Goal: Task Accomplishment & Management: Complete application form

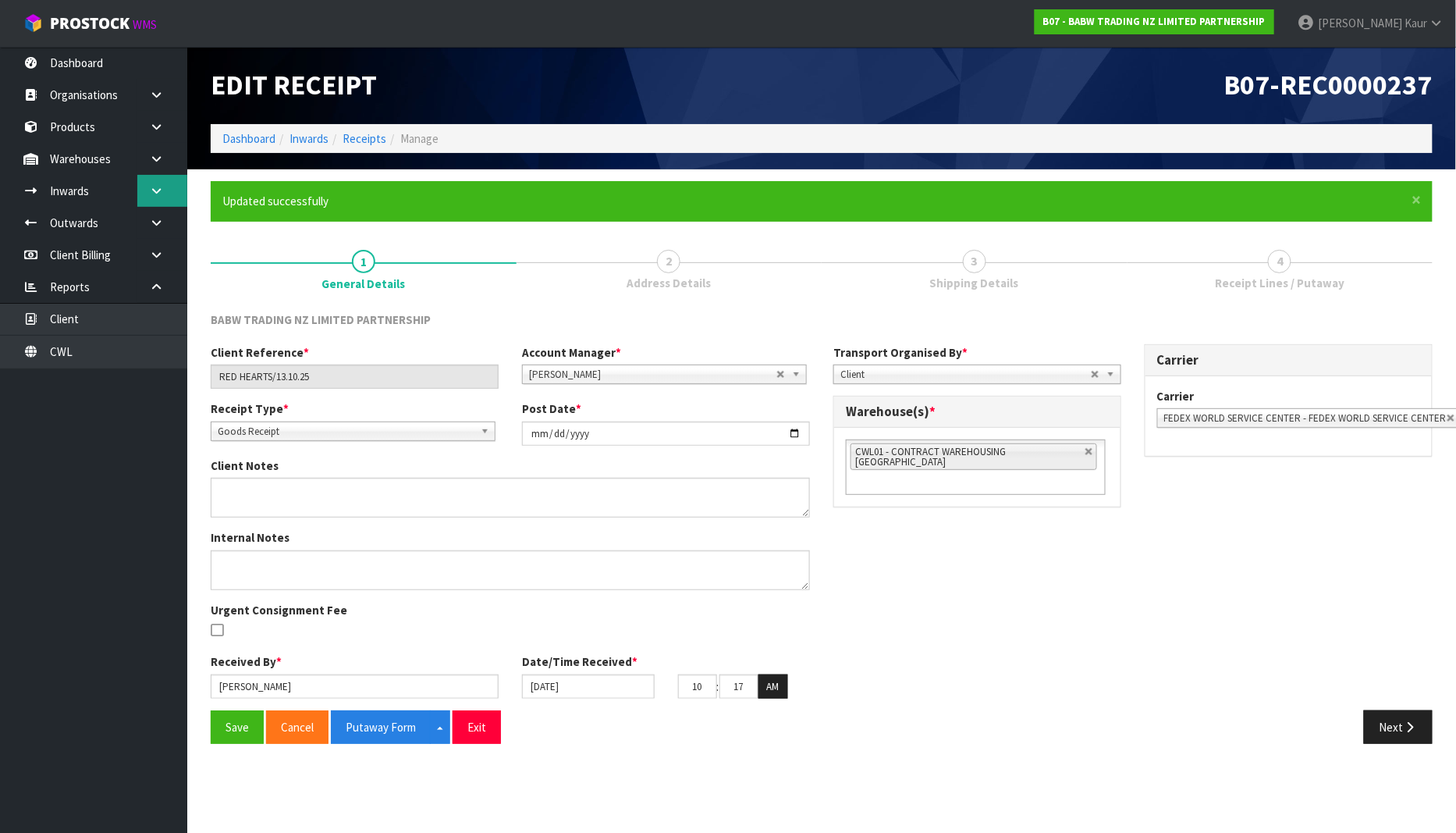
click at [149, 192] on icon at bounding box center [156, 191] width 15 height 12
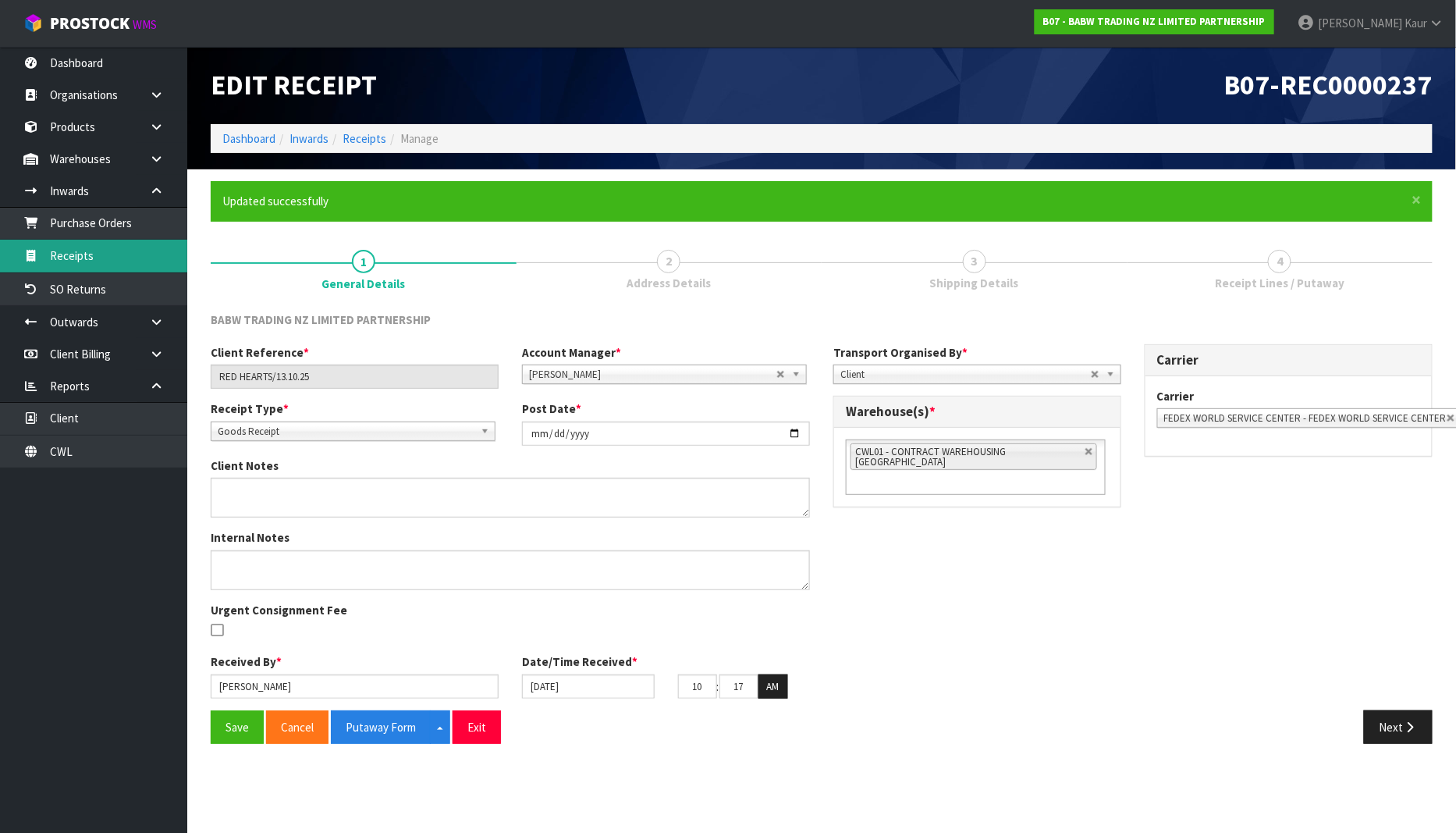
click at [88, 264] on link "Receipts" at bounding box center [93, 255] width 188 height 32
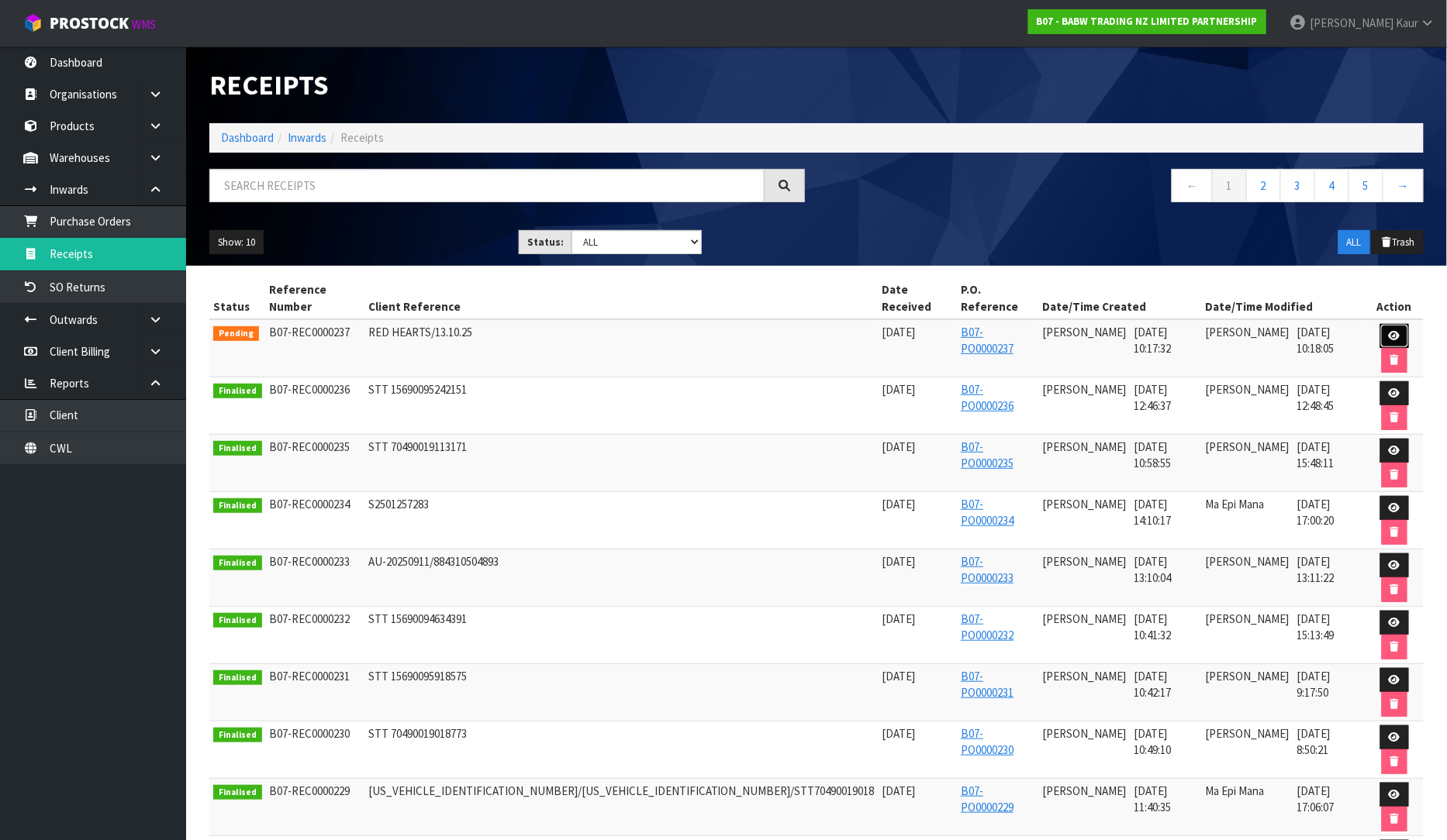
click at [1389, 331] on icon at bounding box center [1395, 336] width 12 height 10
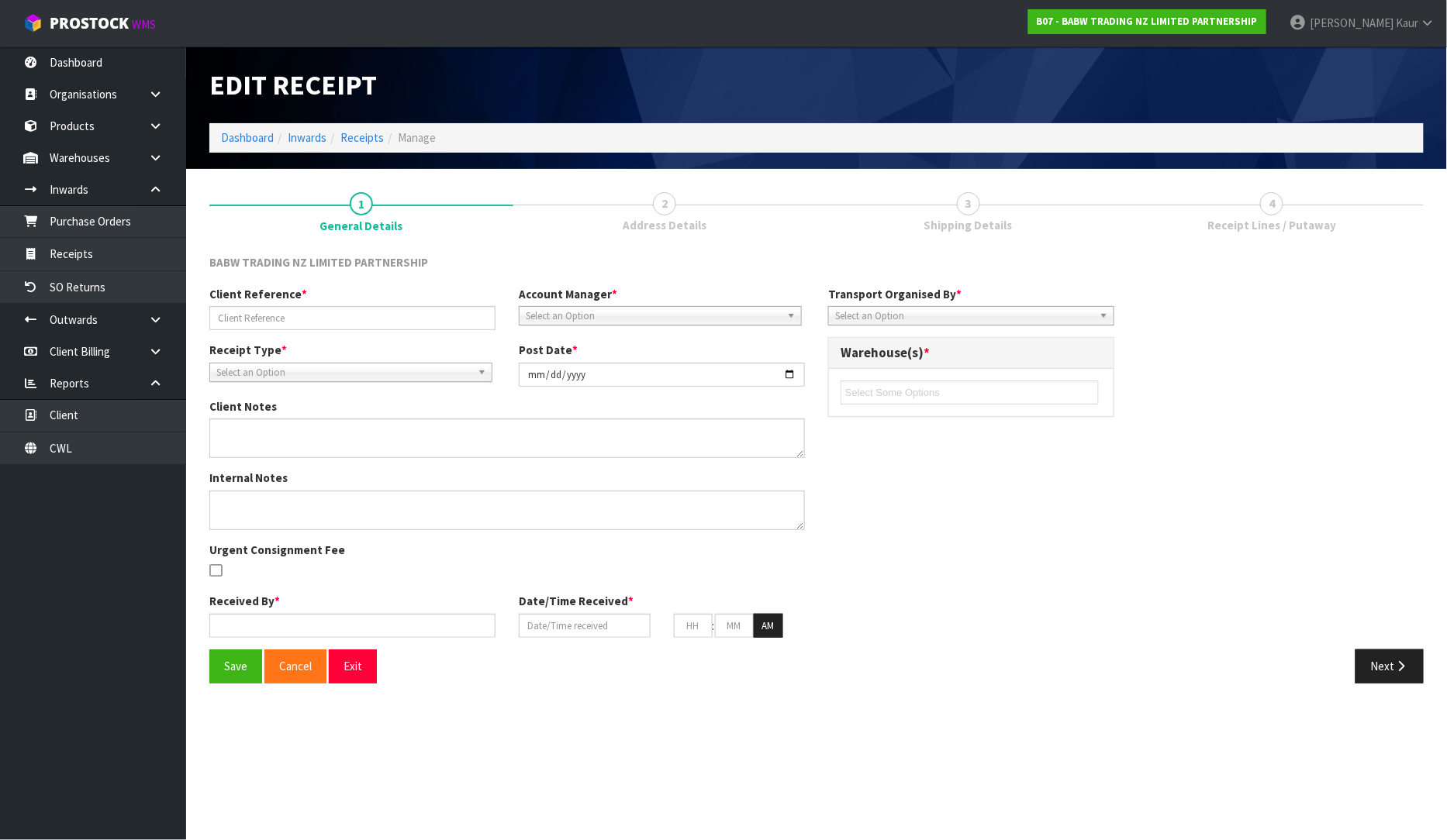
type input "RED HEARTS/13.10.25"
type input "[DATE]"
type input "[PERSON_NAME]"
type input "[DATE]"
type input "10"
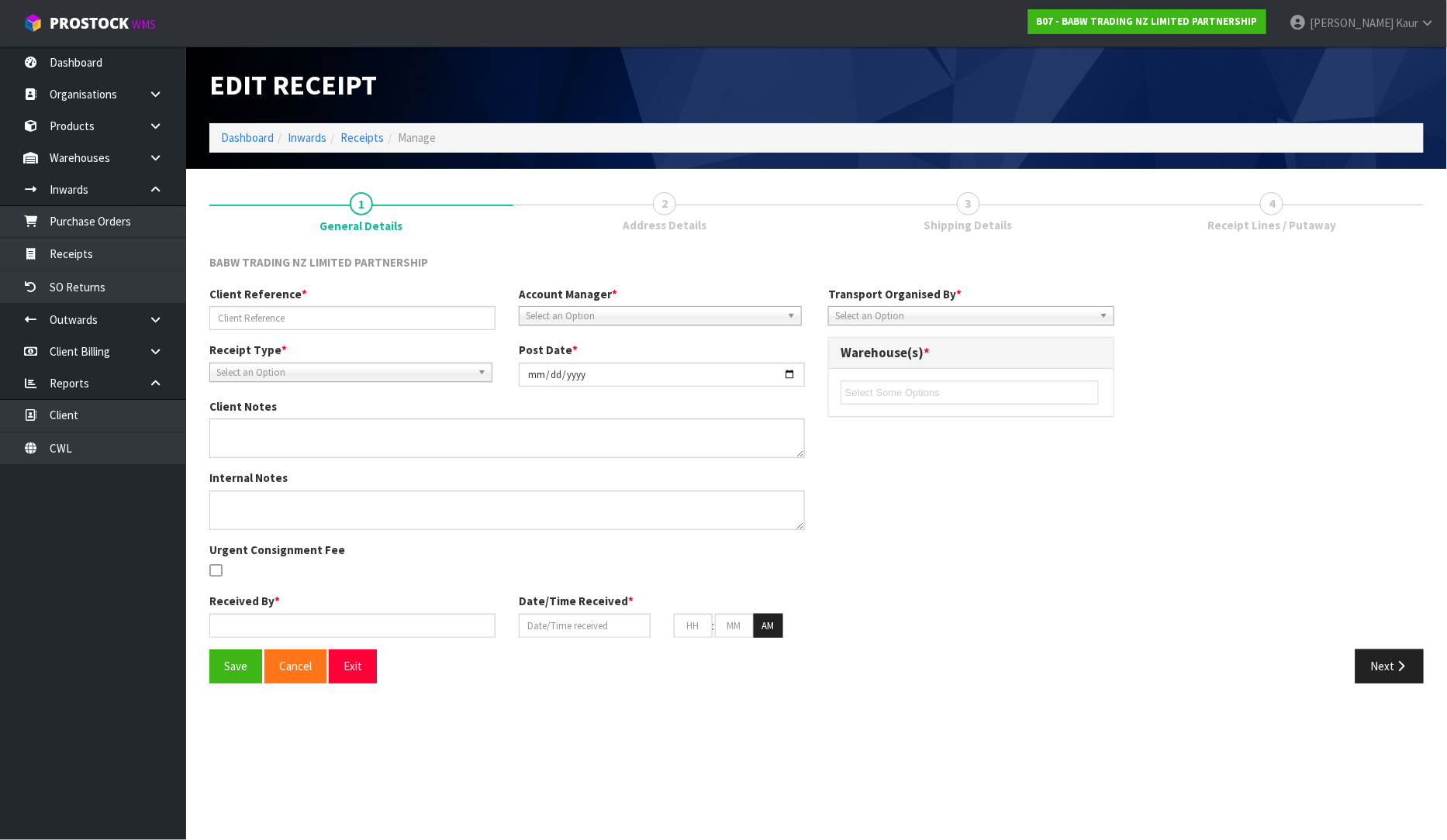
type input "17"
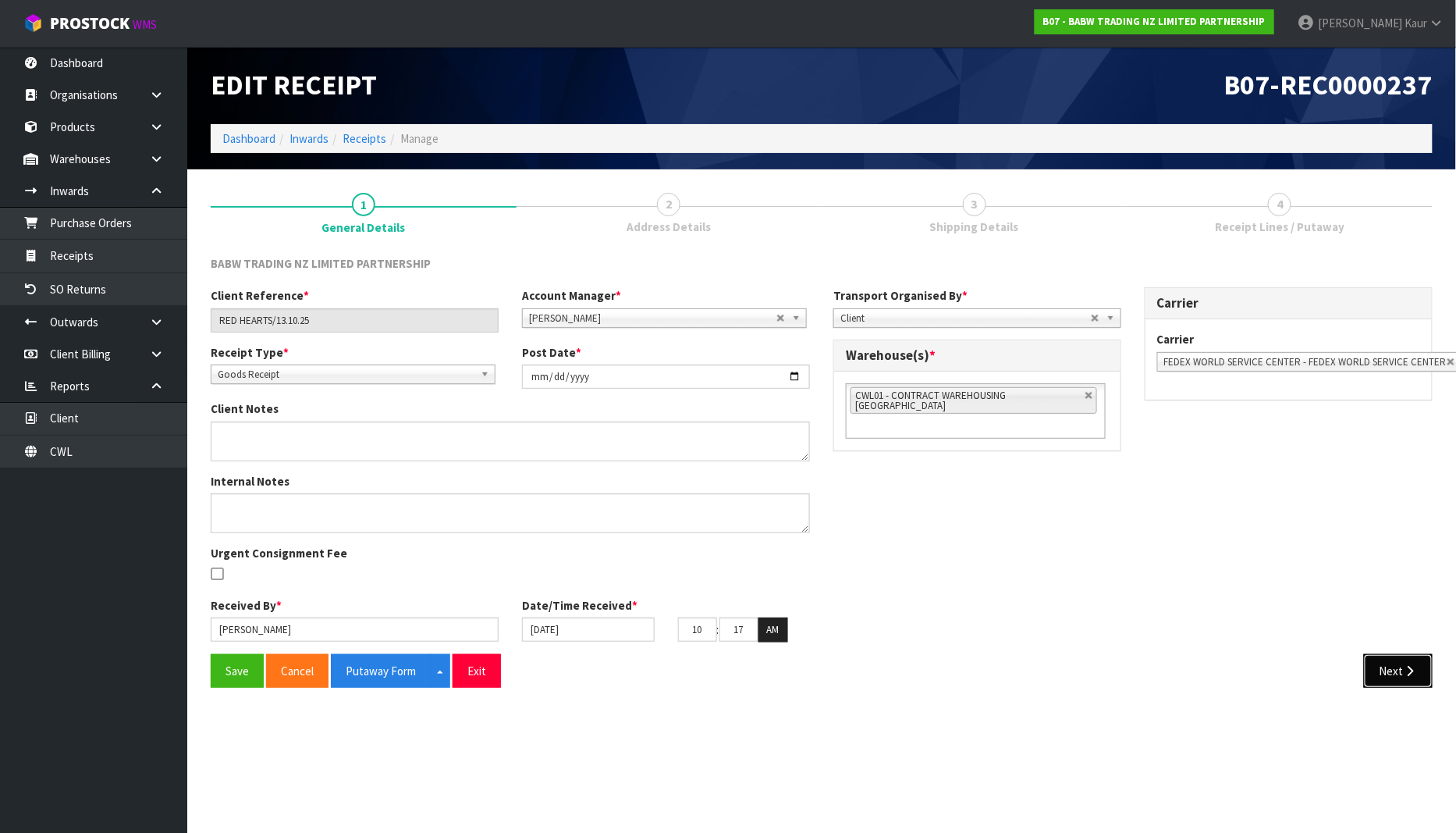
click at [1385, 673] on button "Next" at bounding box center [1397, 671] width 68 height 34
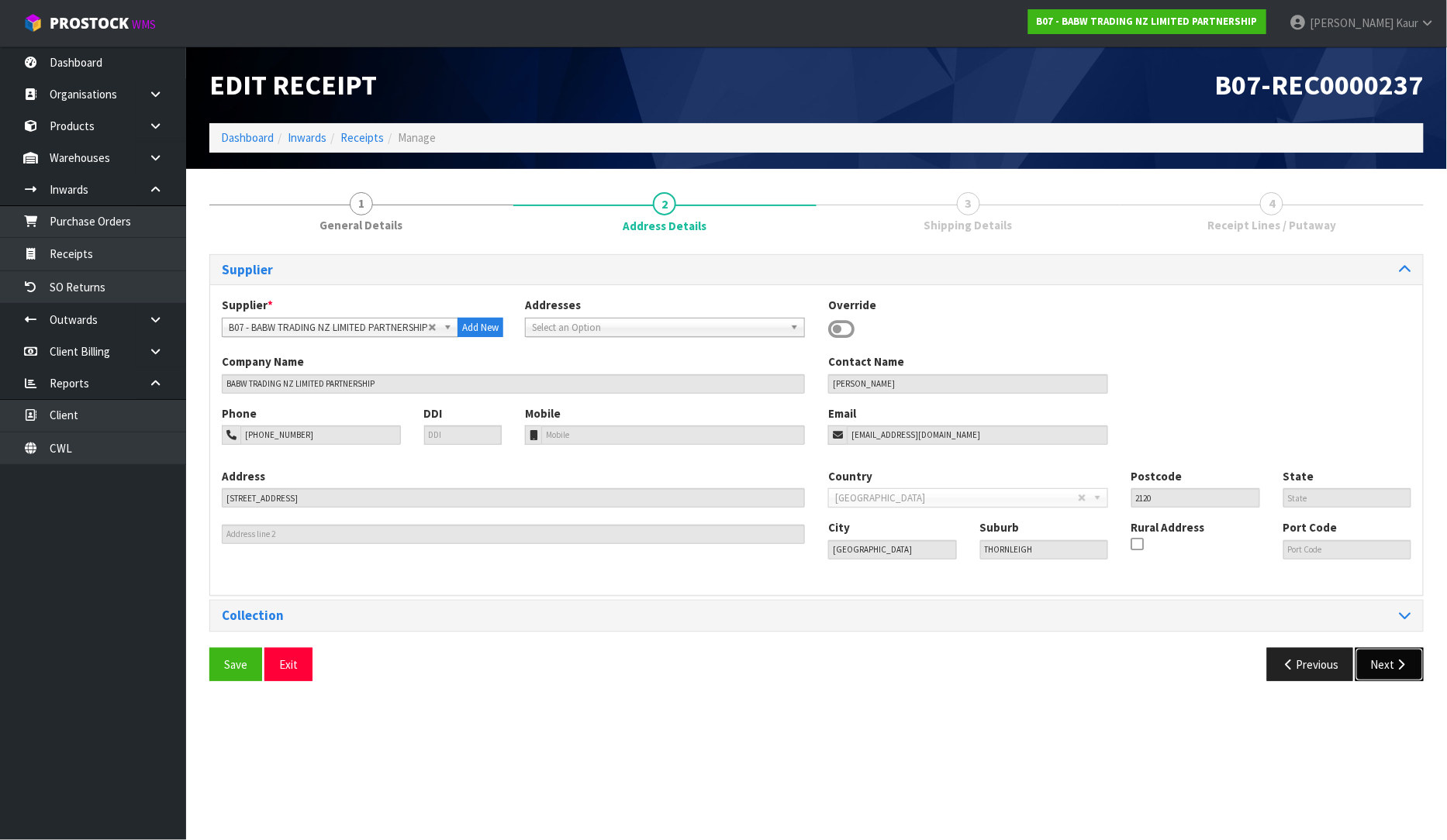
click at [1376, 668] on button "Next" at bounding box center [1389, 665] width 68 height 34
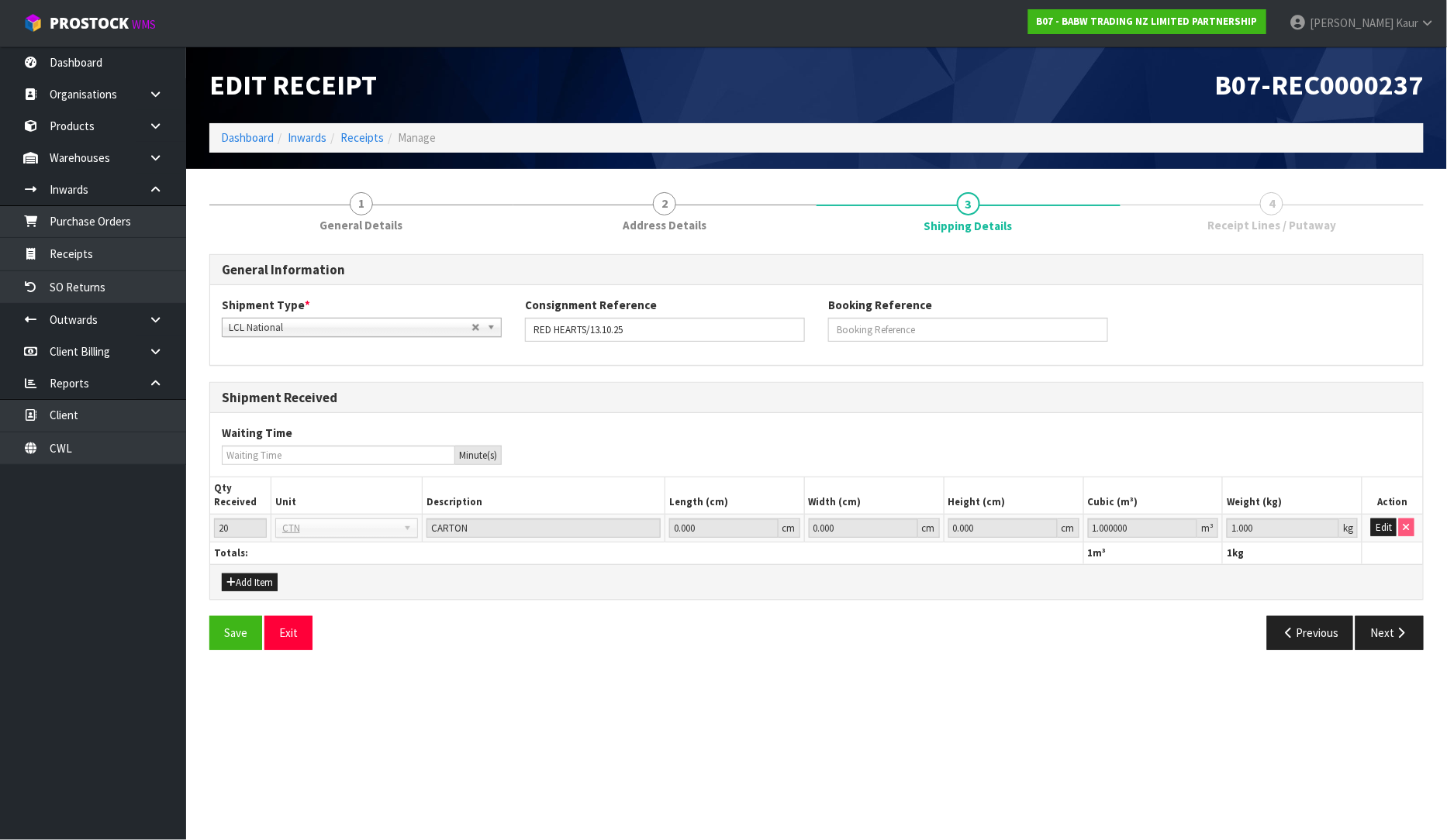
click at [1376, 668] on section "1 General Details 2 Address Details 3 Shipping Details 4 Receipt Lines / Putawa…" at bounding box center [817, 421] width 1261 height 505
click at [1387, 636] on button "Next" at bounding box center [1389, 633] width 68 height 34
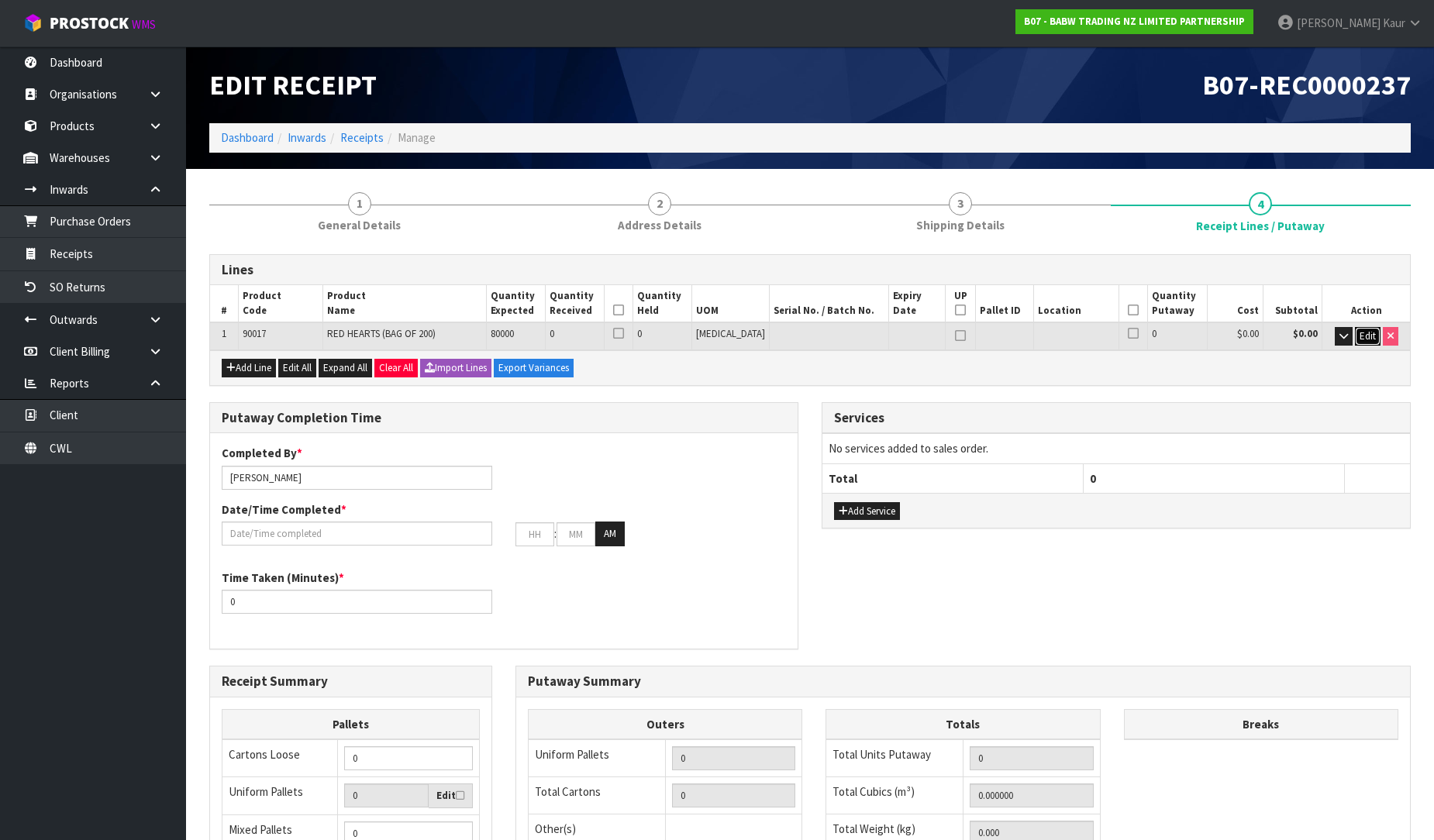
click at [1373, 327] on button "Edit" at bounding box center [1368, 336] width 26 height 19
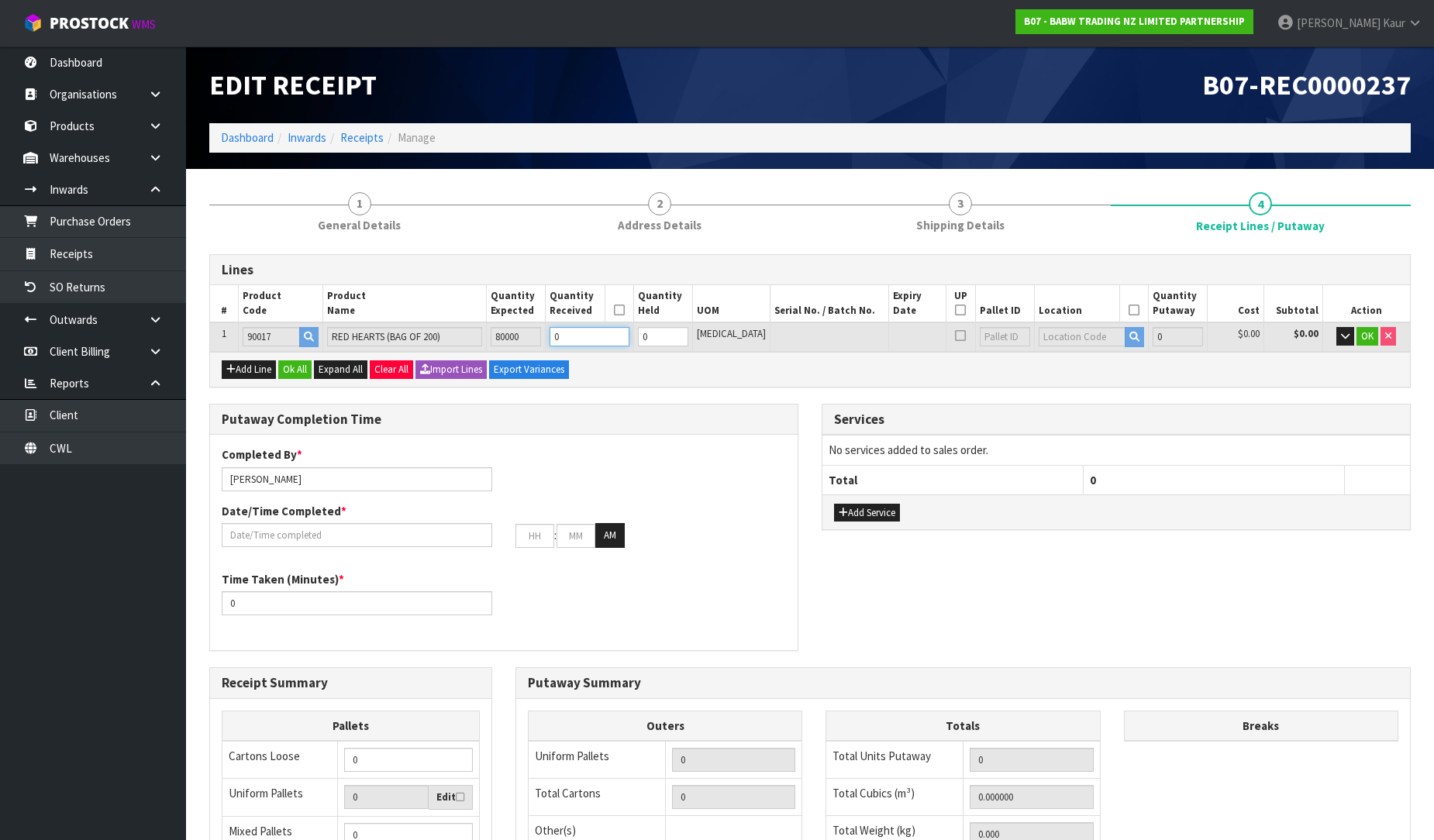
click at [601, 343] on input "0" at bounding box center [589, 337] width 79 height 20
type input "0"
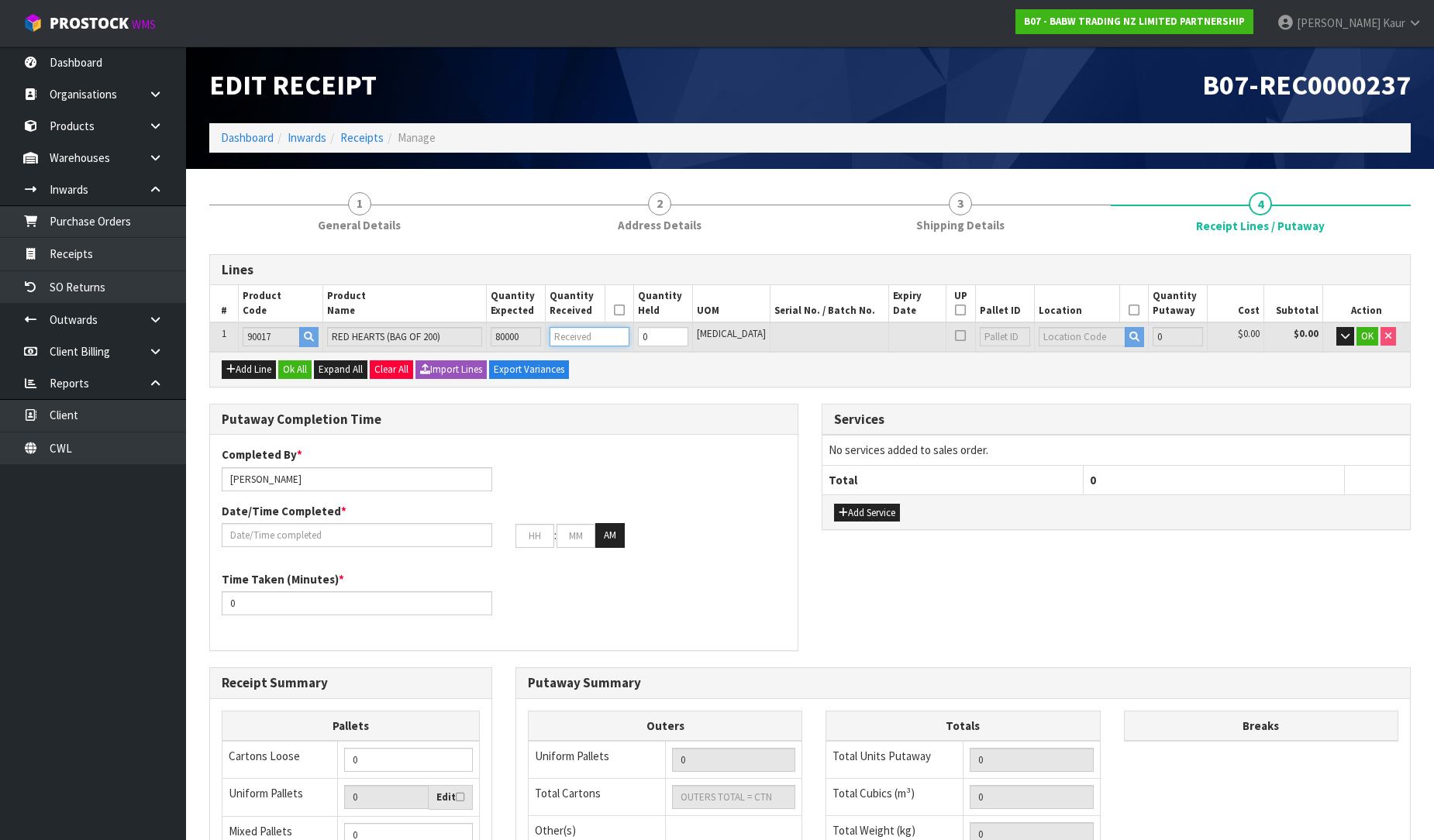
type input "0.000032"
type input "0.008"
type input "8"
type input "0.00032"
type input "0.08"
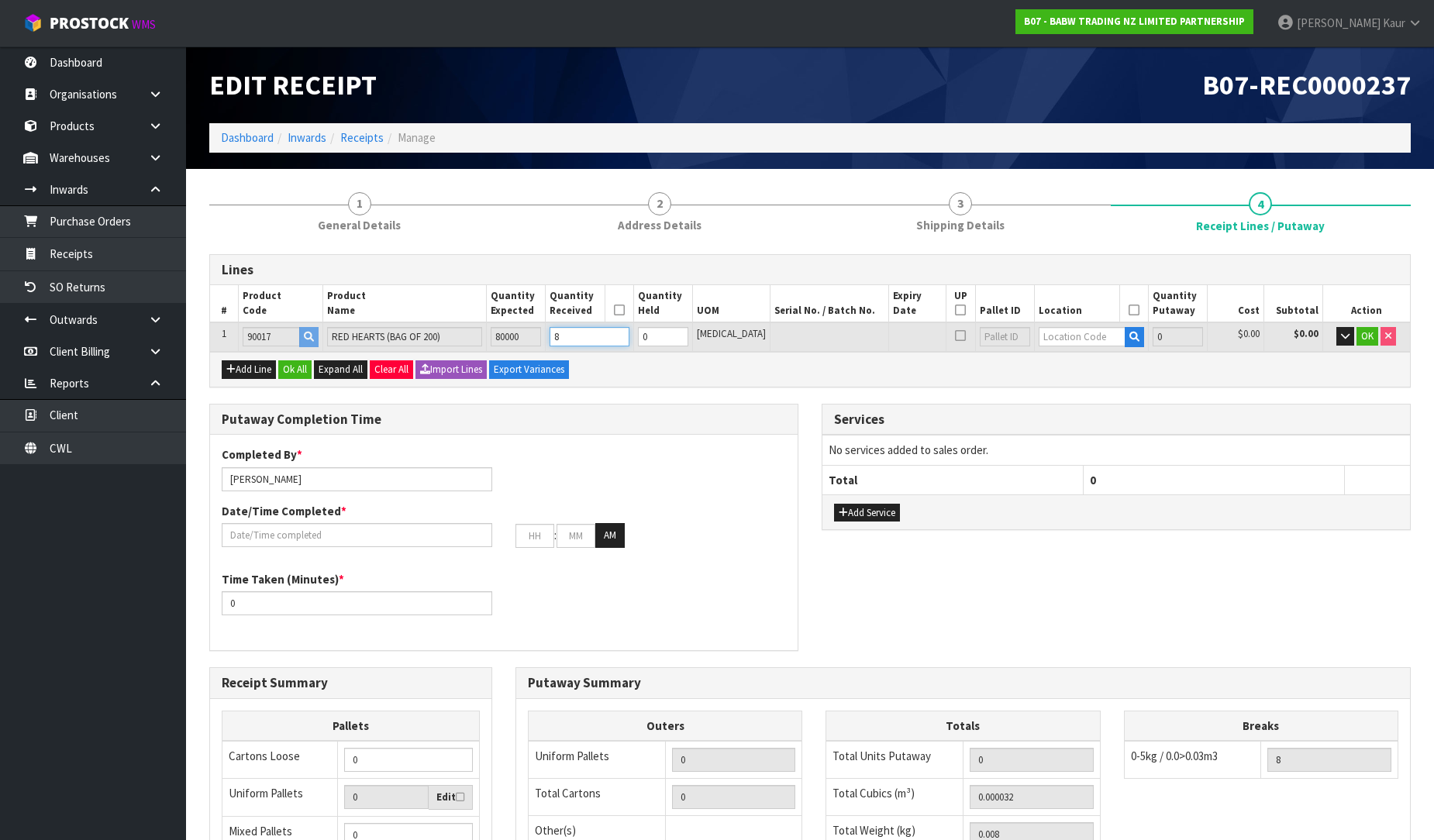
type input "80"
type input "0.005376"
type input "1"
type input "800"
type input "2"
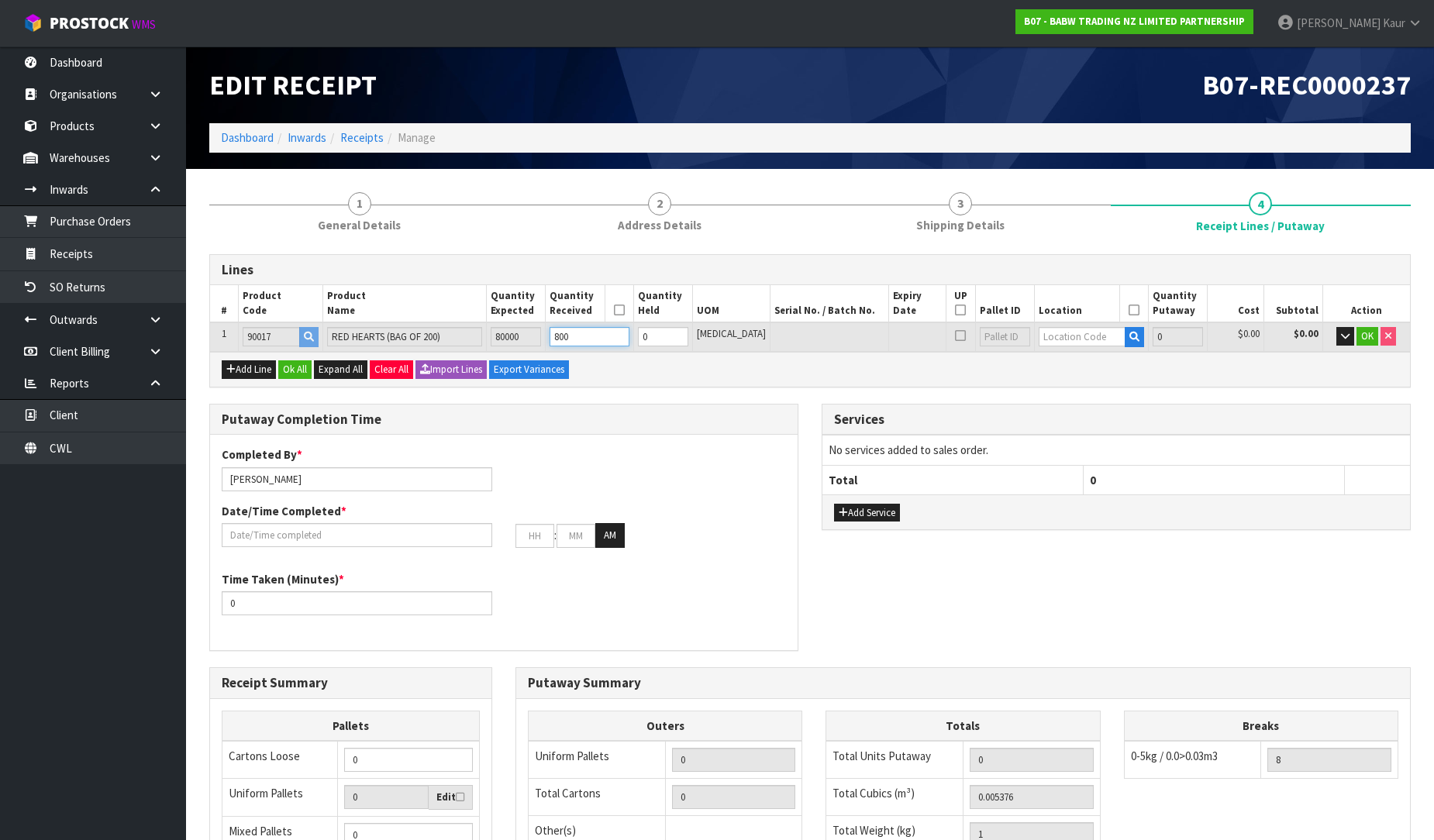
type input "2"
type input "0.084"
type input "2.5"
type input "8000"
type input "20"
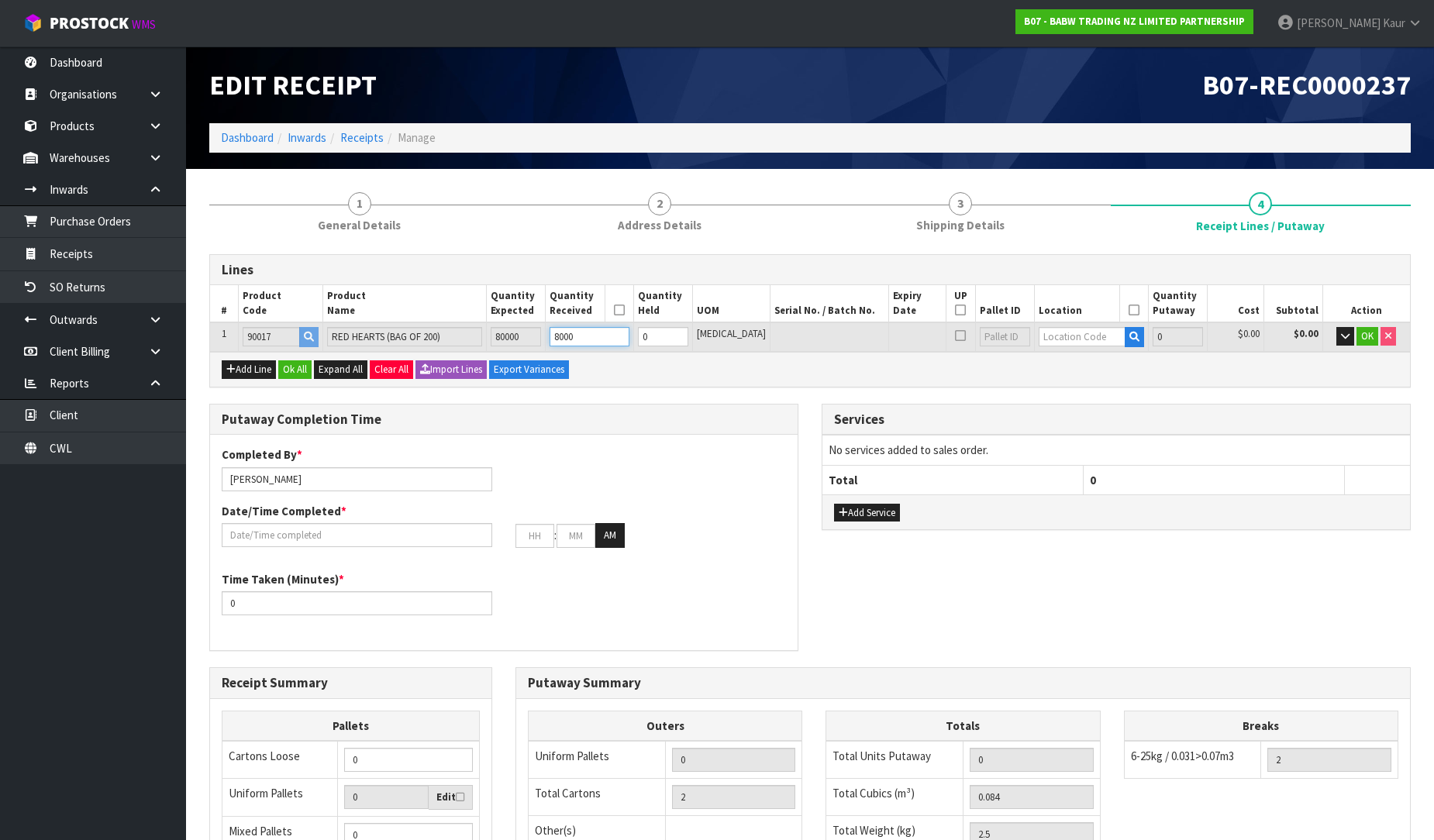
type input "20"
type input "0.84"
type input "25"
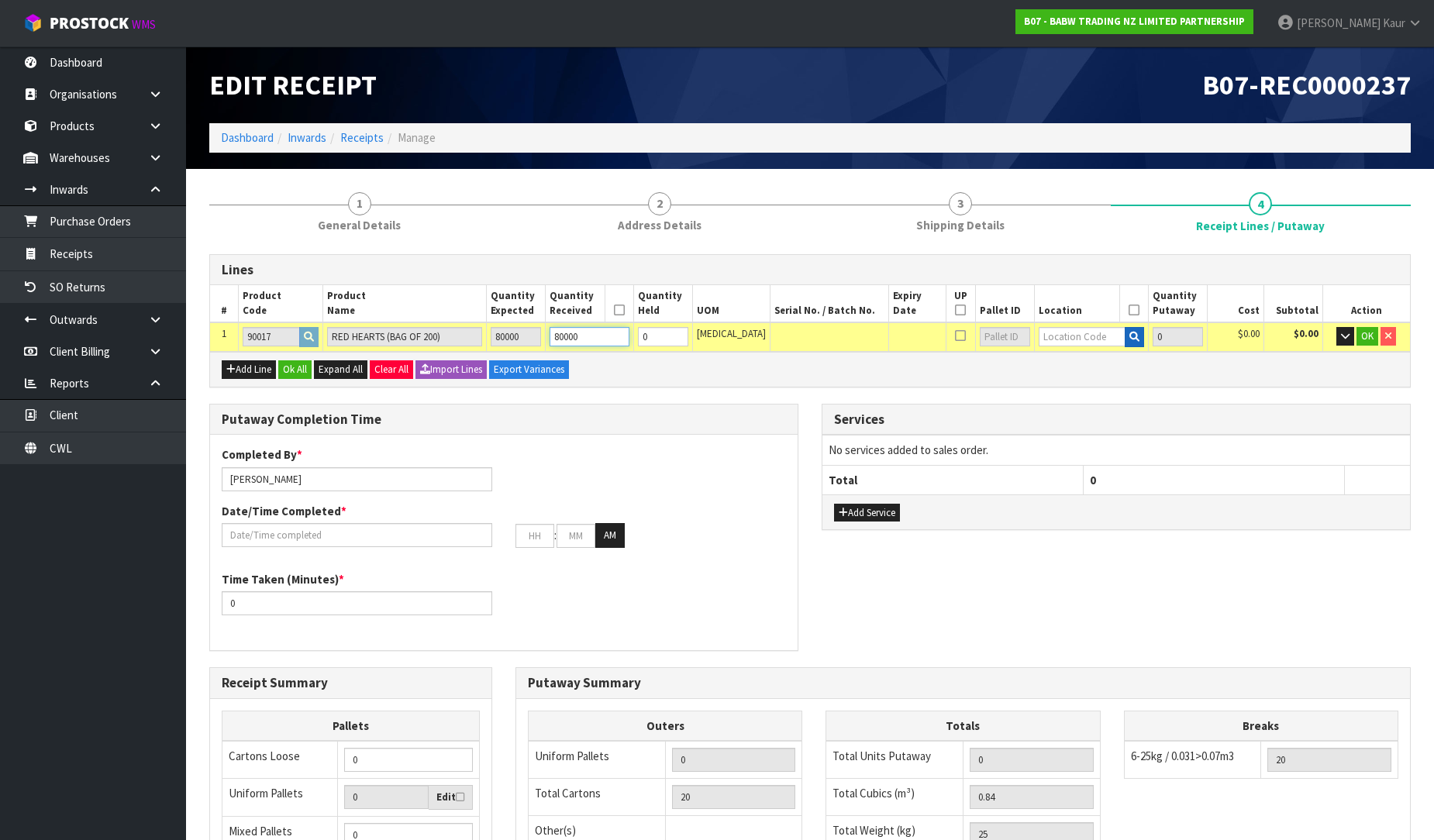
type input "80000"
click at [1126, 329] on button "button" at bounding box center [1135, 337] width 20 height 20
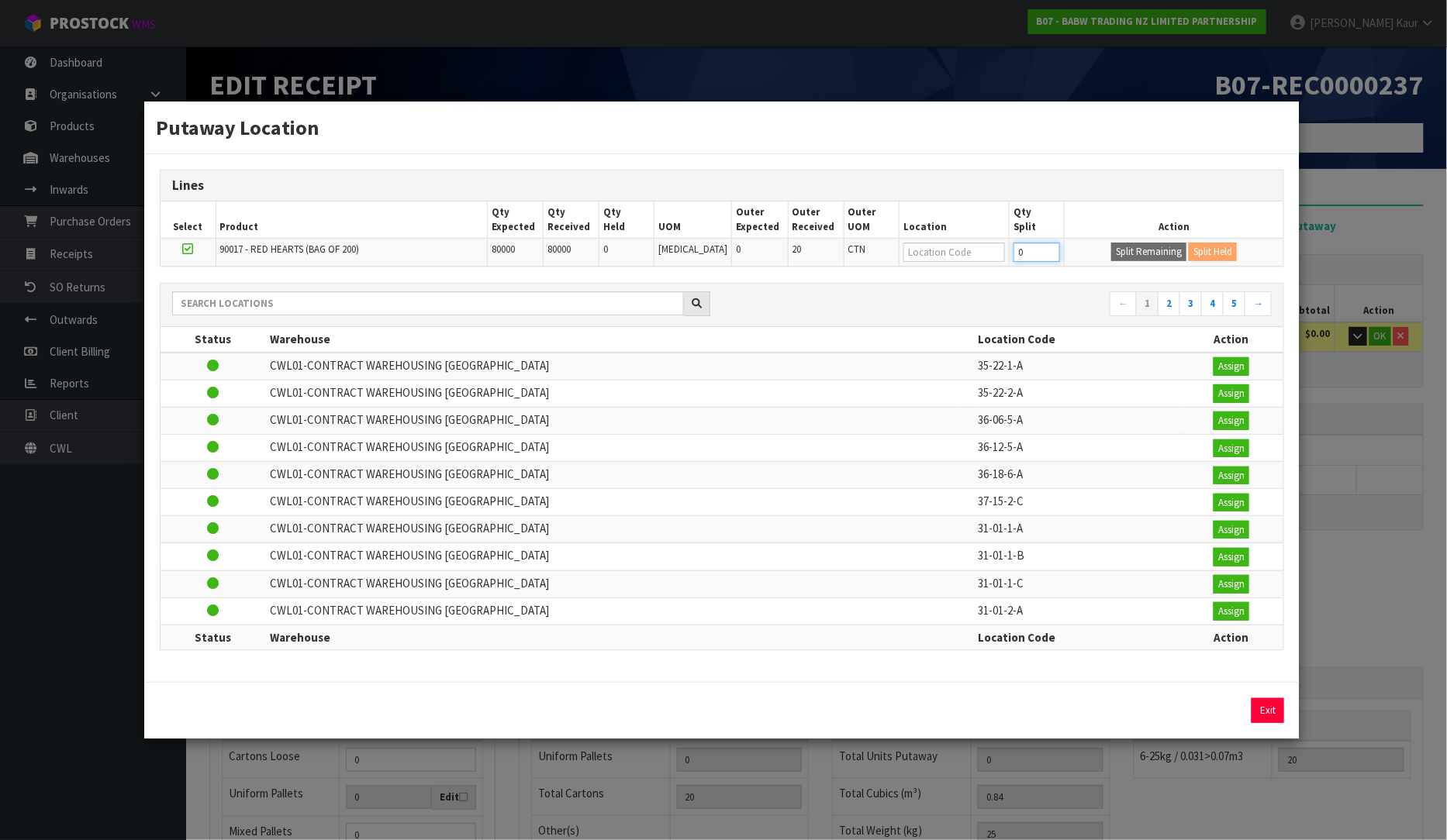
click at [1017, 256] on input "0" at bounding box center [1037, 252] width 46 height 20
type input "24000"
click at [1137, 248] on button "Split Remaining" at bounding box center [1149, 251] width 75 height 19
type input "80000"
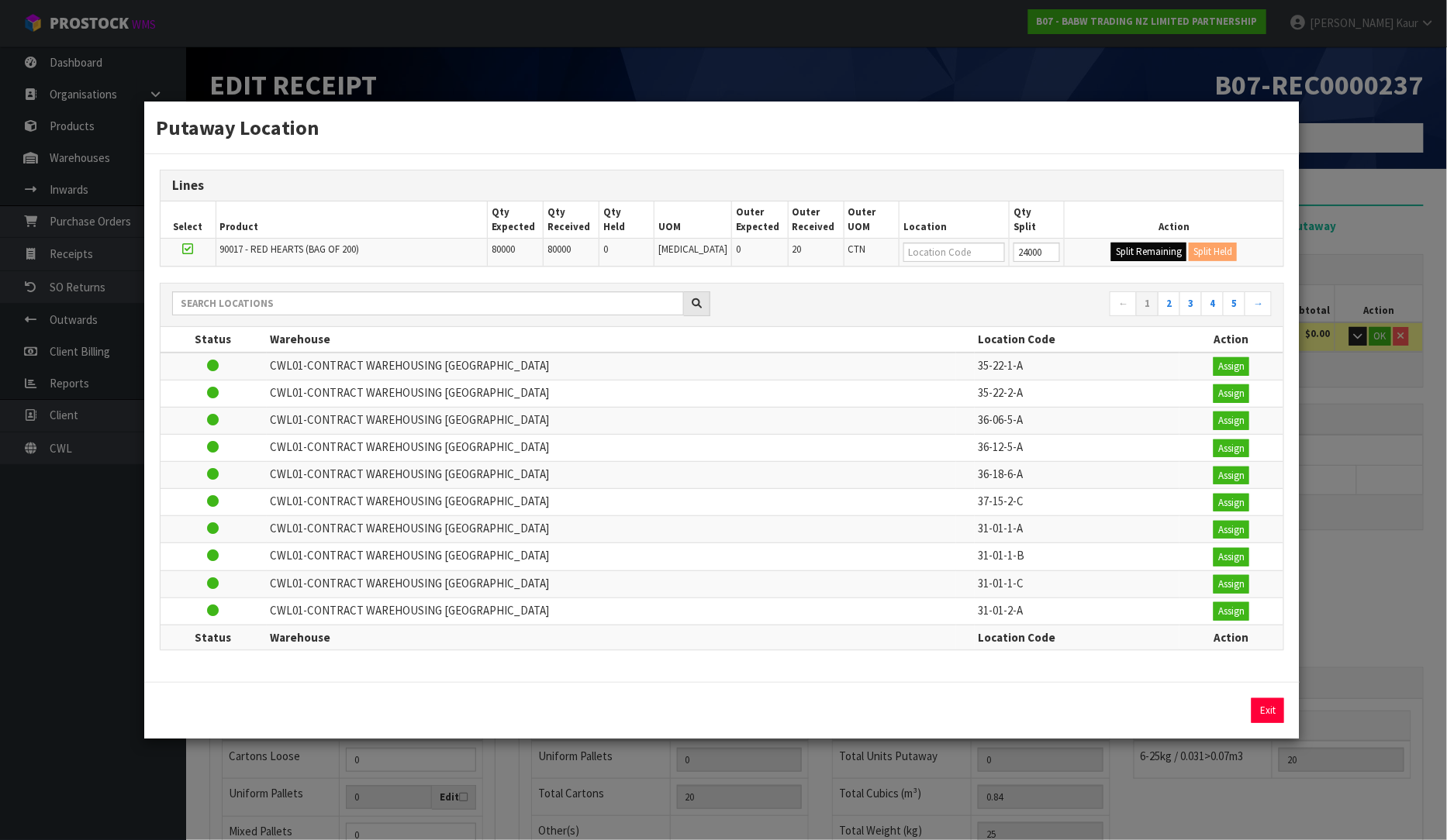
type input "24000"
type input "0"
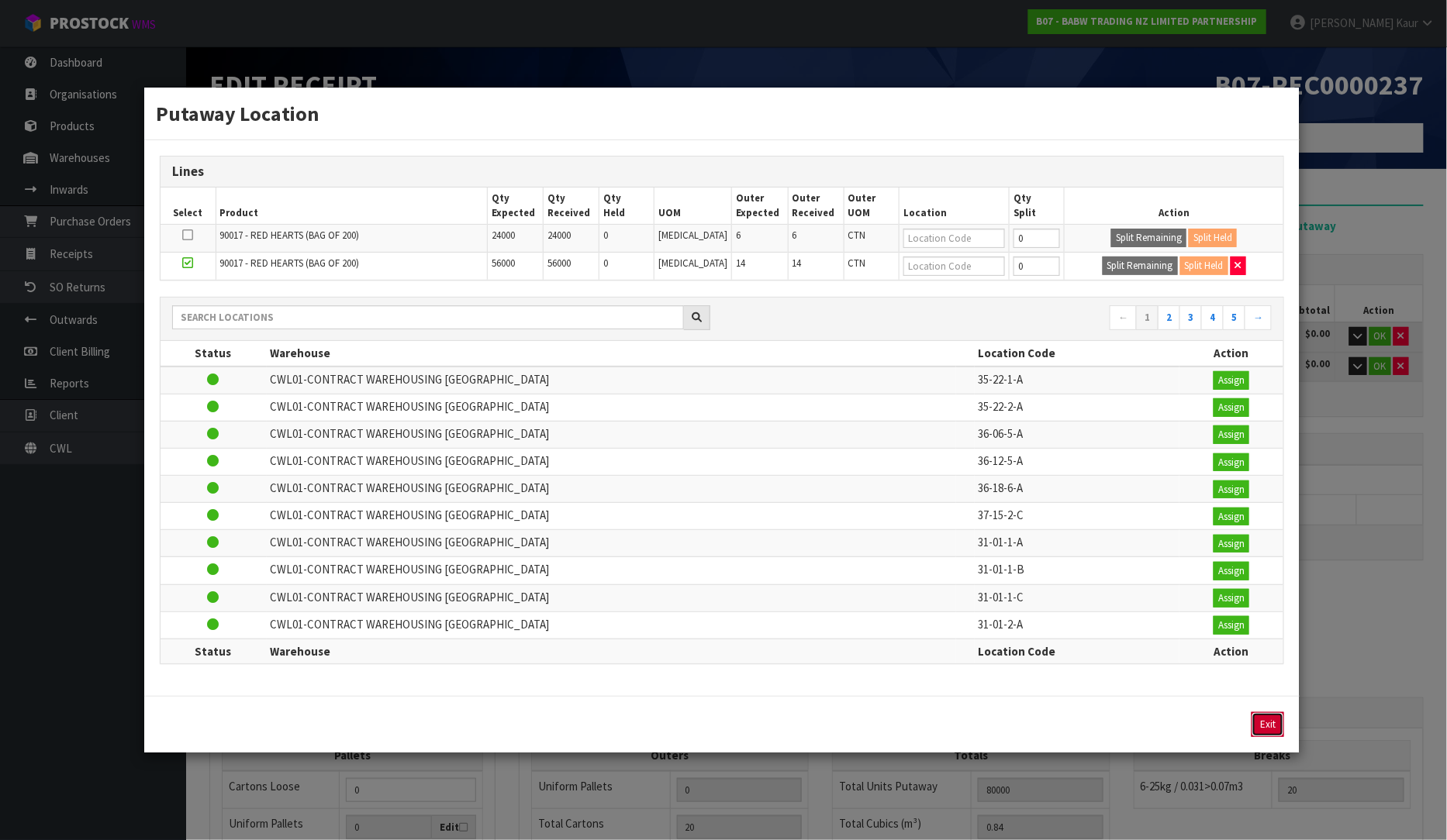
click at [1271, 727] on button "Exit" at bounding box center [1267, 725] width 33 height 25
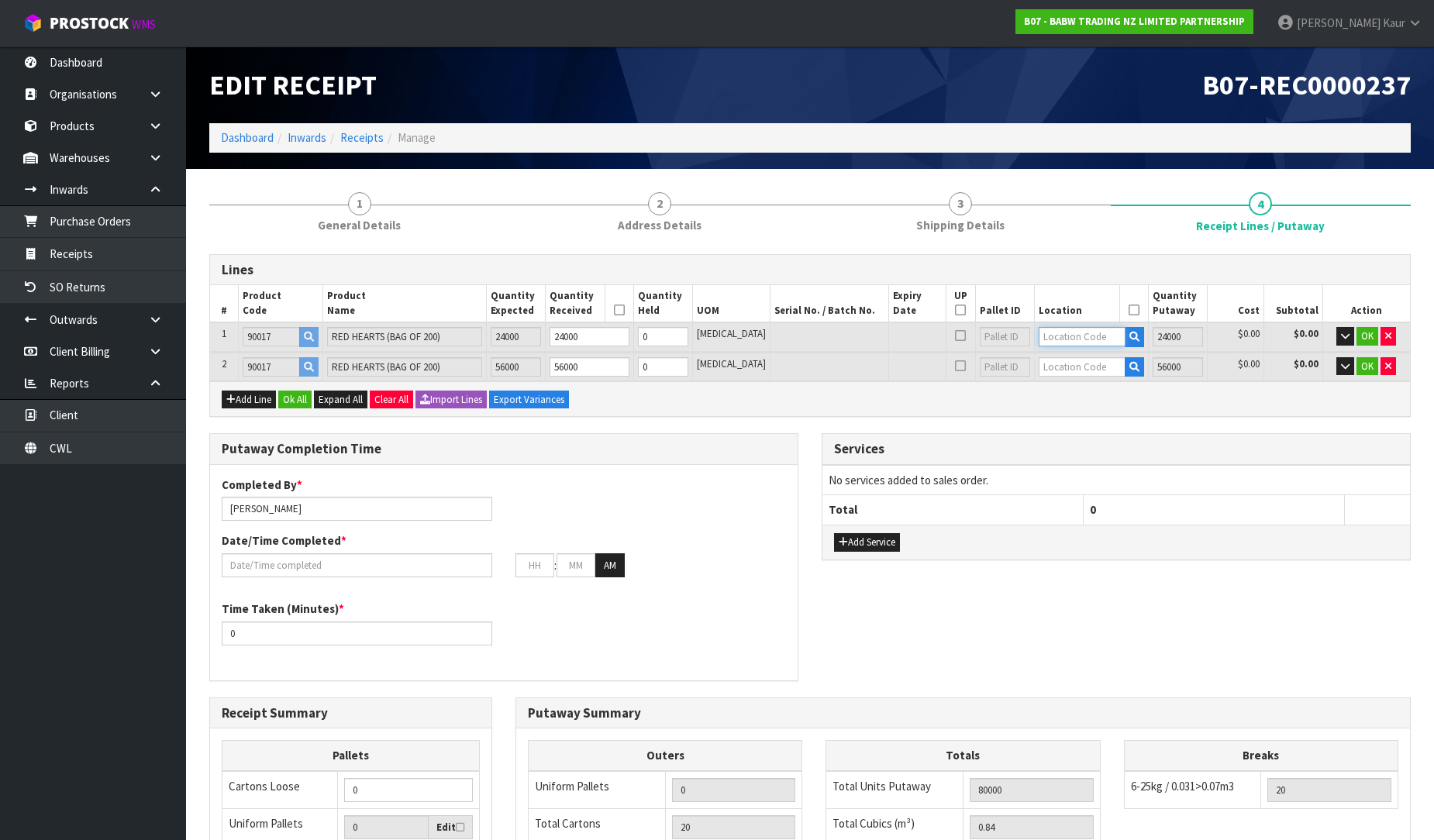
click at [1061, 336] on input "text" at bounding box center [1082, 337] width 87 height 20
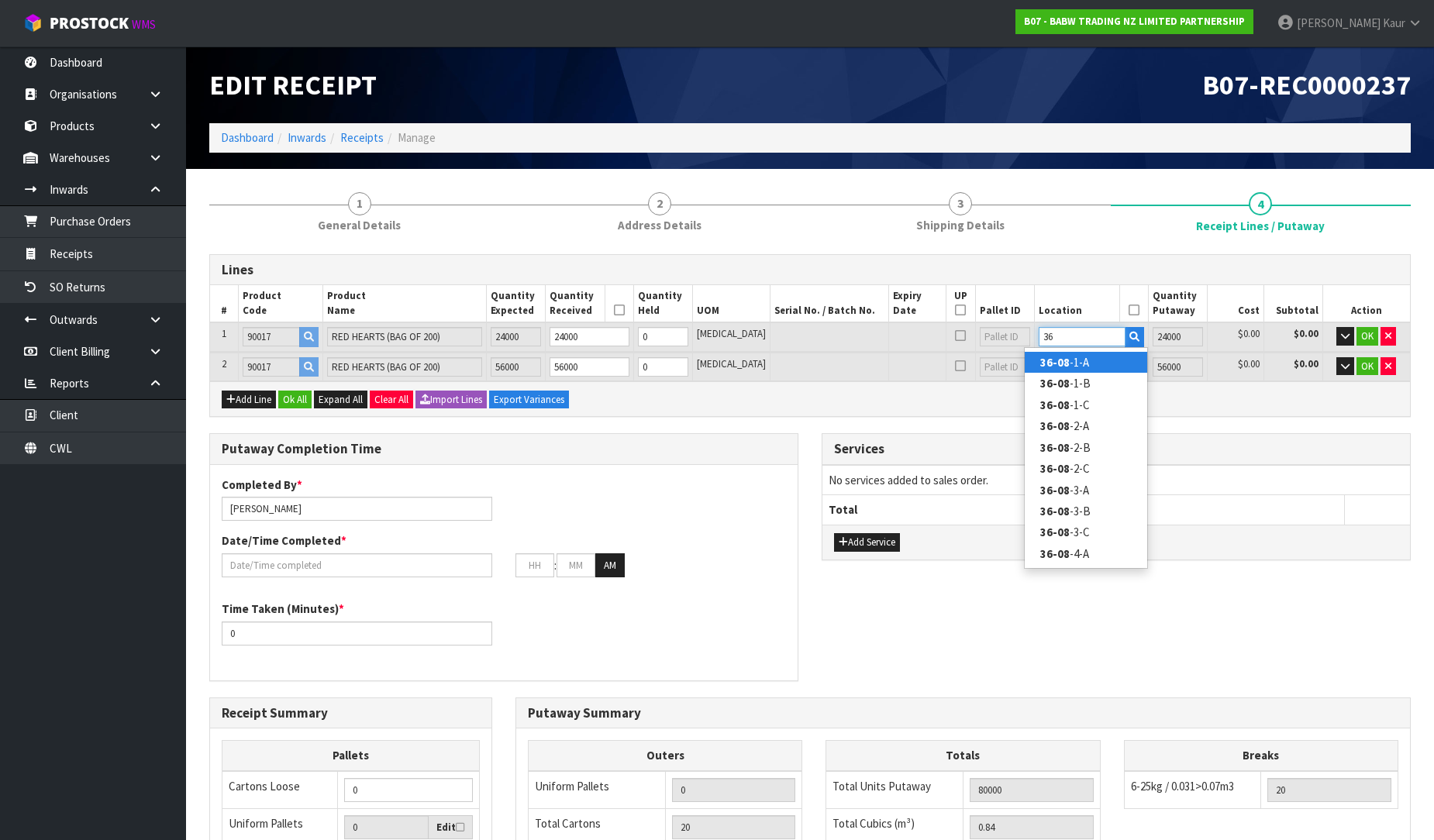
type input "3"
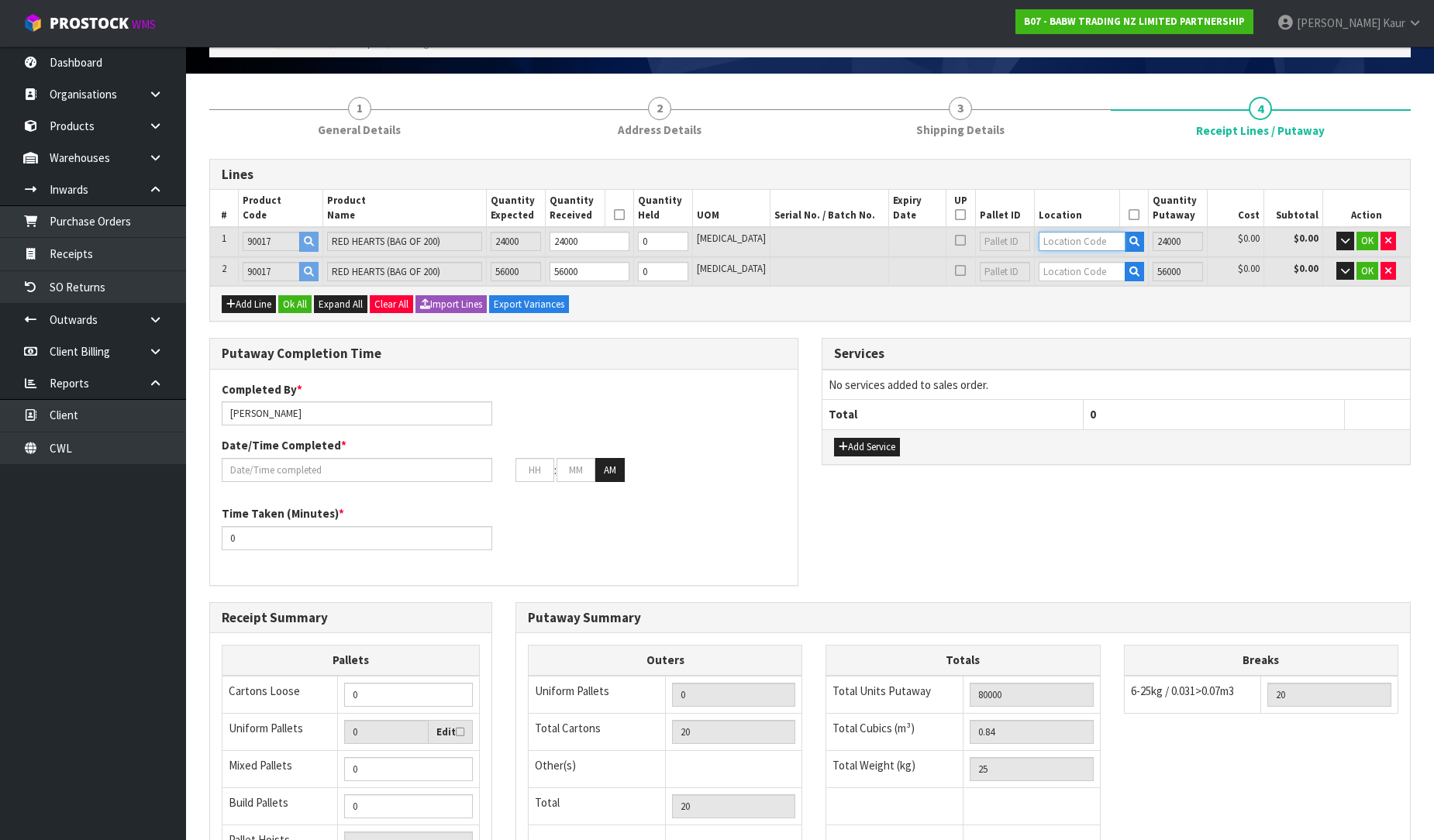
scroll to position [34, 0]
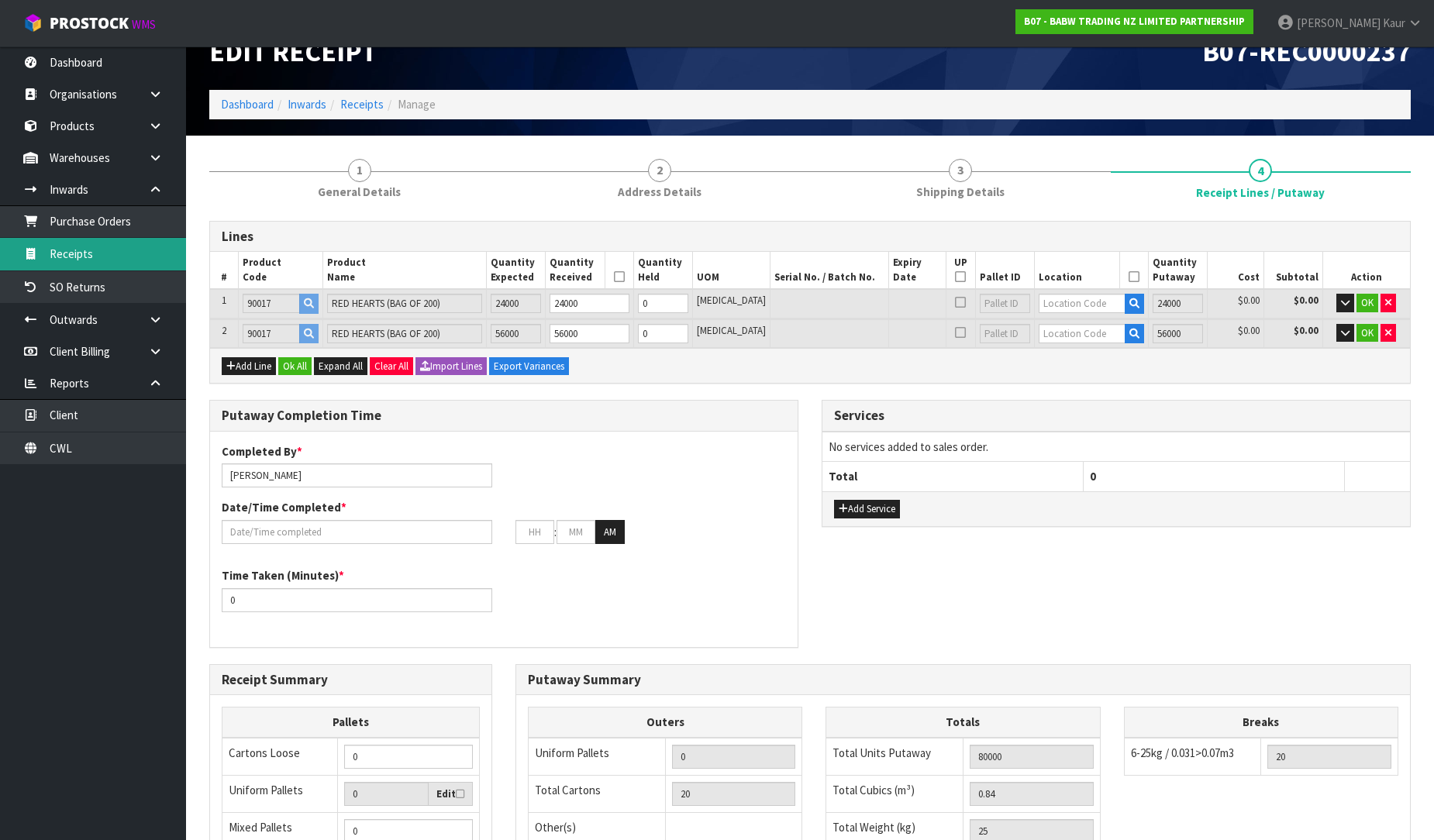
type input "56000"
type input "0"
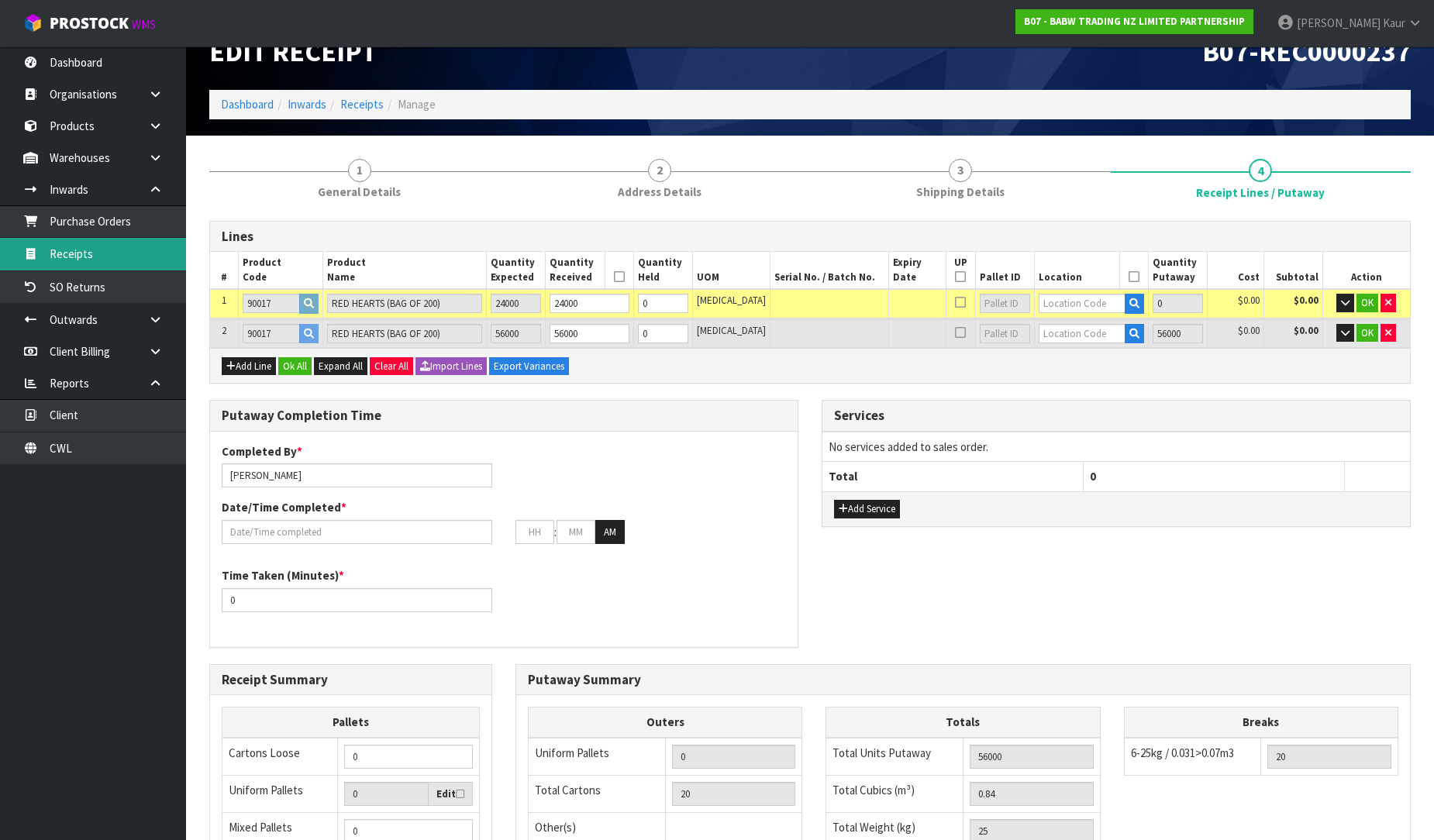
click at [87, 252] on link "Receipts" at bounding box center [93, 253] width 186 height 32
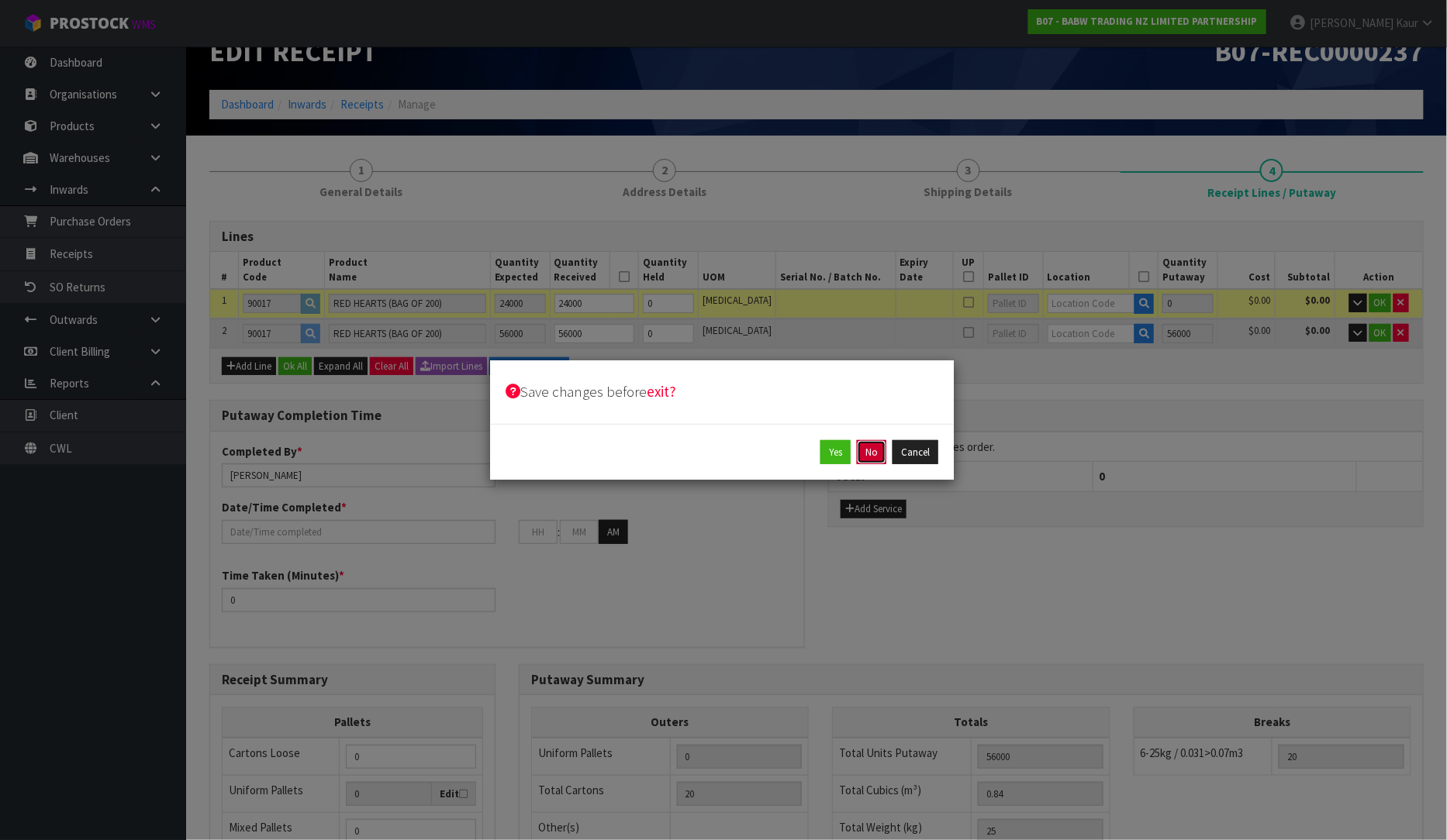
click at [862, 443] on button "No" at bounding box center [872, 453] width 30 height 25
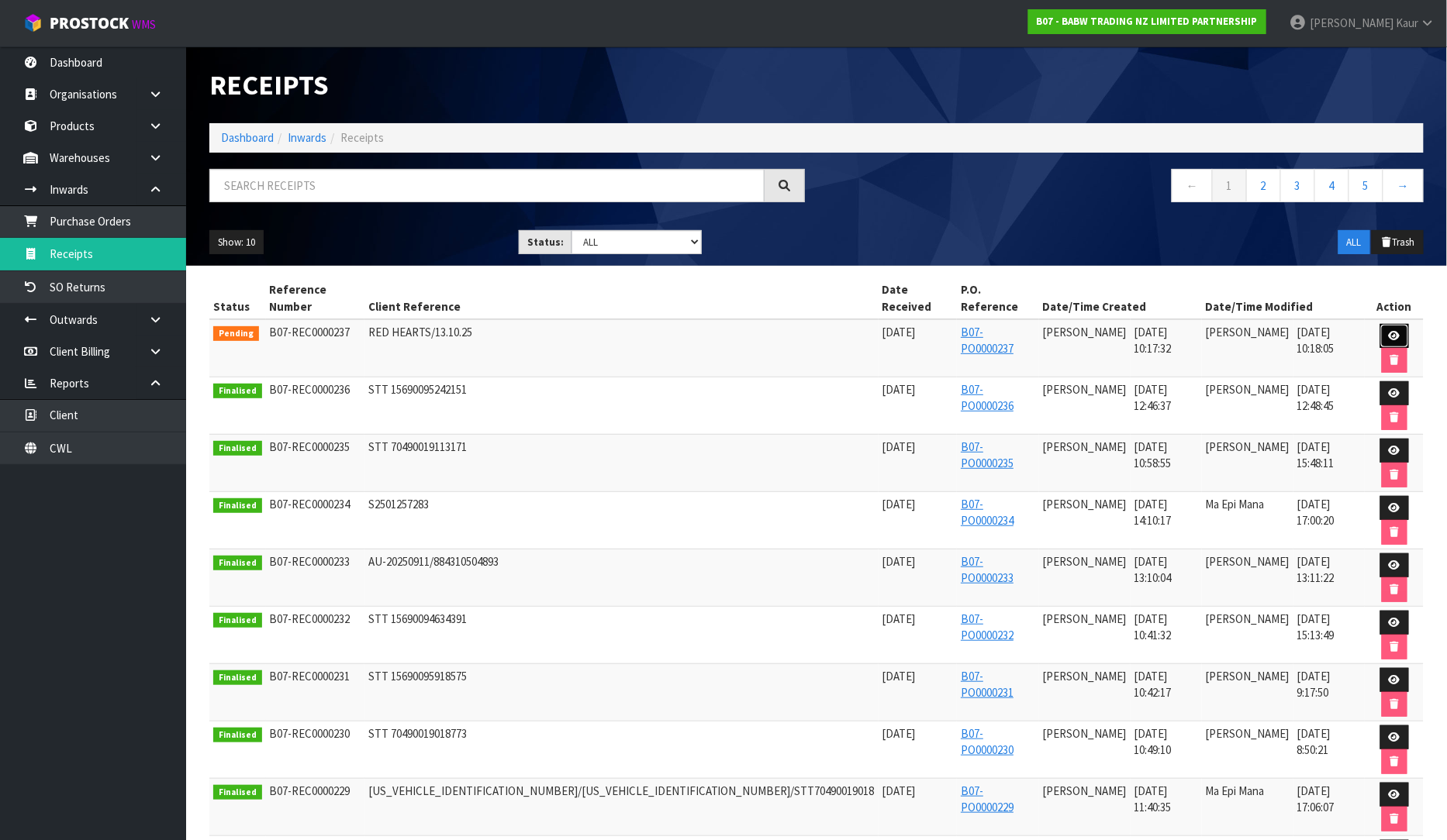
click at [1389, 331] on icon at bounding box center [1395, 336] width 12 height 10
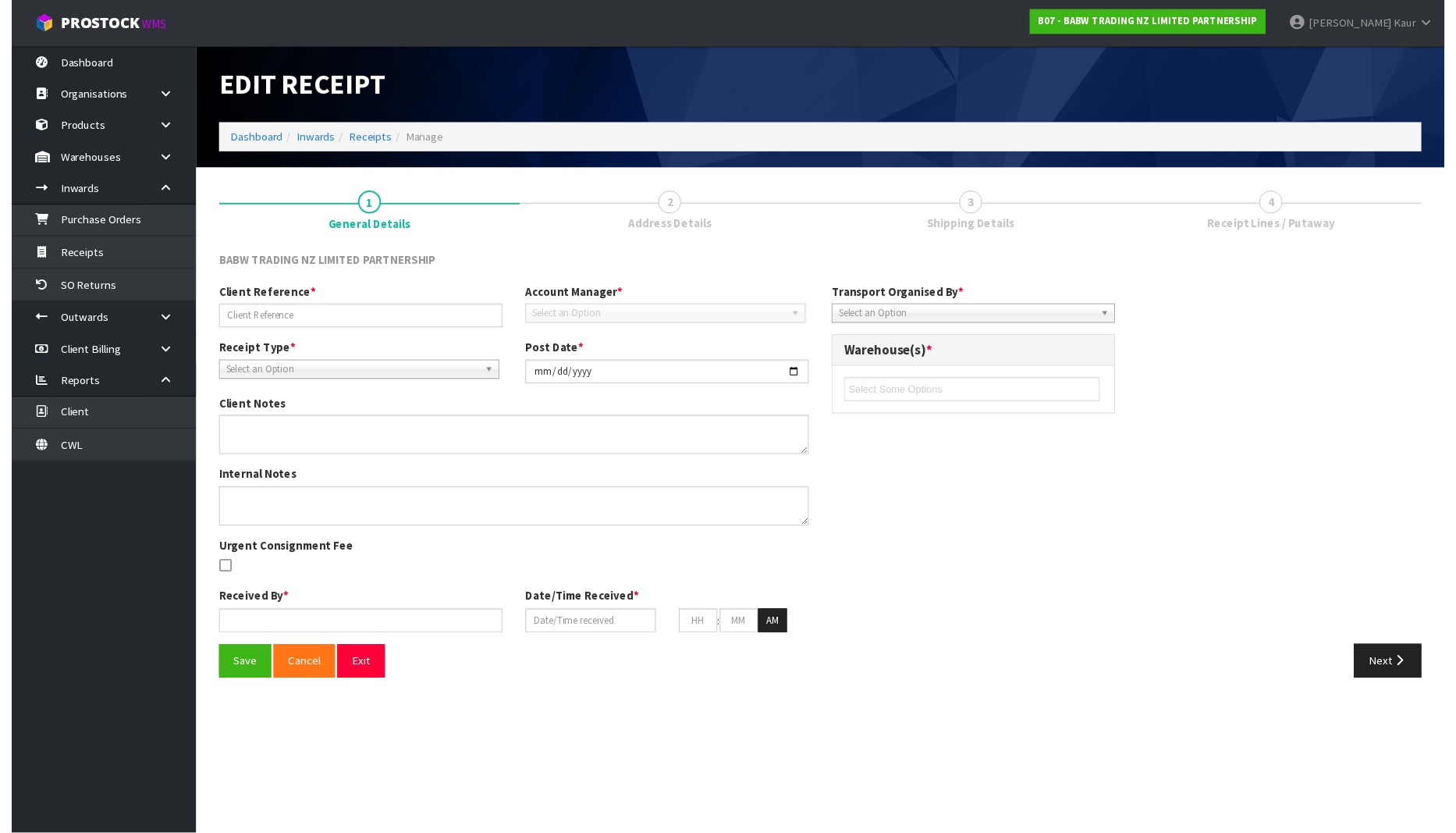
type input "RED HEARTS/13.10.25"
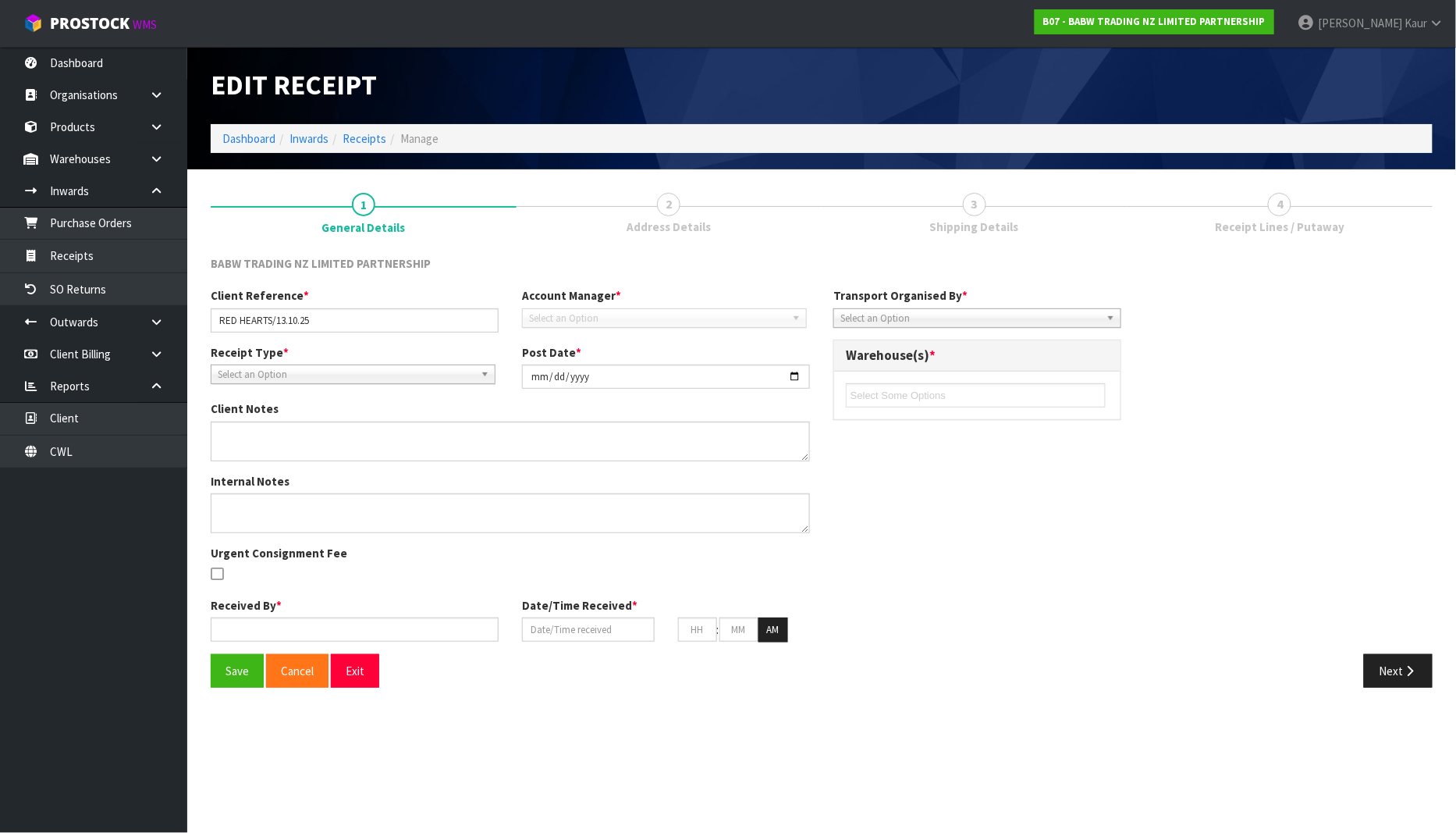
type input "[DATE]"
type input "[PERSON_NAME]"
type input "[DATE]"
type input "10"
type input "17"
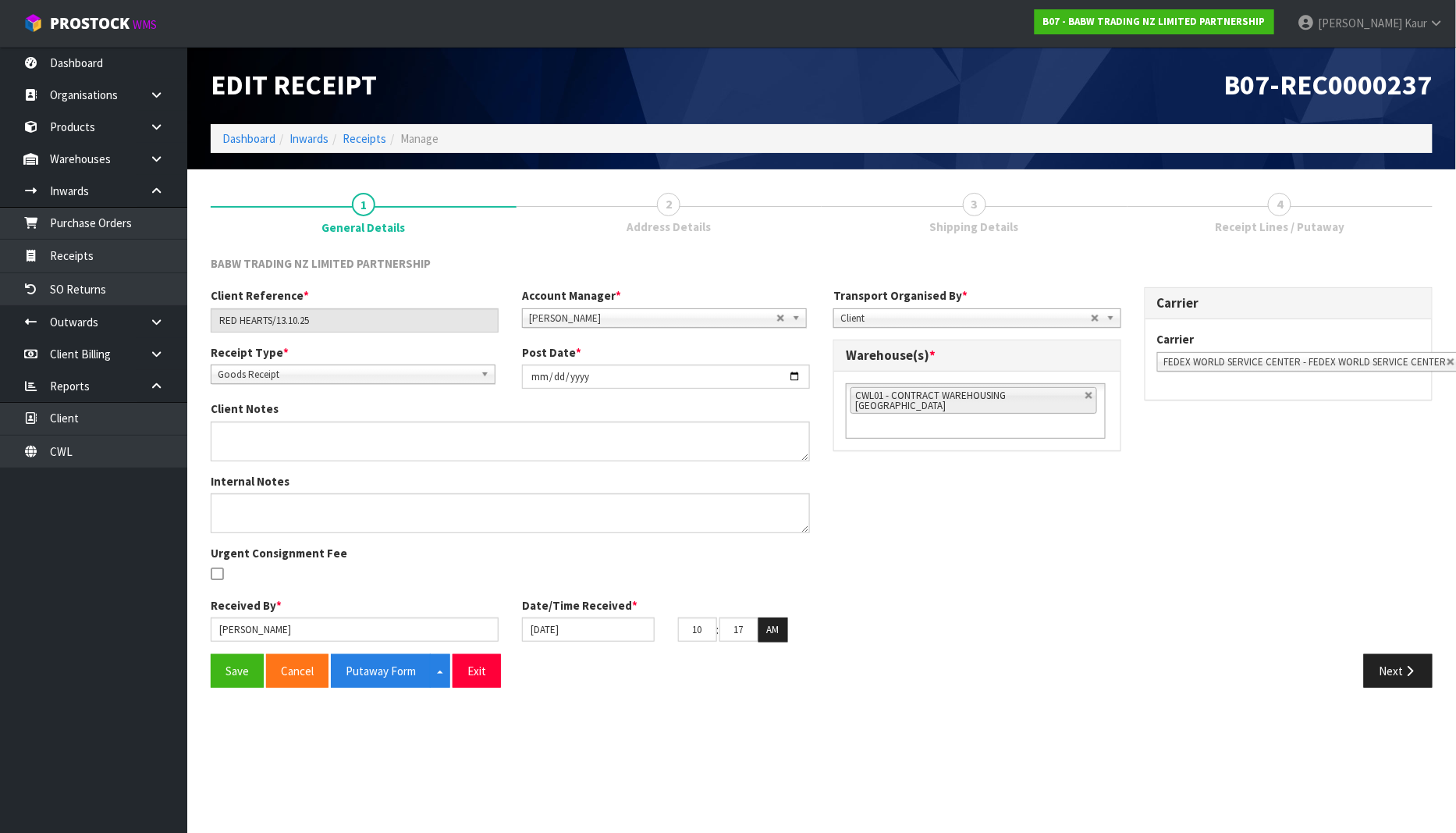
click at [1291, 212] on link "4 Receipt Lines / Putaway" at bounding box center [1280, 211] width 306 height 62
click at [1275, 190] on link "4 Receipt Lines / Putaway" at bounding box center [1280, 211] width 306 height 62
click at [1275, 205] on span "4" at bounding box center [1280, 205] width 24 height 24
click at [1416, 670] on icon "button" at bounding box center [1410, 671] width 15 height 12
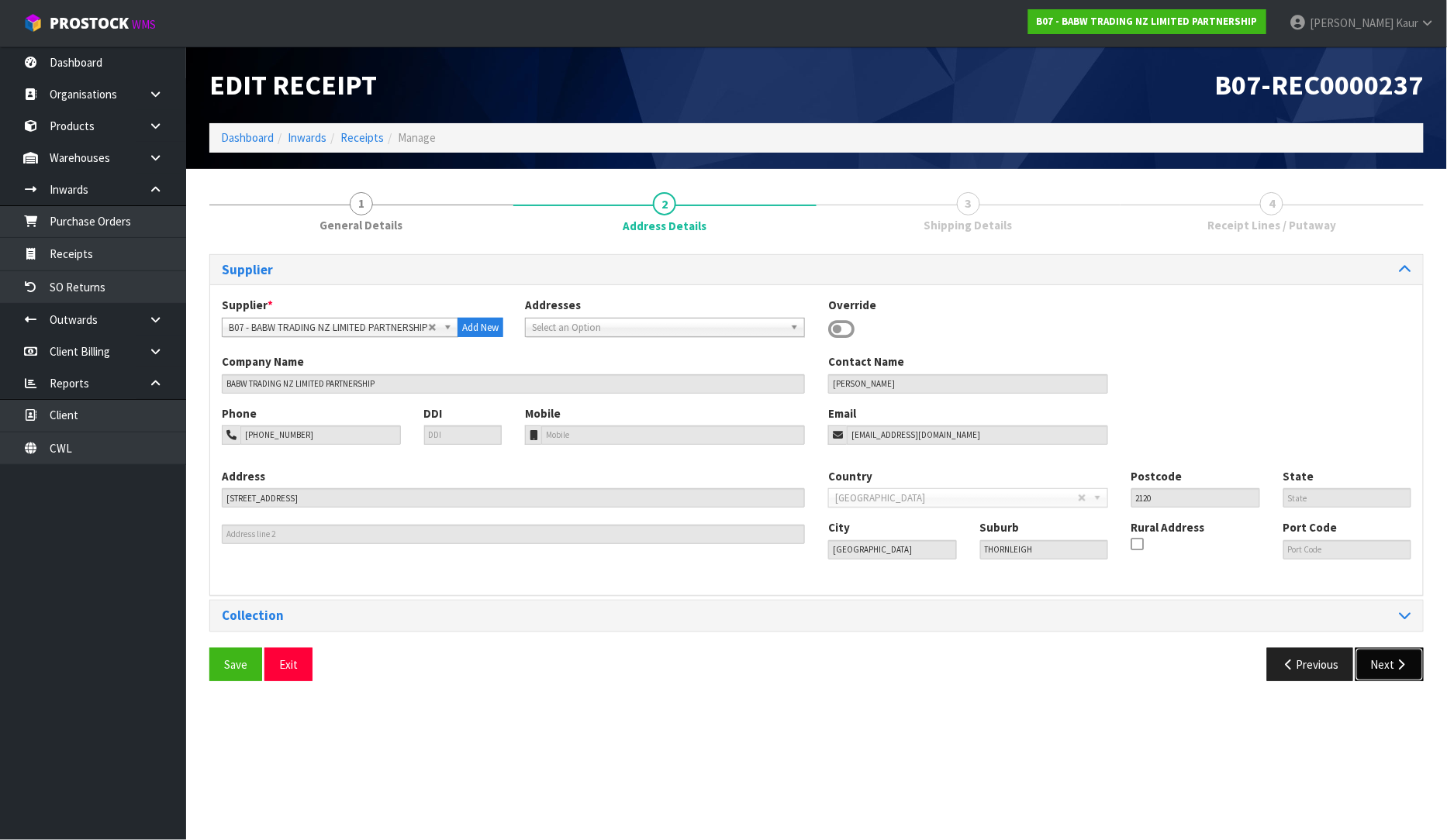
click at [1399, 669] on icon "button" at bounding box center [1402, 665] width 15 height 12
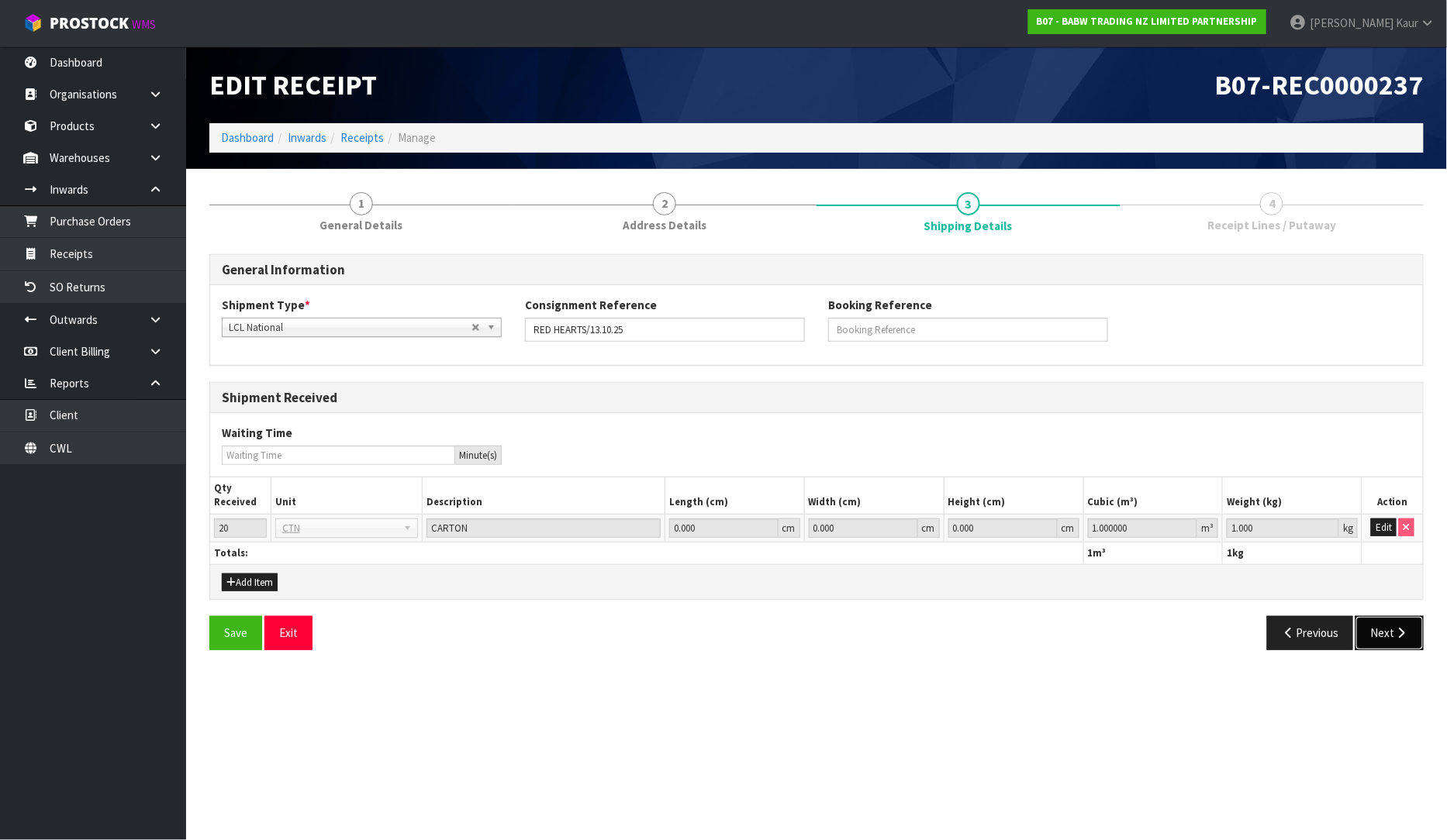
click at [1391, 623] on button "Next" at bounding box center [1389, 633] width 68 height 34
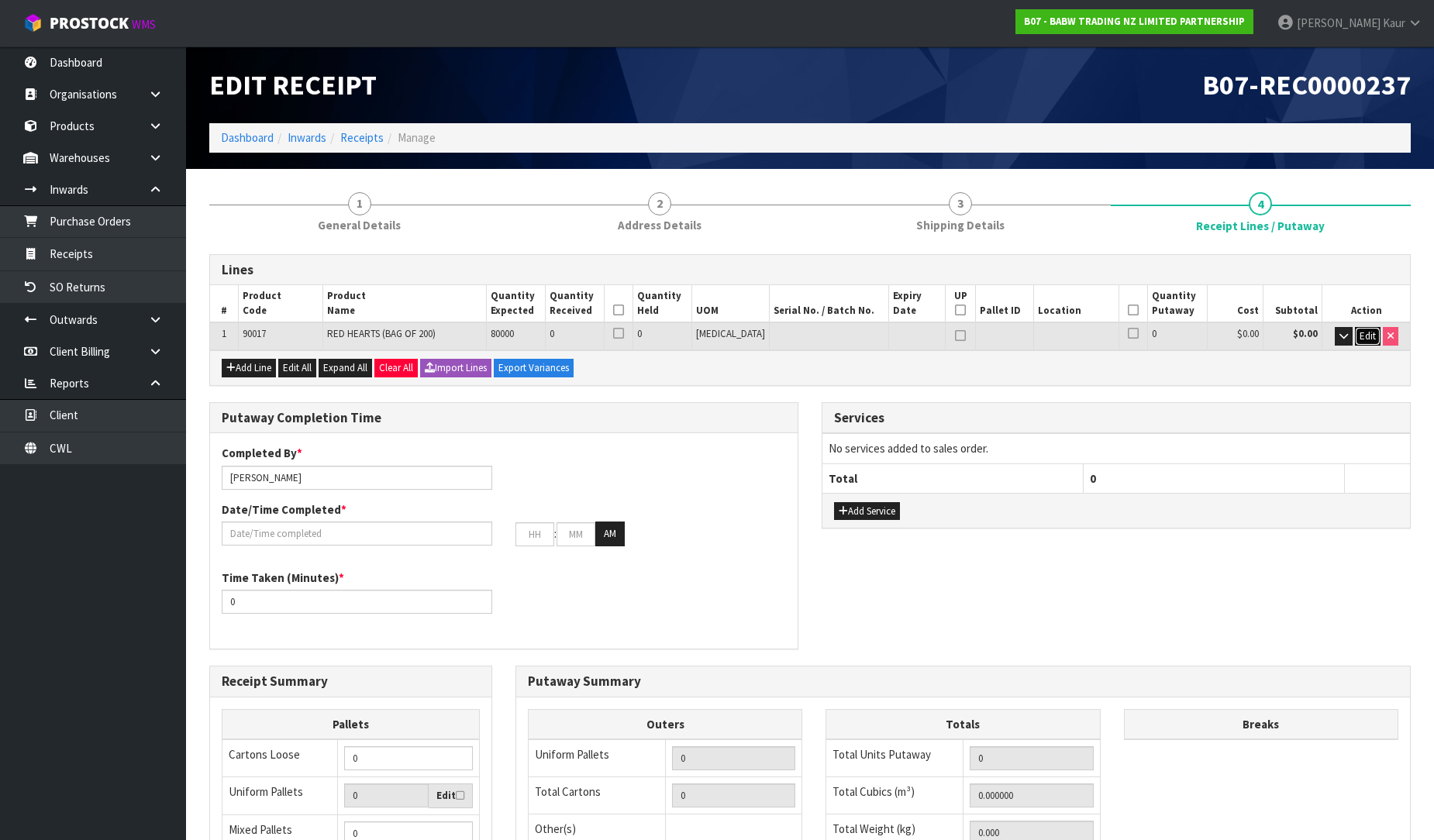
click at [1355, 334] on button "Edit" at bounding box center [1368, 336] width 26 height 19
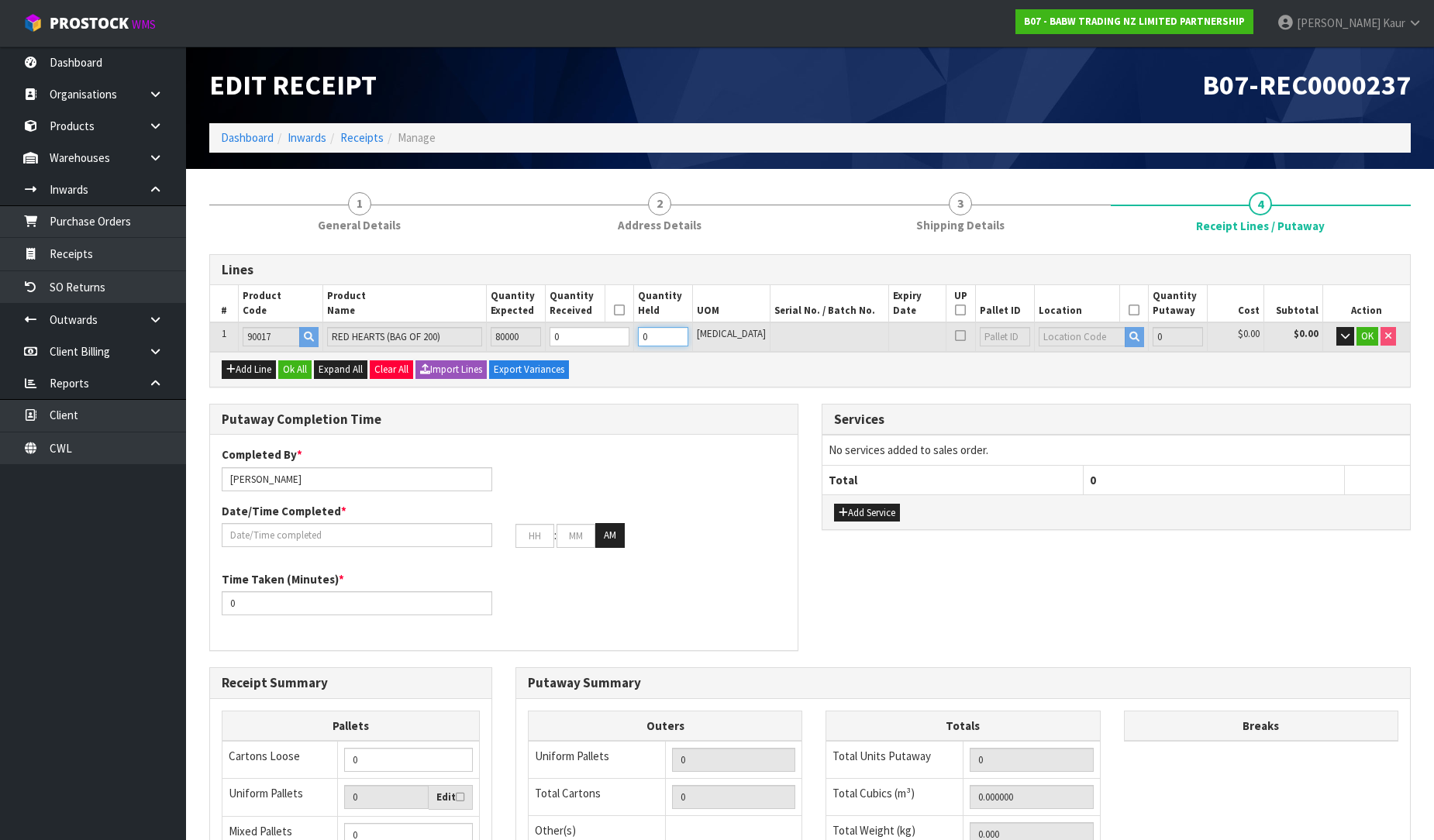
click at [685, 339] on input "0" at bounding box center [663, 337] width 50 height 20
click at [586, 336] on input "0" at bounding box center [589, 337] width 79 height 20
type input "0"
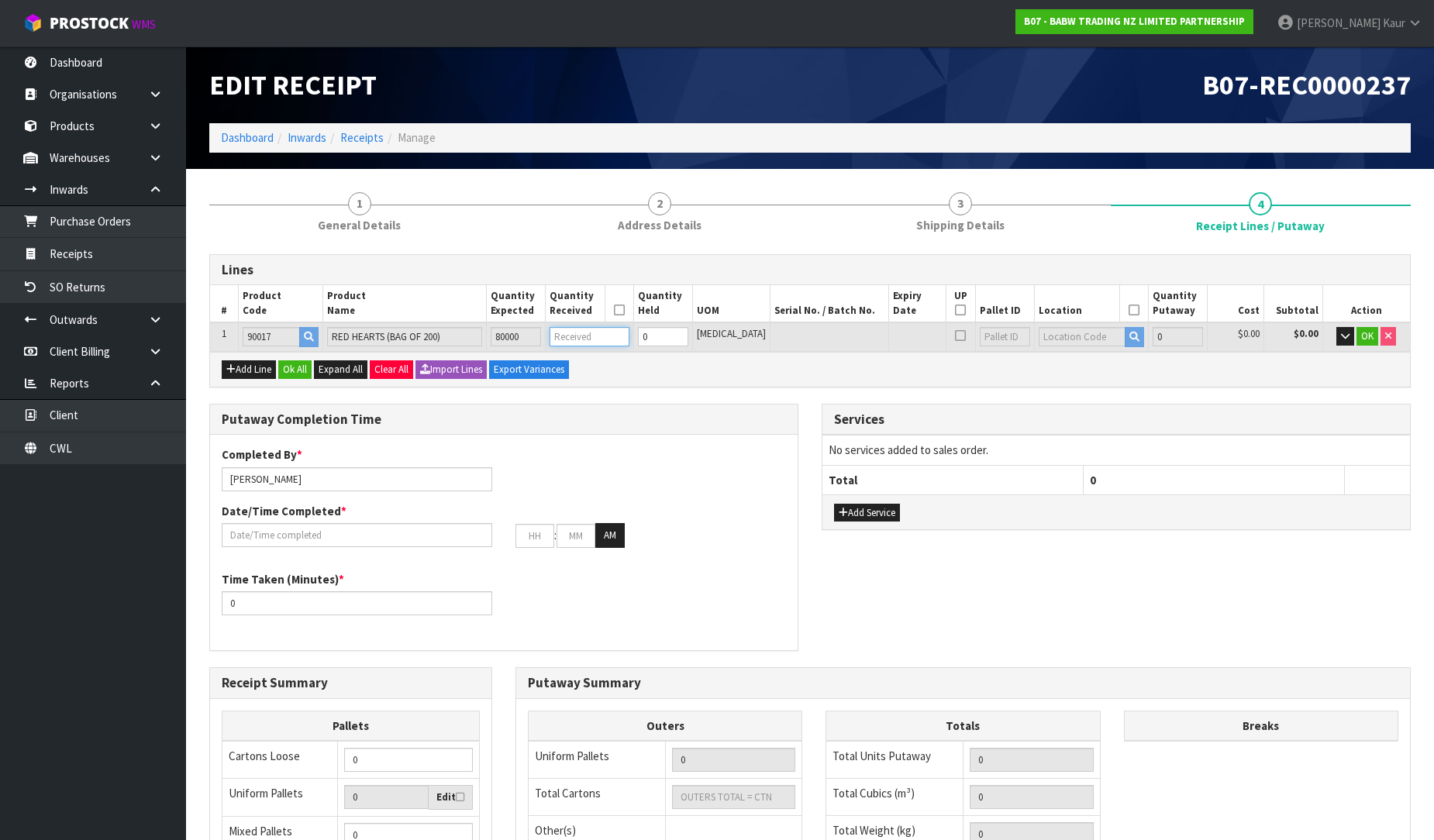
type input "0"
type input "0.000032"
type input "0.008"
type input "8"
type input "0.00032"
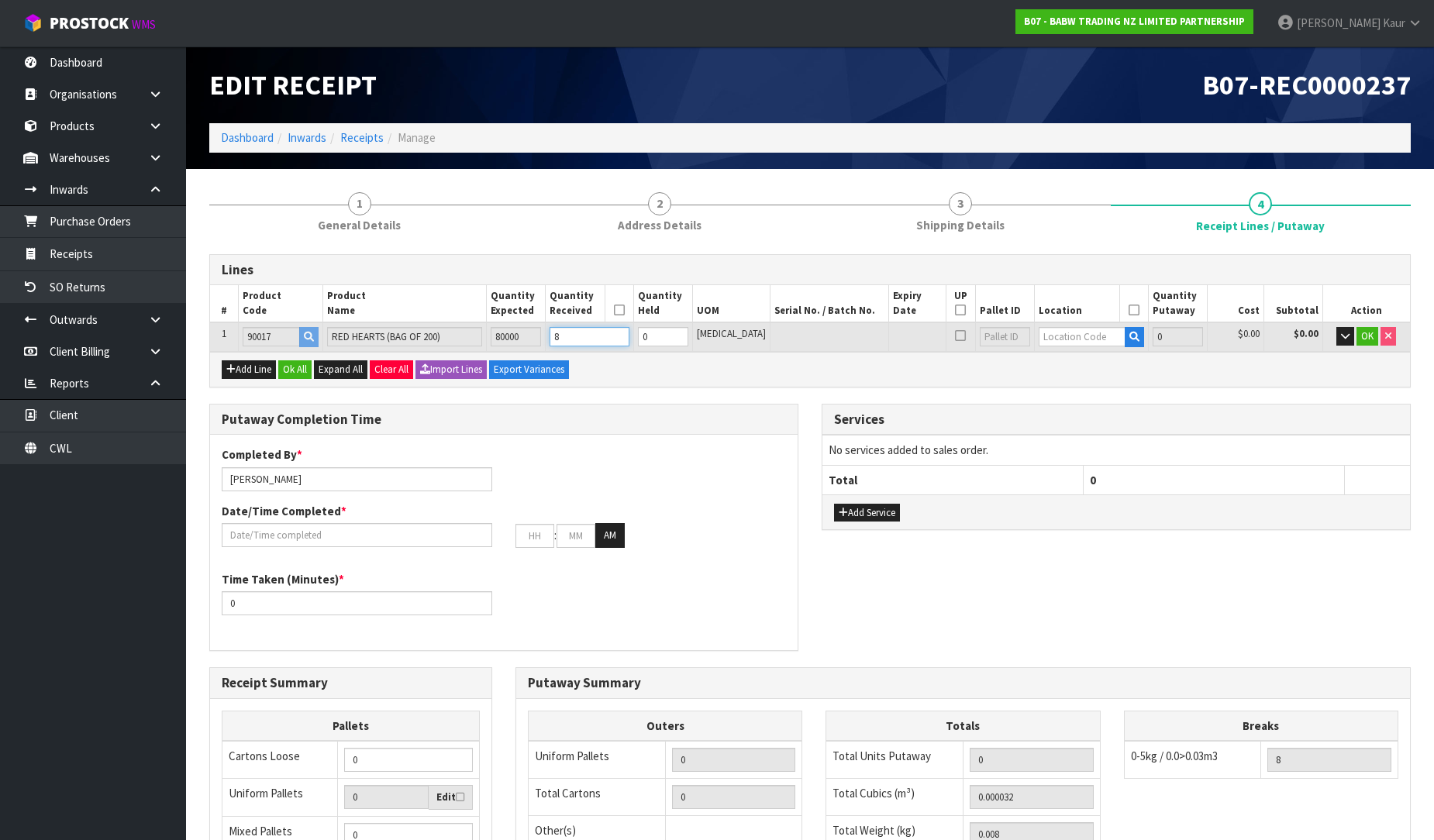
type input "0.08"
type input "80"
type input "0.005376"
type input "1"
type input "800"
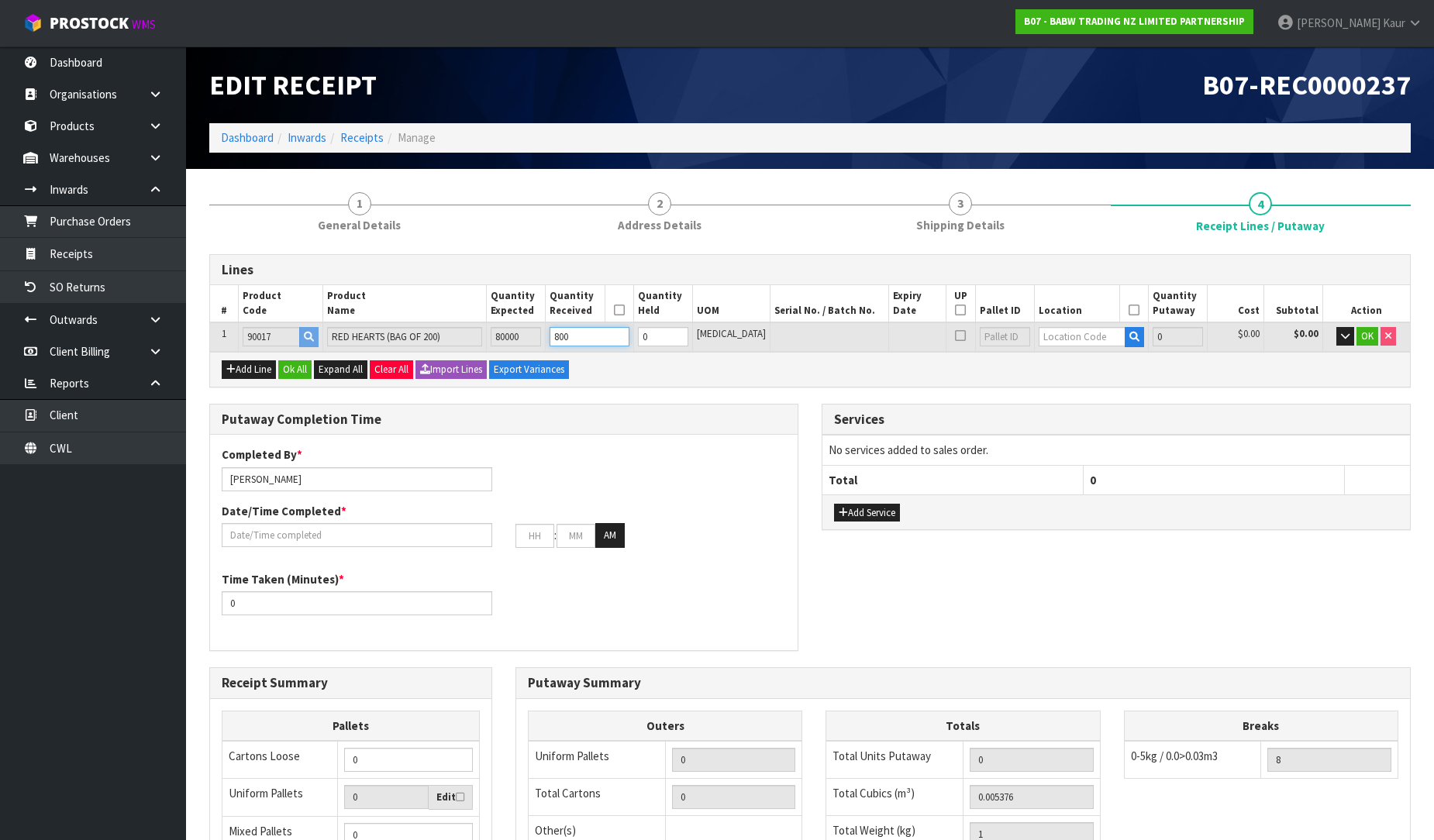
type input "2"
type input "0.084"
type input "2.5"
type input "8000"
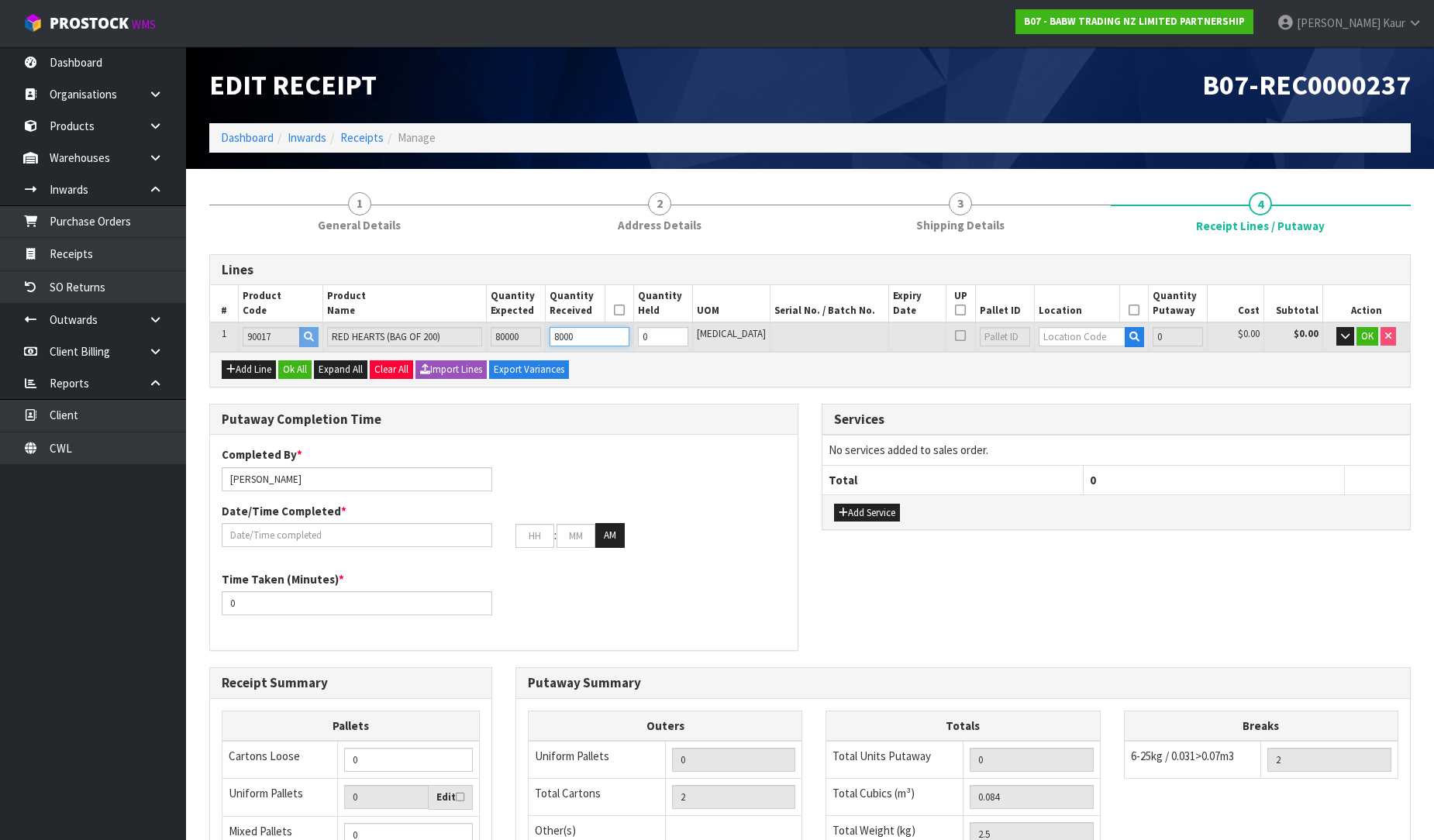
type input "20"
type input "0.84"
type input "25"
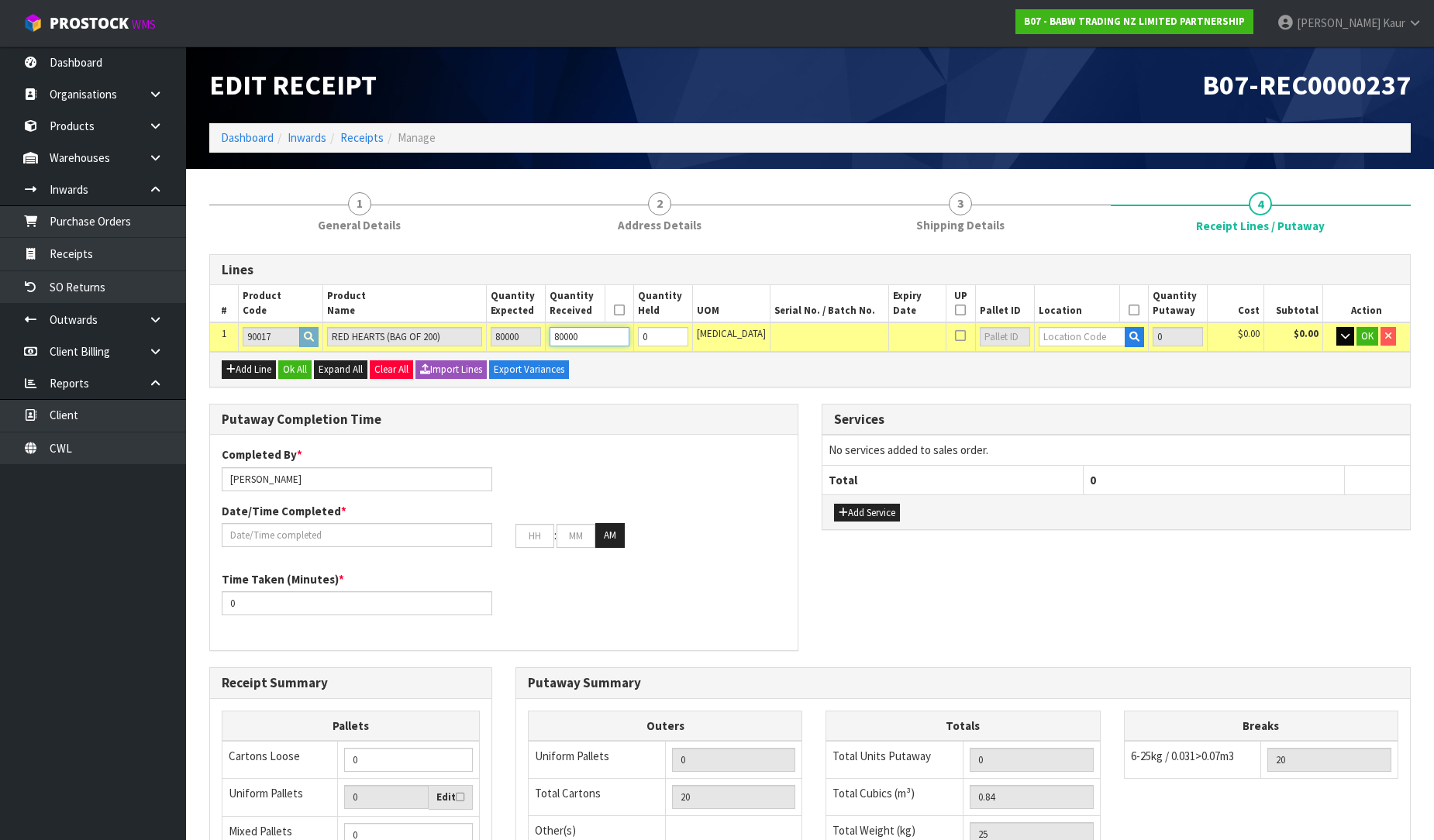
type input "80000"
click at [1347, 331] on icon "button" at bounding box center [1345, 336] width 9 height 10
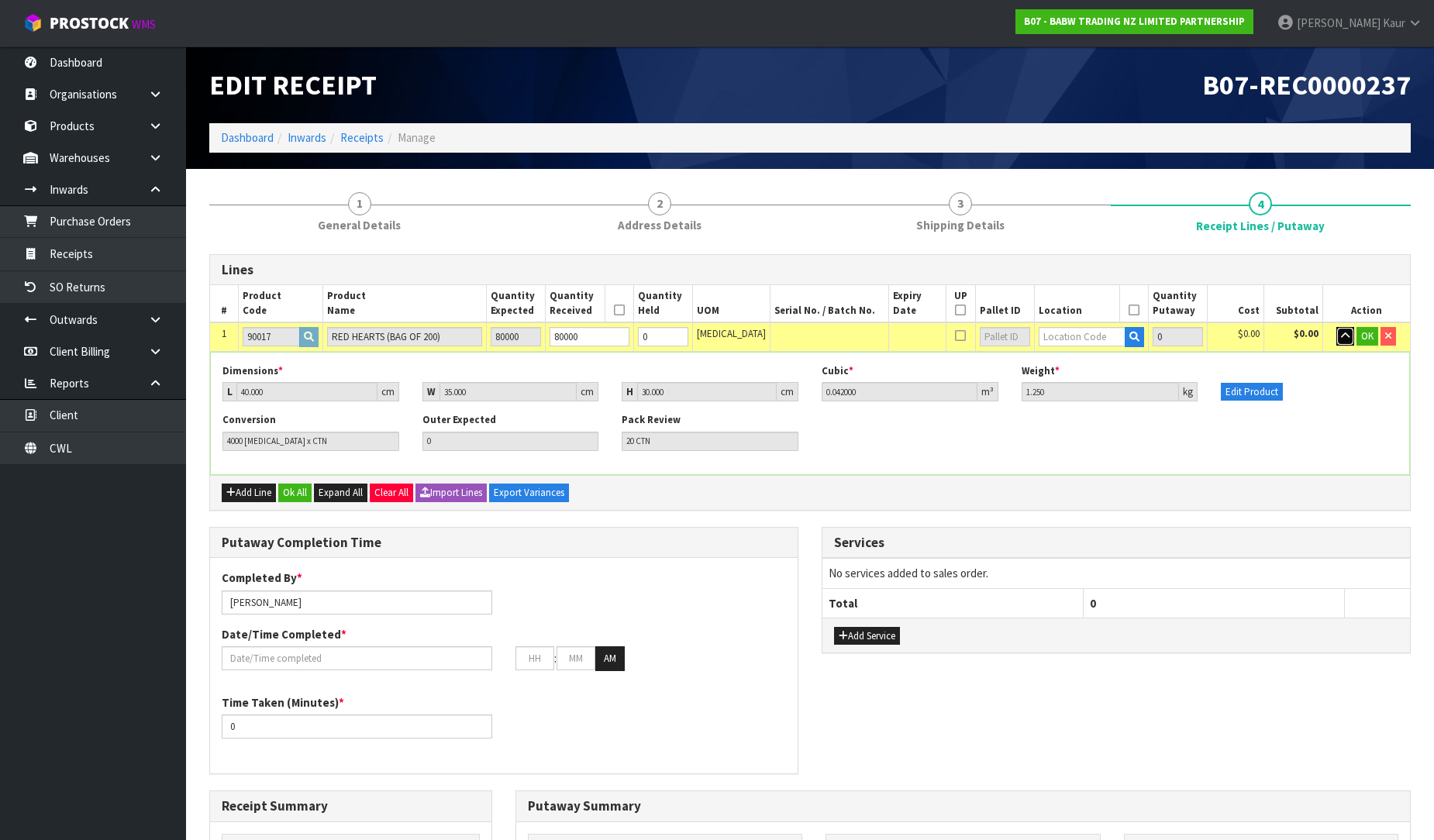
click at [1338, 338] on button "button" at bounding box center [1345, 336] width 18 height 19
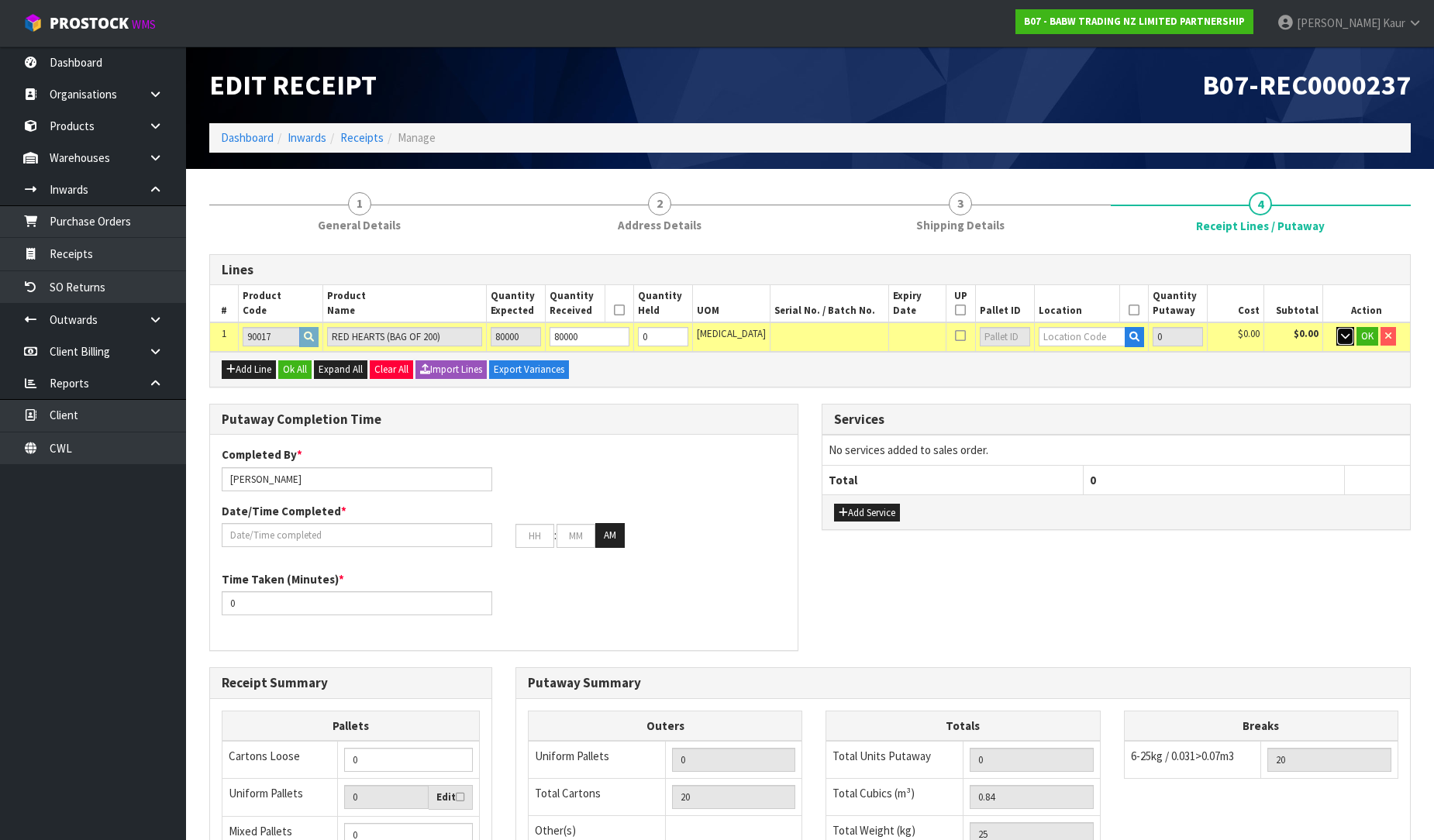
click at [1344, 335] on icon "button" at bounding box center [1345, 336] width 9 height 10
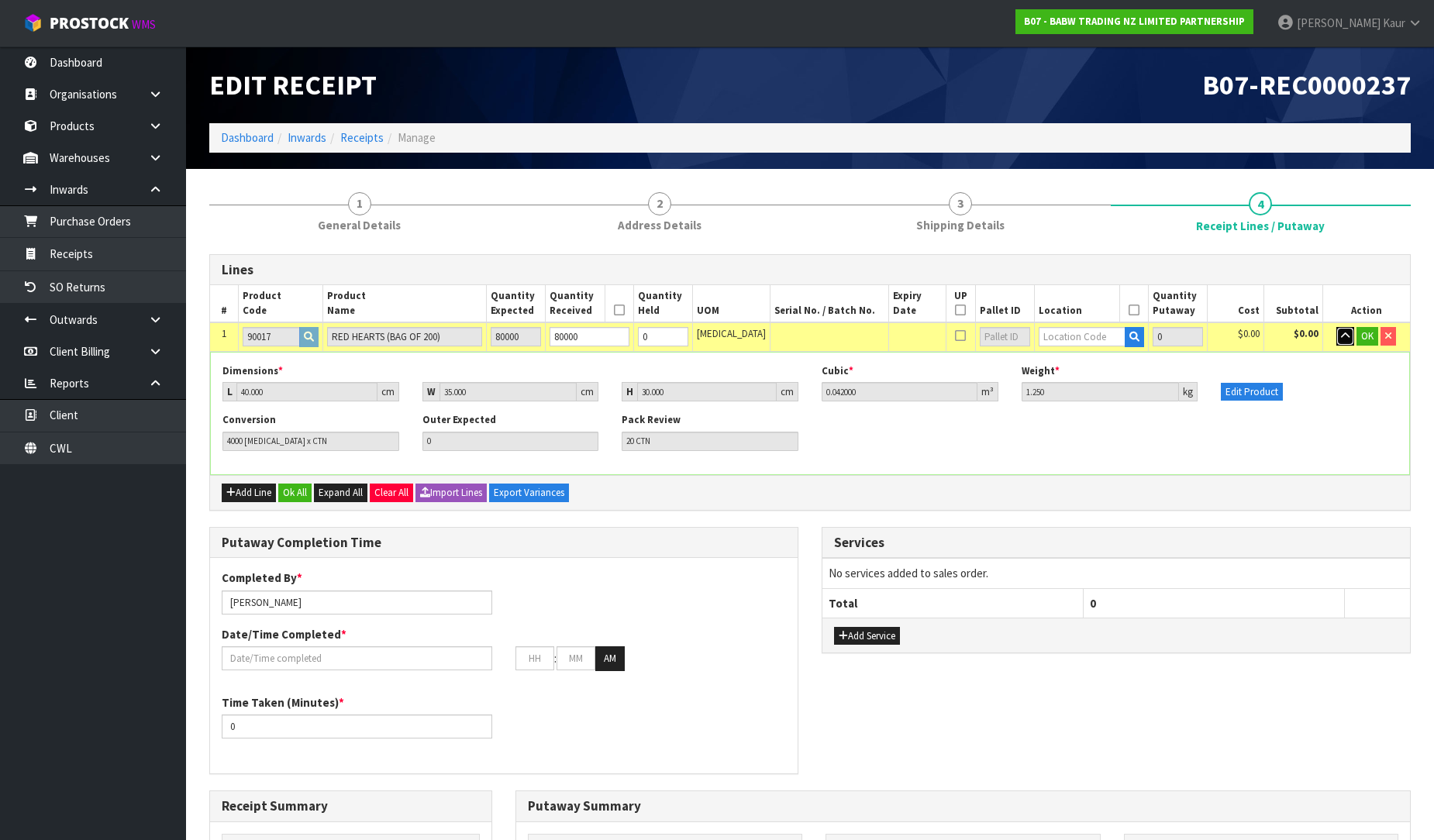
click at [1344, 335] on icon "button" at bounding box center [1345, 336] width 9 height 10
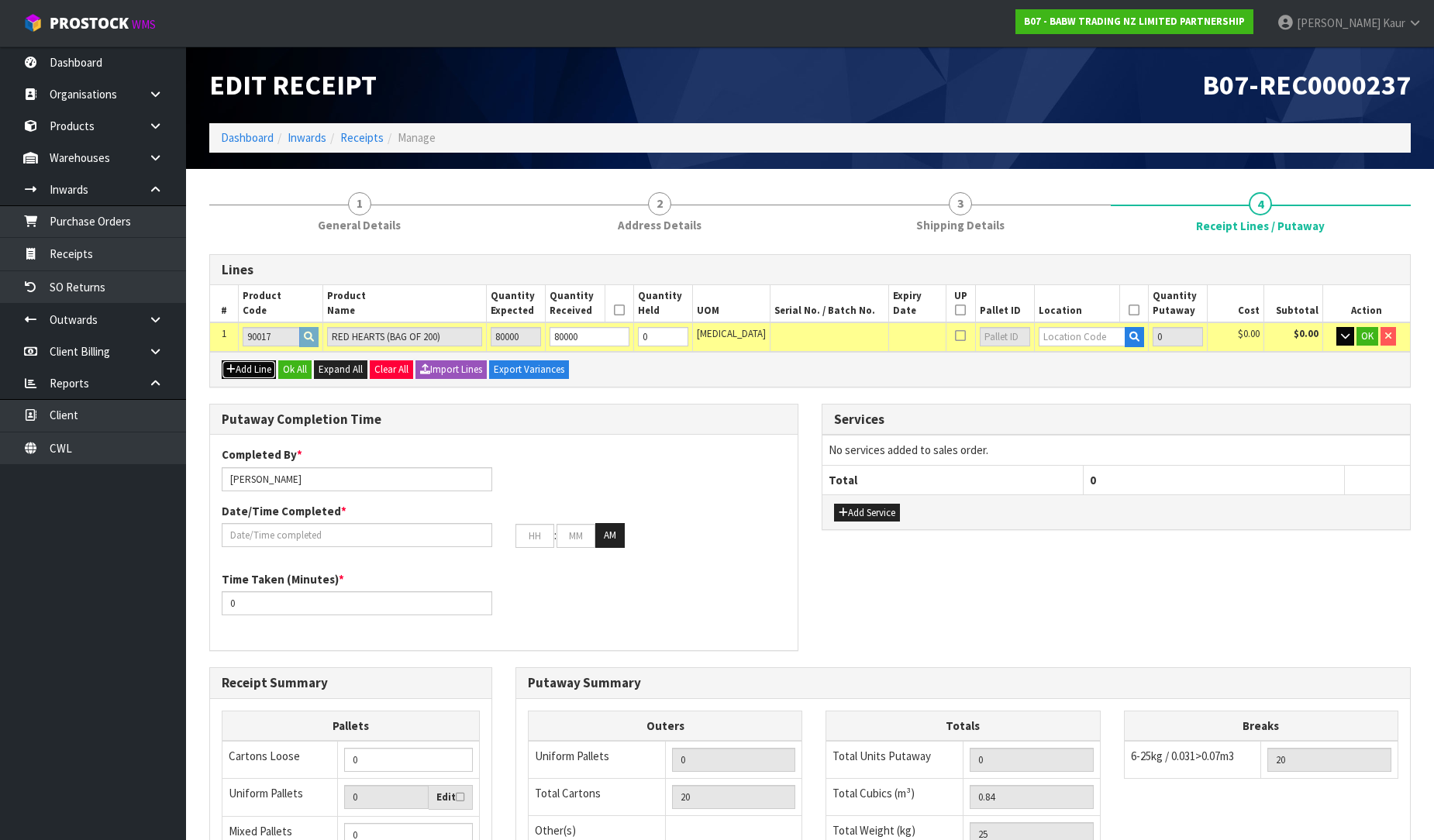
click at [252, 363] on button "Add Line" at bounding box center [249, 370] width 54 height 19
type input "0"
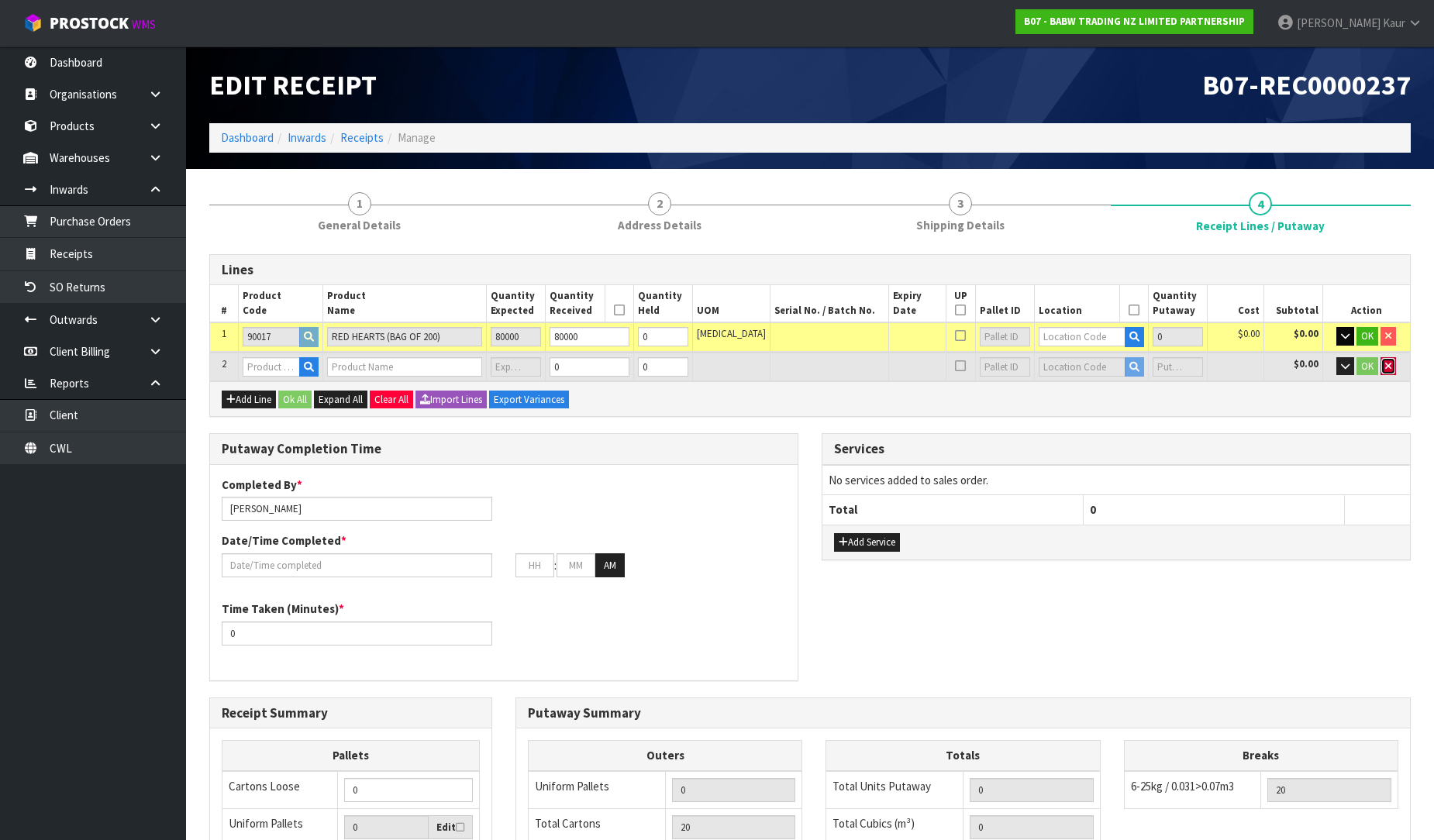
click at [1383, 365] on button "button" at bounding box center [1389, 366] width 16 height 19
type input "20"
type input "0.84"
type input "25"
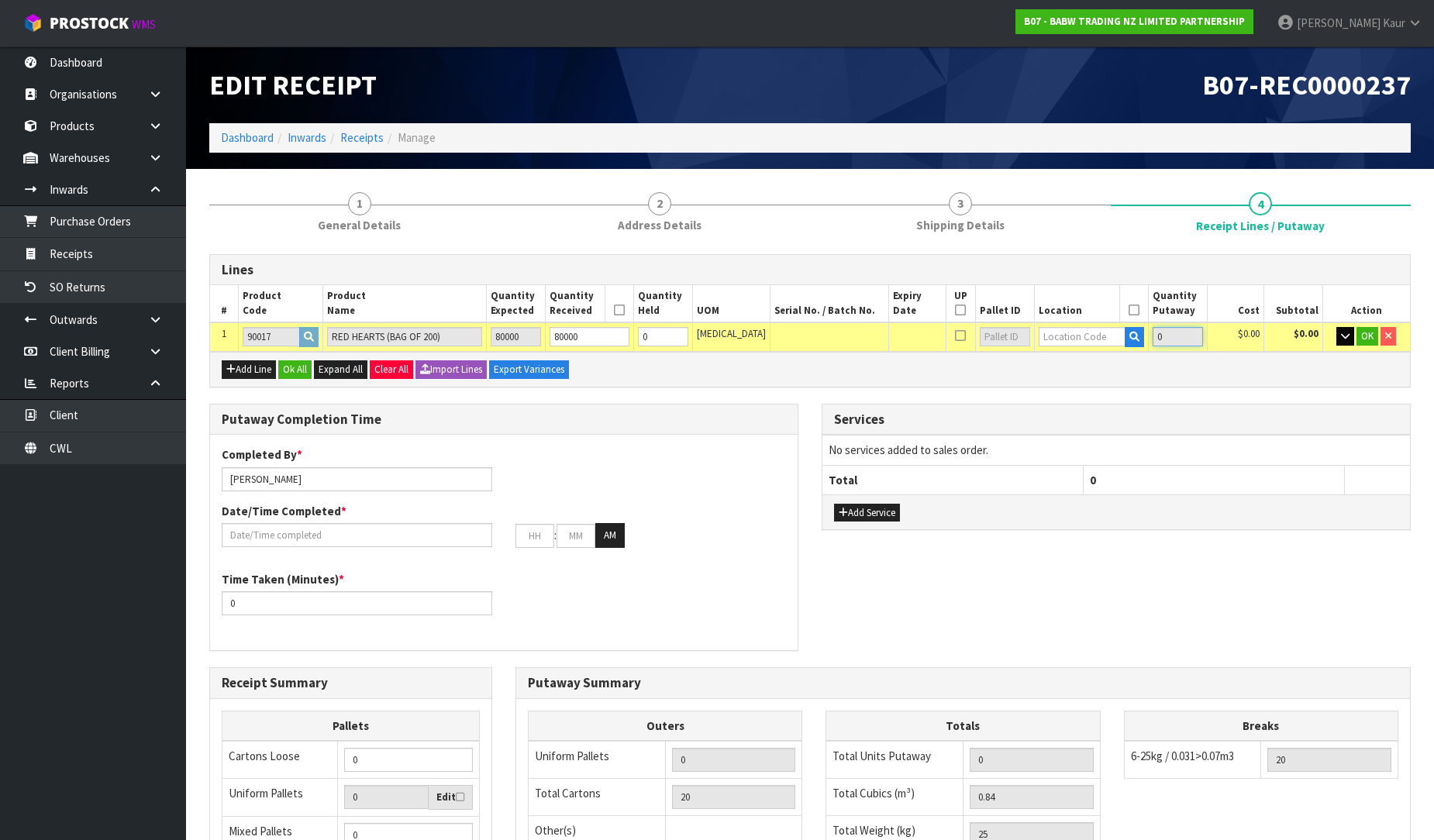
click at [1187, 339] on input "0" at bounding box center [1178, 337] width 50 height 20
click at [1168, 338] on input "0" at bounding box center [1178, 337] width 50 height 20
click at [1344, 335] on icon "button" at bounding box center [1345, 336] width 9 height 10
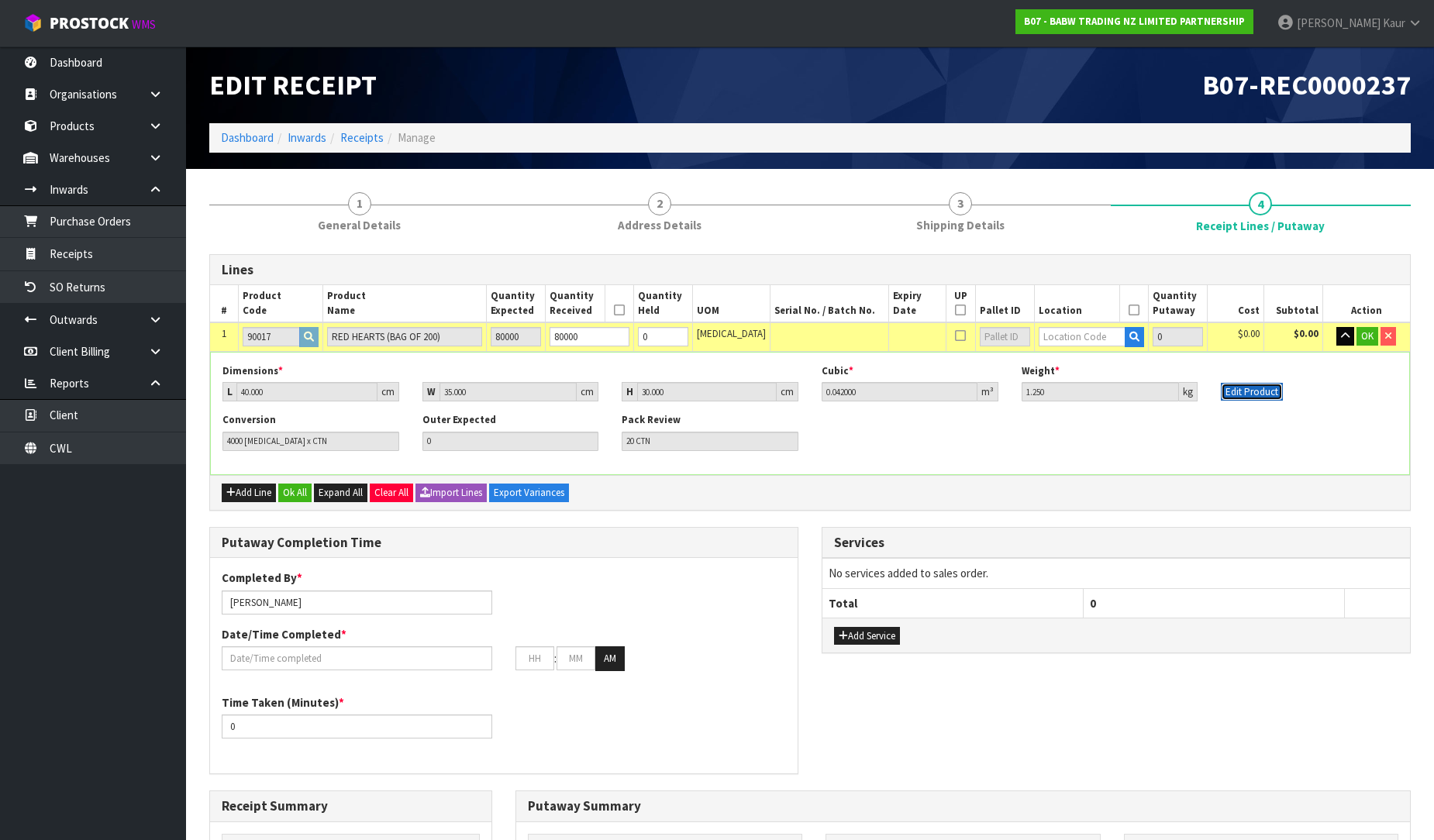
click at [1231, 393] on button "Edit Product" at bounding box center [1252, 391] width 62 height 19
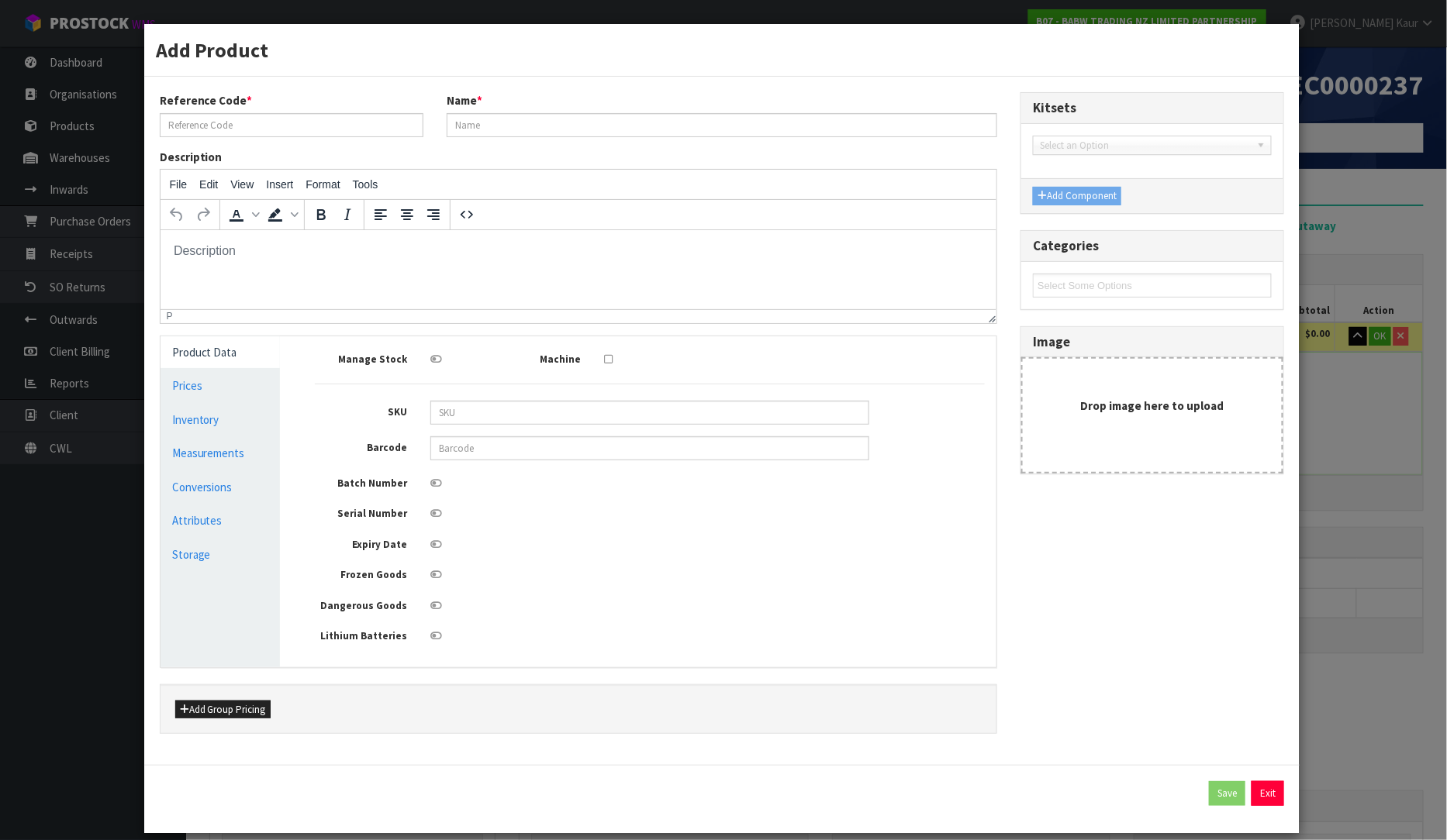
type input "90017"
type input "RED HEARTS (BAG OF 200)"
click at [1252, 797] on button "Exit" at bounding box center [1267, 793] width 33 height 25
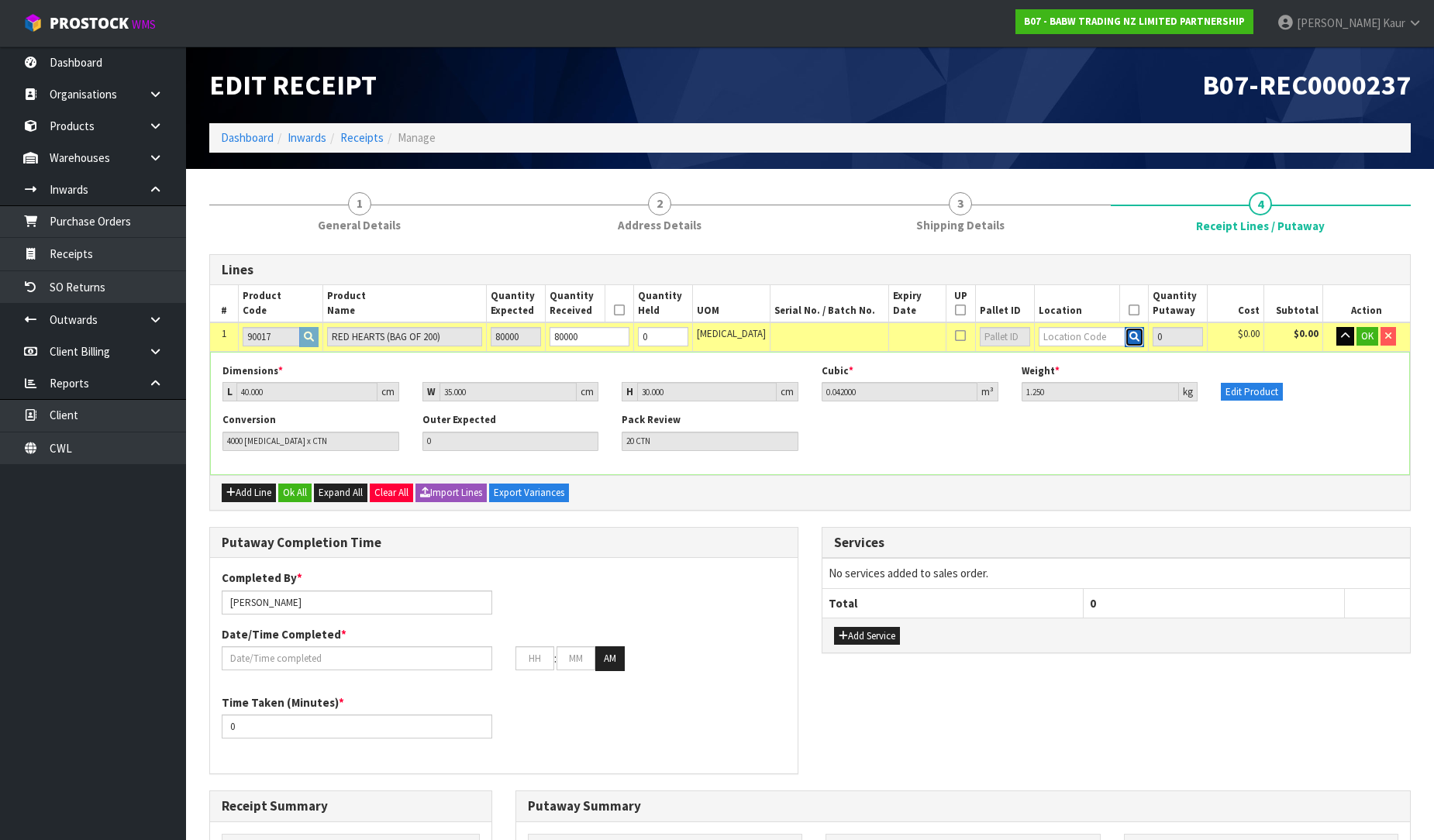
click at [1129, 331] on icon "button" at bounding box center [1134, 336] width 10 height 10
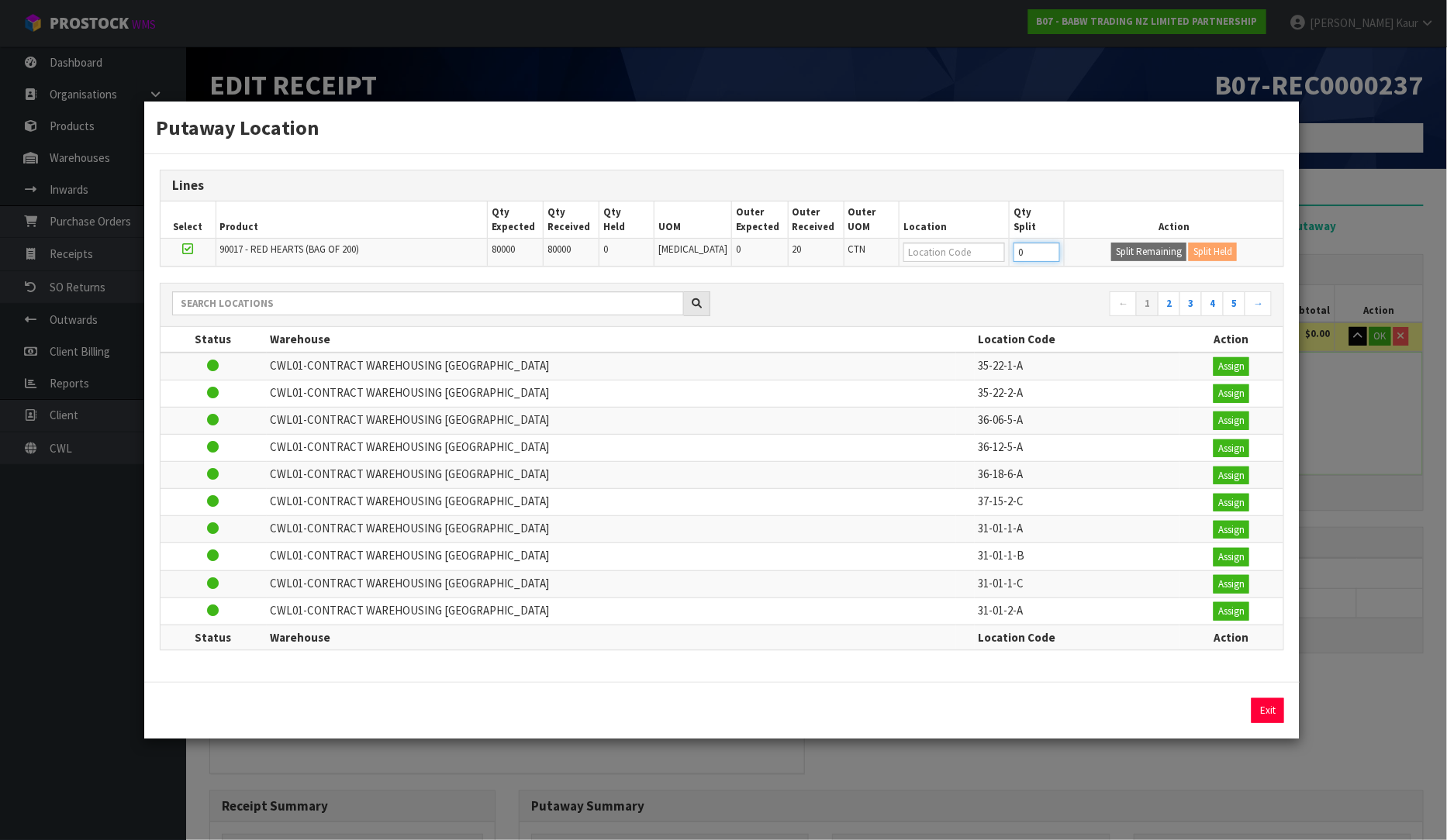
click at [1027, 252] on input "0" at bounding box center [1037, 252] width 46 height 20
click at [1026, 252] on input "0" at bounding box center [1037, 252] width 46 height 20
type input "24000"
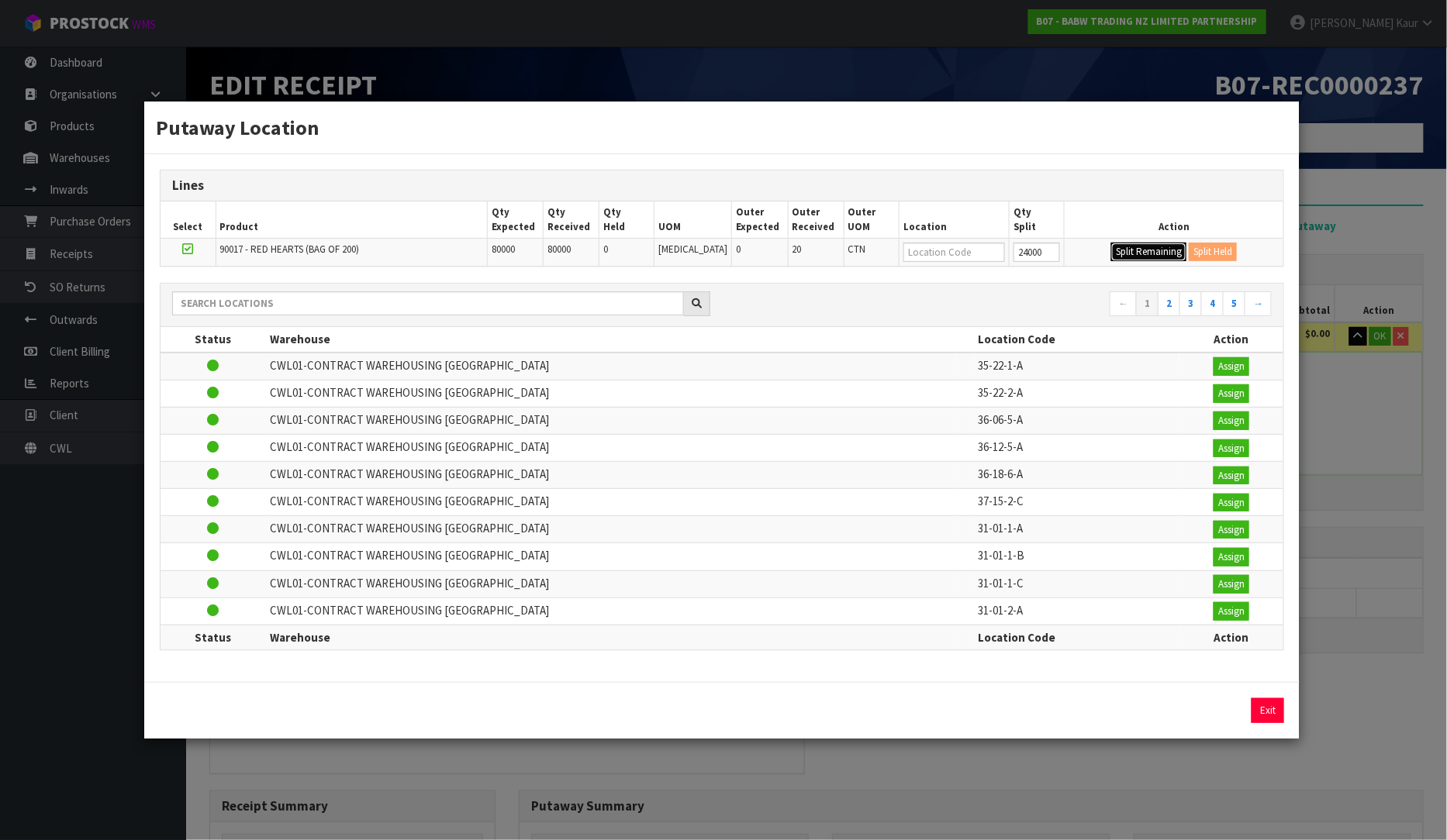
click at [1135, 252] on button "Split Remaining" at bounding box center [1149, 251] width 75 height 19
type input "80000"
type input "24000"
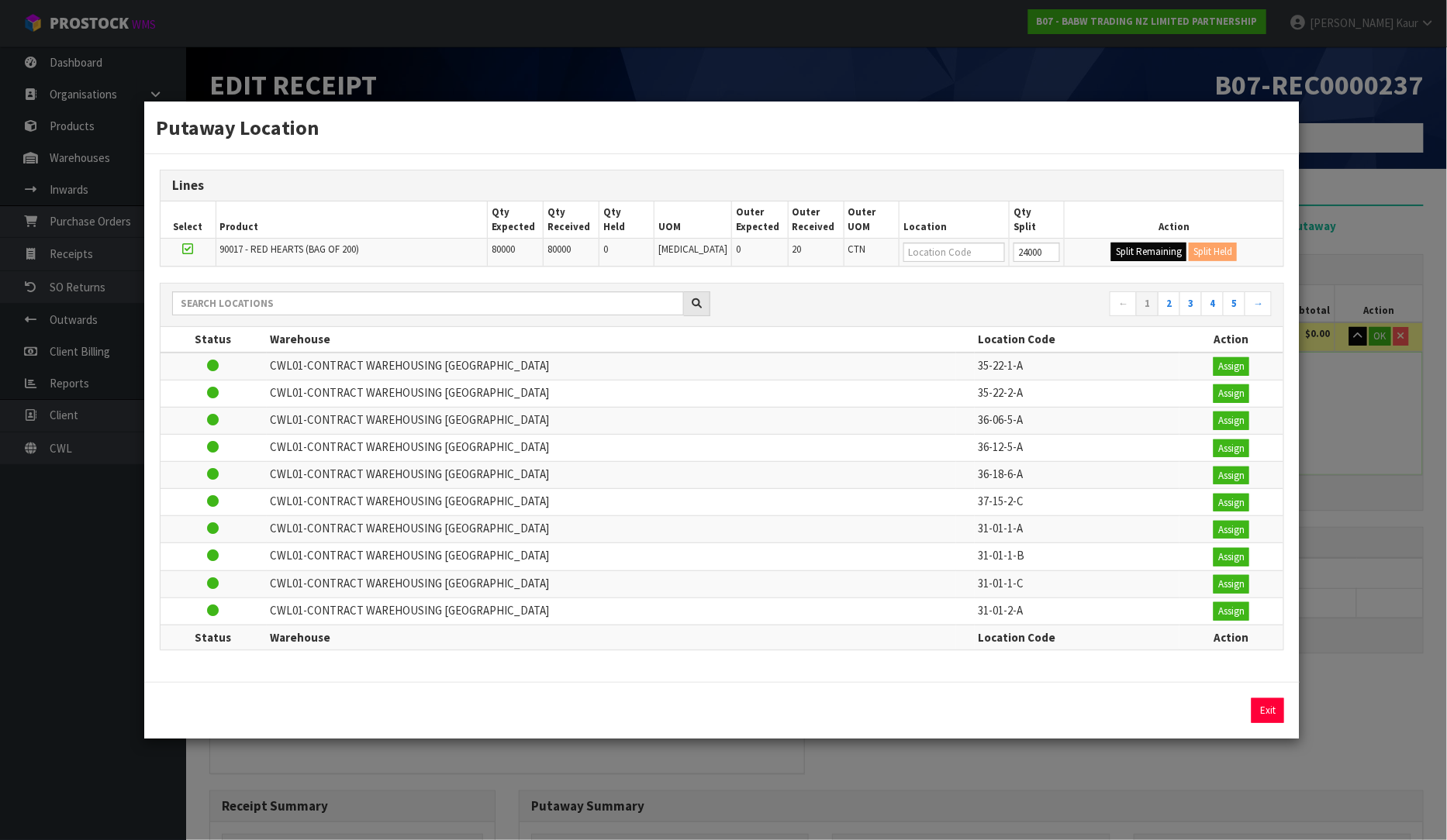
type input "6"
type input "6 CTN"
type input "0"
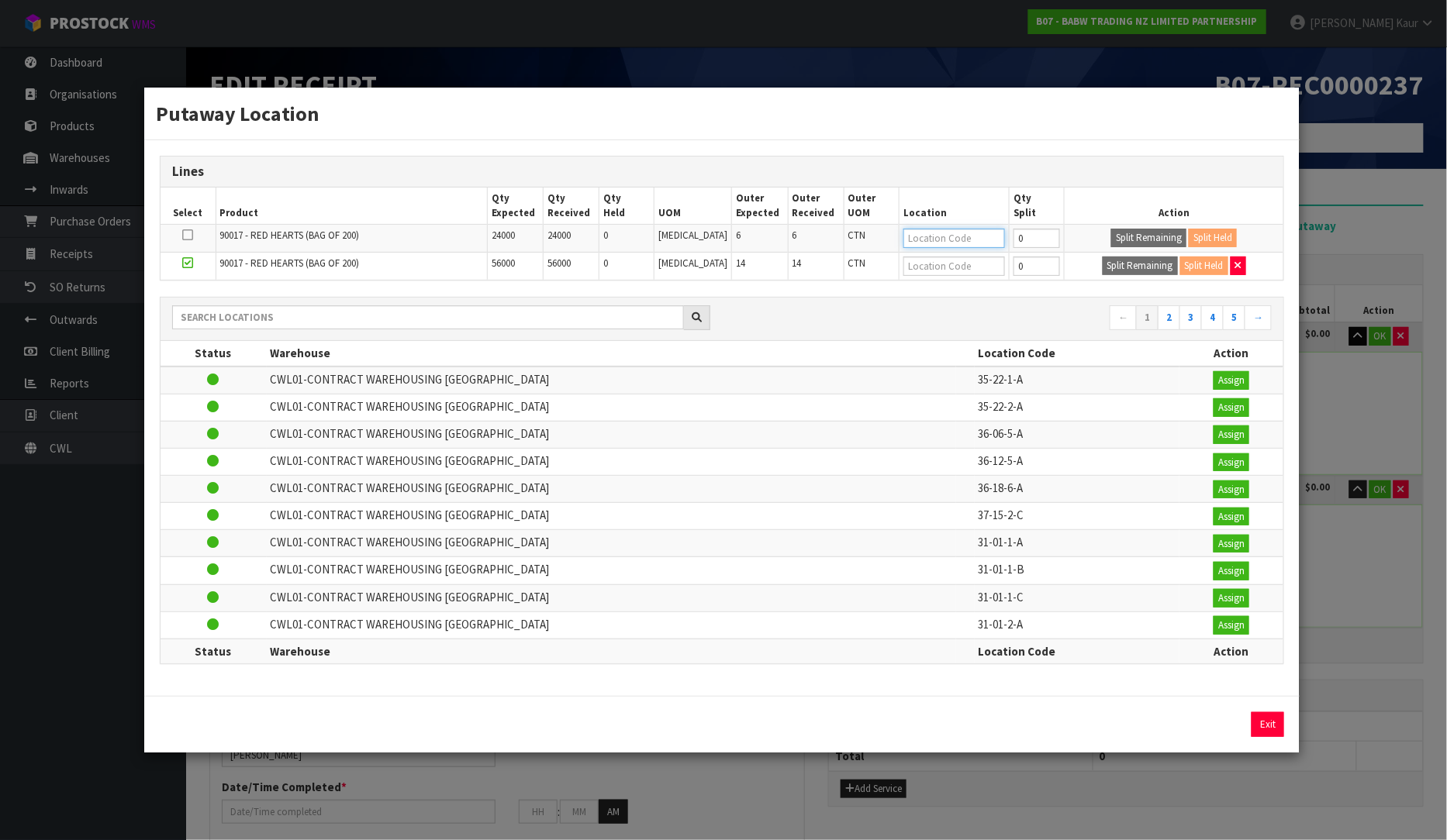
click at [923, 245] on input "text" at bounding box center [954, 239] width 102 height 20
type input "36-08-1-a"
type input "36-08-1-A"
click at [960, 241] on input "36-08-1-A" at bounding box center [954, 239] width 102 height 20
click at [960, 239] on input "36-08-1-A" at bounding box center [954, 239] width 102 height 20
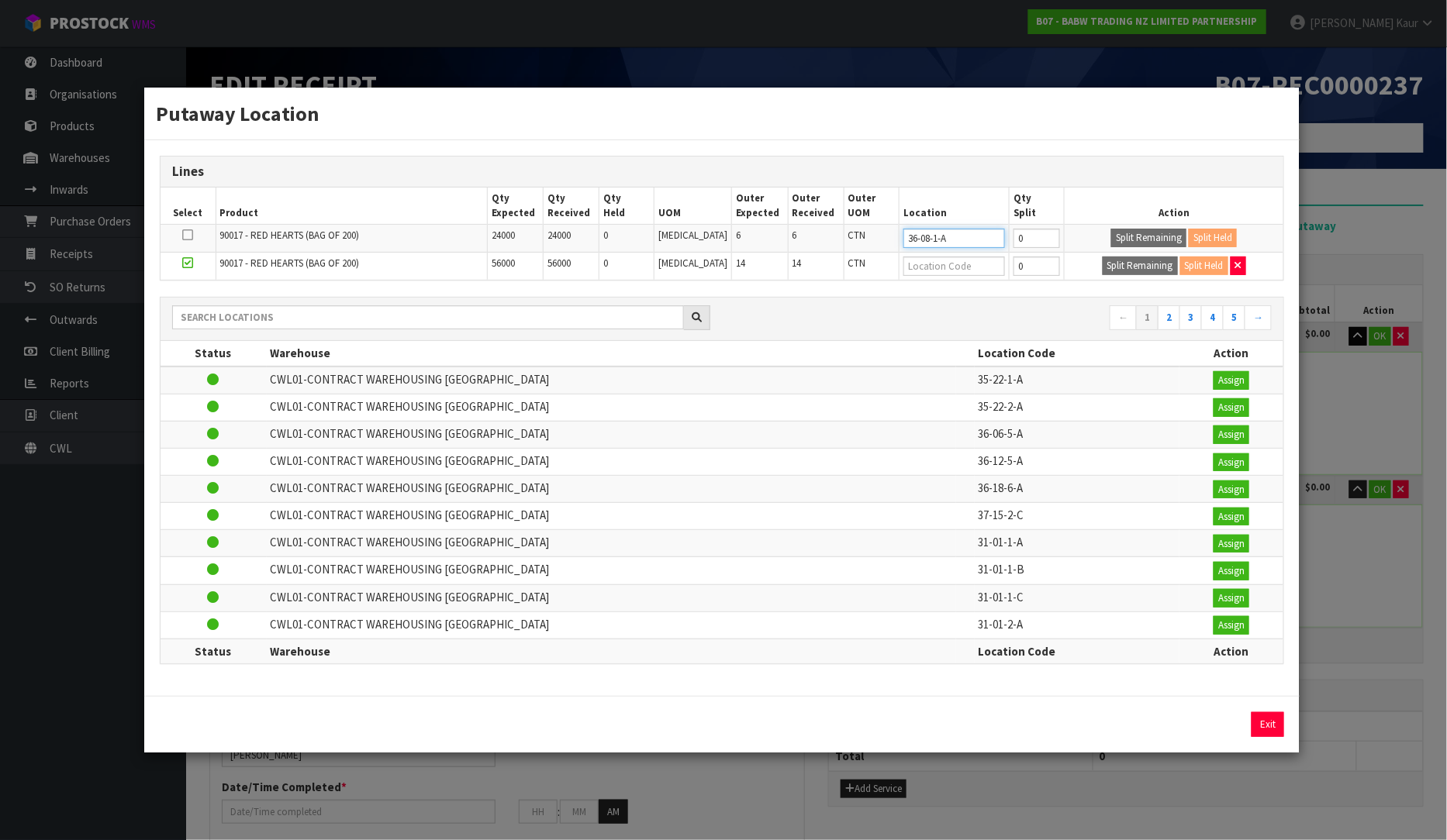
click at [960, 239] on input "36-08-1-A" at bounding box center [954, 239] width 102 height 20
type input "36-08-1-A"
click at [942, 274] on input "text" at bounding box center [954, 266] width 102 height 20
paste input "36-08-1-A"
type input "36-08-1-A"
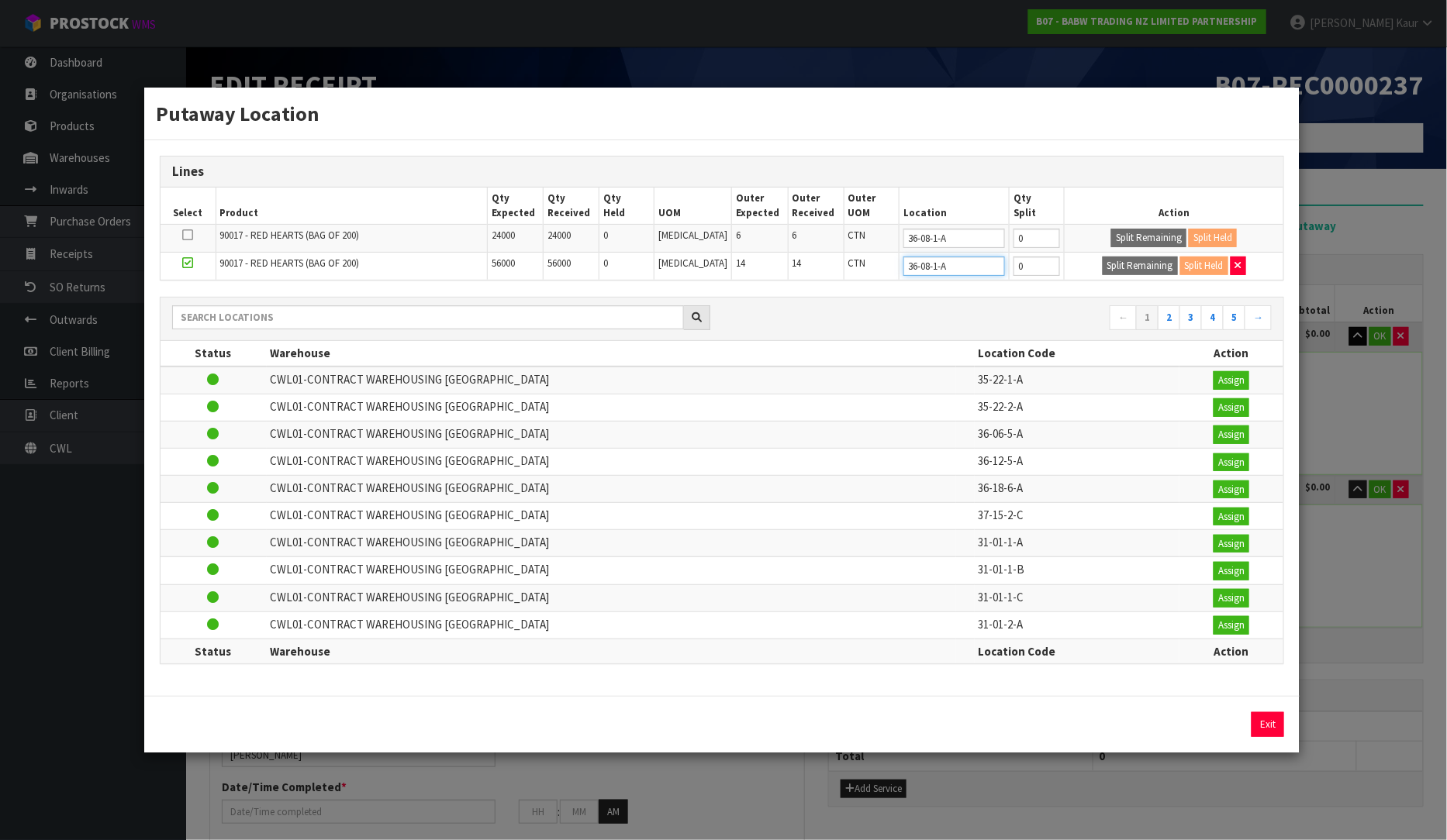
type input "36-08-1-A"
type input "36-08-1-b"
type input "36-08-1-B"
click at [188, 235] on icon at bounding box center [187, 235] width 11 height 1
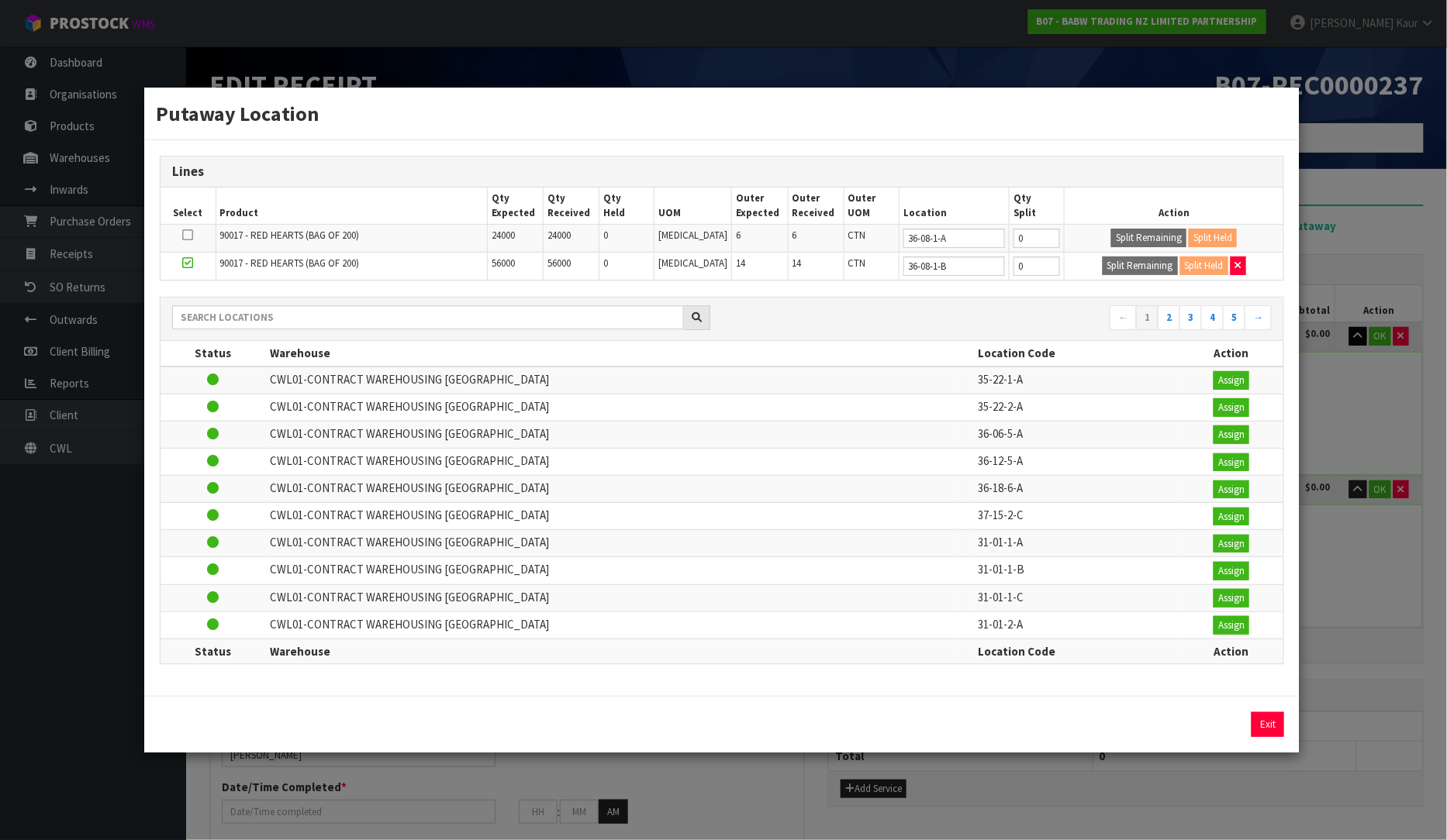
click at [0, 0] on input "checkbox" at bounding box center [0, 0] width 0 height 0
click at [1270, 720] on button "Exit" at bounding box center [1267, 725] width 33 height 25
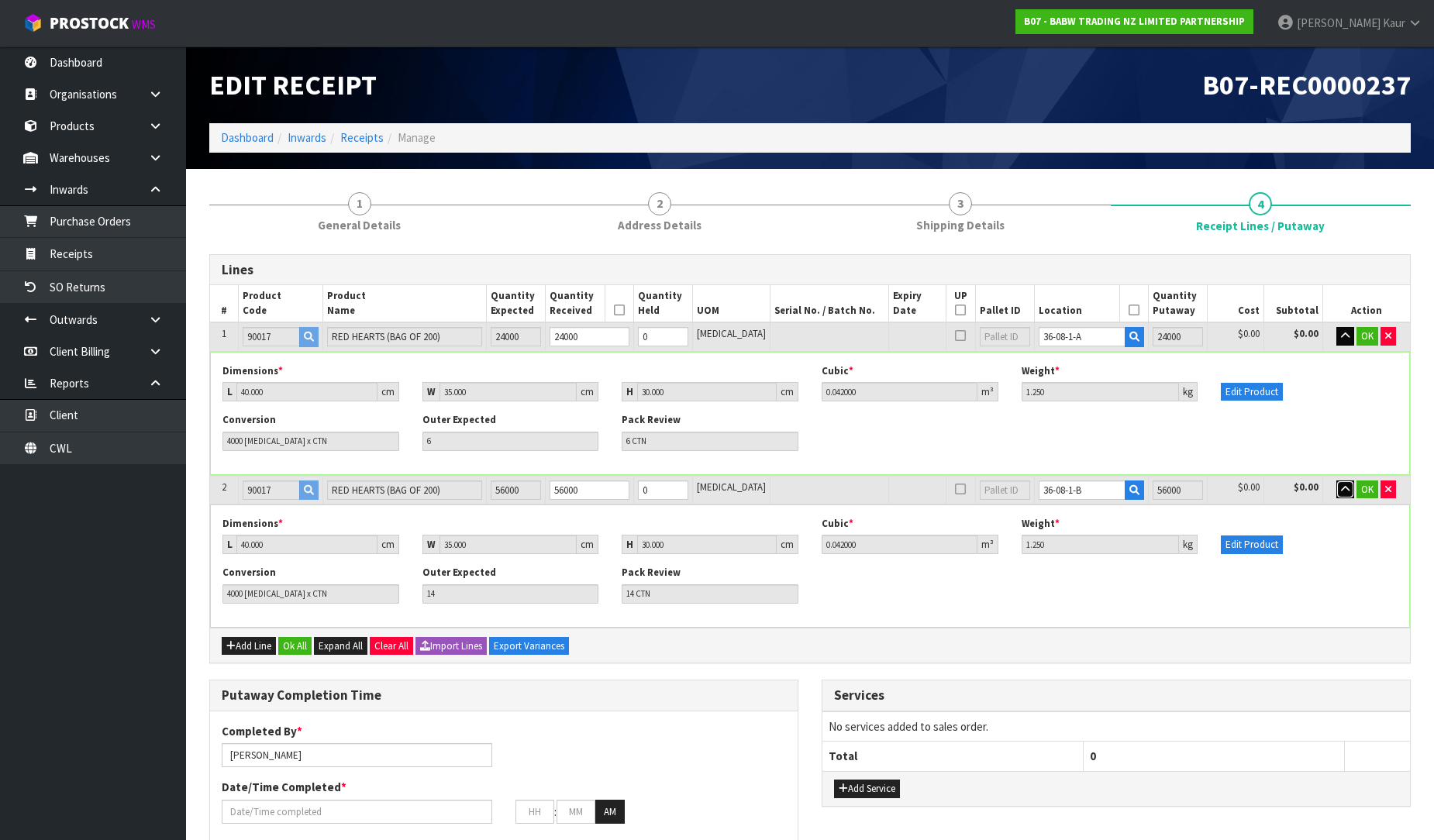
click at [1346, 489] on icon "button" at bounding box center [1345, 489] width 9 height 10
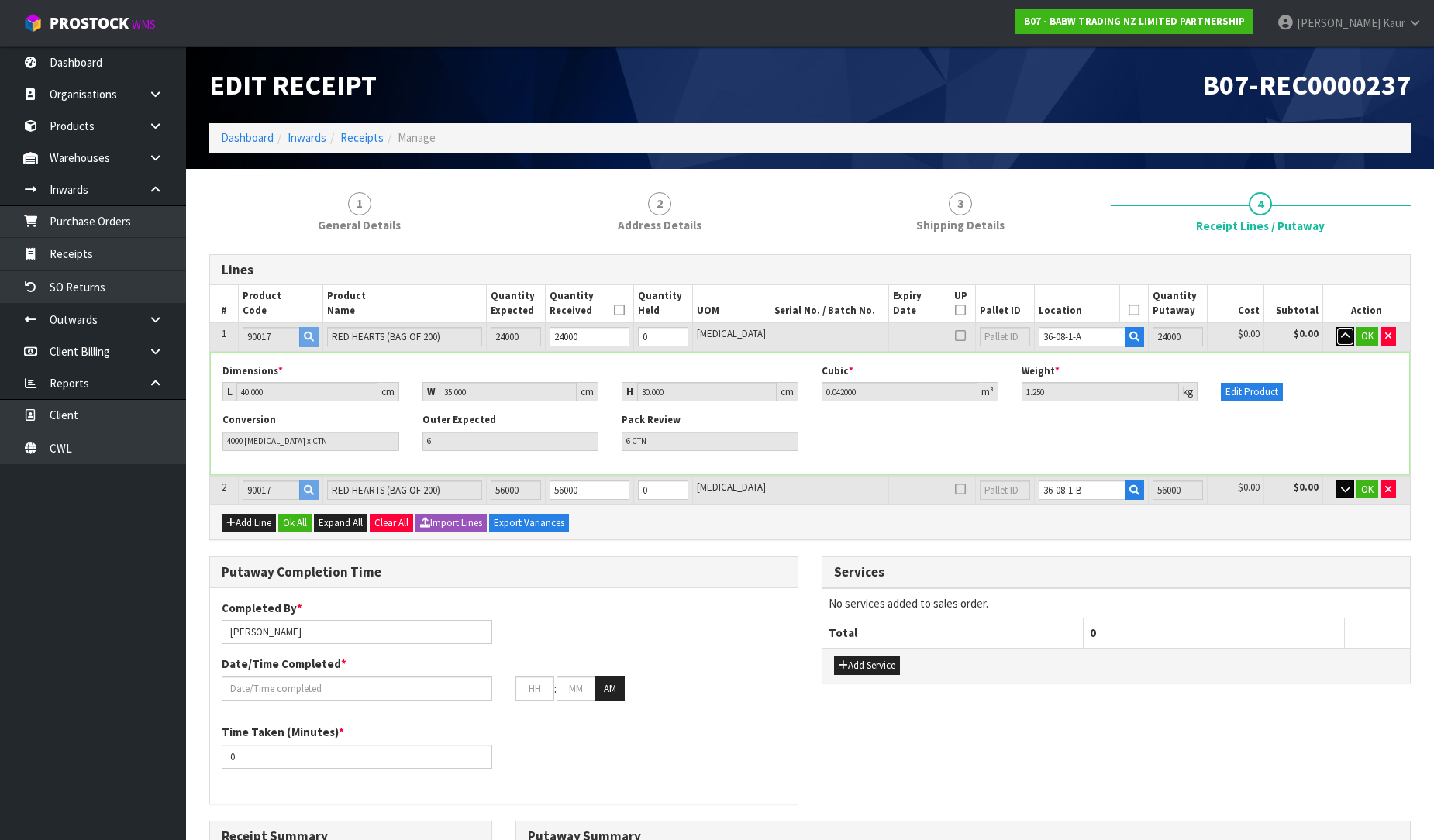
click at [1341, 339] on icon "button" at bounding box center [1345, 336] width 9 height 10
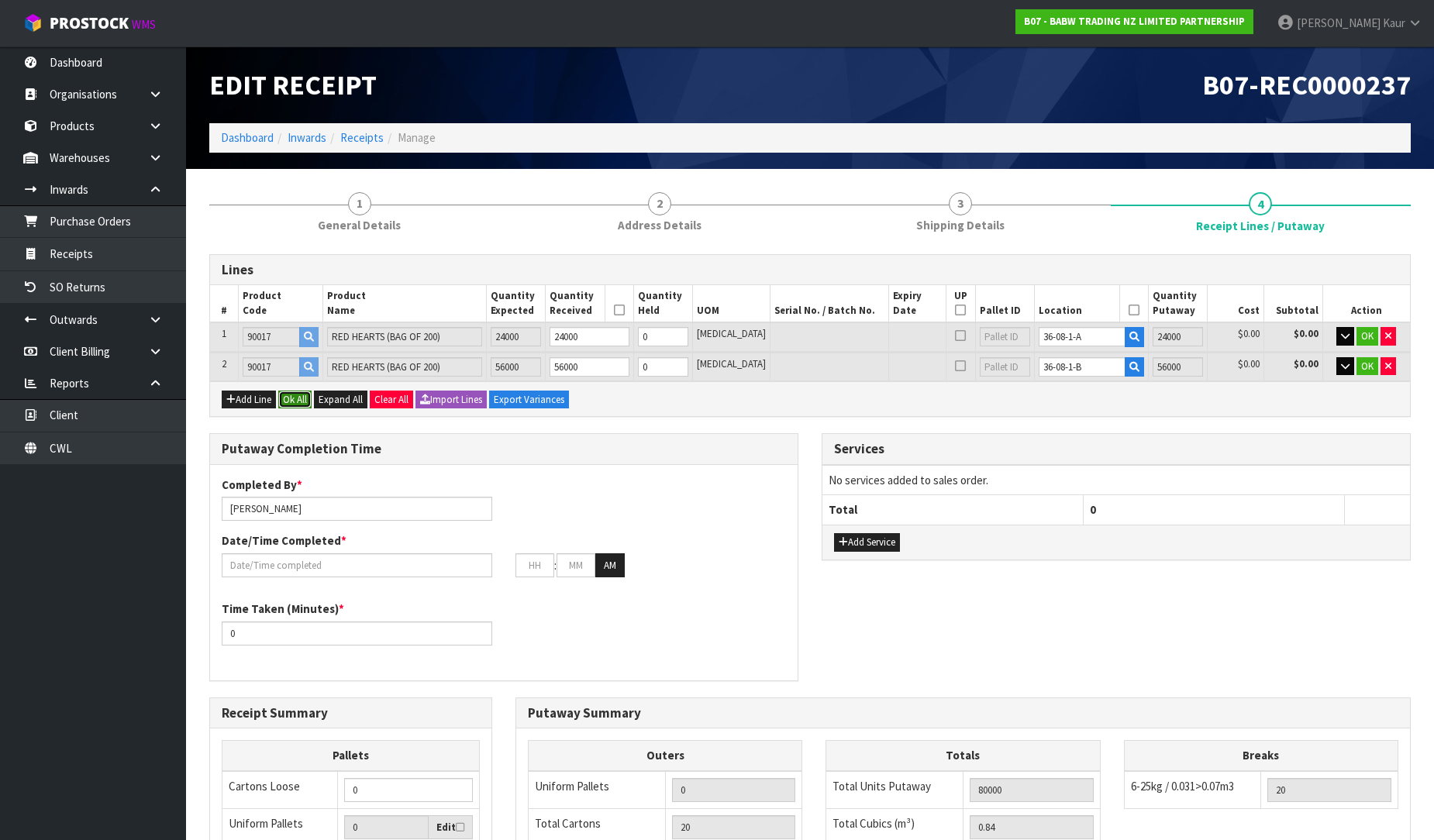
click at [307, 392] on button "Ok All" at bounding box center [295, 399] width 34 height 19
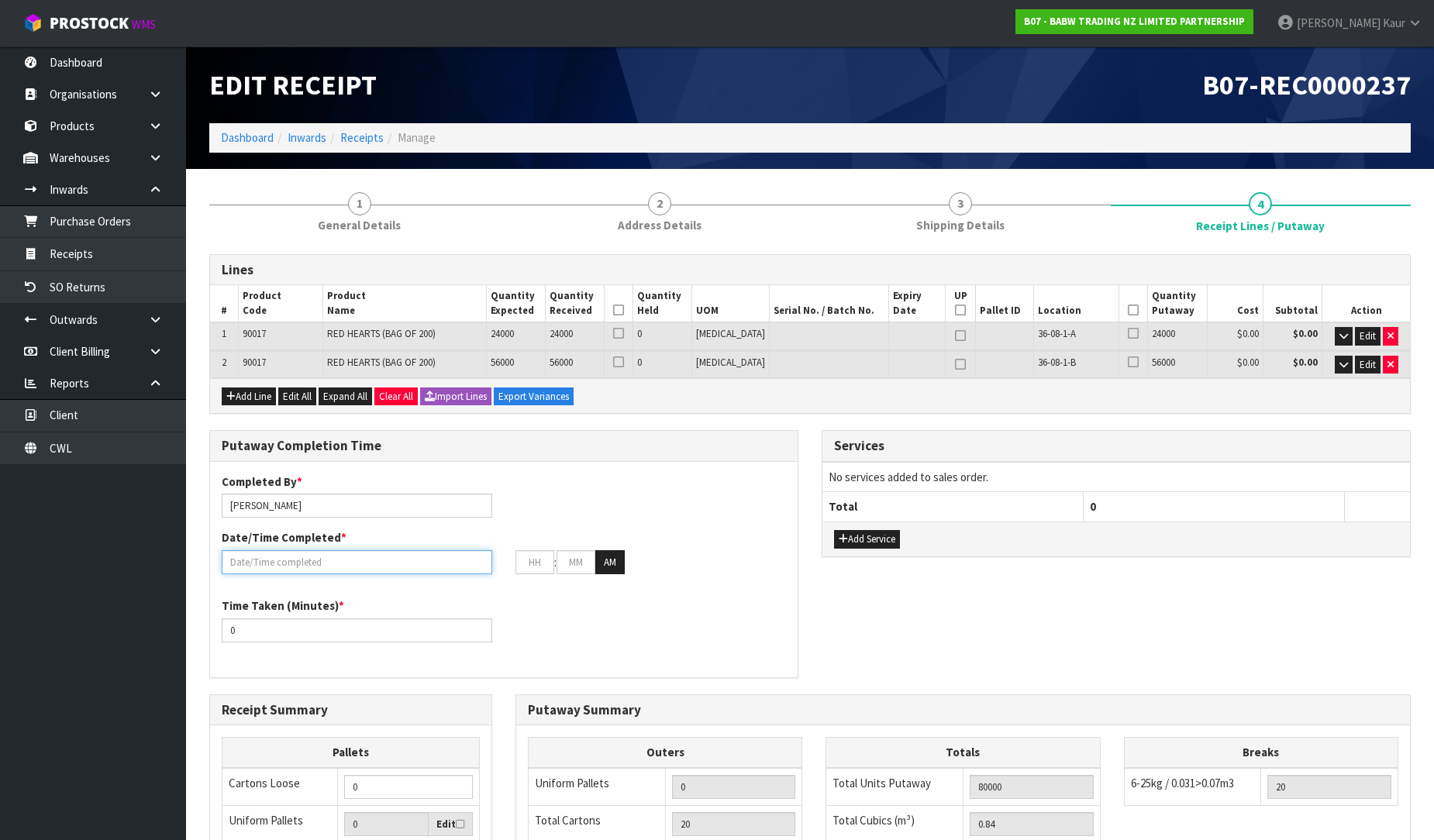
click at [298, 567] on input "text" at bounding box center [357, 562] width 270 height 24
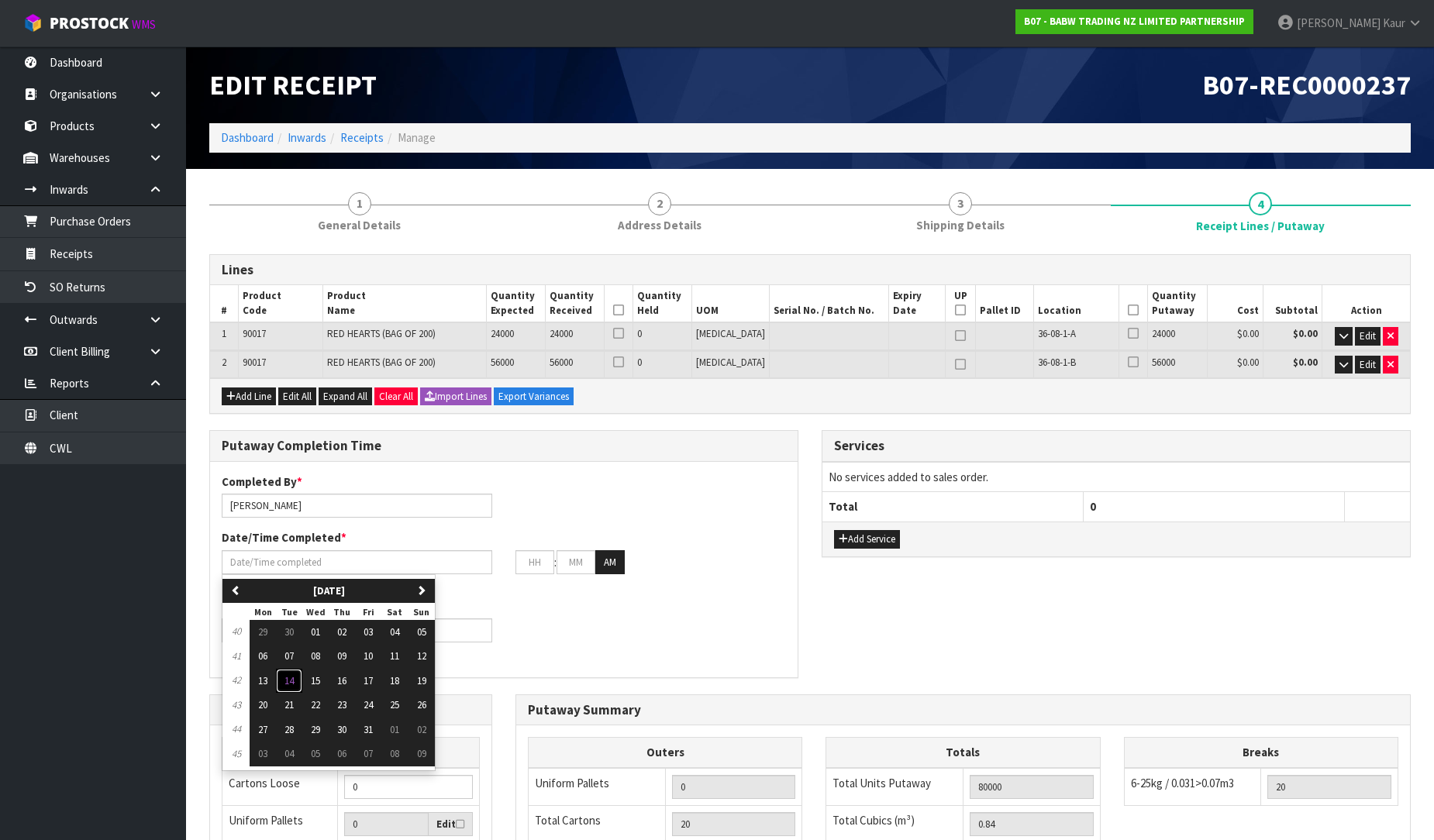
click at [297, 676] on button "14" at bounding box center [289, 680] width 27 height 25
type input "[DATE]"
type input "12"
type input "00"
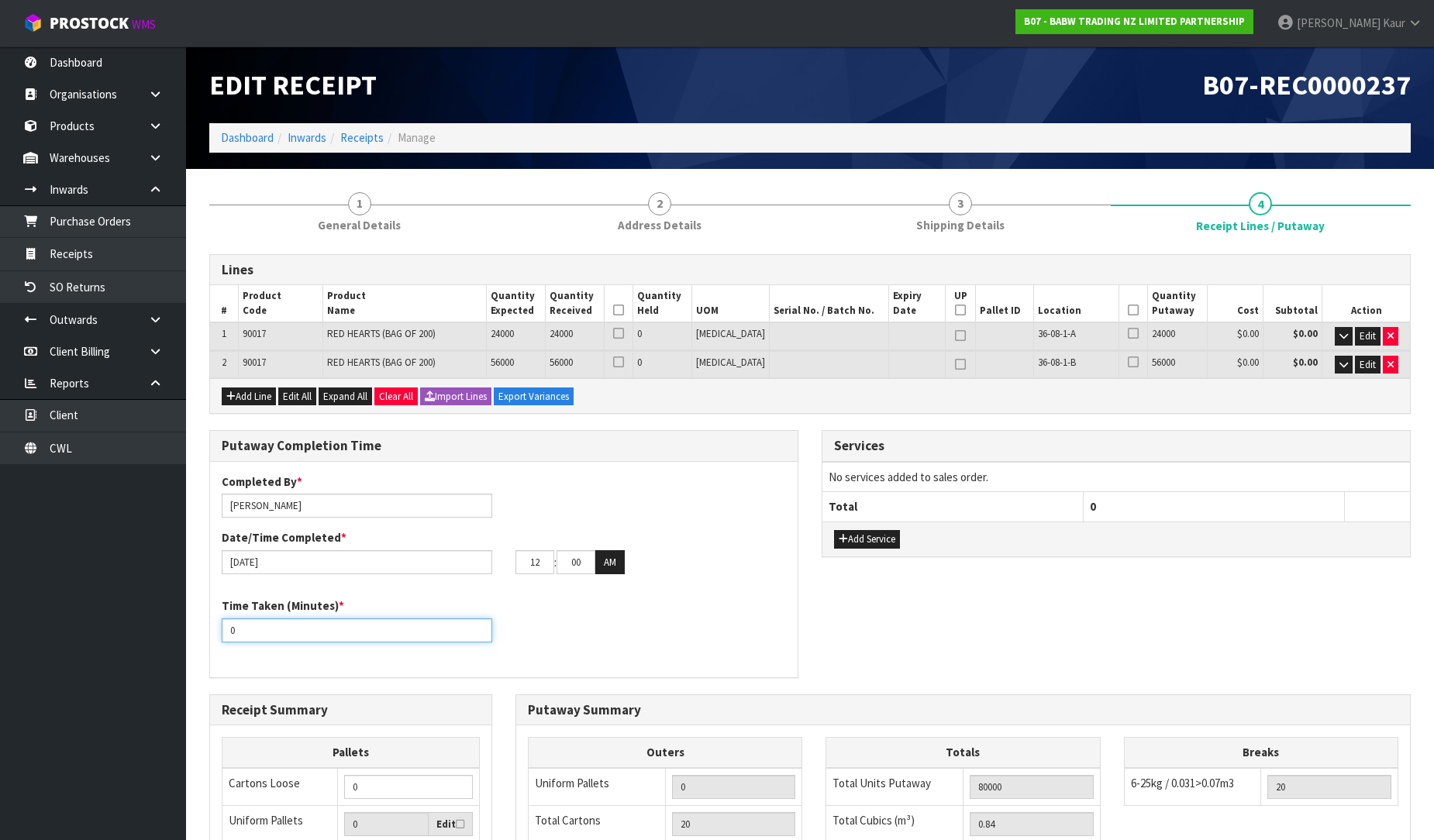
click at [299, 618] on input "0" at bounding box center [357, 630] width 270 height 24
click at [300, 620] on input "0" at bounding box center [357, 630] width 270 height 24
click at [300, 618] on input "0" at bounding box center [357, 630] width 270 height 24
type input "20"
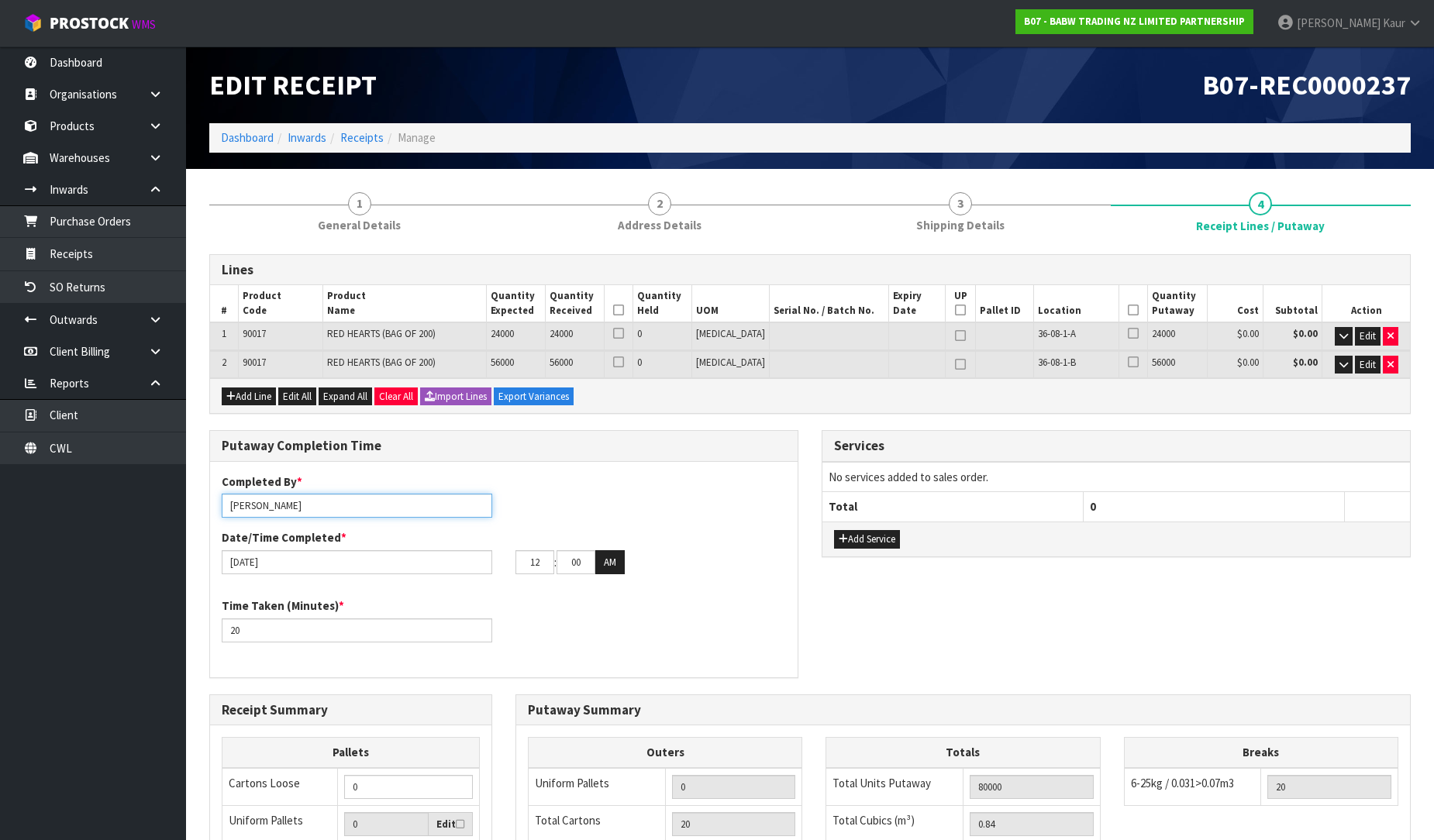
click at [298, 501] on input "[PERSON_NAME]" at bounding box center [357, 506] width 270 height 24
type input "[PERSON_NAME]/[PERSON_NAME]"
click at [848, 531] on button "Add Service" at bounding box center [867, 539] width 66 height 19
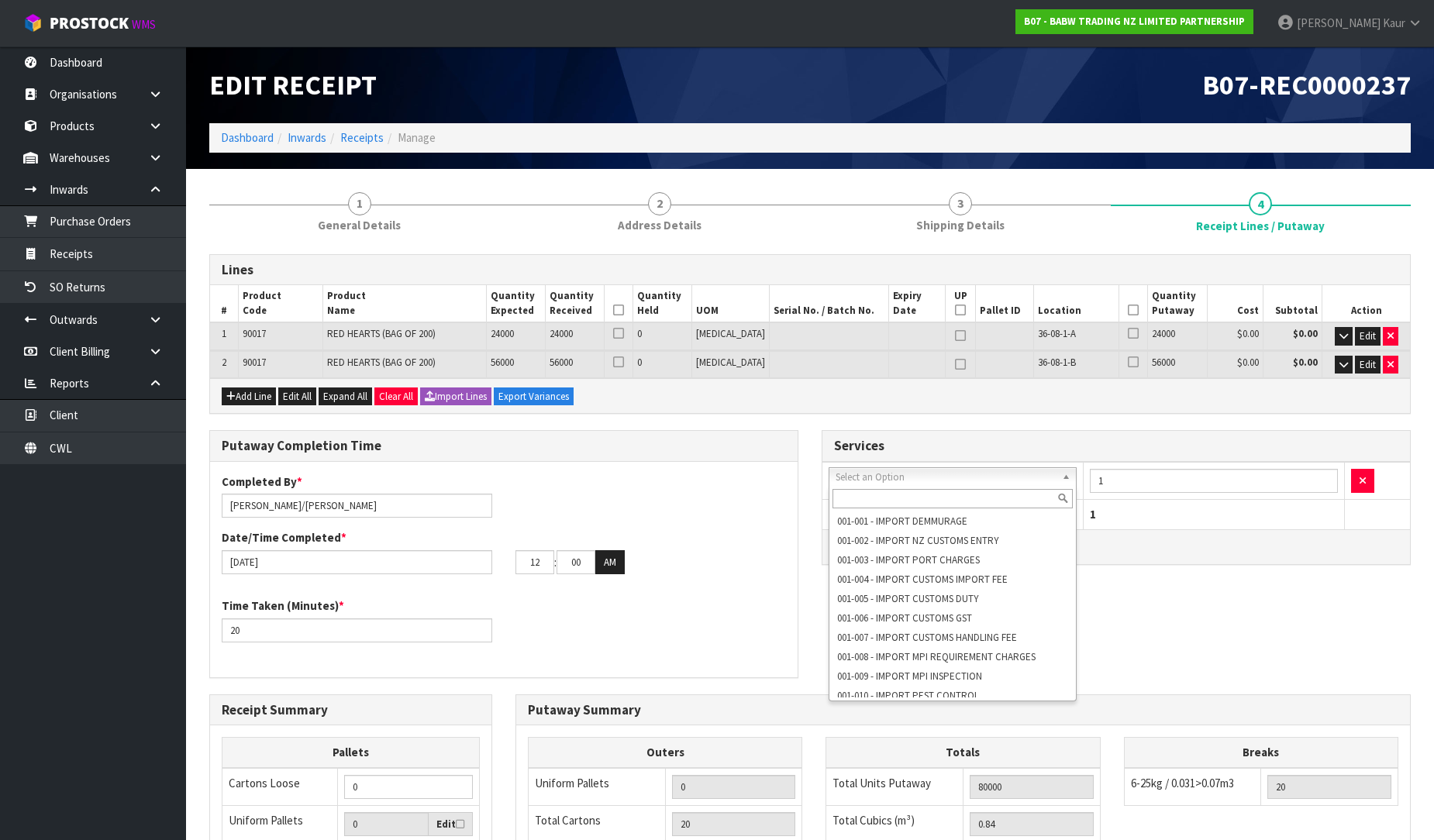
click at [912, 499] on input "text" at bounding box center [953, 499] width 241 height 20
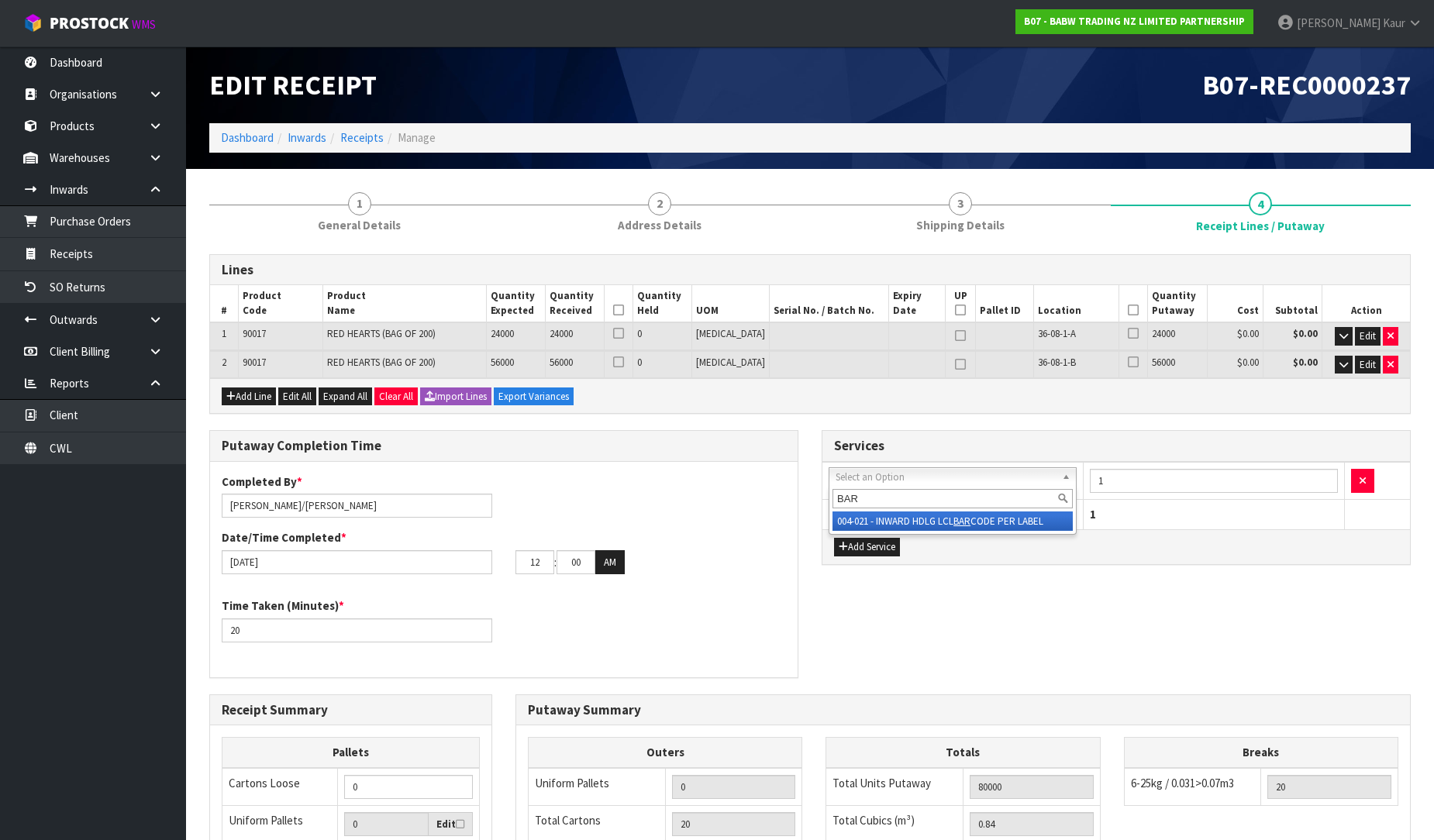
type input "BAR"
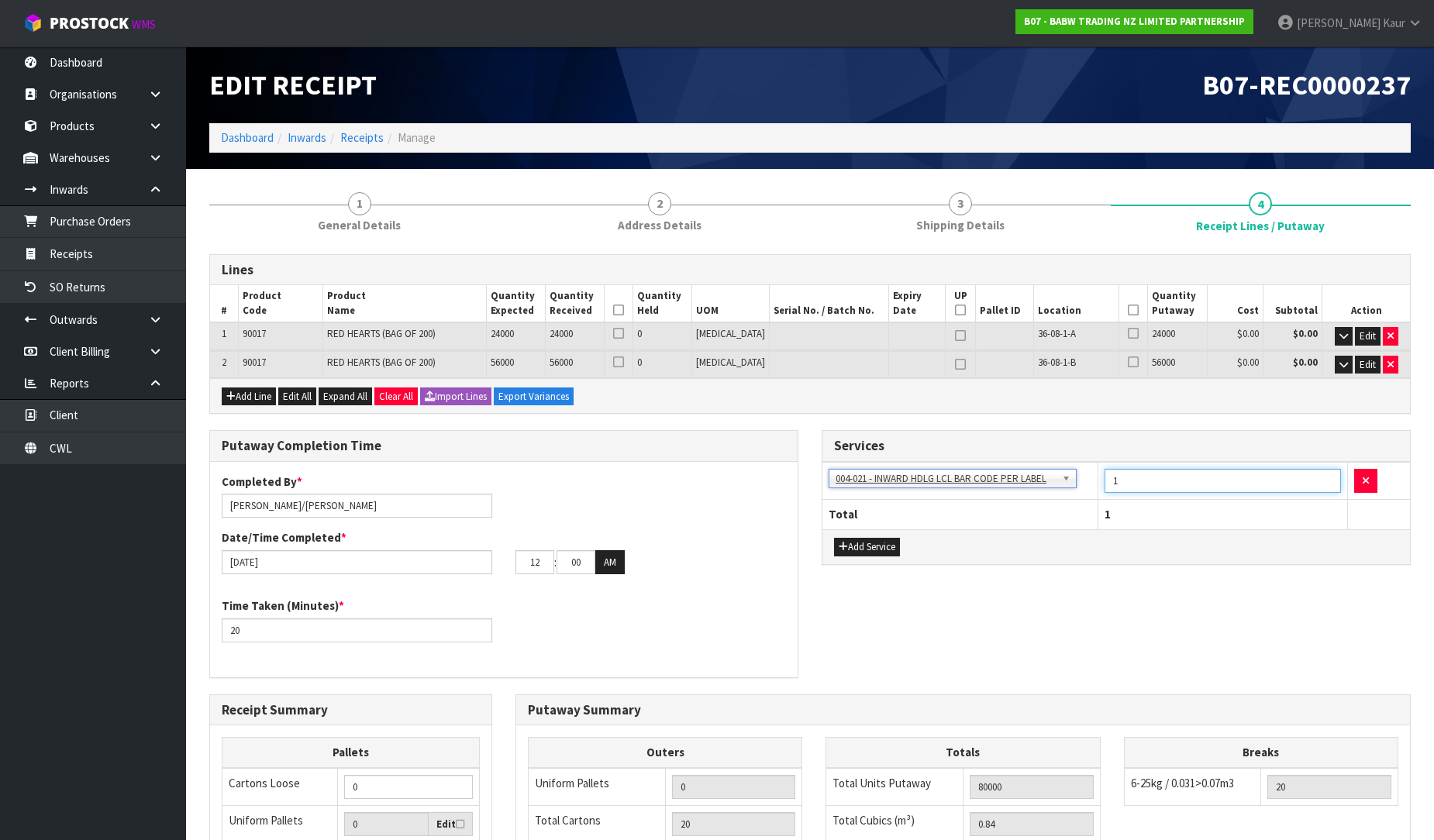
click at [1271, 484] on input "1" at bounding box center [1223, 481] width 237 height 24
click at [1270, 484] on input "1" at bounding box center [1223, 481] width 237 height 24
type input "20"
click at [1143, 580] on div "Putaway Completion Time Completed By * [PERSON_NAME]/[PERSON_NAME] Date/Time Co…" at bounding box center [810, 561] width 1225 height 263
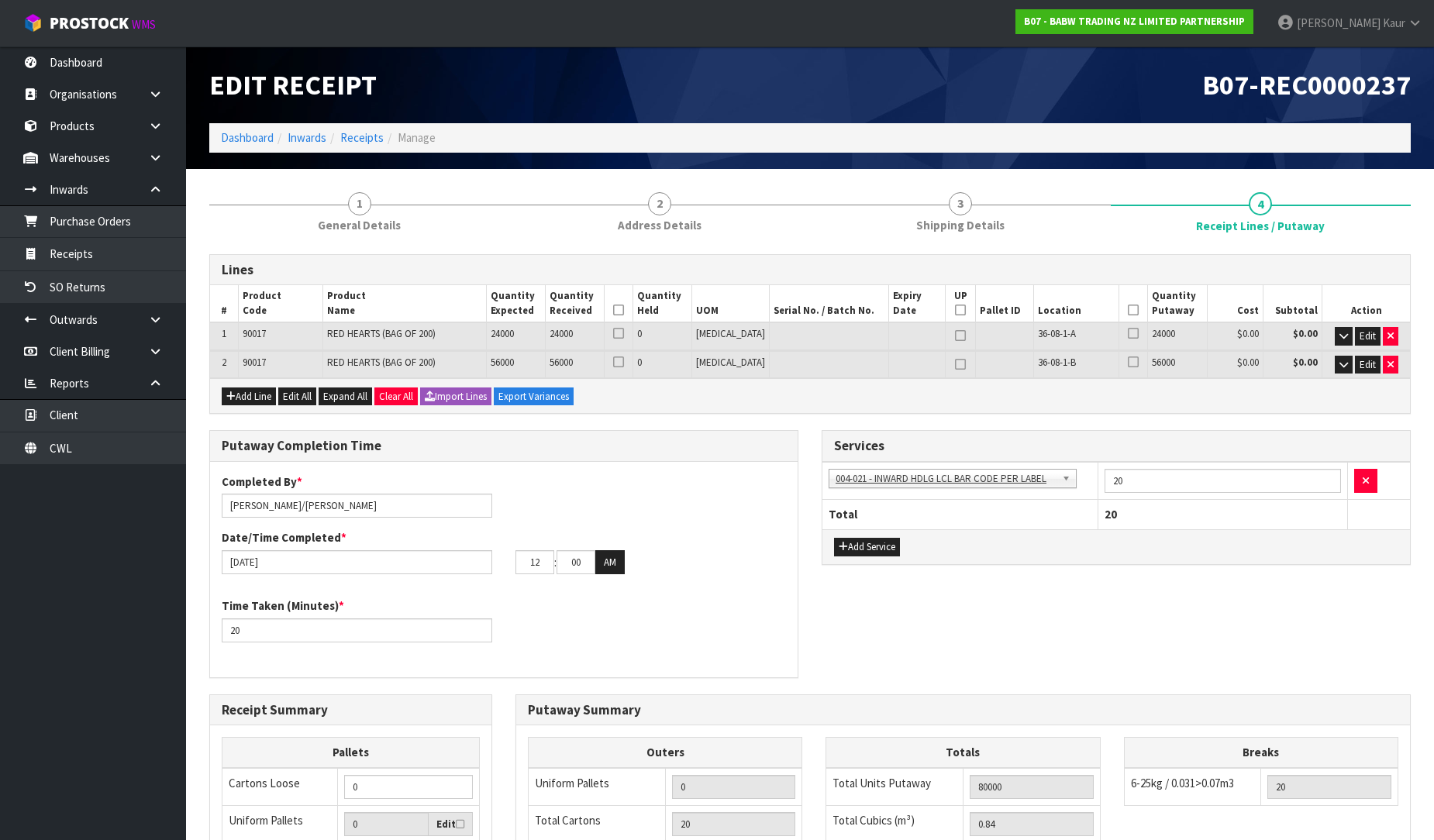
click at [1177, 569] on div "Services 001-001 - IMPORT DEMMURAGE 001-002 - IMPORT NZ CUSTOMS ENTRY 001-003 -…" at bounding box center [1116, 505] width 612 height 151
click at [624, 310] on icon at bounding box center [618, 310] width 11 height 1
click at [1128, 310] on icon at bounding box center [1133, 310] width 11 height 1
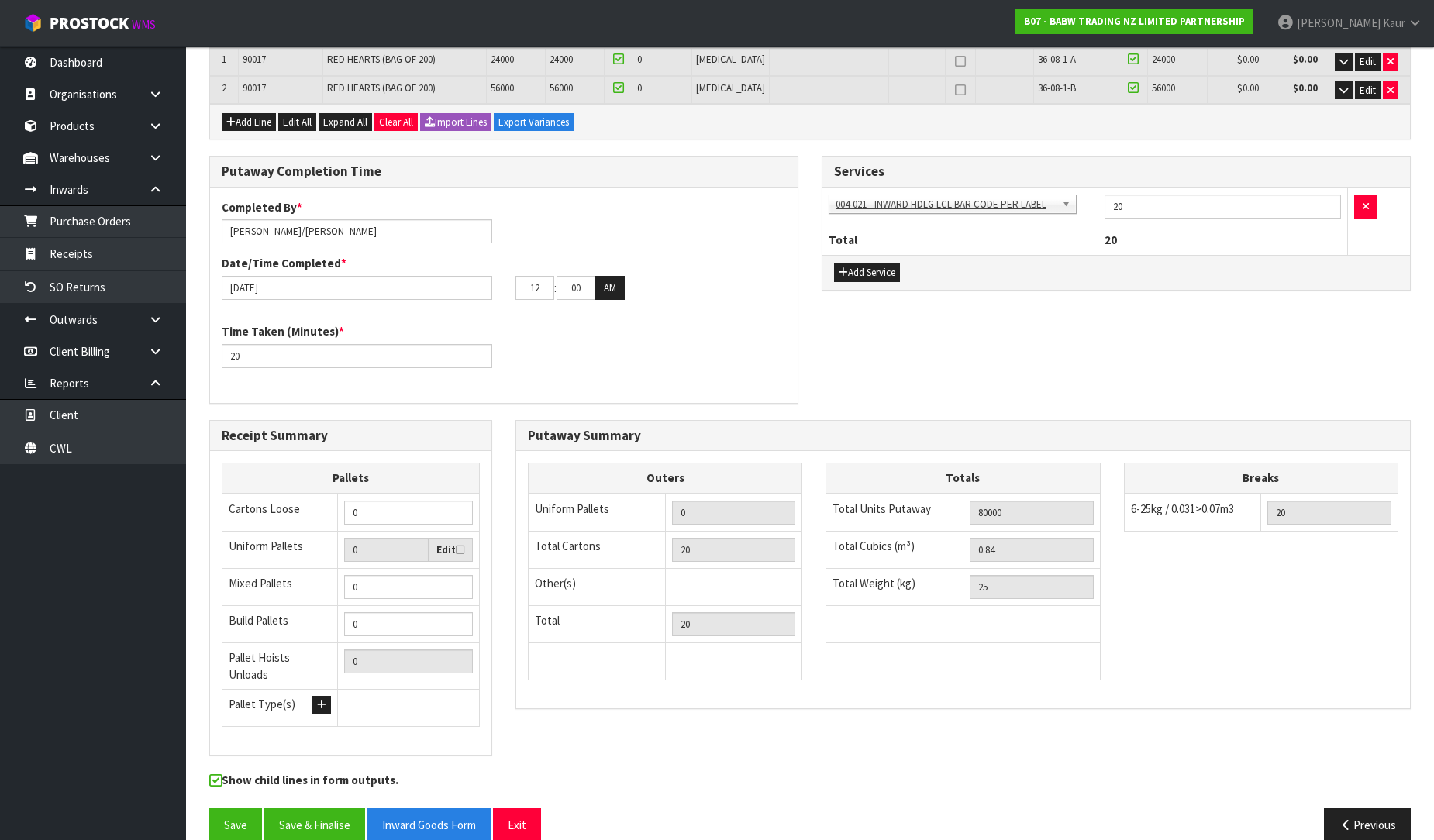
scroll to position [288, 0]
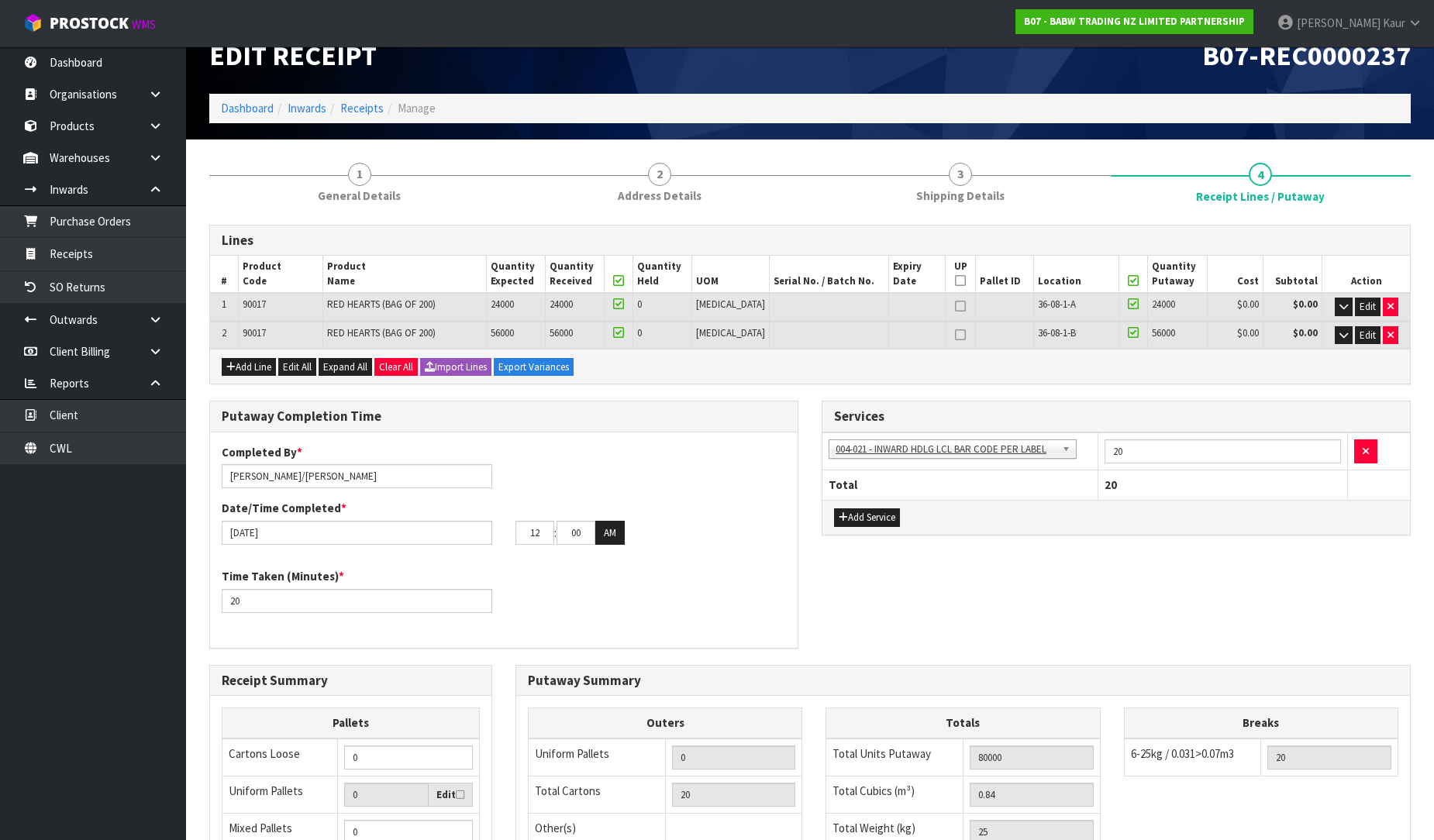
type input "11"
type input "15"
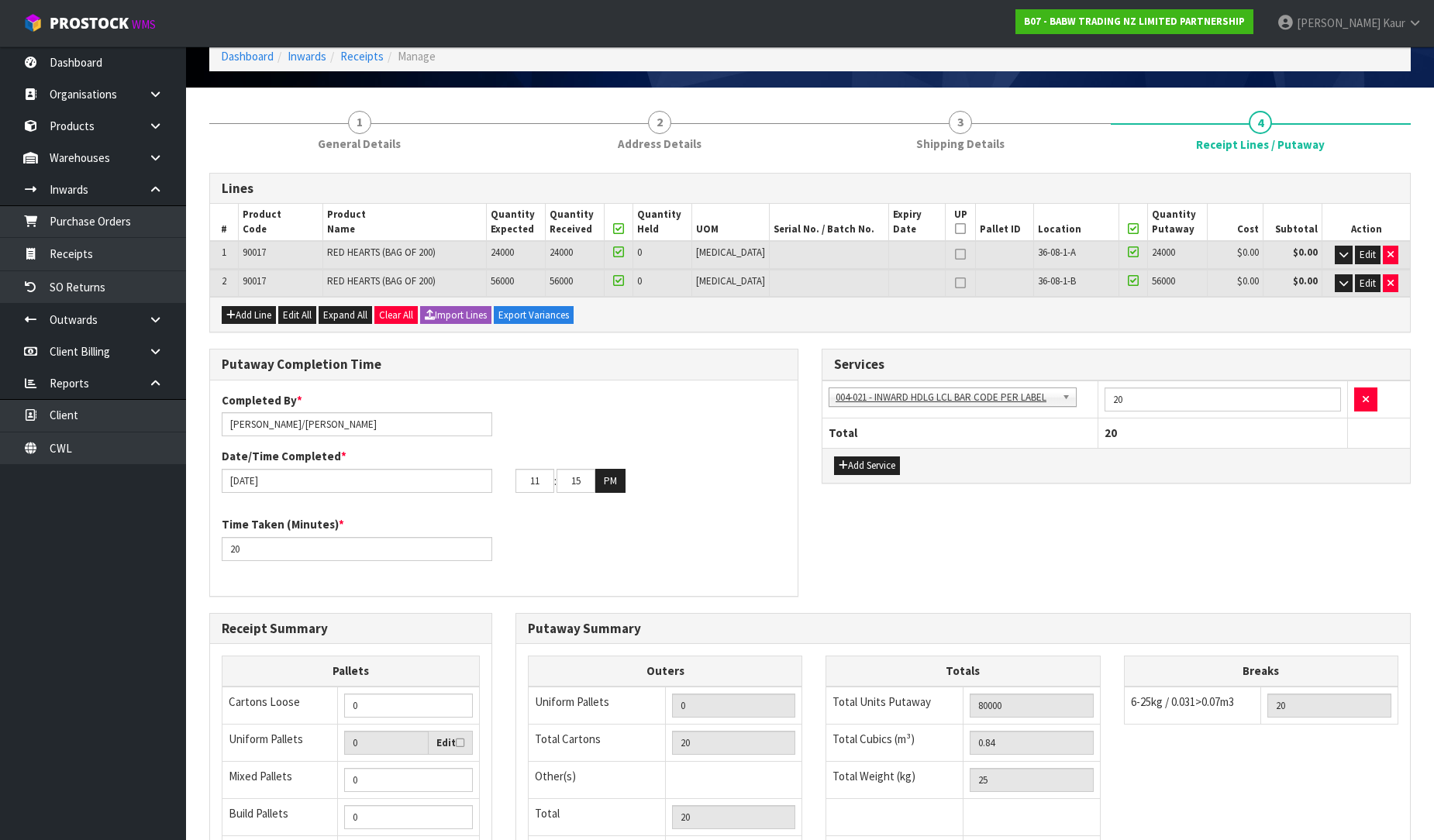
scroll to position [0, 0]
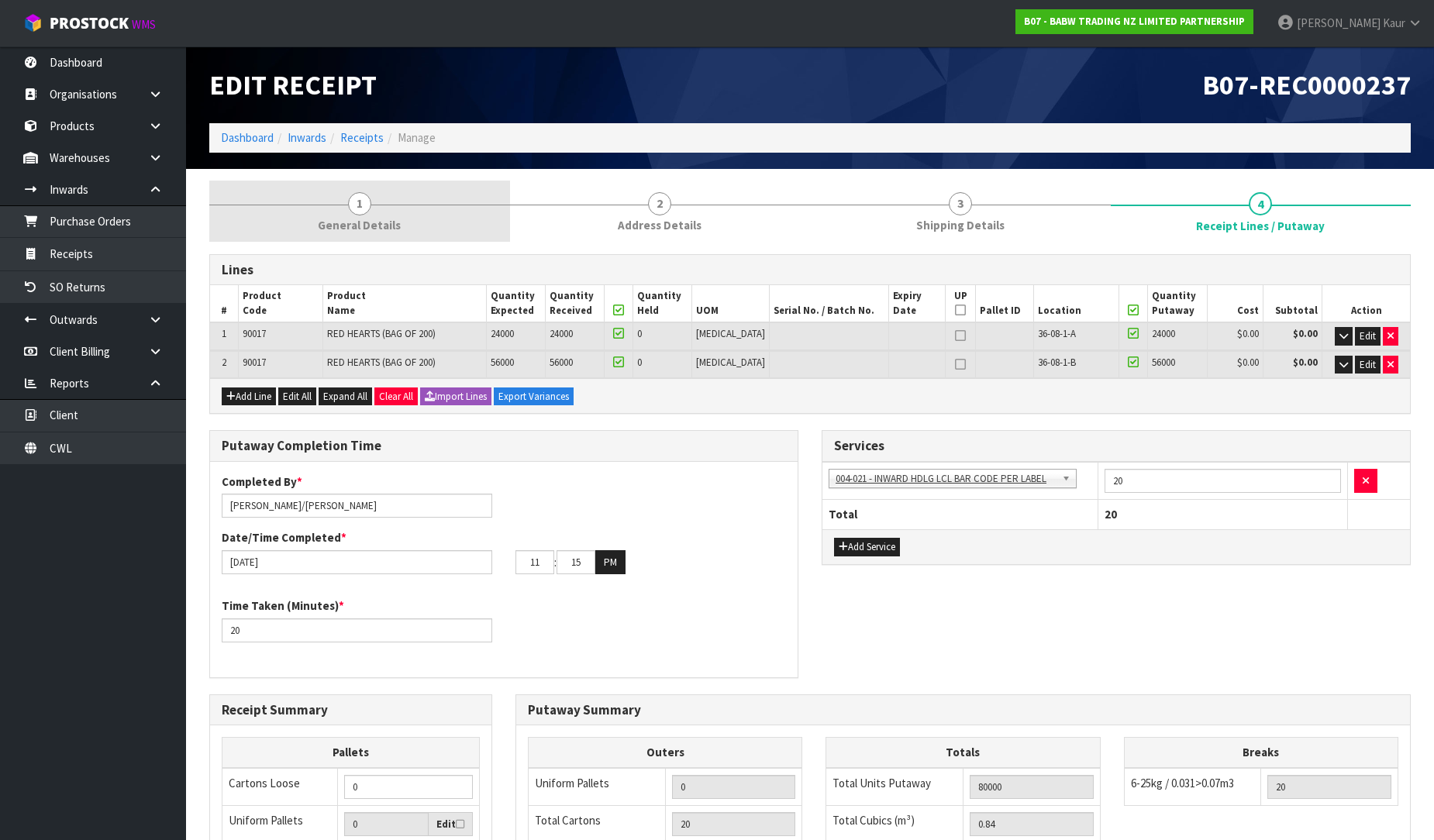
click at [367, 197] on span "1" at bounding box center [360, 204] width 24 height 24
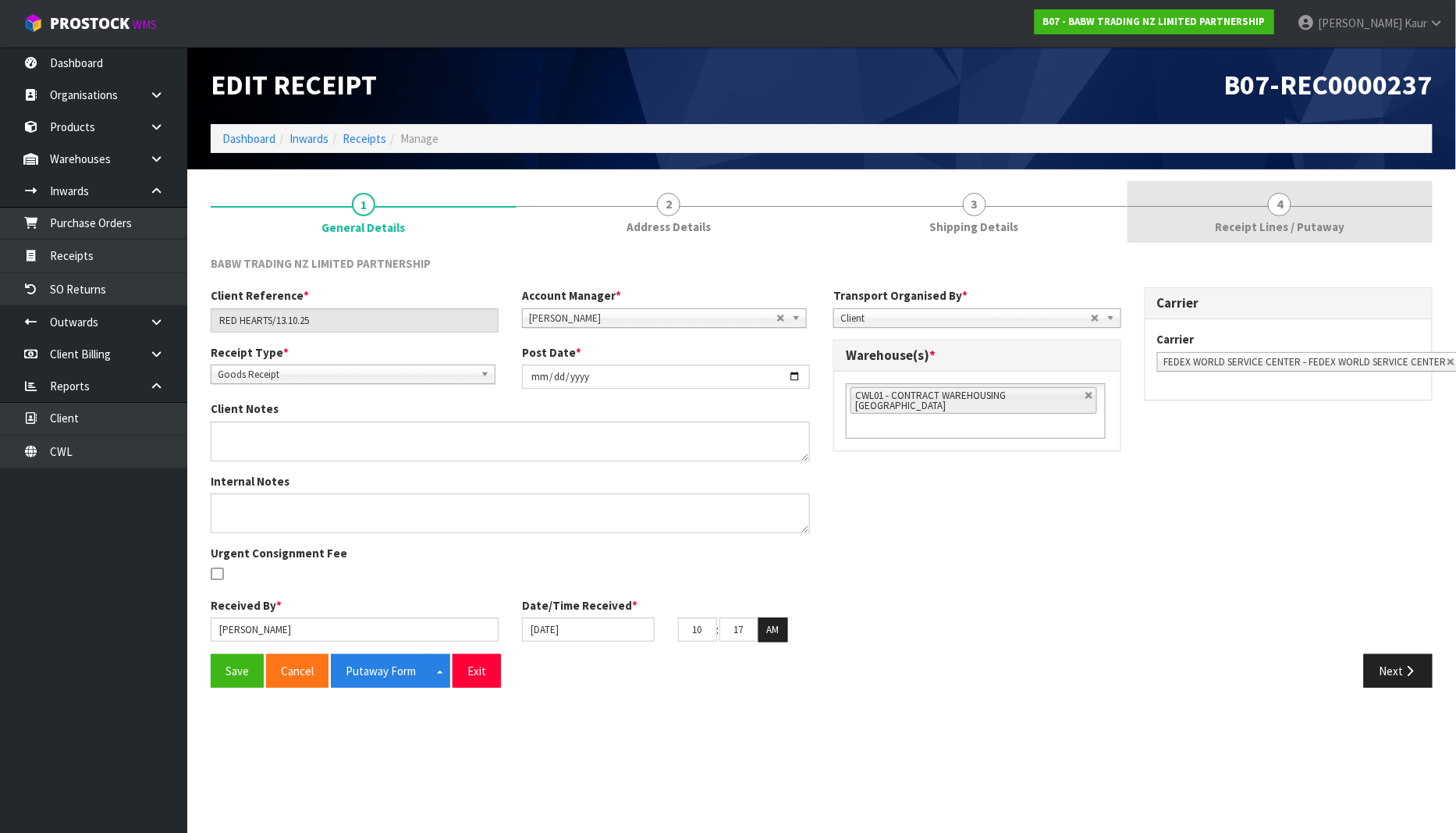
click at [1282, 223] on span "Receipt Lines / Putaway" at bounding box center [1279, 226] width 130 height 17
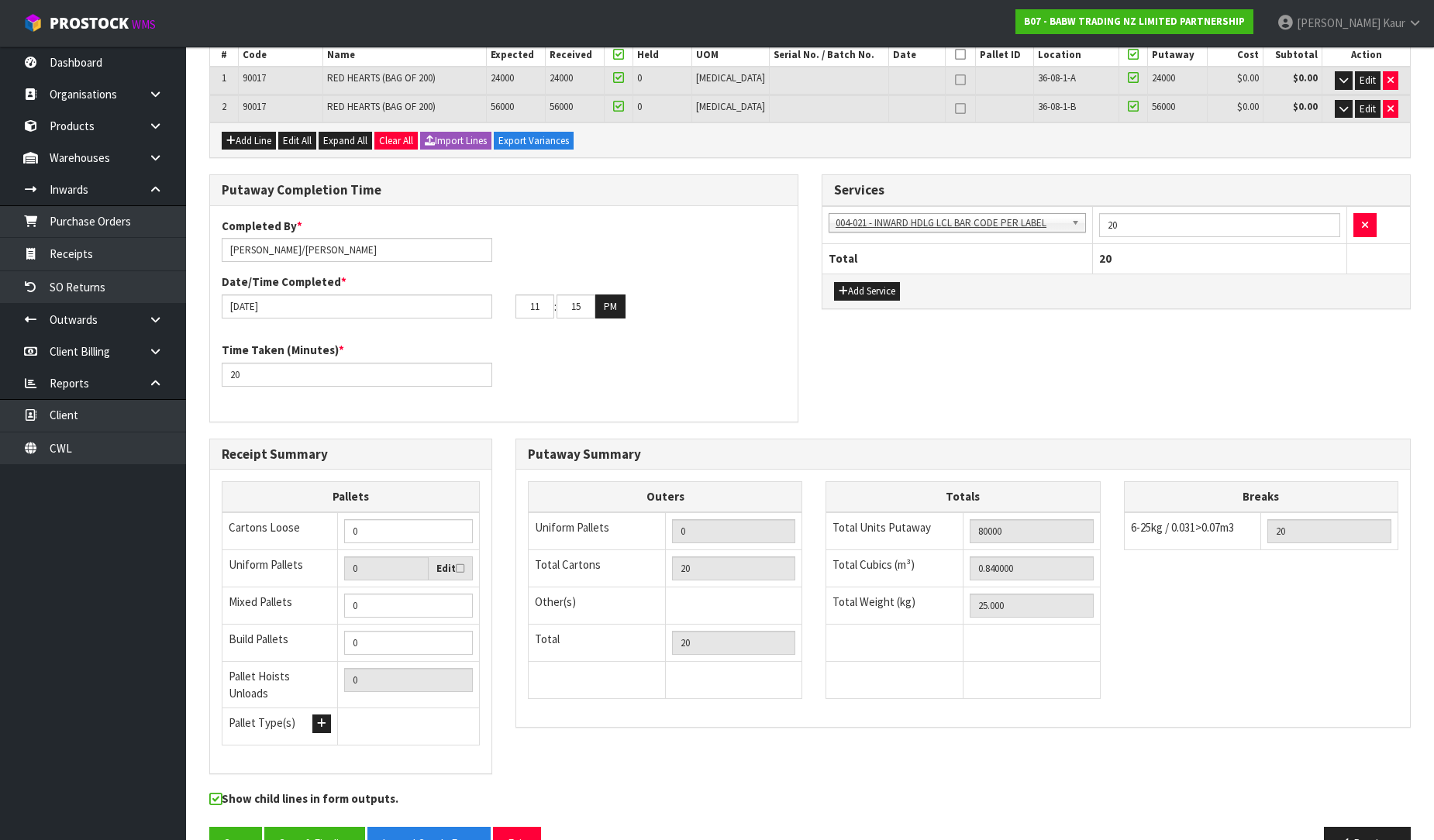
scroll to position [258, 0]
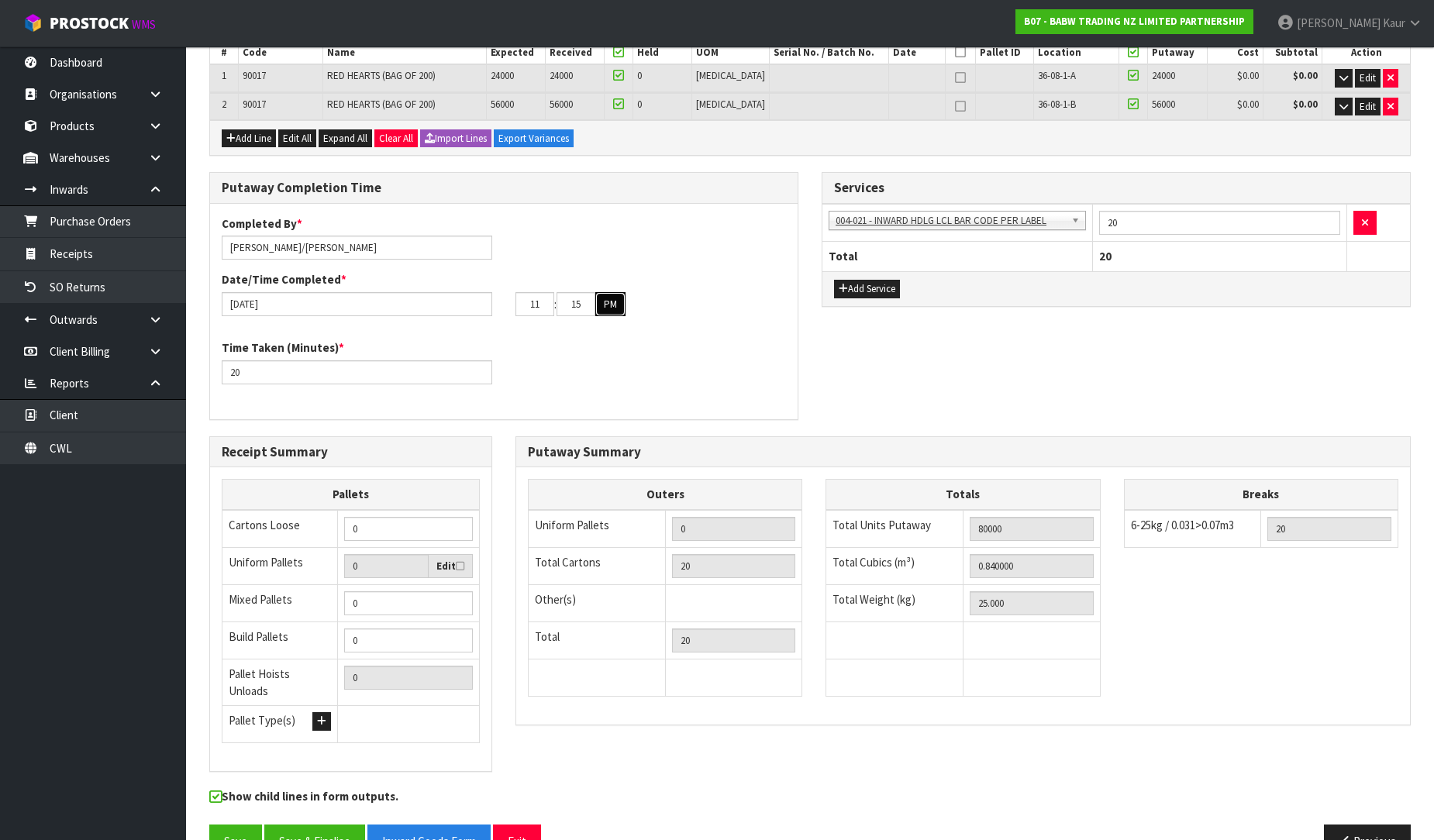
click at [613, 307] on button "PM" at bounding box center [610, 304] width 31 height 25
click at [578, 303] on input "15" at bounding box center [575, 304] width 38 height 24
click at [586, 303] on input "15" at bounding box center [575, 304] width 38 height 24
type input "1"
type input "[DATE]"
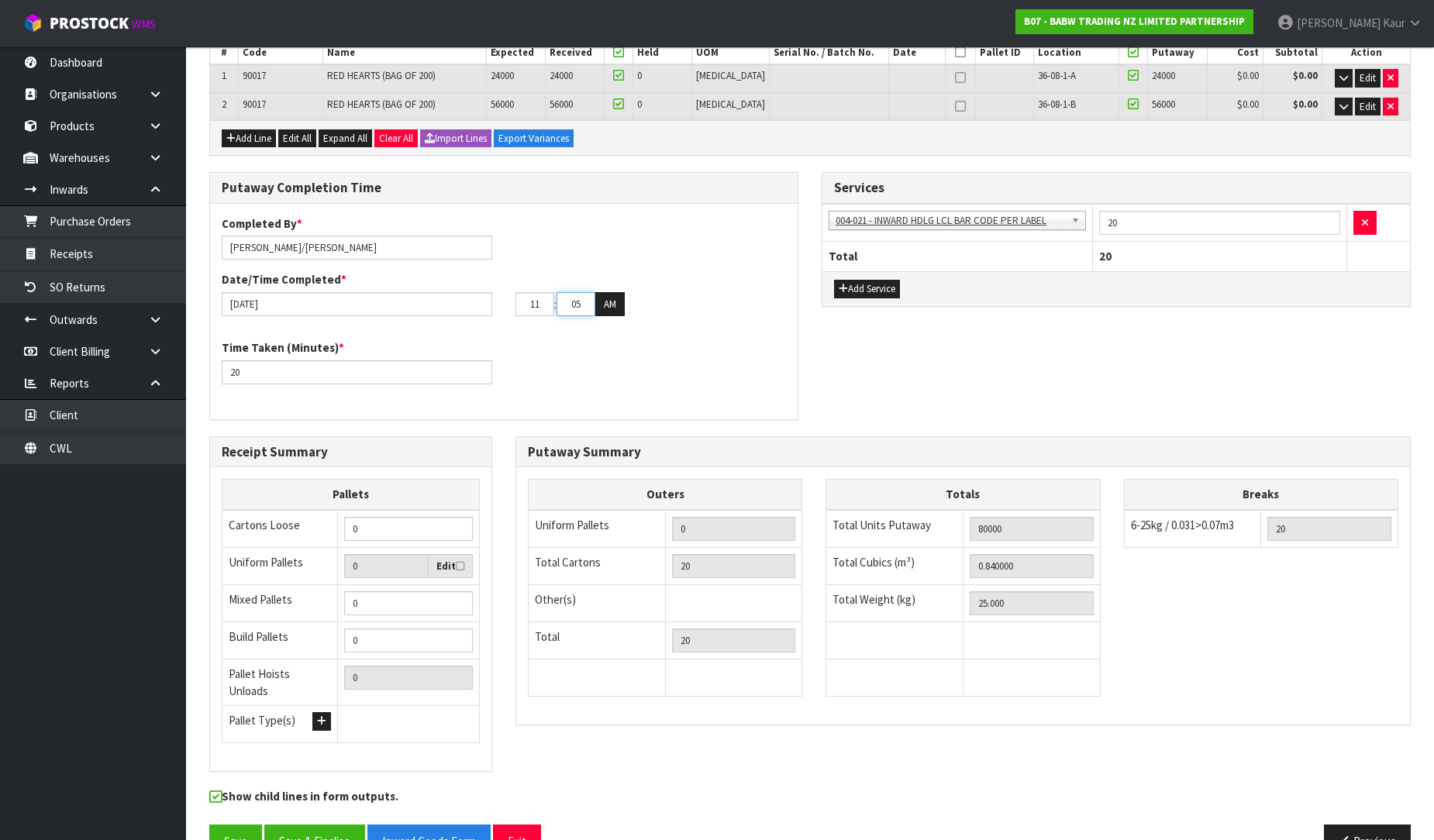
type input "05"
click at [640, 405] on div "Completed By * [PERSON_NAME]/[PERSON_NAME] Date/Time Completed * [DATE] 11 : 05…" at bounding box center [504, 312] width 588 height 192
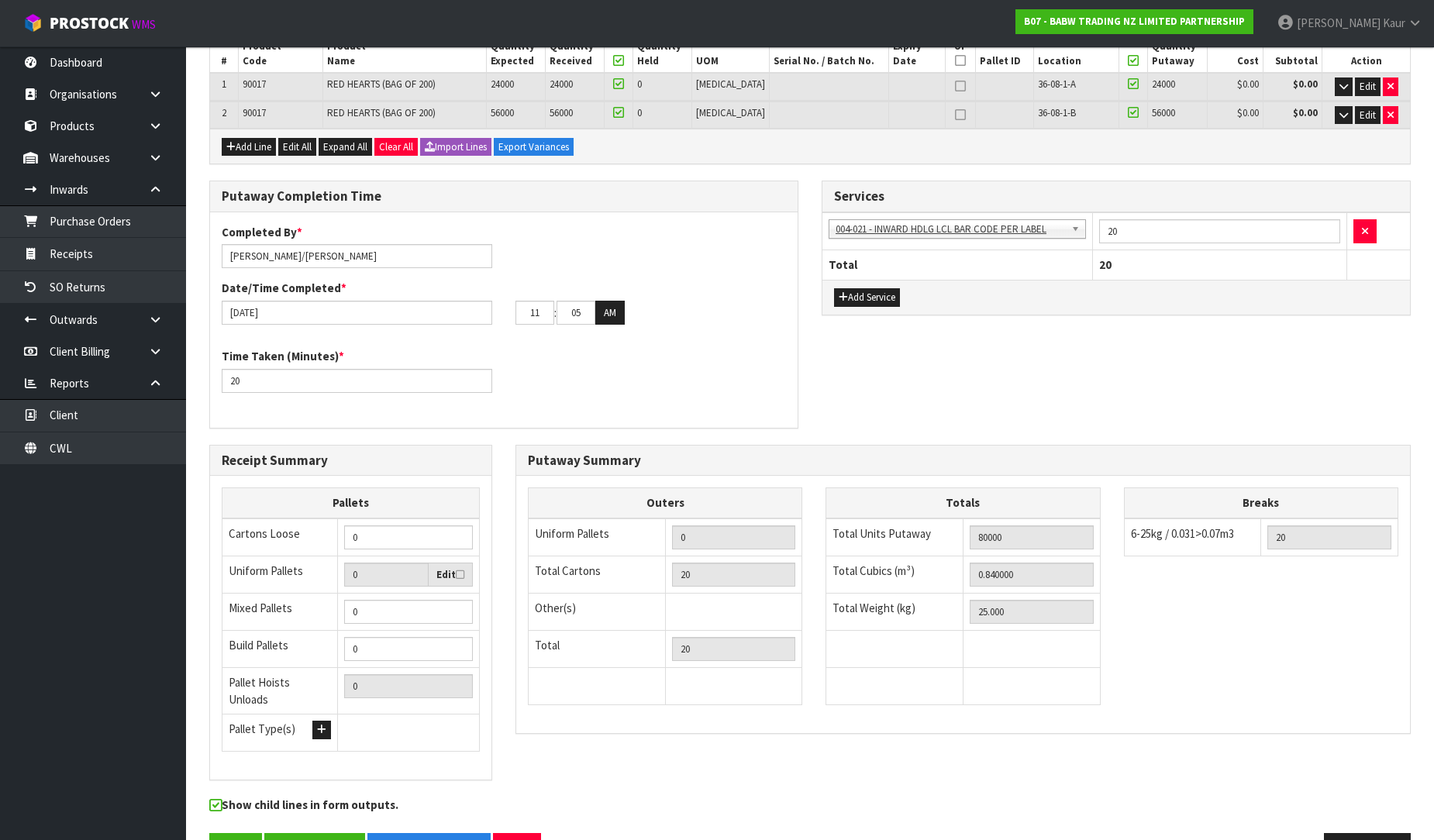
scroll to position [288, 0]
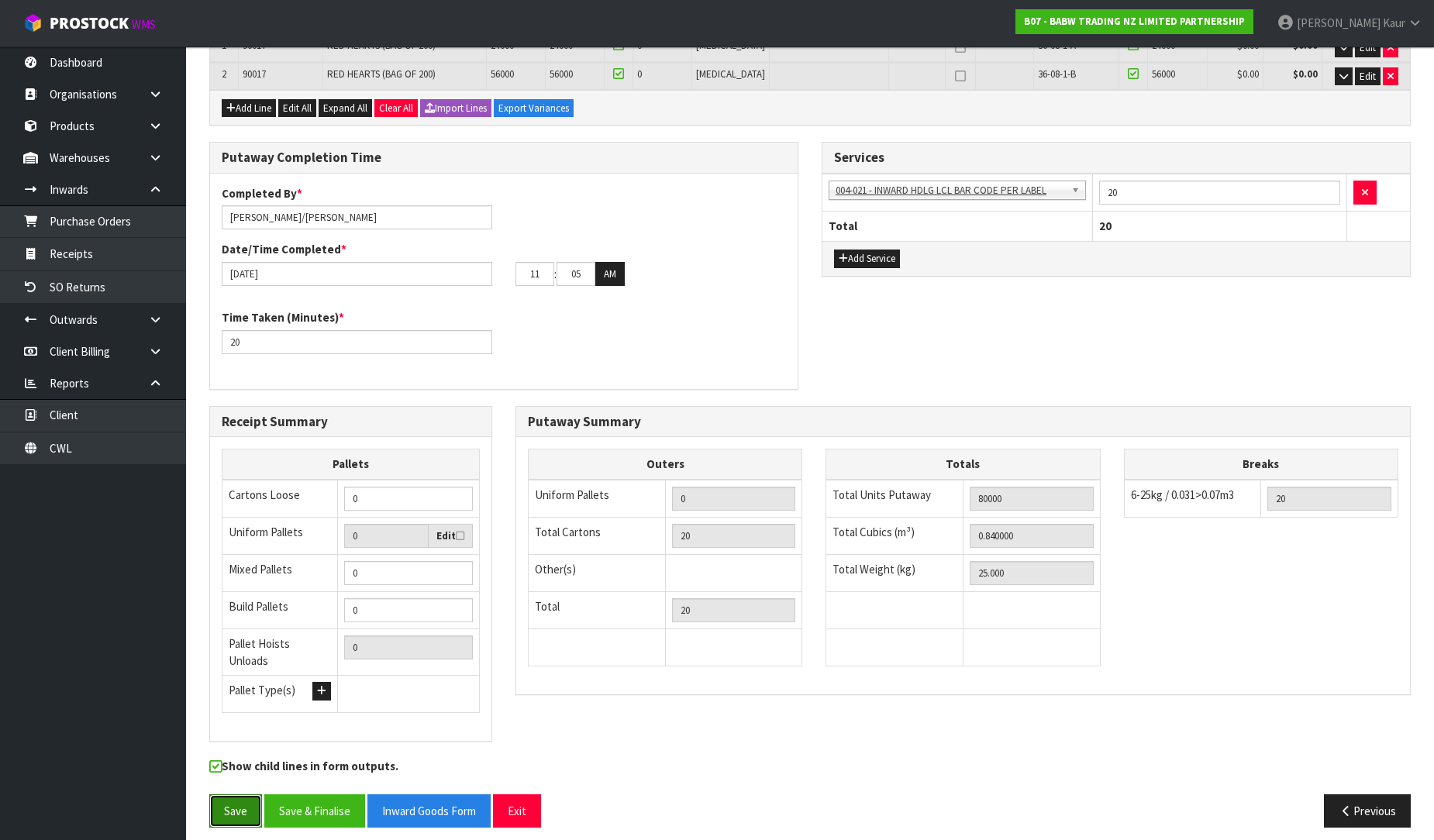
click at [236, 803] on button "Save" at bounding box center [235, 811] width 52 height 34
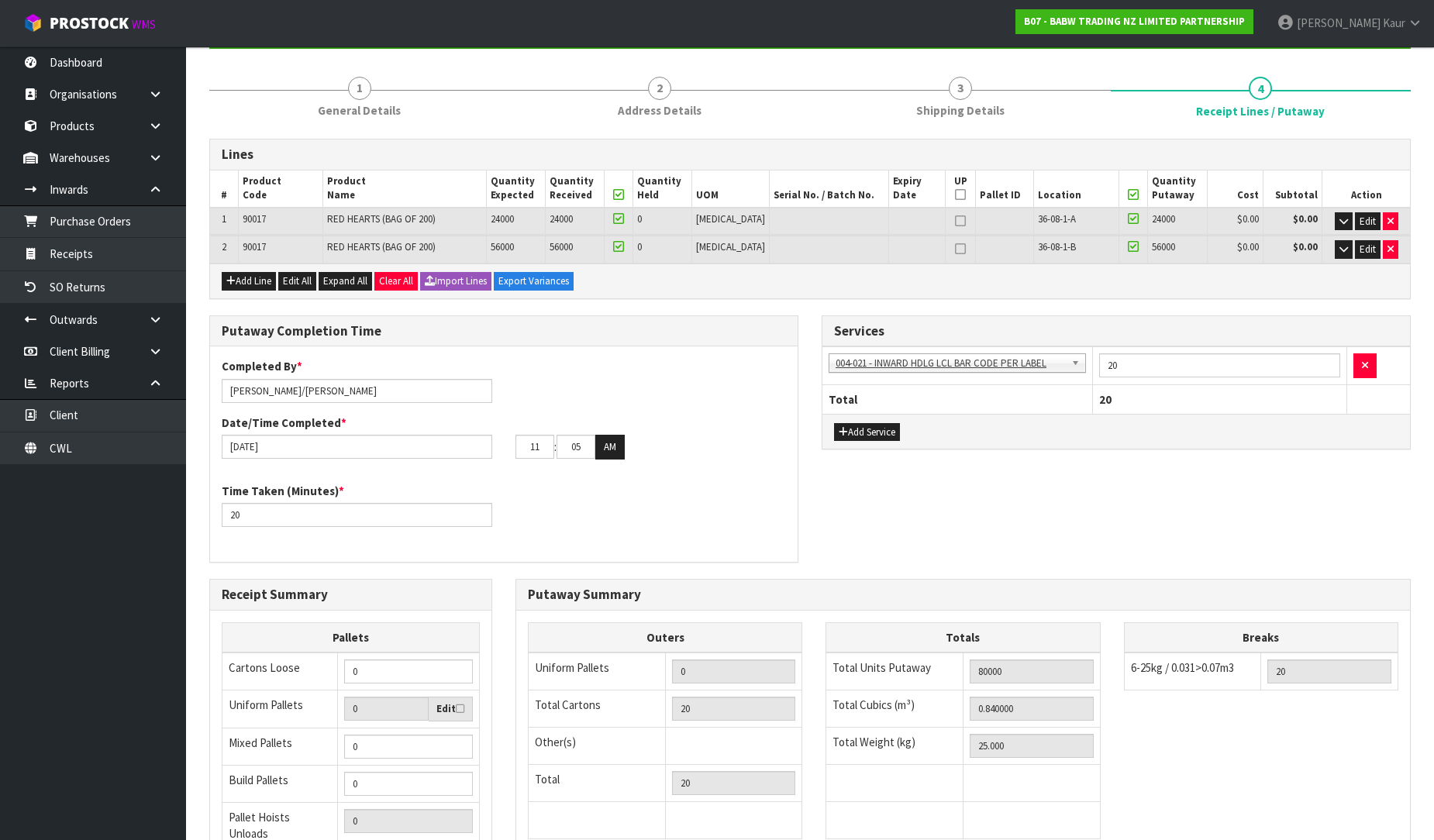
scroll to position [344, 0]
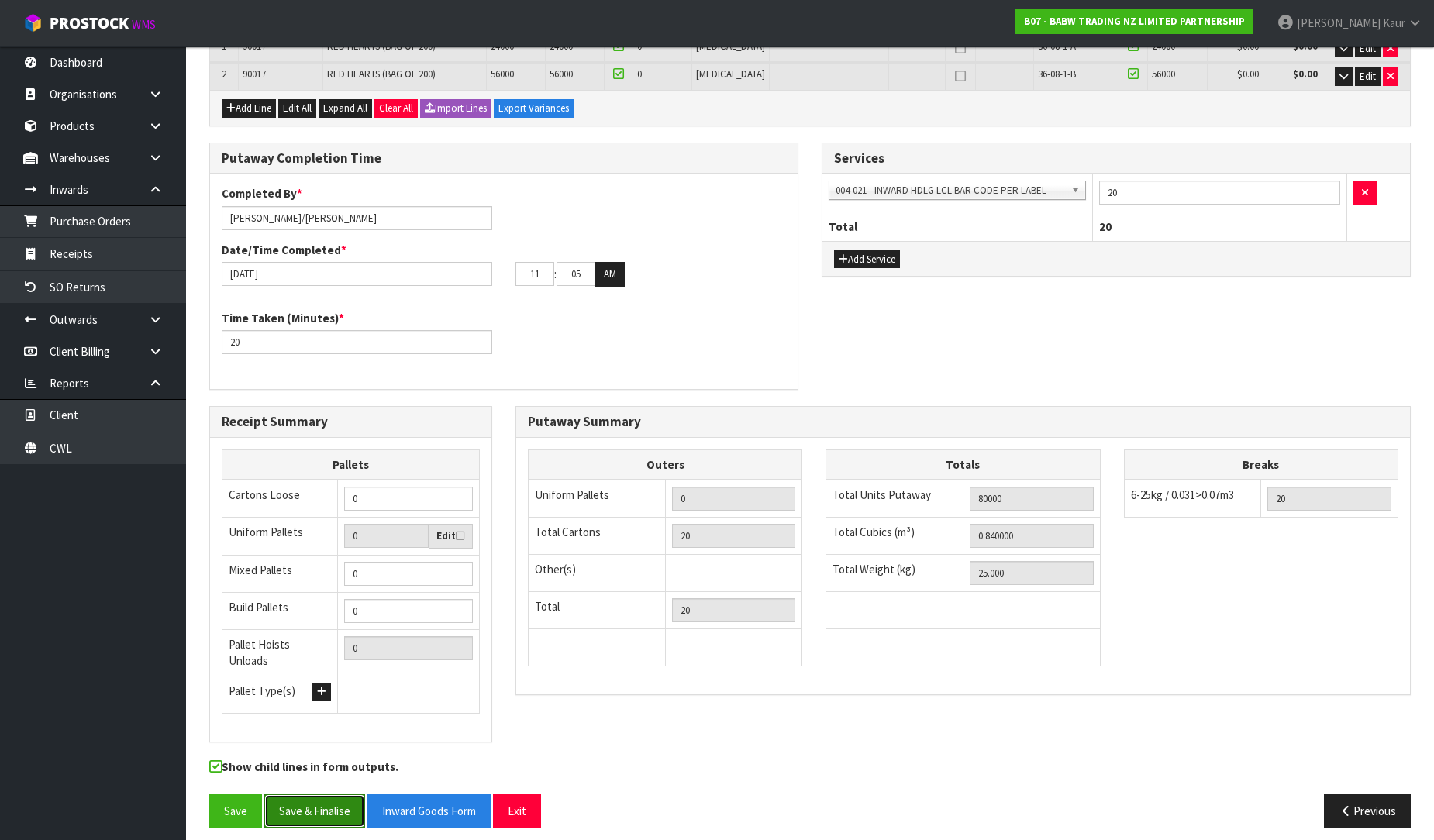
click at [329, 810] on button "Save & Finalise" at bounding box center [315, 811] width 101 height 34
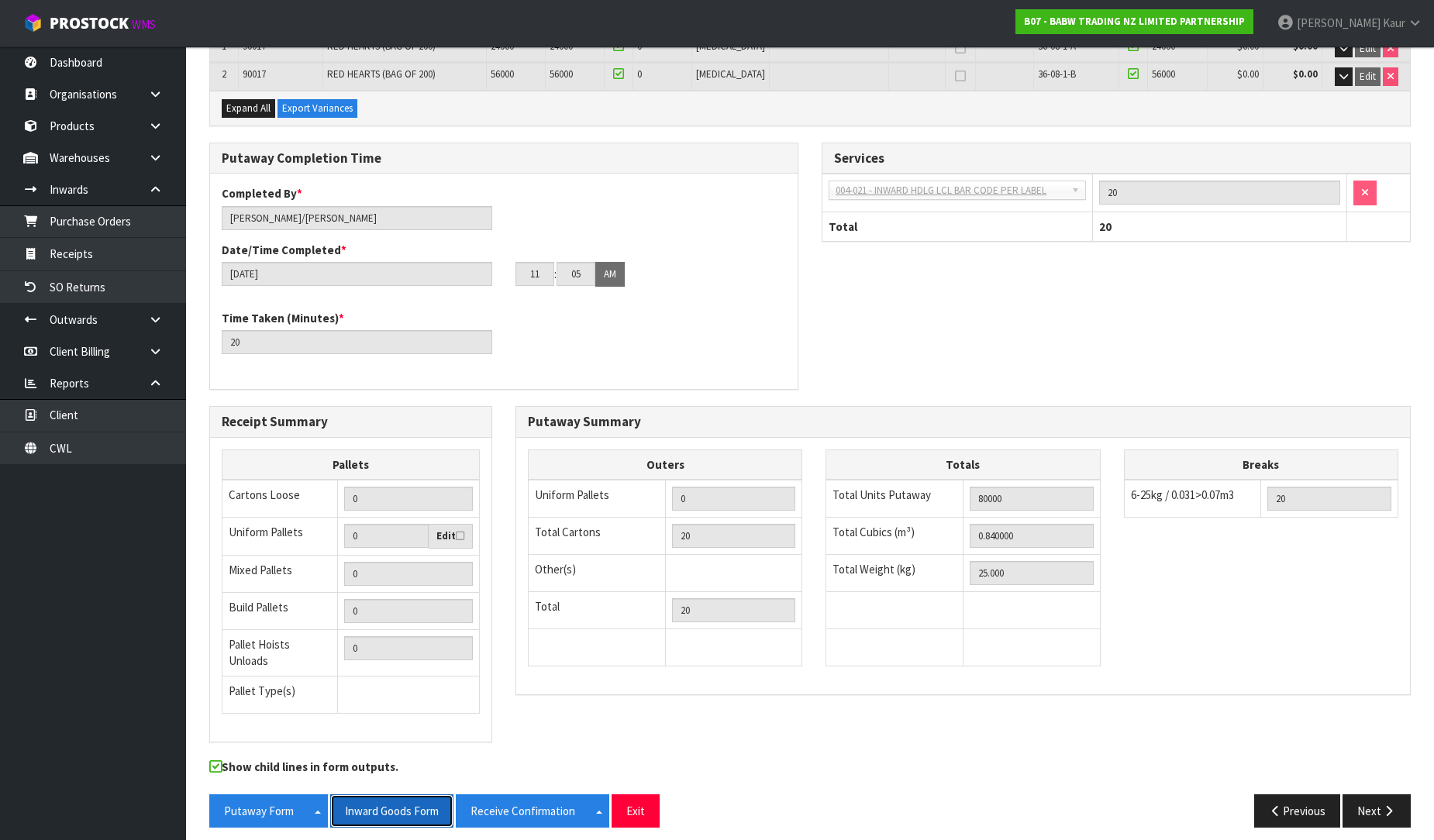
click at [383, 803] on button "Inward Goods Form" at bounding box center [392, 811] width 123 height 34
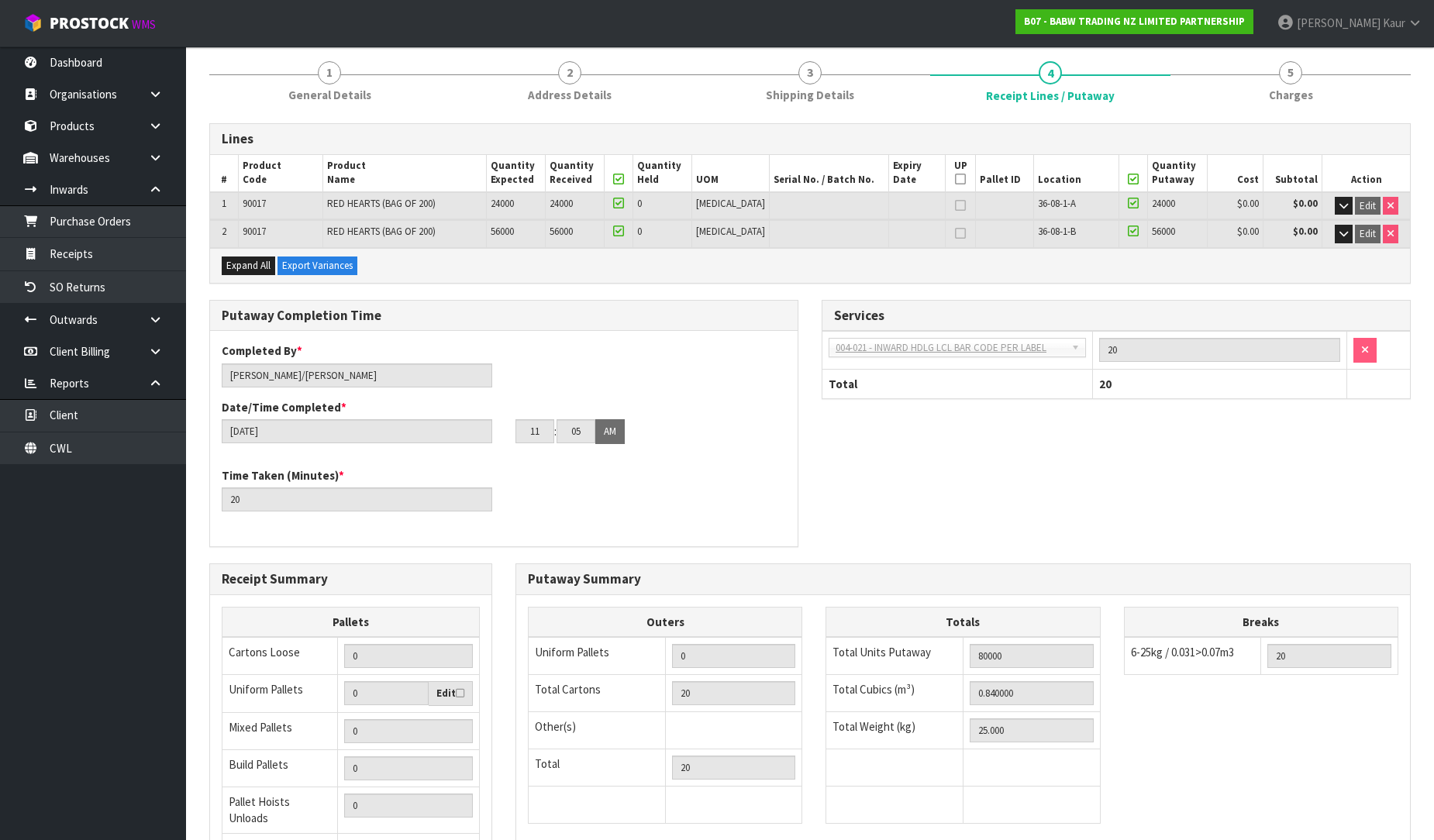
scroll to position [0, 0]
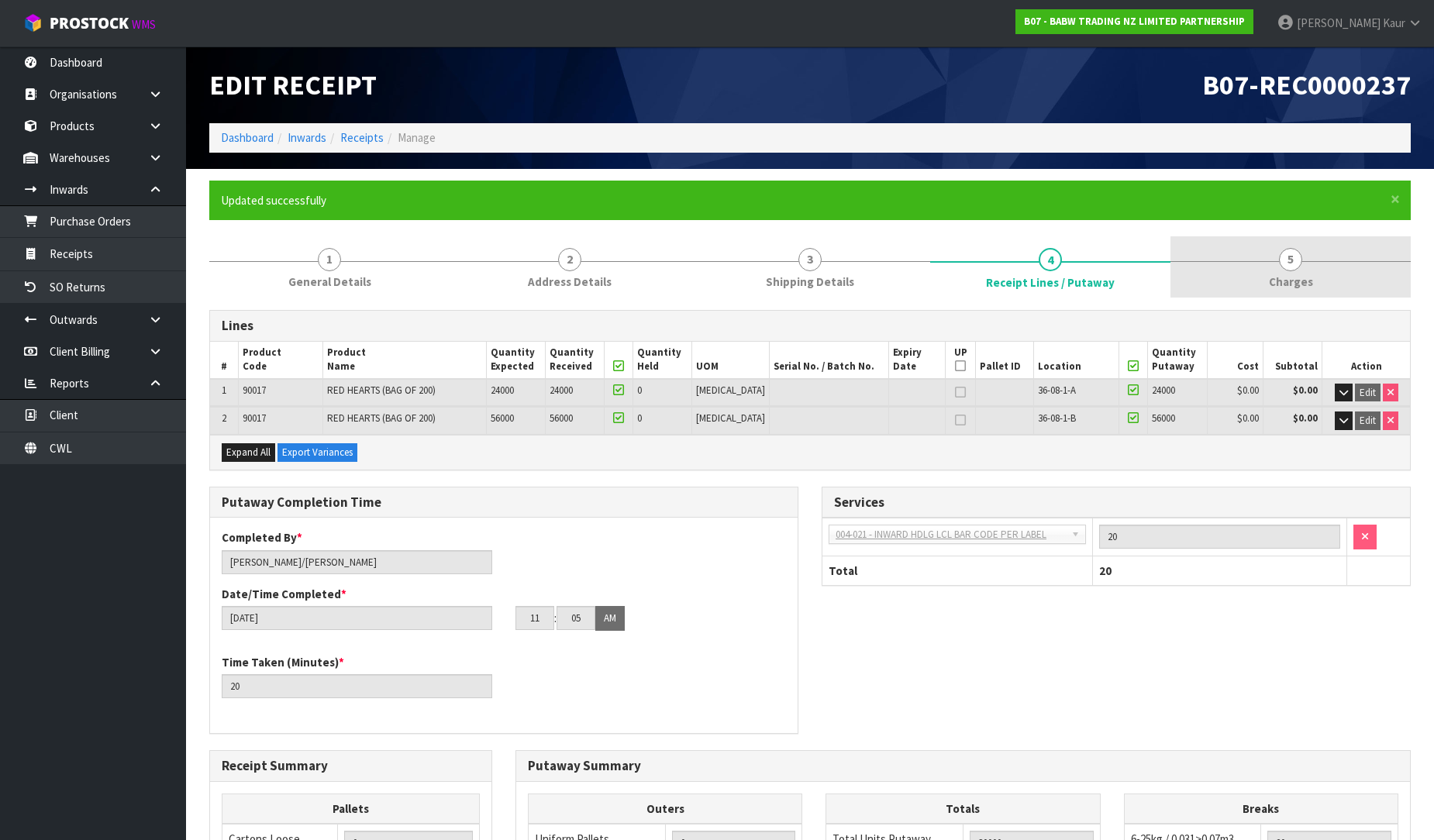
click at [1282, 268] on link "5 [GEOGRAPHIC_DATA]" at bounding box center [1291, 267] width 241 height 61
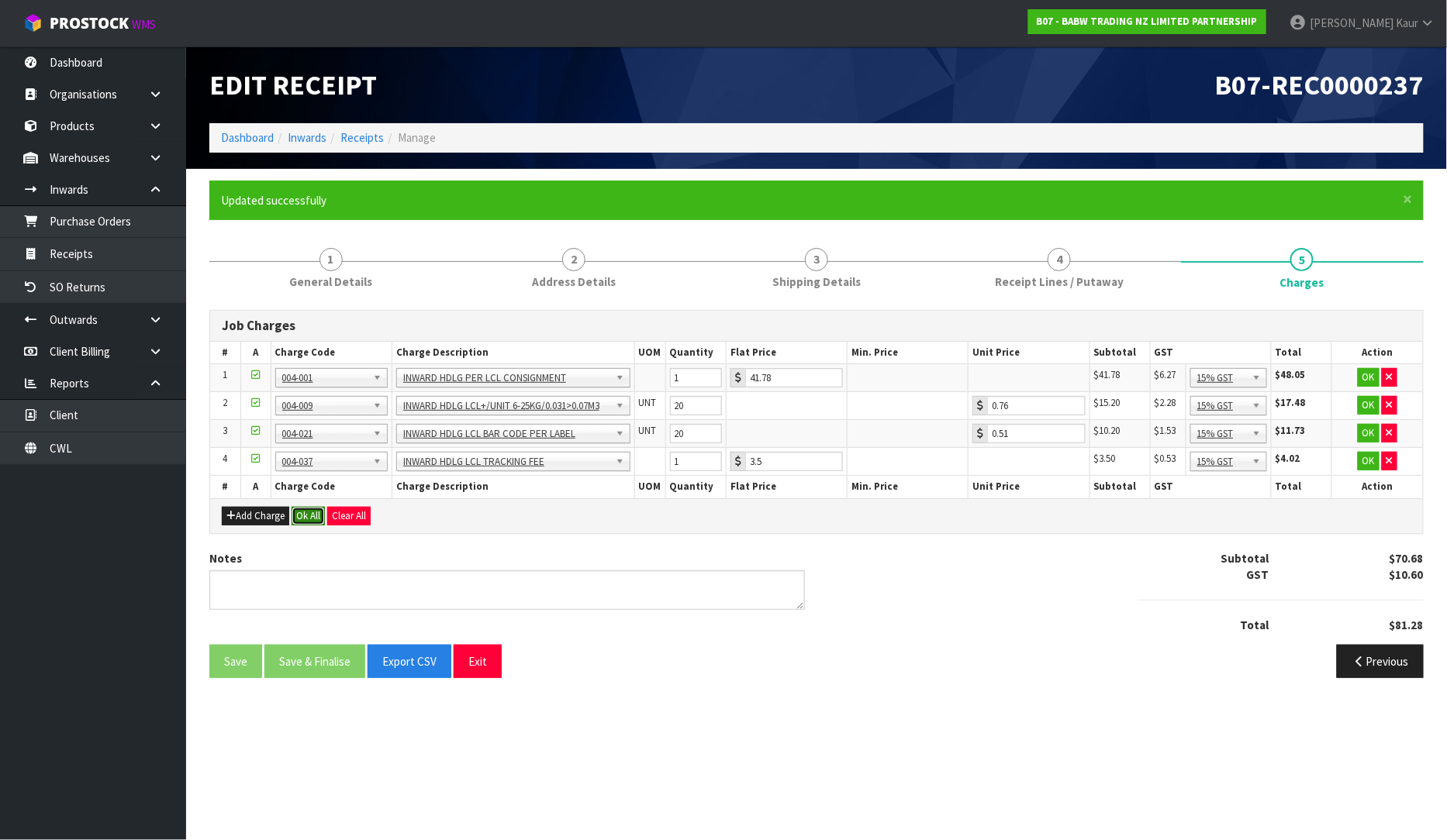
click at [308, 522] on button "Ok All" at bounding box center [309, 516] width 34 height 19
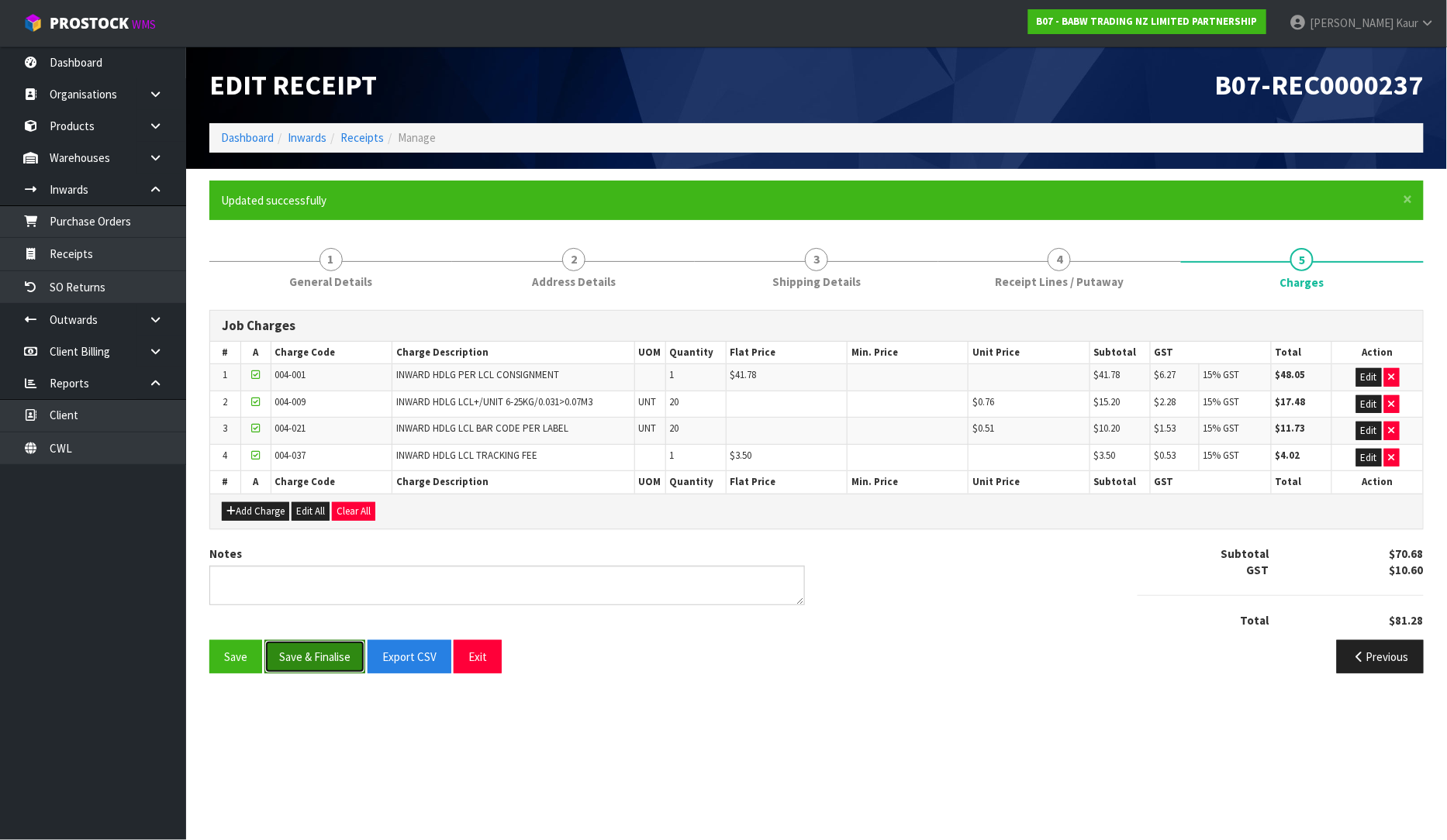
click at [326, 655] on button "Save & Finalise" at bounding box center [315, 657] width 101 height 34
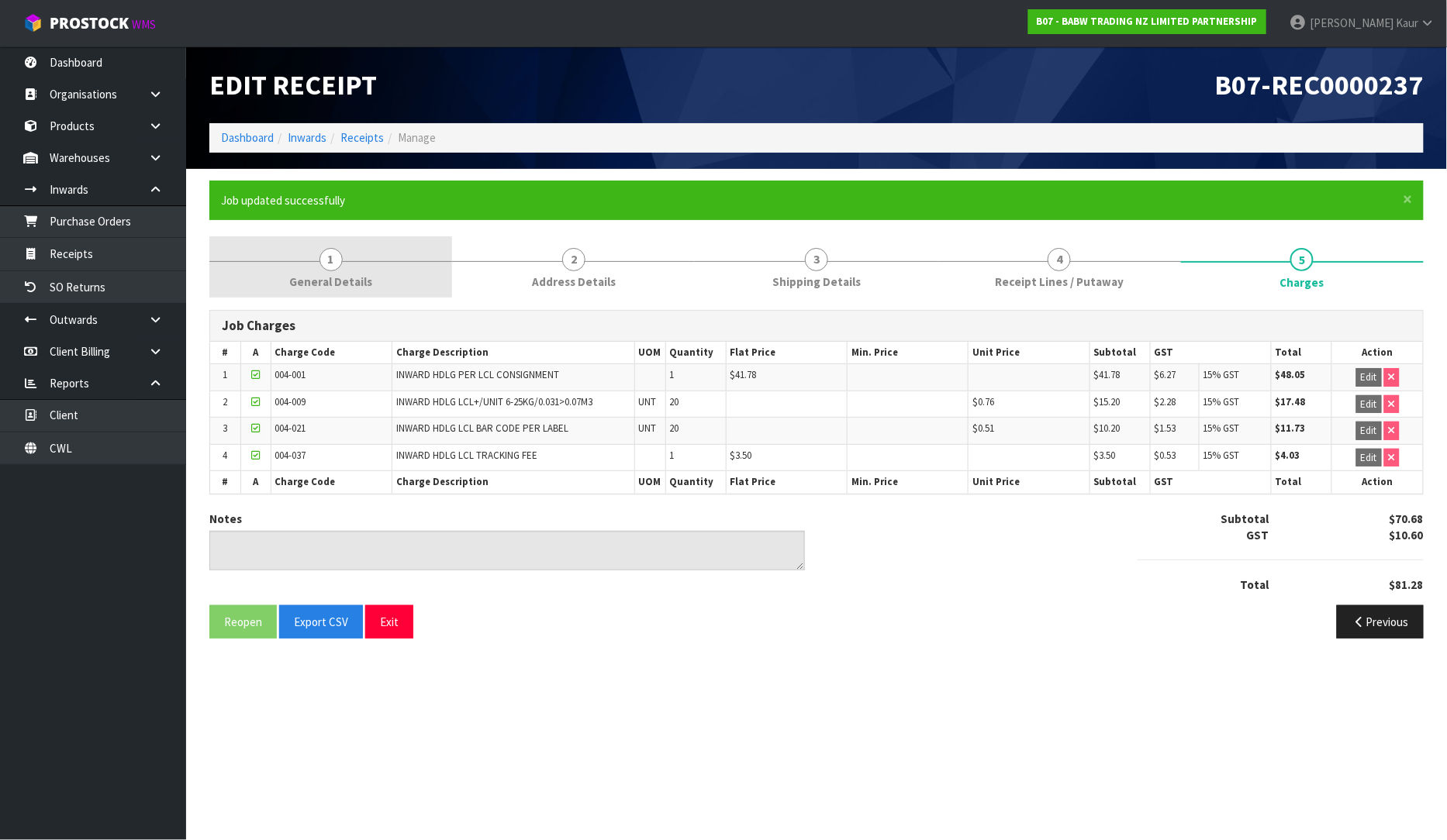
click at [360, 266] on link "1 General Details" at bounding box center [330, 267] width 243 height 61
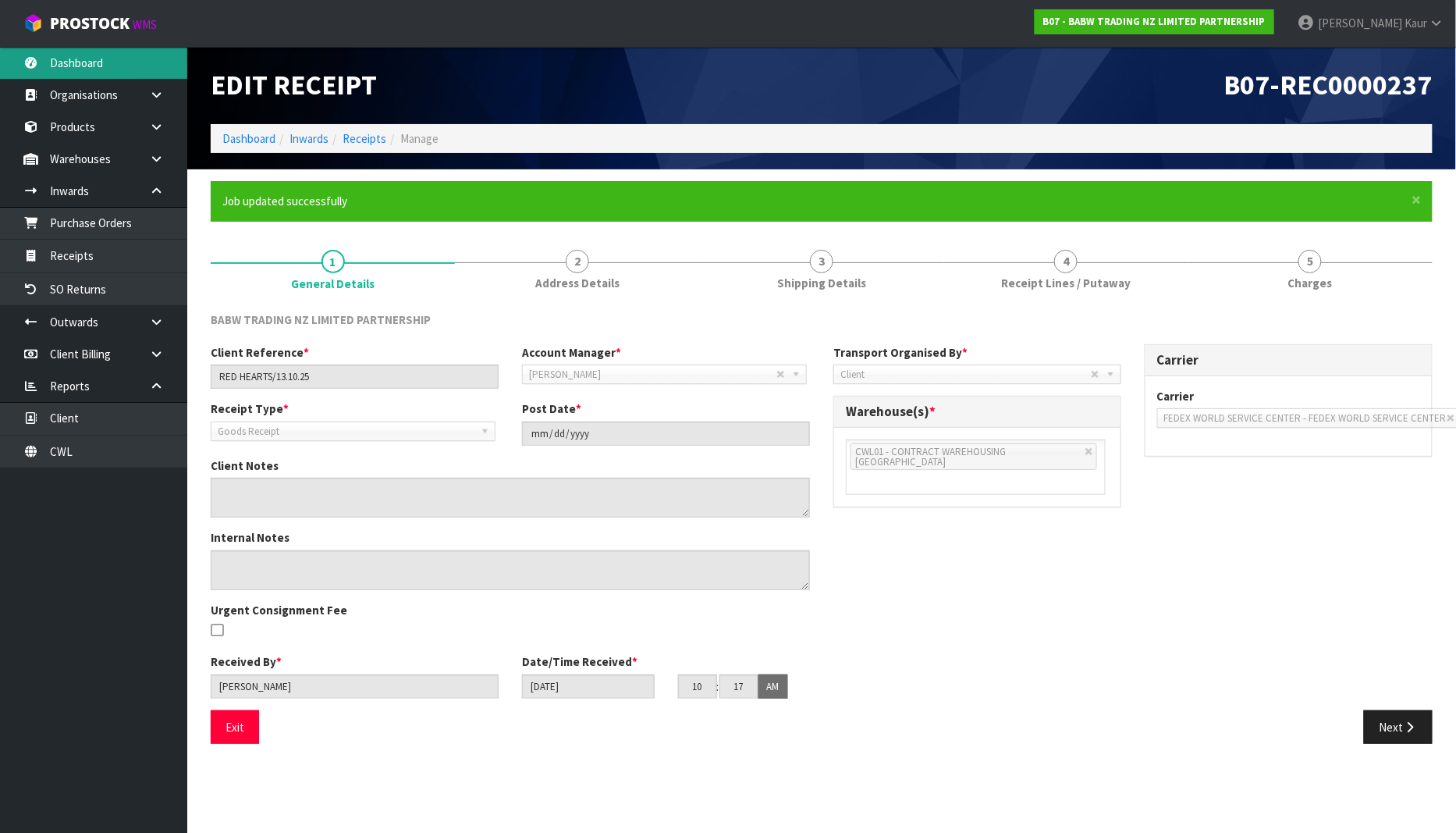
click at [127, 70] on link "Dashboard" at bounding box center [93, 63] width 188 height 32
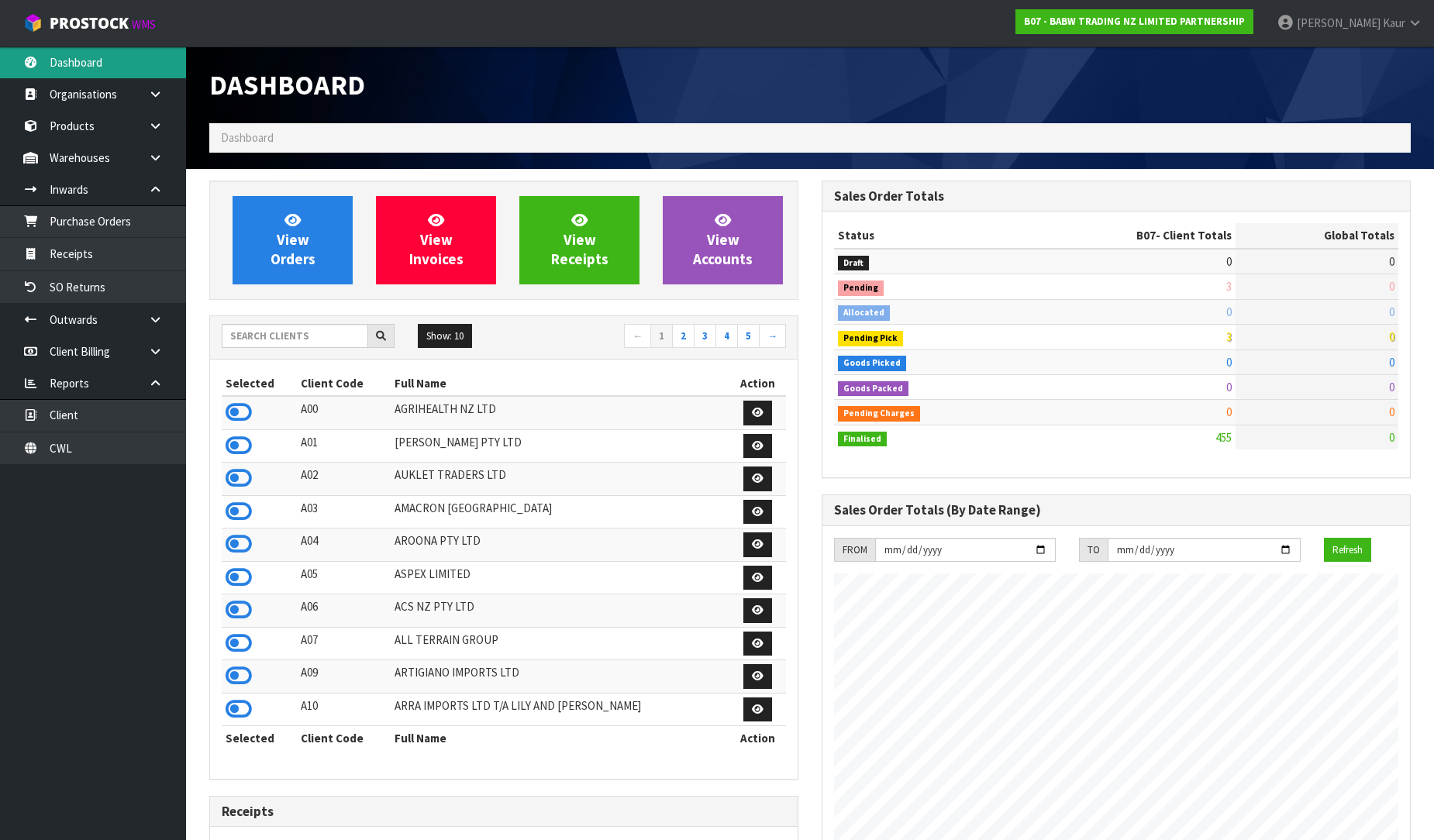
scroll to position [1174, 612]
click at [256, 336] on input "text" at bounding box center [295, 336] width 147 height 24
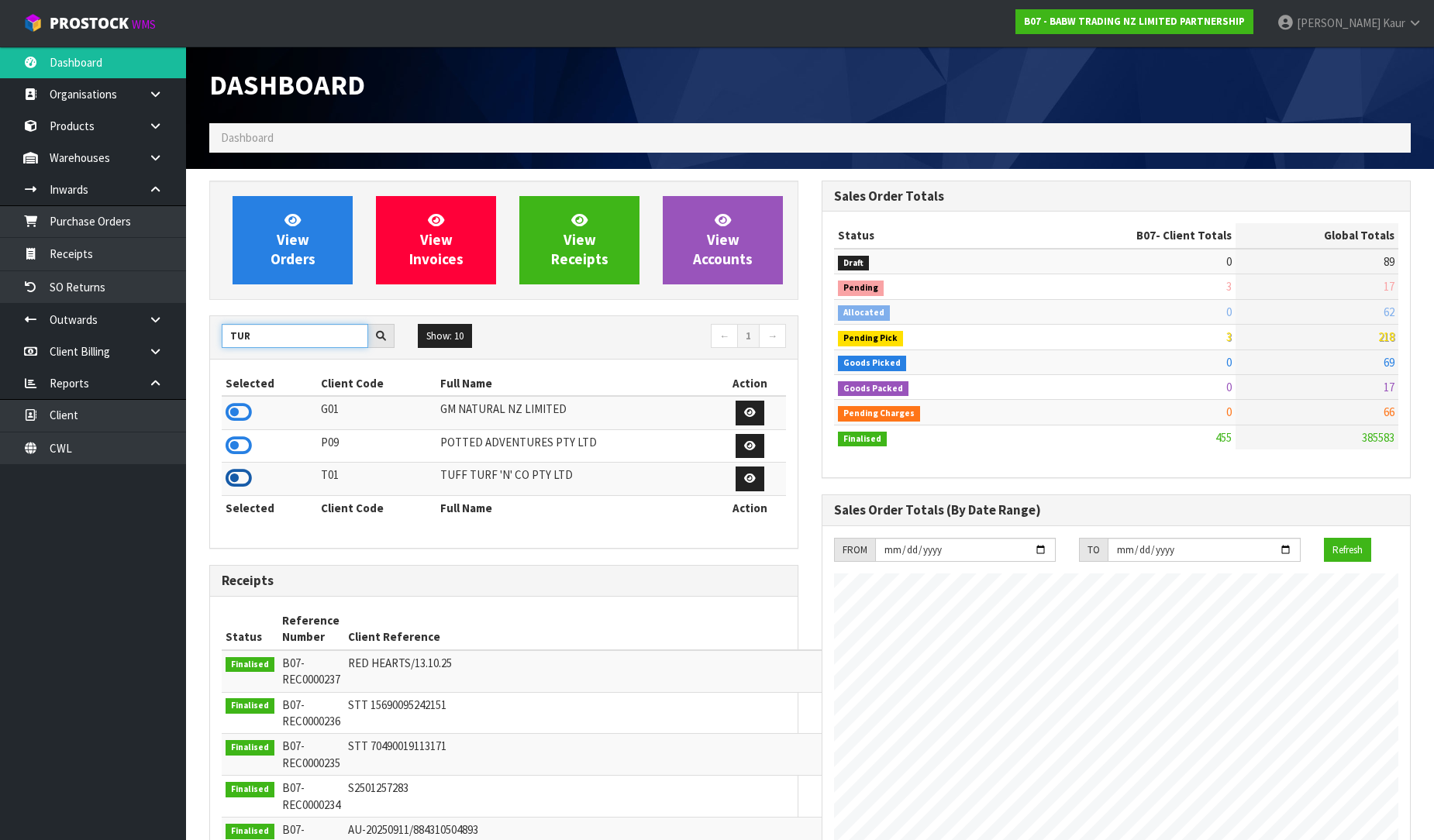
type input "TUR"
click at [238, 477] on icon at bounding box center [239, 478] width 27 height 24
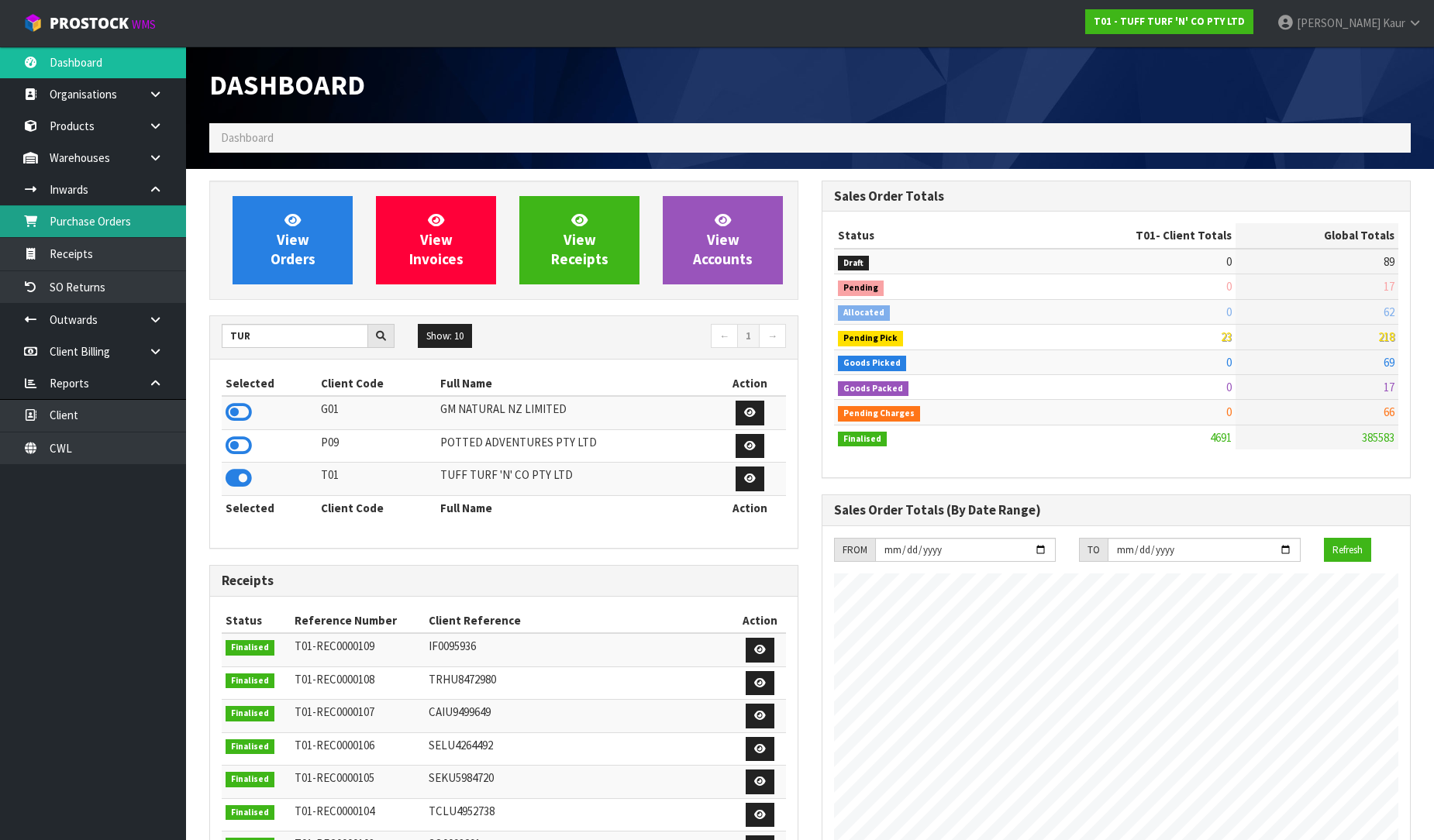
click at [161, 229] on link "Purchase Orders" at bounding box center [93, 221] width 186 height 32
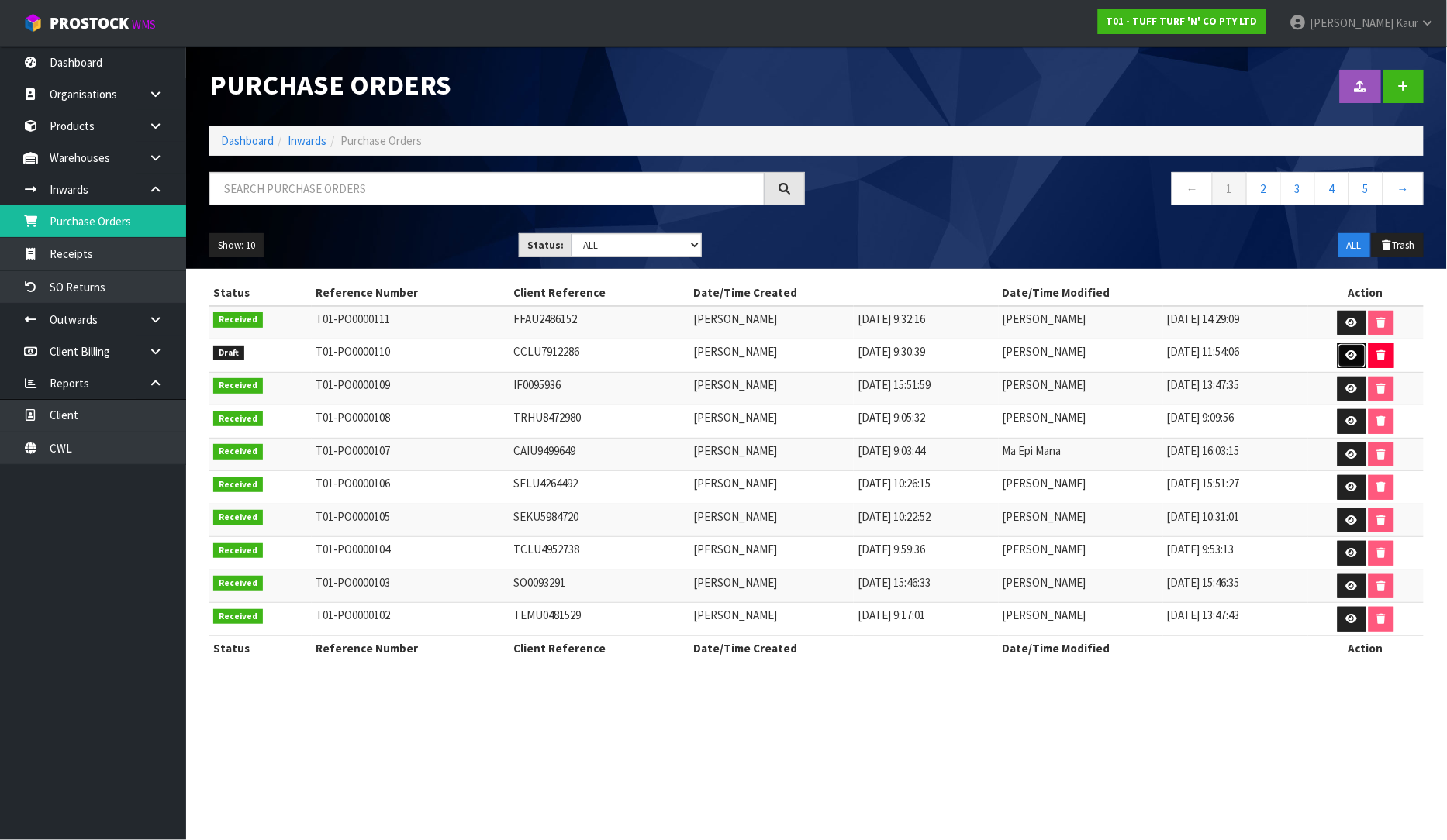
click at [1351, 351] on icon at bounding box center [1352, 355] width 12 height 10
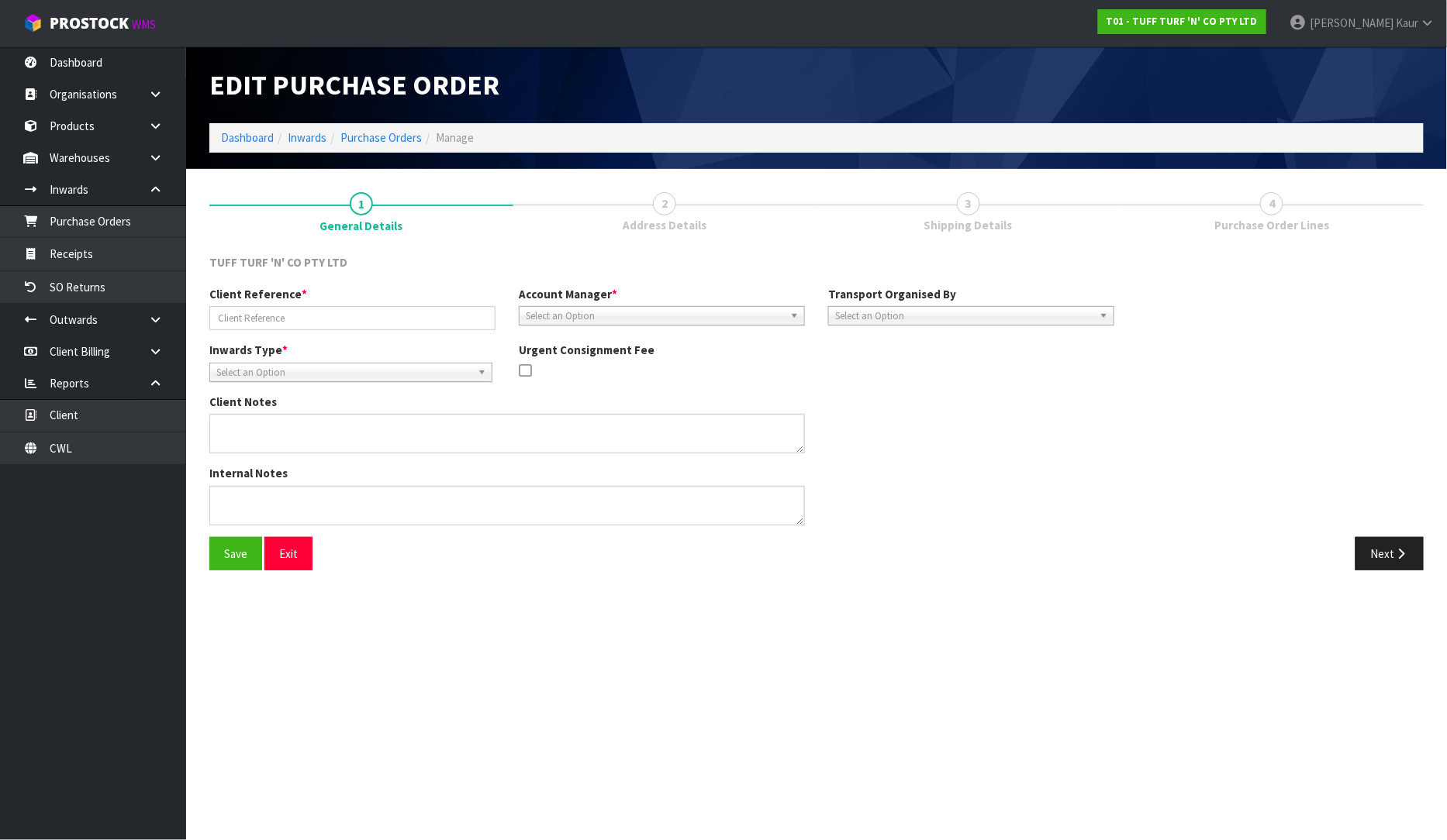
type input "CCLU7912286"
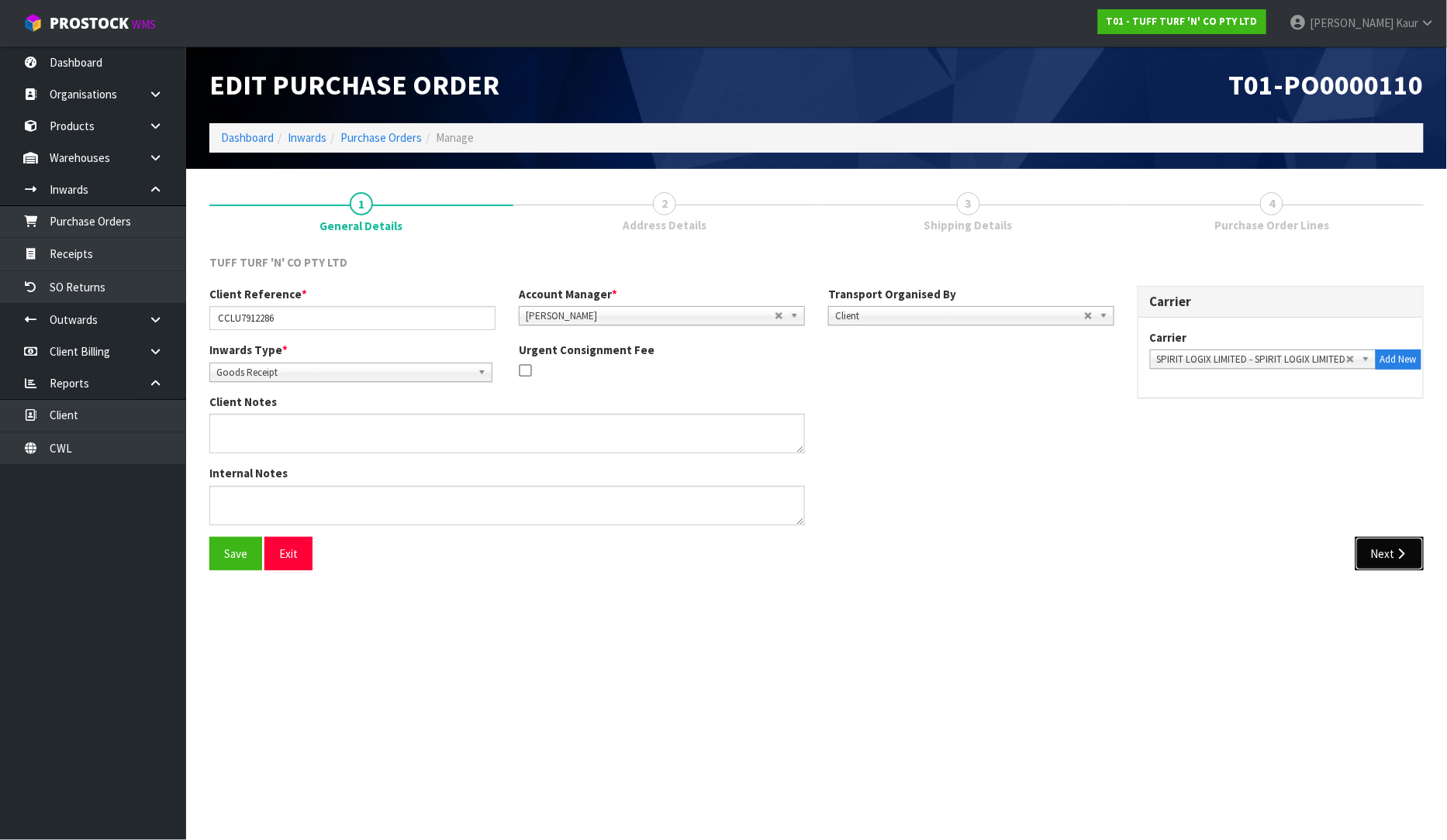
click at [1376, 552] on button "Next" at bounding box center [1389, 554] width 68 height 34
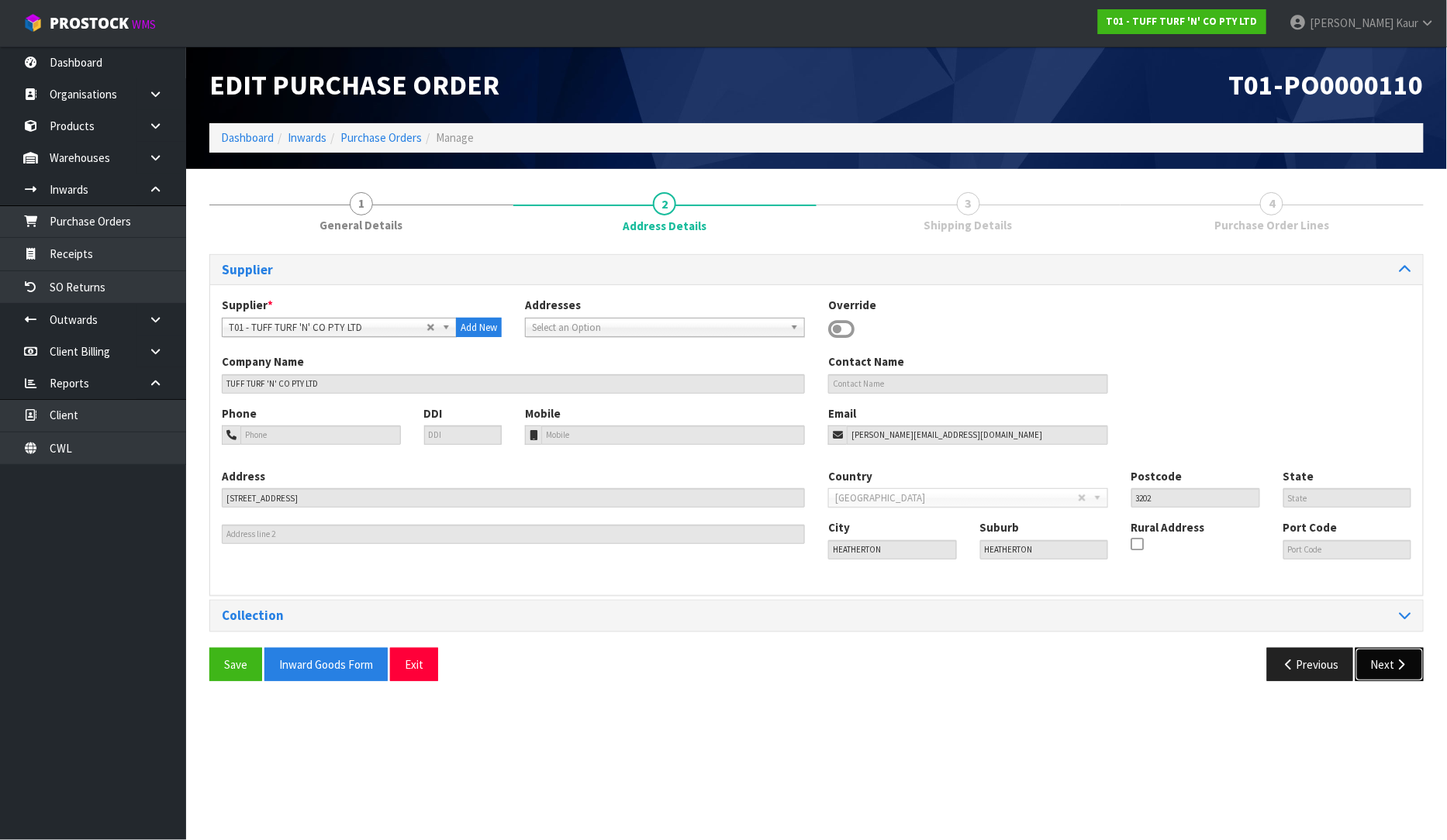
click at [1392, 660] on button "Next" at bounding box center [1389, 665] width 68 height 34
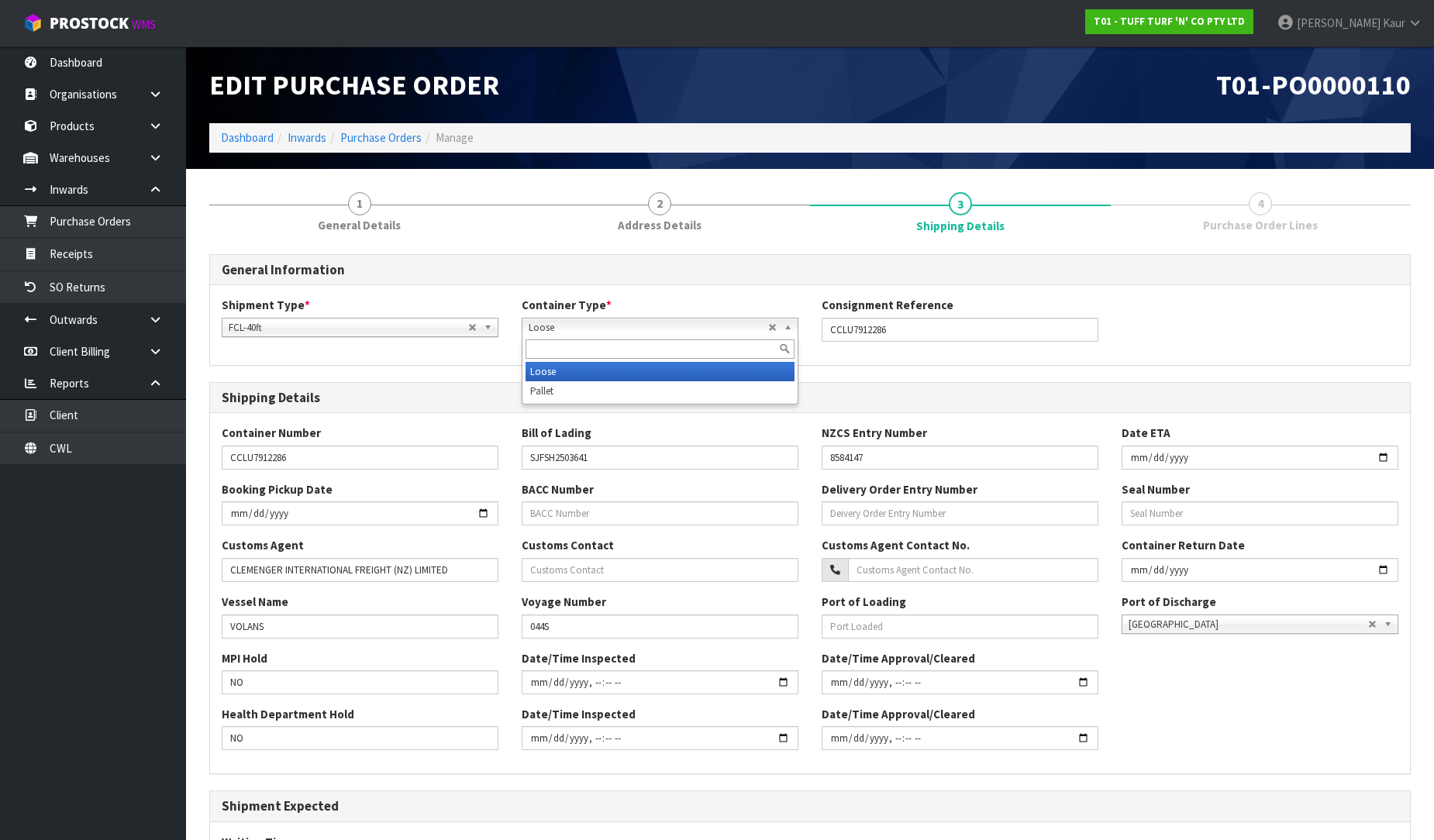
click at [551, 333] on span "Loose" at bounding box center [648, 327] width 240 height 19
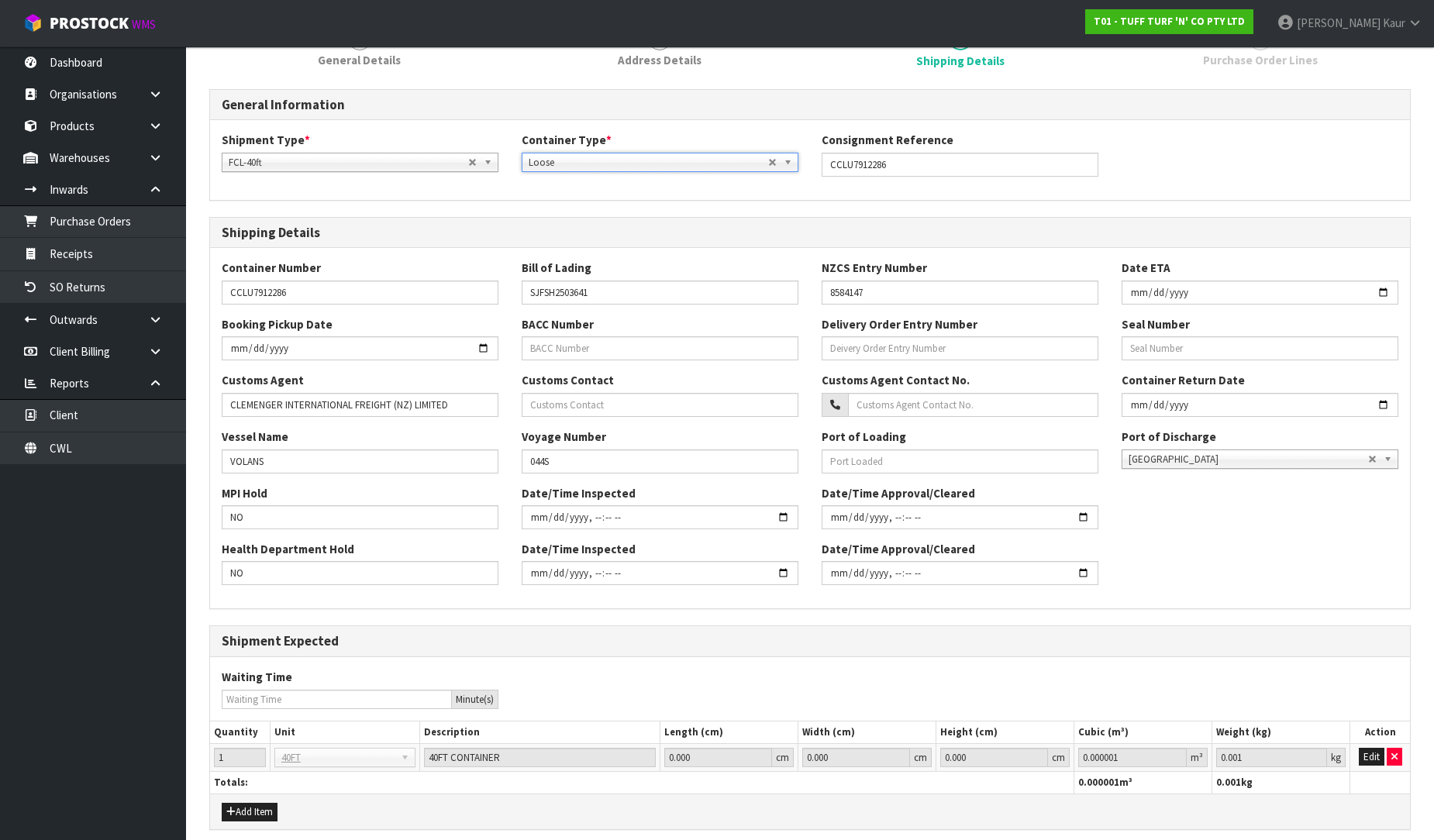
scroll to position [173, 0]
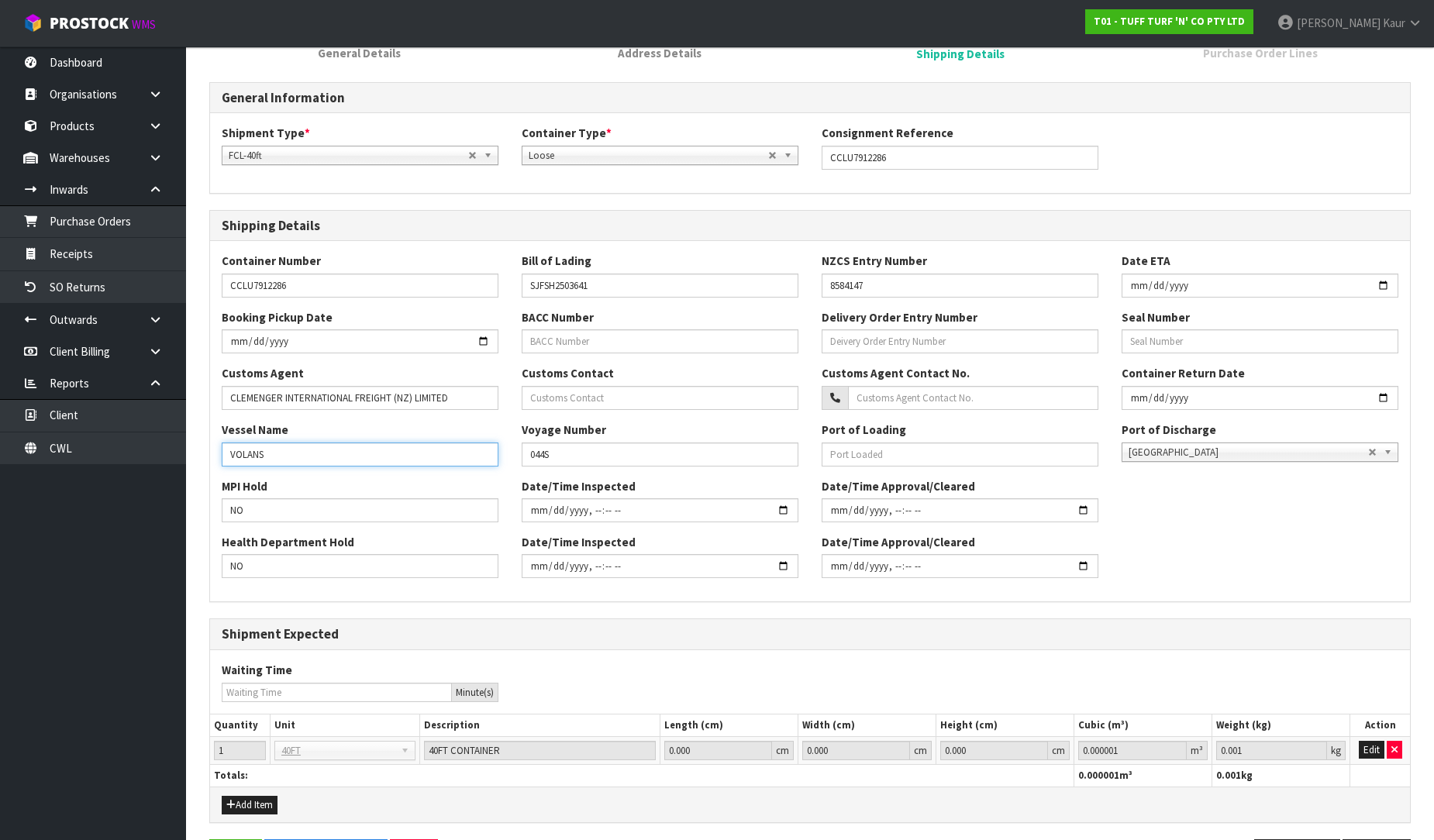
drag, startPoint x: 280, startPoint y: 457, endPoint x: 246, endPoint y: 457, distance: 34.0
click at [246, 457] on input "VOLANS" at bounding box center [360, 455] width 277 height 24
click at [295, 453] on input "VOLANS" at bounding box center [360, 455] width 277 height 24
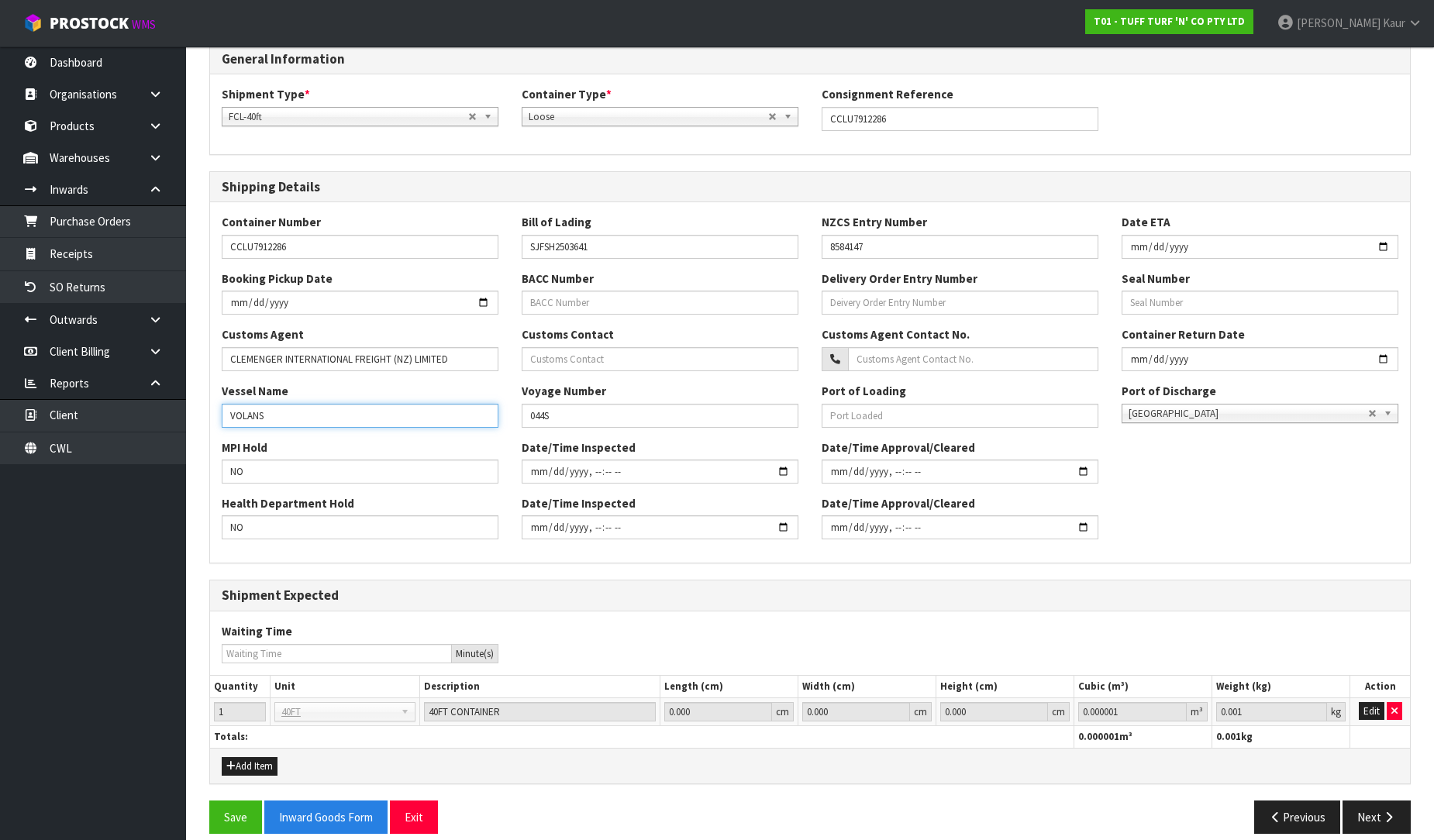
scroll to position [228, 0]
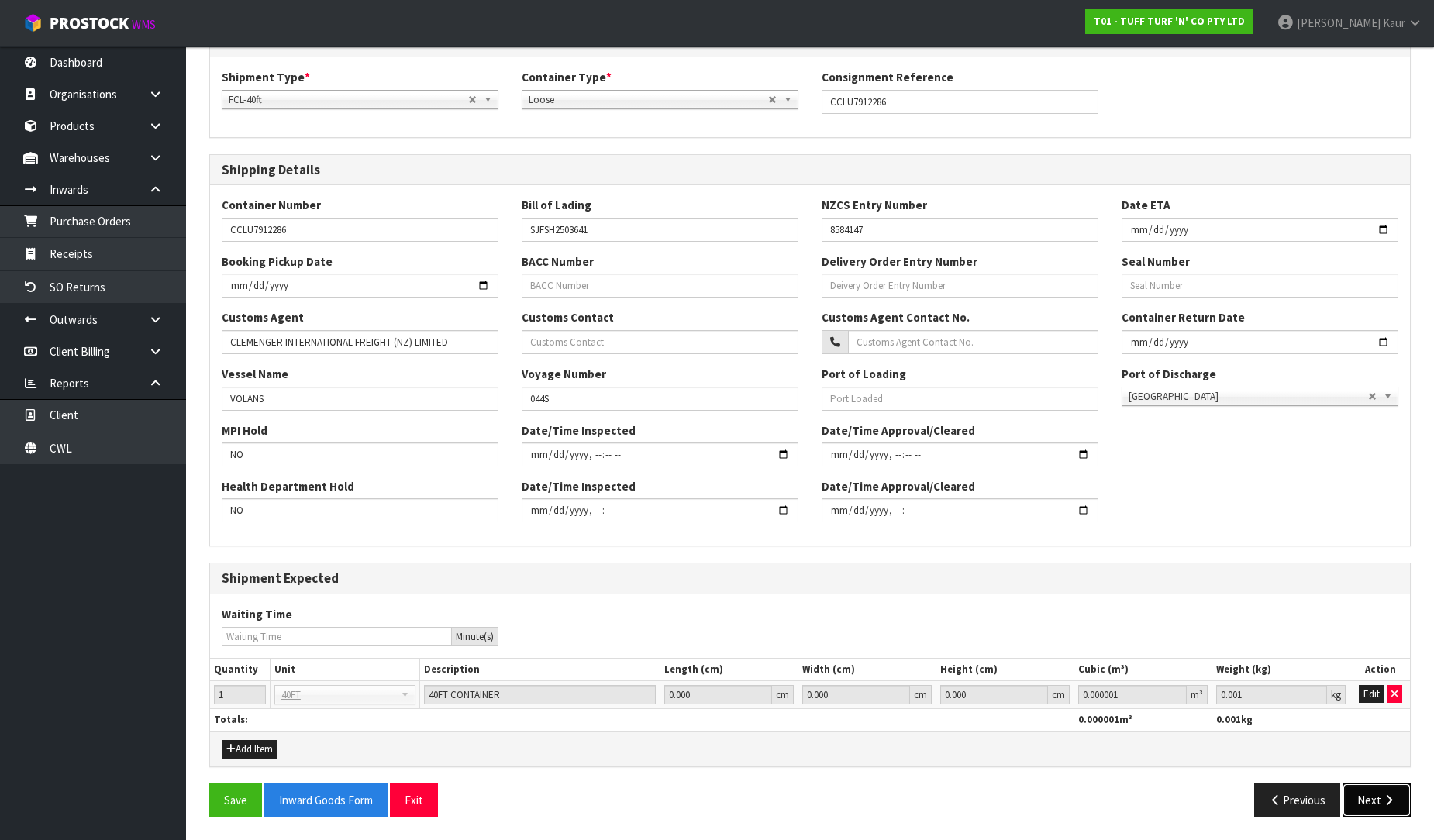
click at [1381, 807] on button "Next" at bounding box center [1377, 801] width 68 height 34
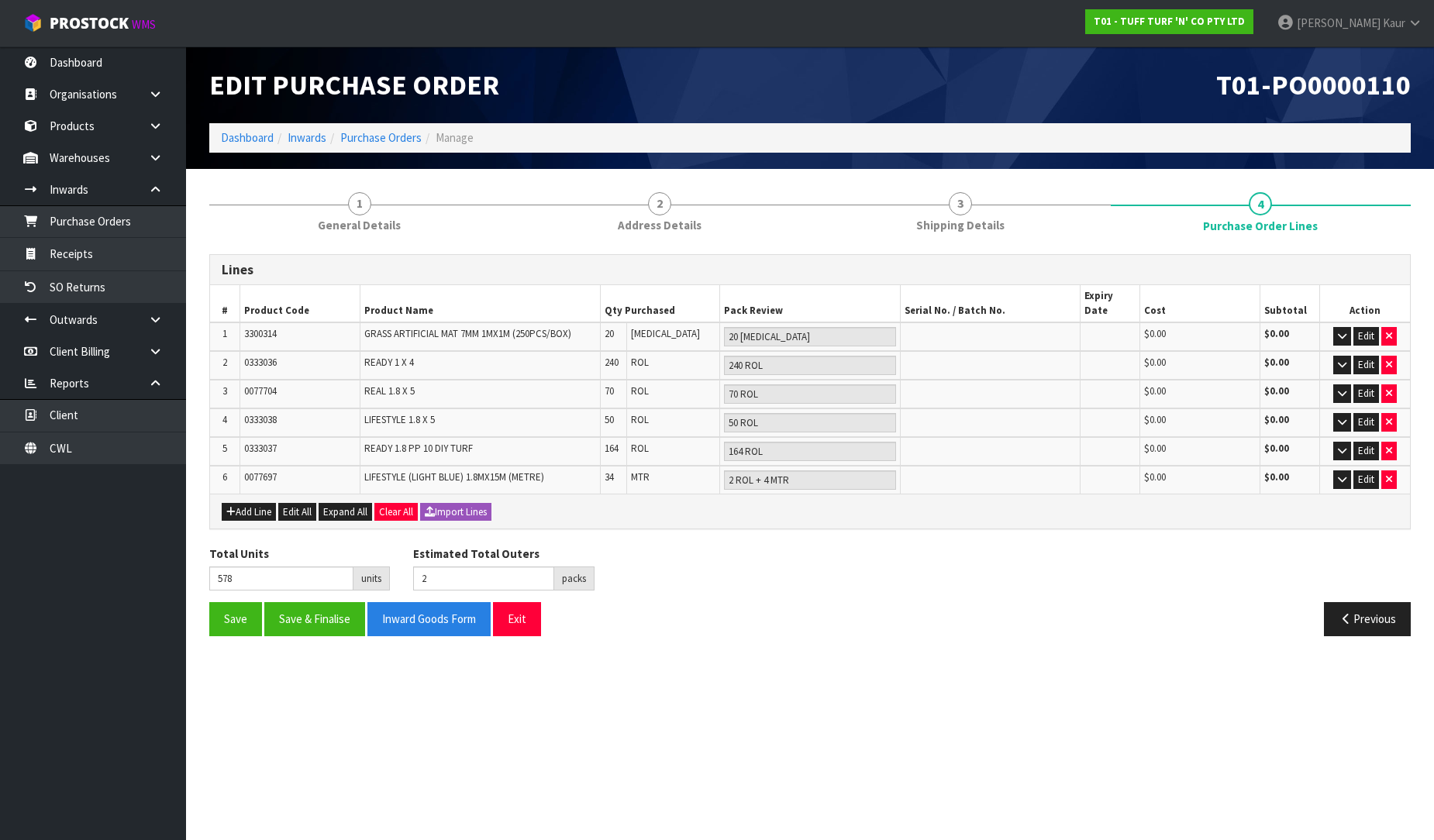
scroll to position [0, 0]
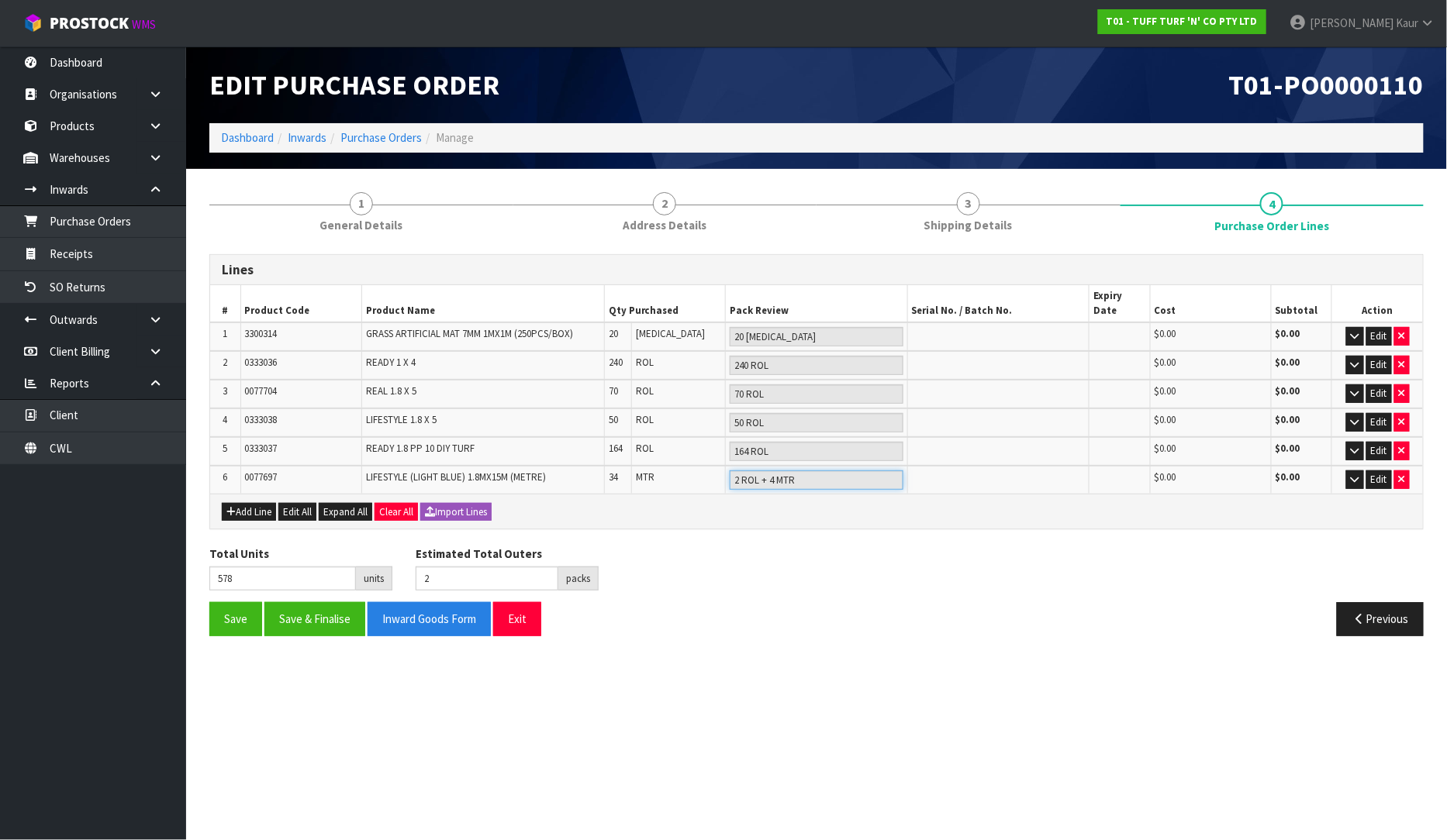
drag, startPoint x: 804, startPoint y: 461, endPoint x: 768, endPoint y: 462, distance: 36.0
click at [768, 470] on input "2 ROL + 4 MTR" at bounding box center [817, 480] width 174 height 20
click at [762, 327] on input "20 [MEDICAL_DATA]" at bounding box center [817, 337] width 174 height 20
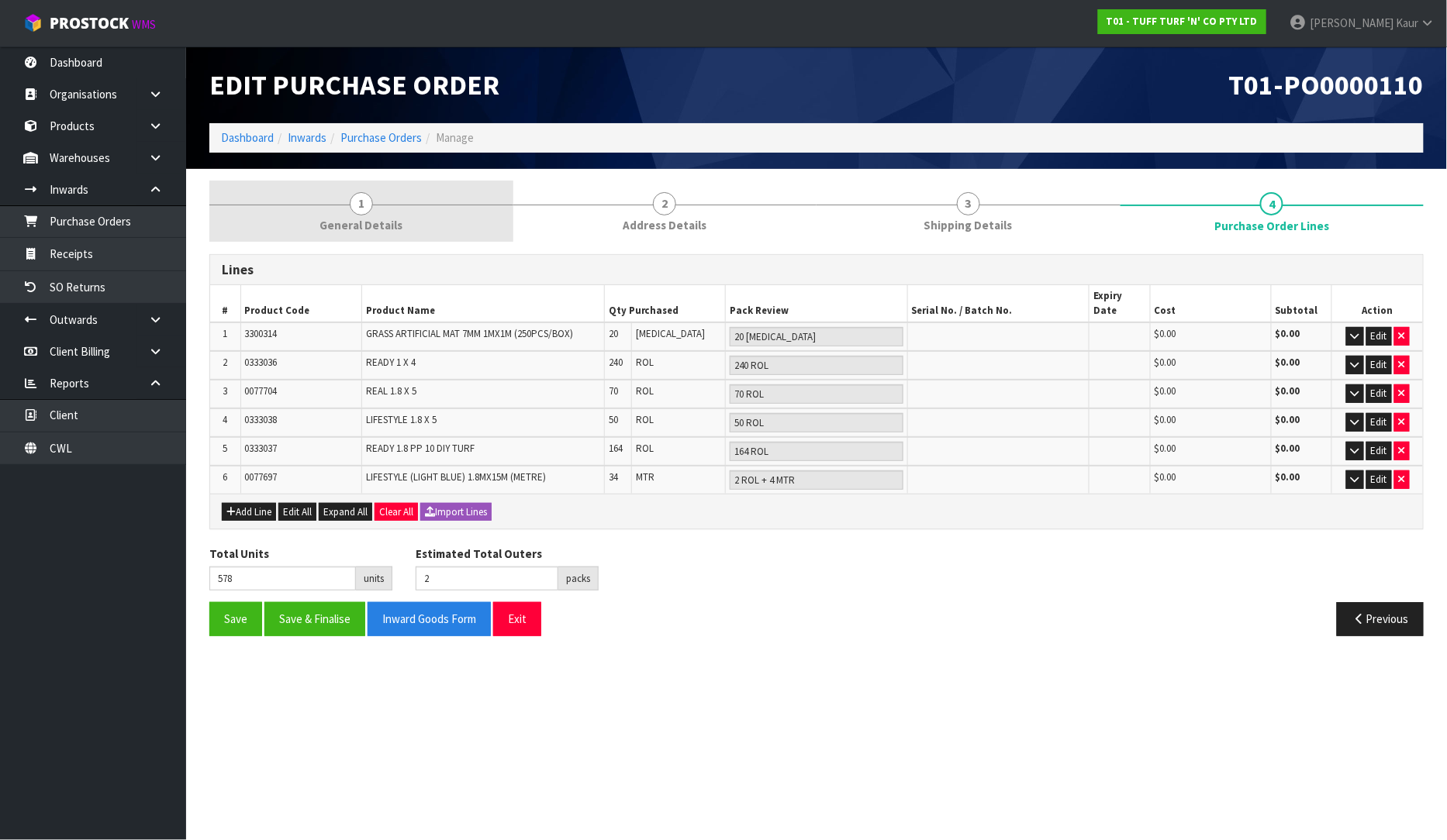
click at [350, 212] on link "1 General Details" at bounding box center [361, 211] width 304 height 61
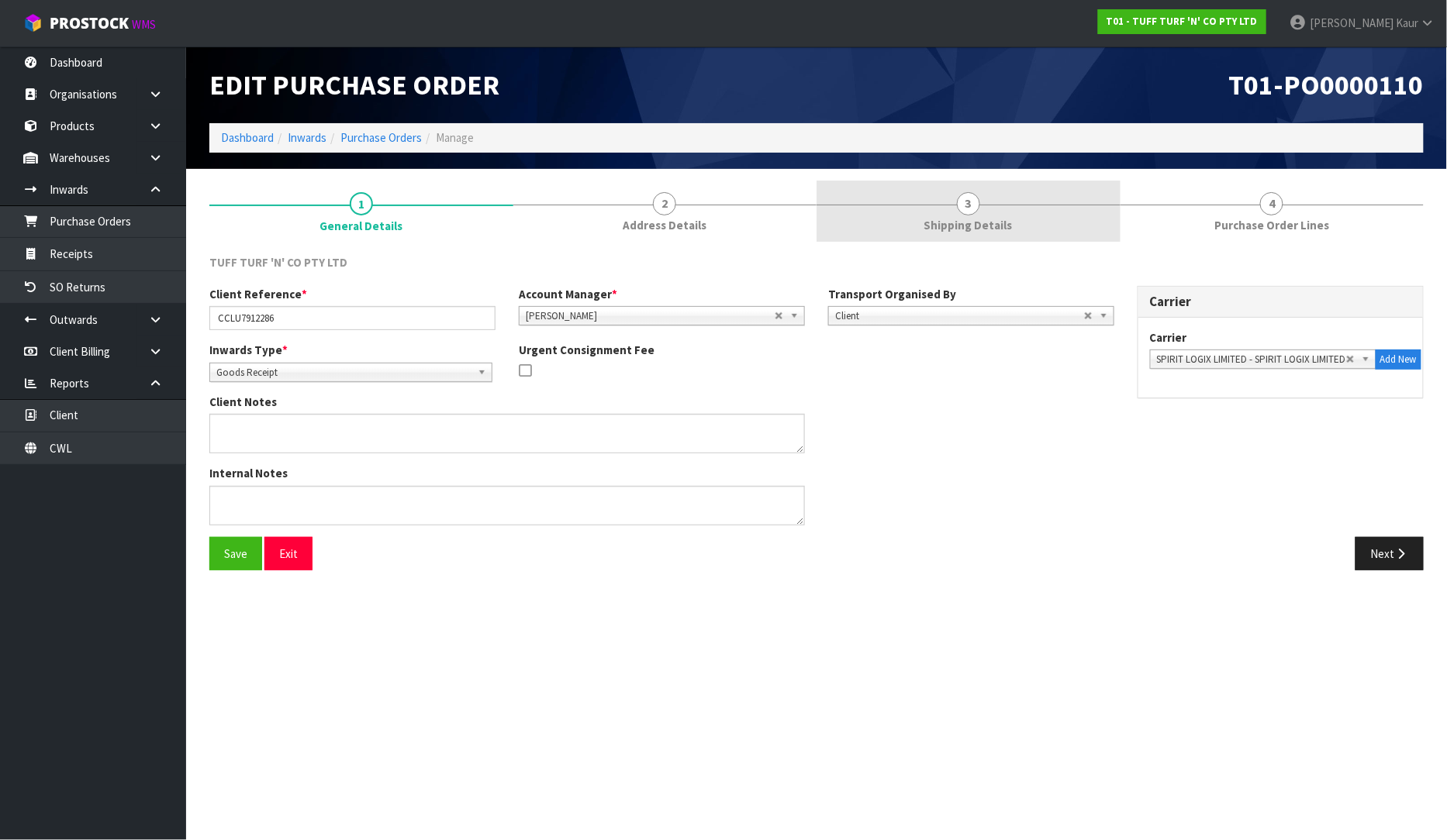
click at [949, 219] on span "Shipping Details" at bounding box center [969, 225] width 89 height 17
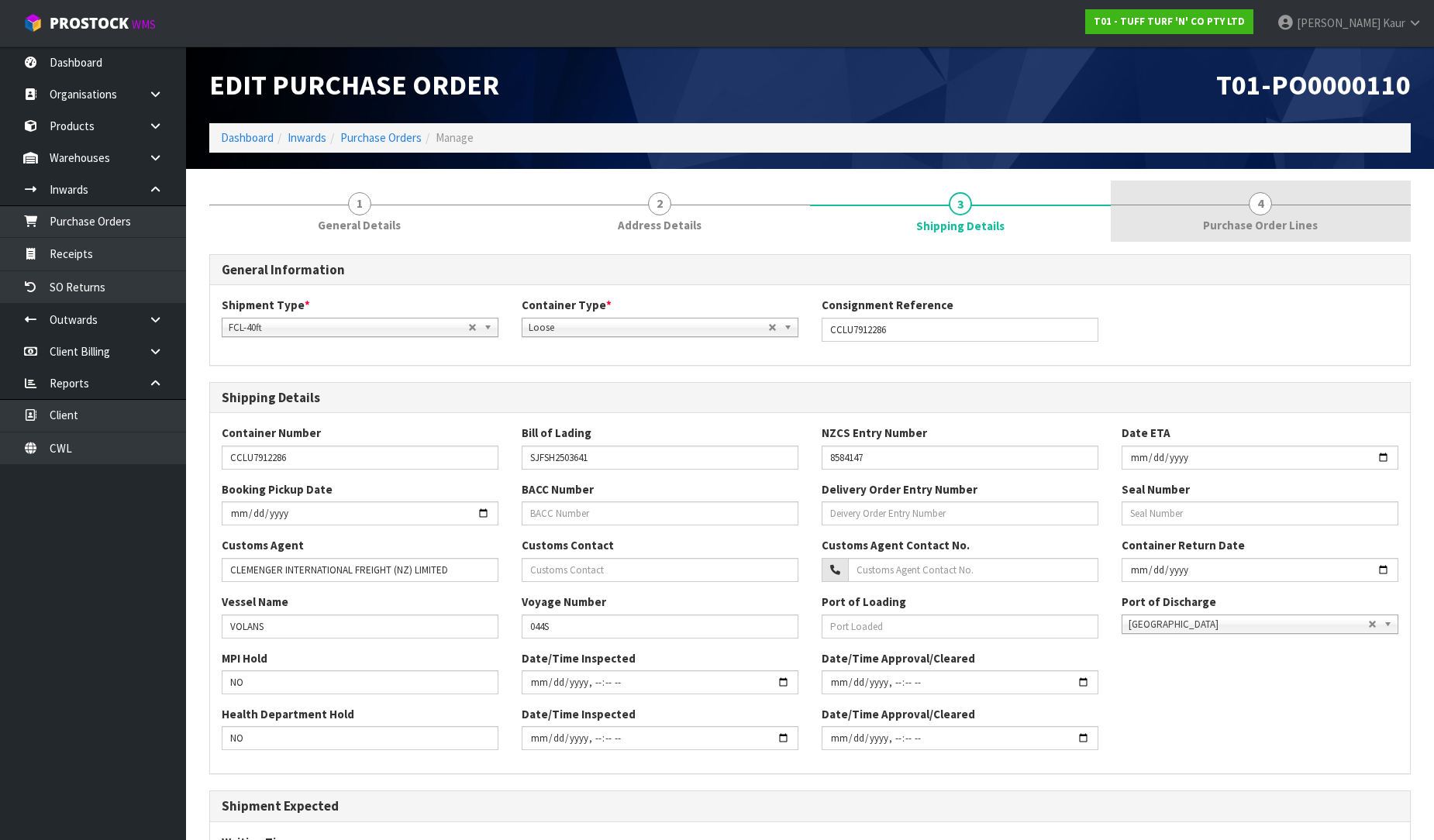
click at [1238, 219] on span "Purchase Order Lines" at bounding box center [1260, 225] width 114 height 17
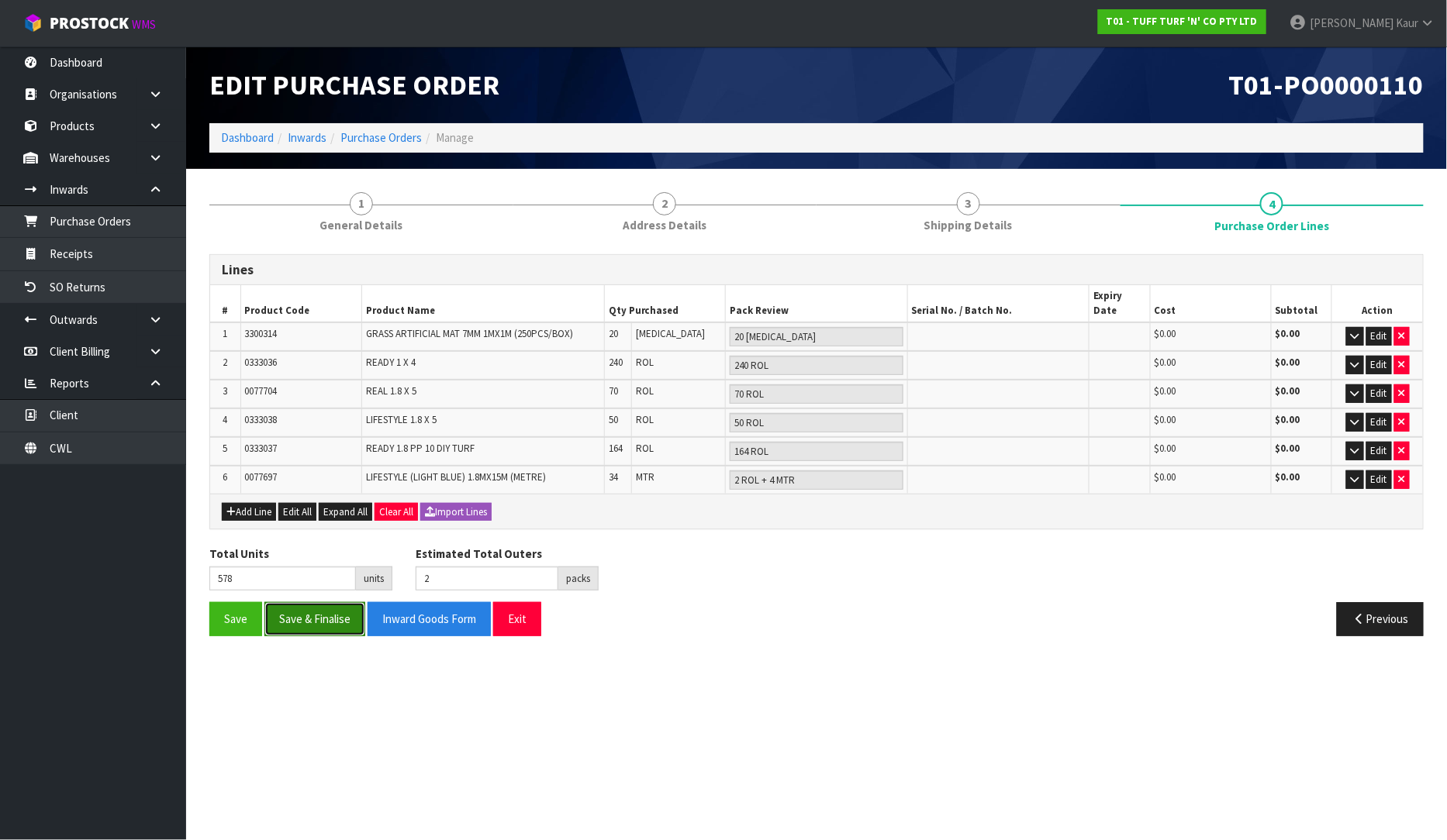
click at [326, 602] on button "Save & Finalise" at bounding box center [315, 619] width 101 height 34
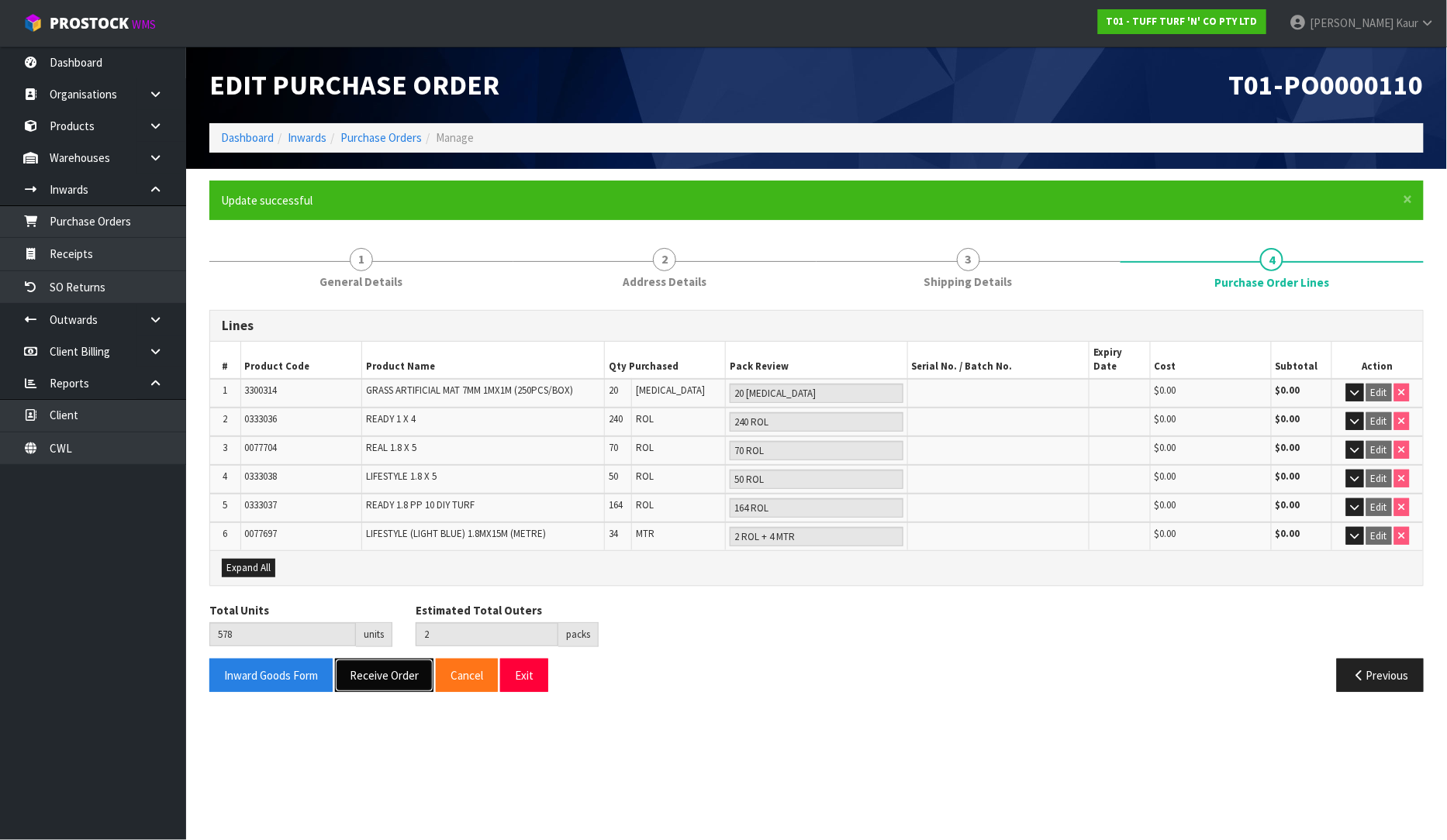
click at [404, 665] on button "Receive Order" at bounding box center [385, 675] width 99 height 34
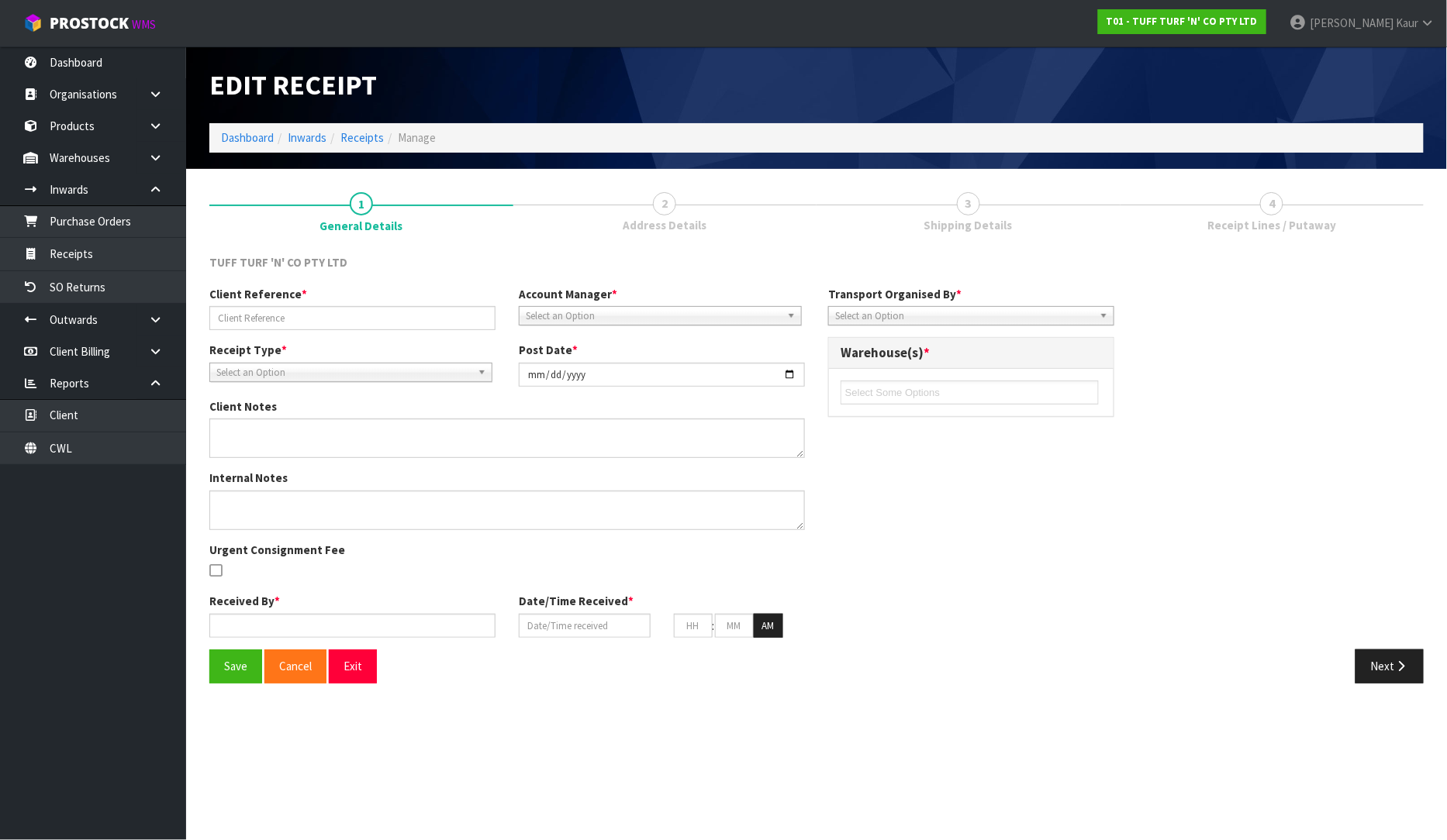
type input "CCLU7912286"
type input "[DATE]"
type input "[PERSON_NAME]"
type input "[DATE]"
type input "11"
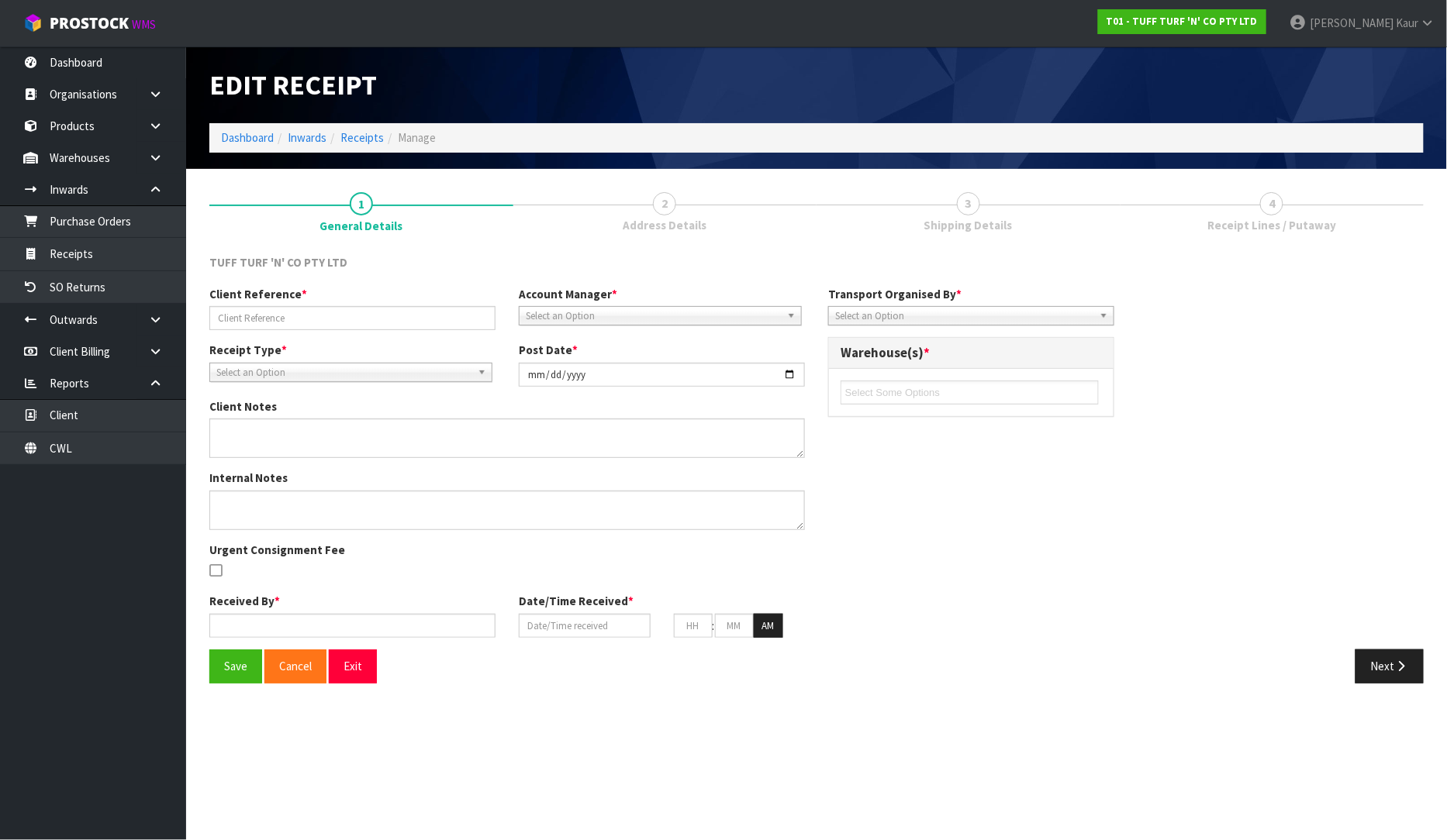
type input "25"
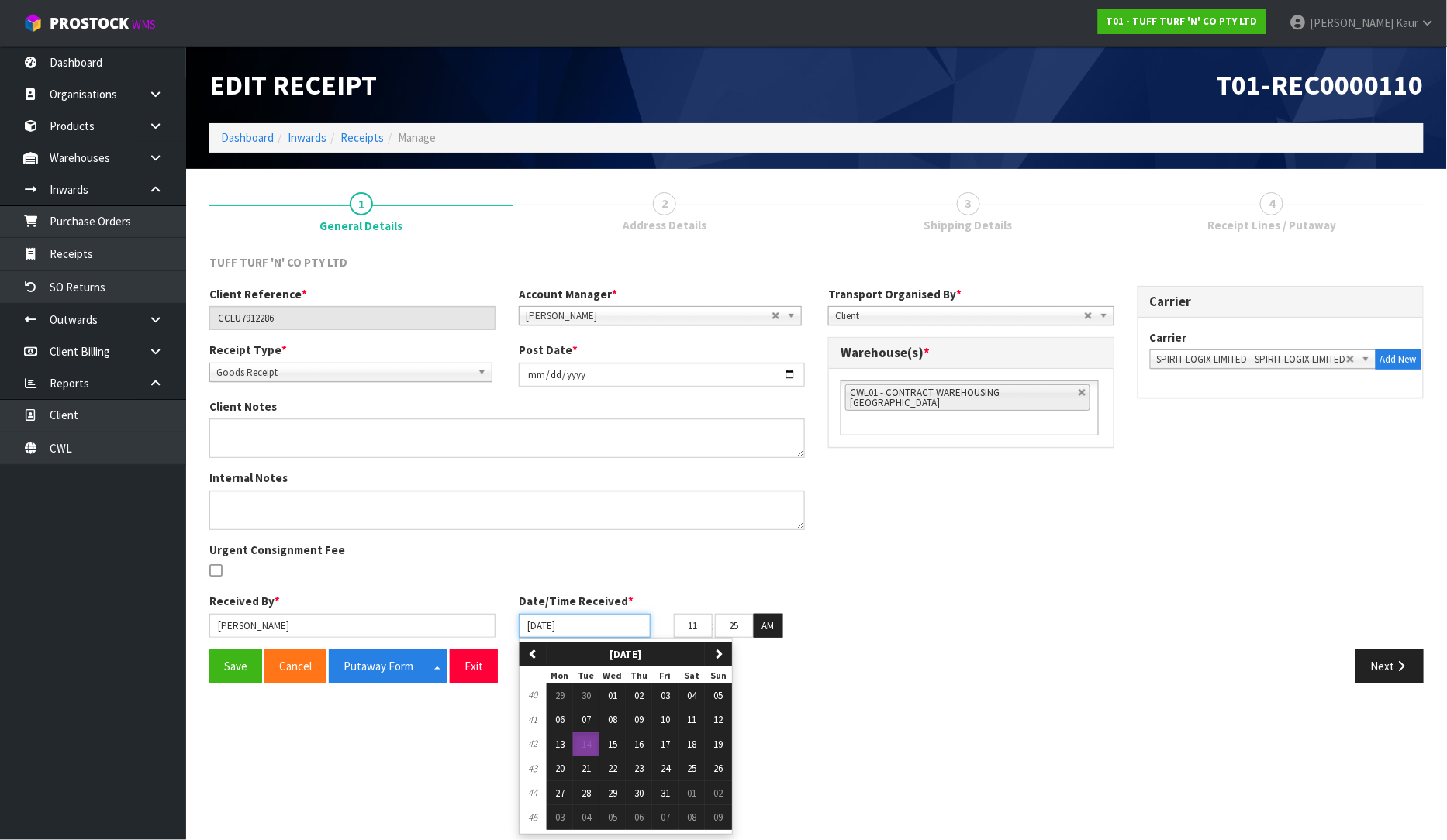
click at [536, 623] on input "[DATE]" at bounding box center [585, 626] width 132 height 24
click at [691, 717] on span "11" at bounding box center [691, 719] width 9 height 13
type input "[DATE]"
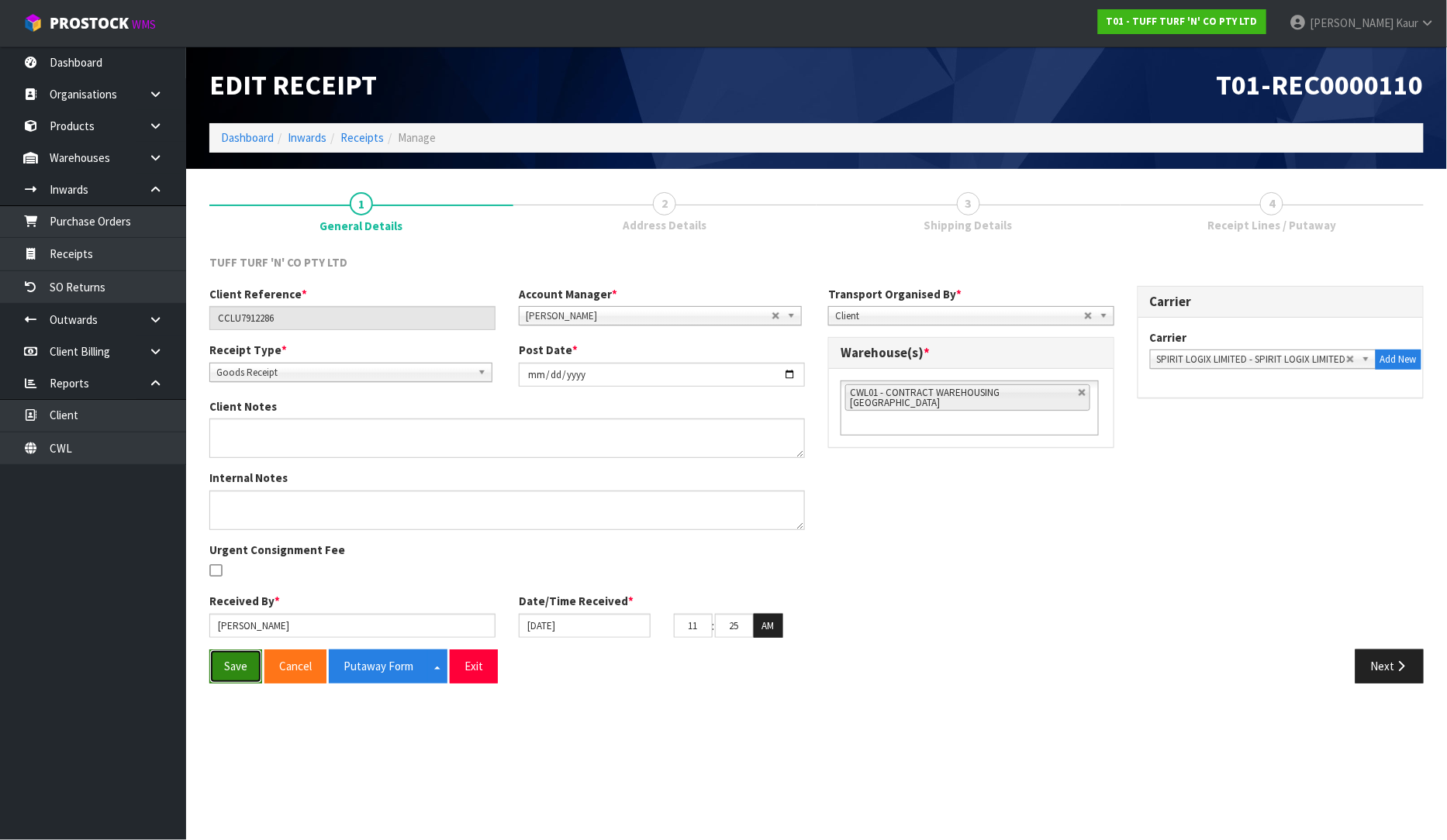
click at [252, 669] on button "Save" at bounding box center [235, 666] width 52 height 34
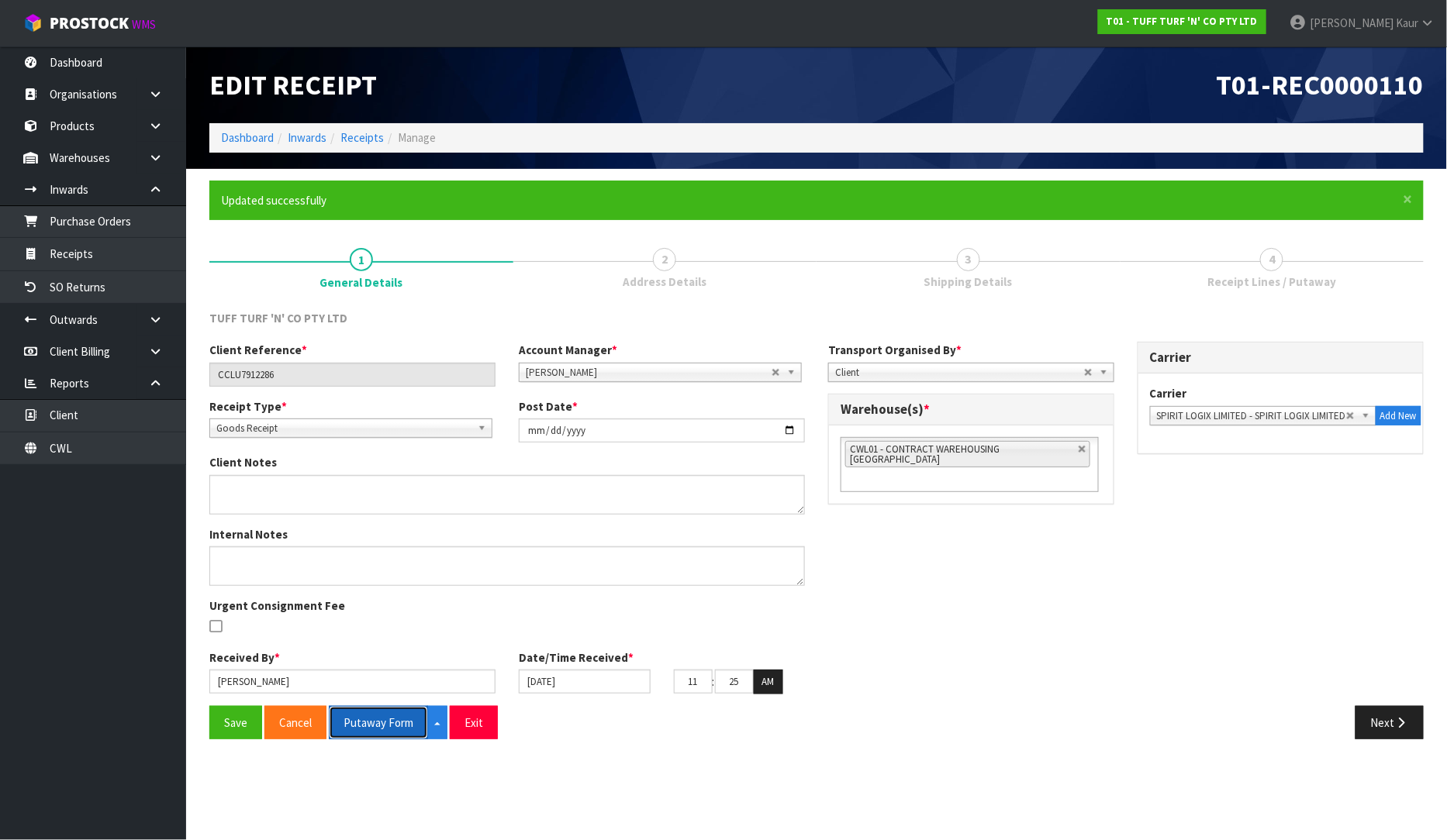
click at [392, 720] on button "Putaway Form" at bounding box center [378, 723] width 100 height 34
click at [1370, 723] on button "Next" at bounding box center [1389, 723] width 68 height 34
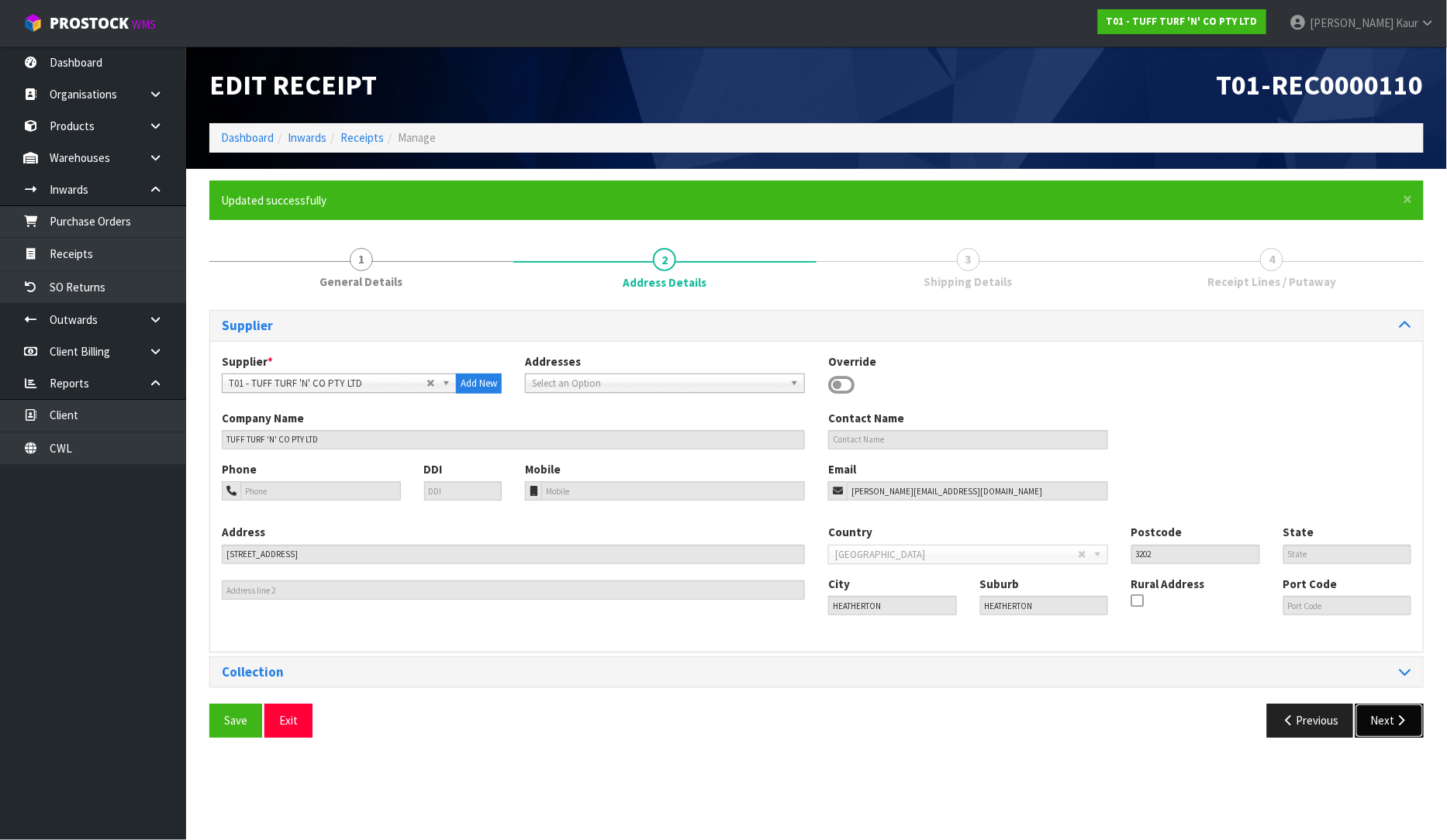
click at [1371, 720] on button "Next" at bounding box center [1389, 721] width 68 height 34
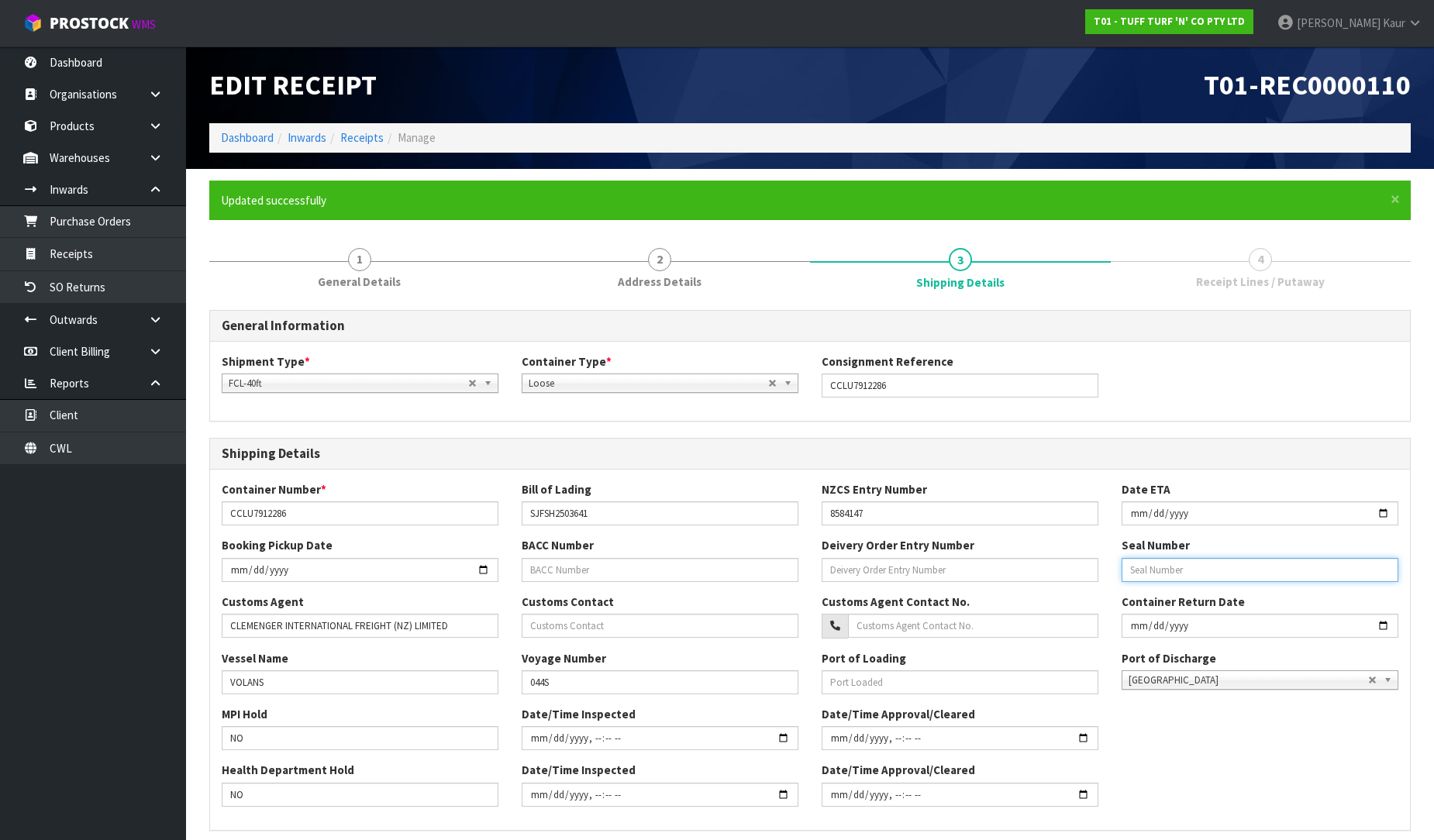
click at [1167, 575] on input "text" at bounding box center [1260, 570] width 277 height 24
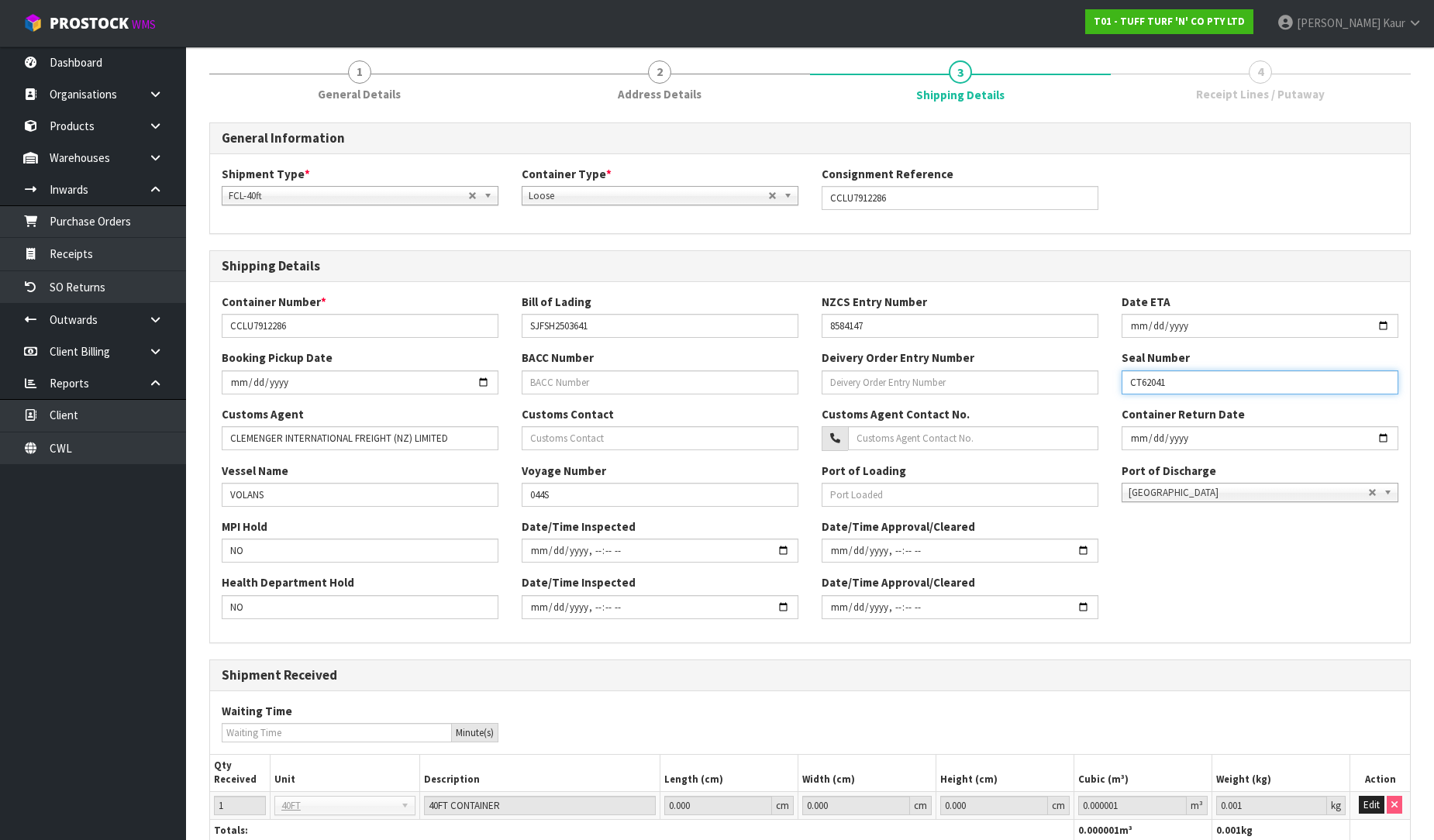
scroll to position [298, 0]
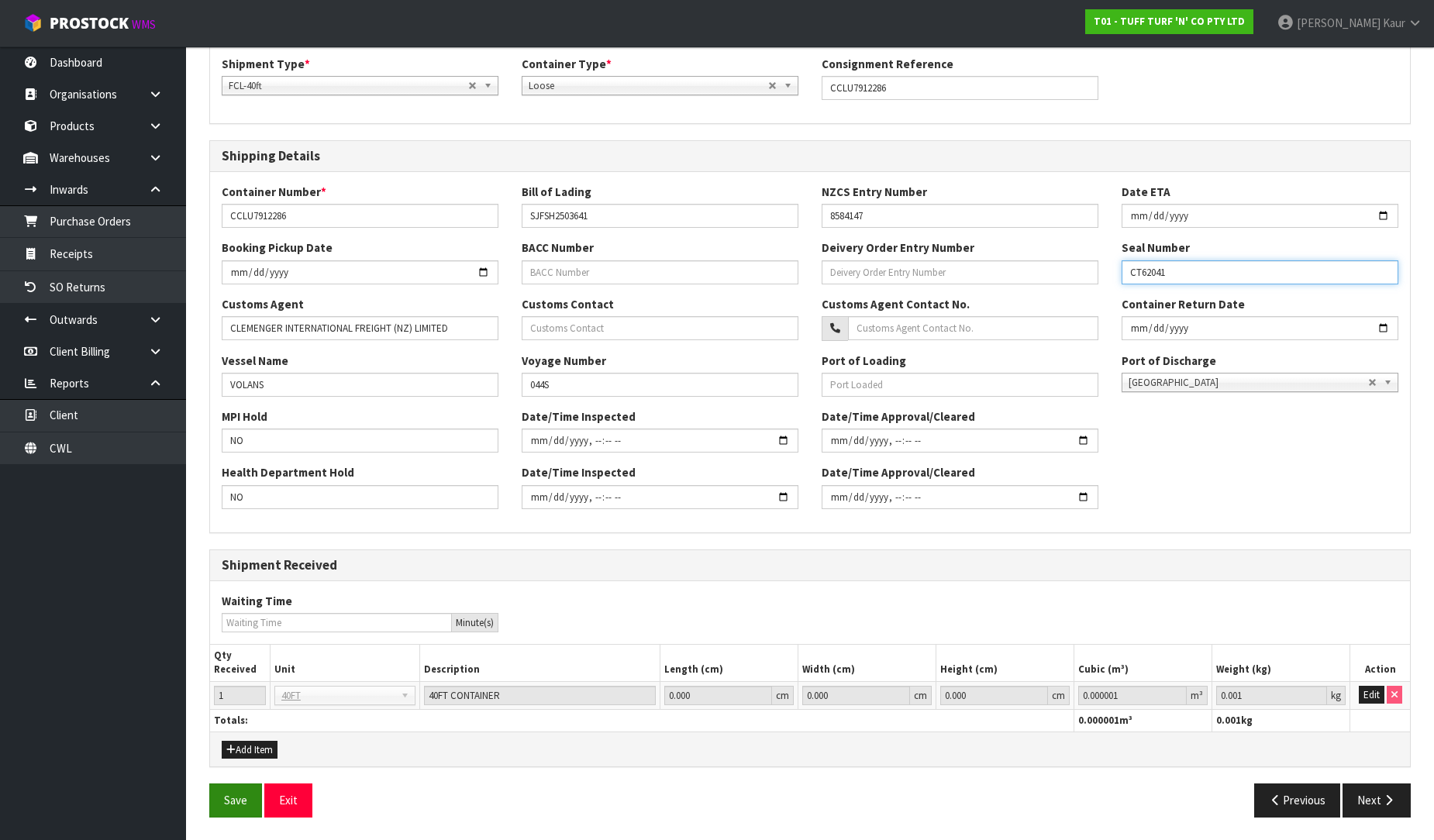
type input "CT62041"
click at [235, 807] on button "Save" at bounding box center [235, 801] width 52 height 34
click at [1383, 806] on button "Next" at bounding box center [1377, 801] width 68 height 34
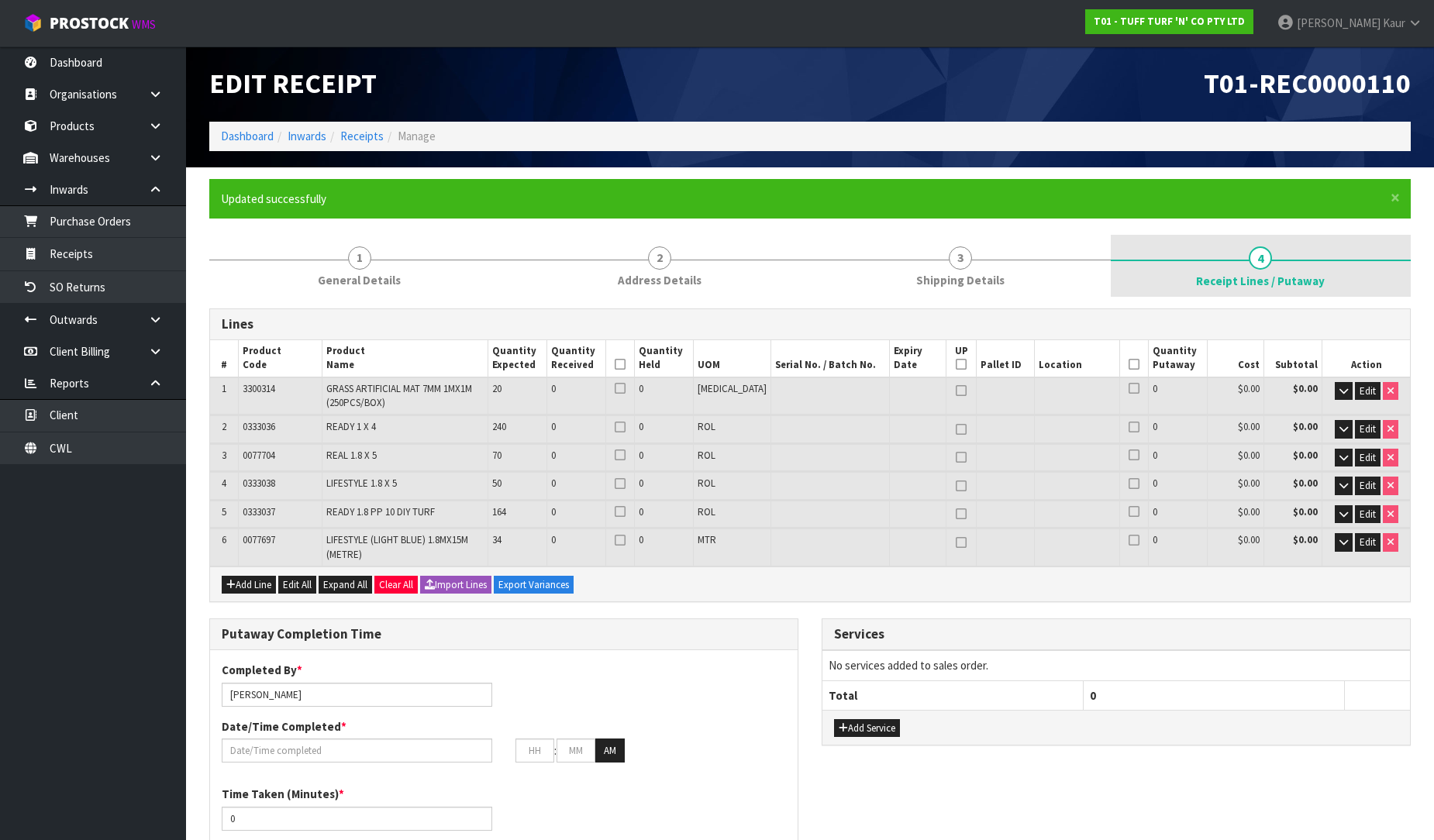
scroll to position [0, 0]
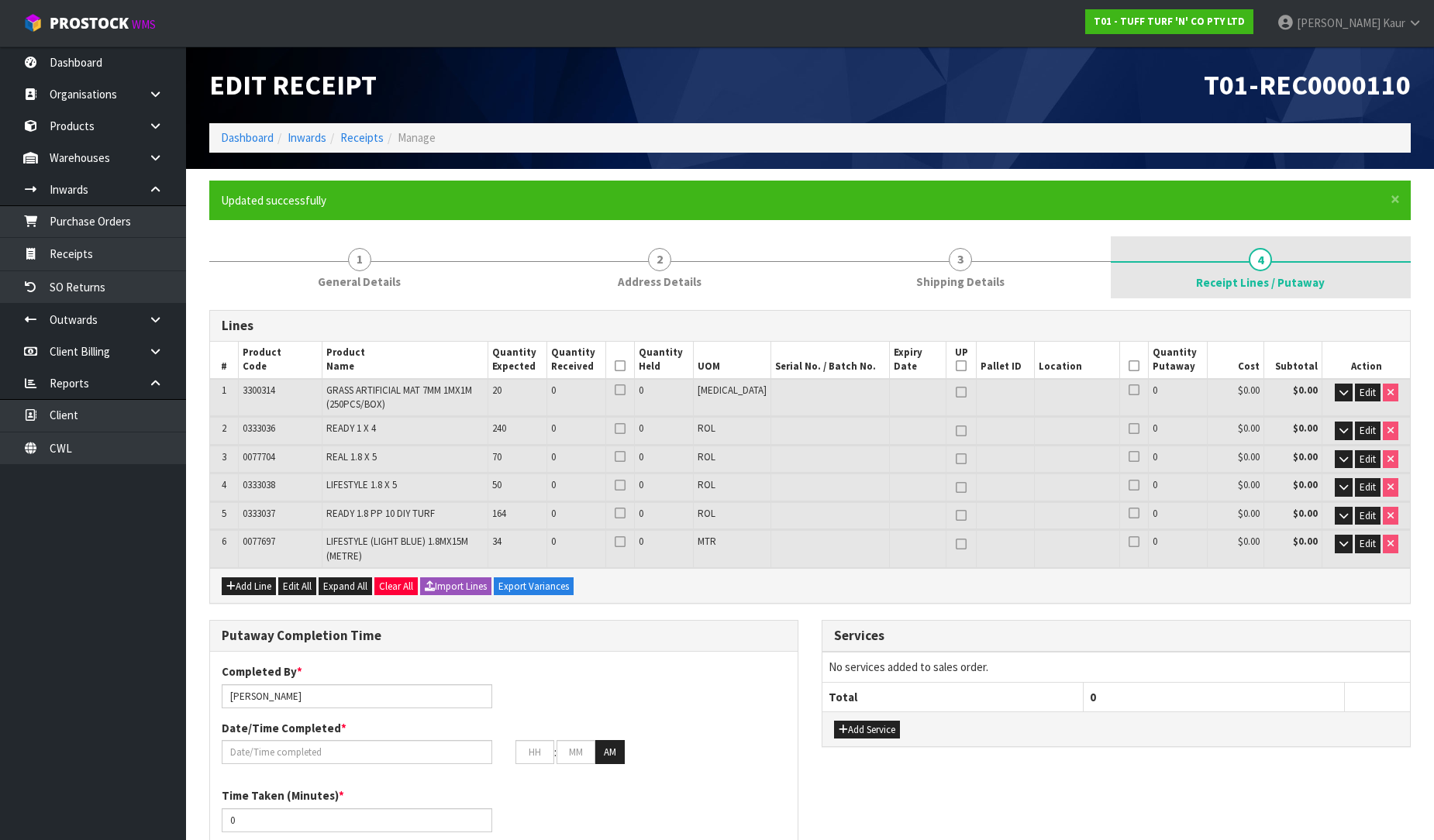
click at [1290, 270] on link "4 Receipt Lines / Putaway" at bounding box center [1261, 267] width 301 height 62
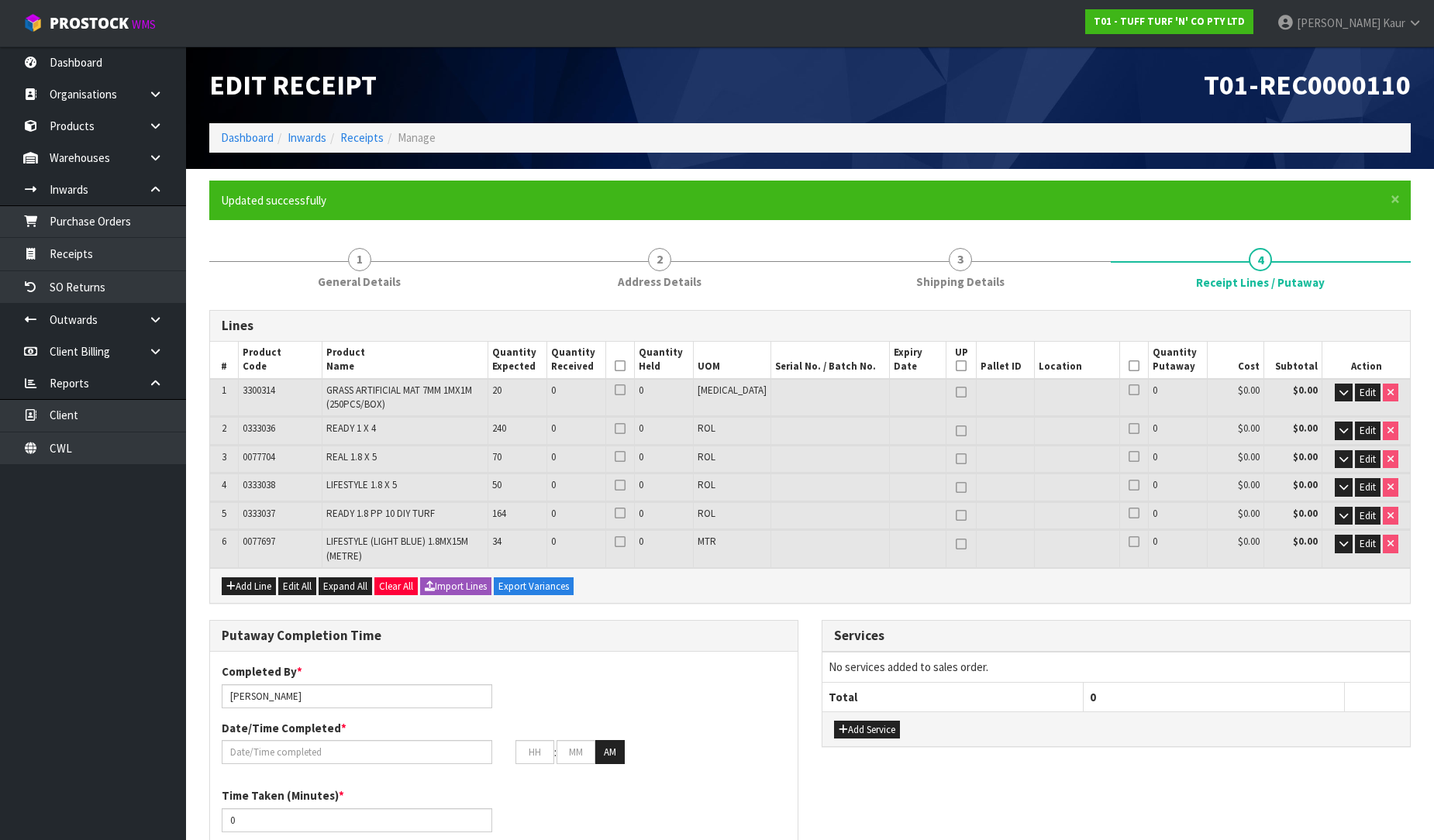
click at [621, 67] on div "Edit Receipt" at bounding box center [503, 85] width 612 height 77
click at [796, 80] on h1 "Edit Receipt" at bounding box center [504, 85] width 590 height 31
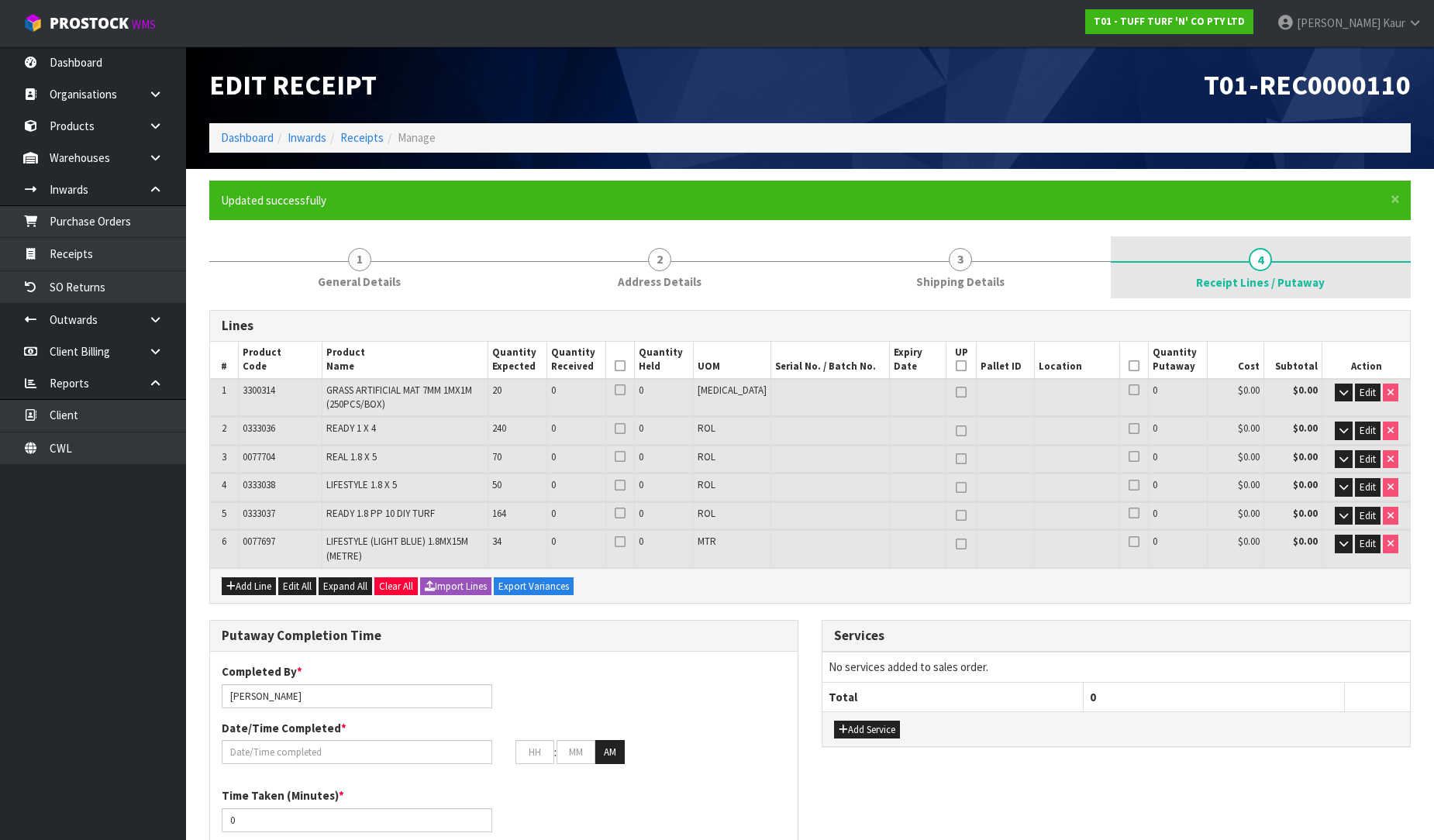
click at [1308, 284] on span "Receipt Lines / Putaway" at bounding box center [1260, 282] width 129 height 17
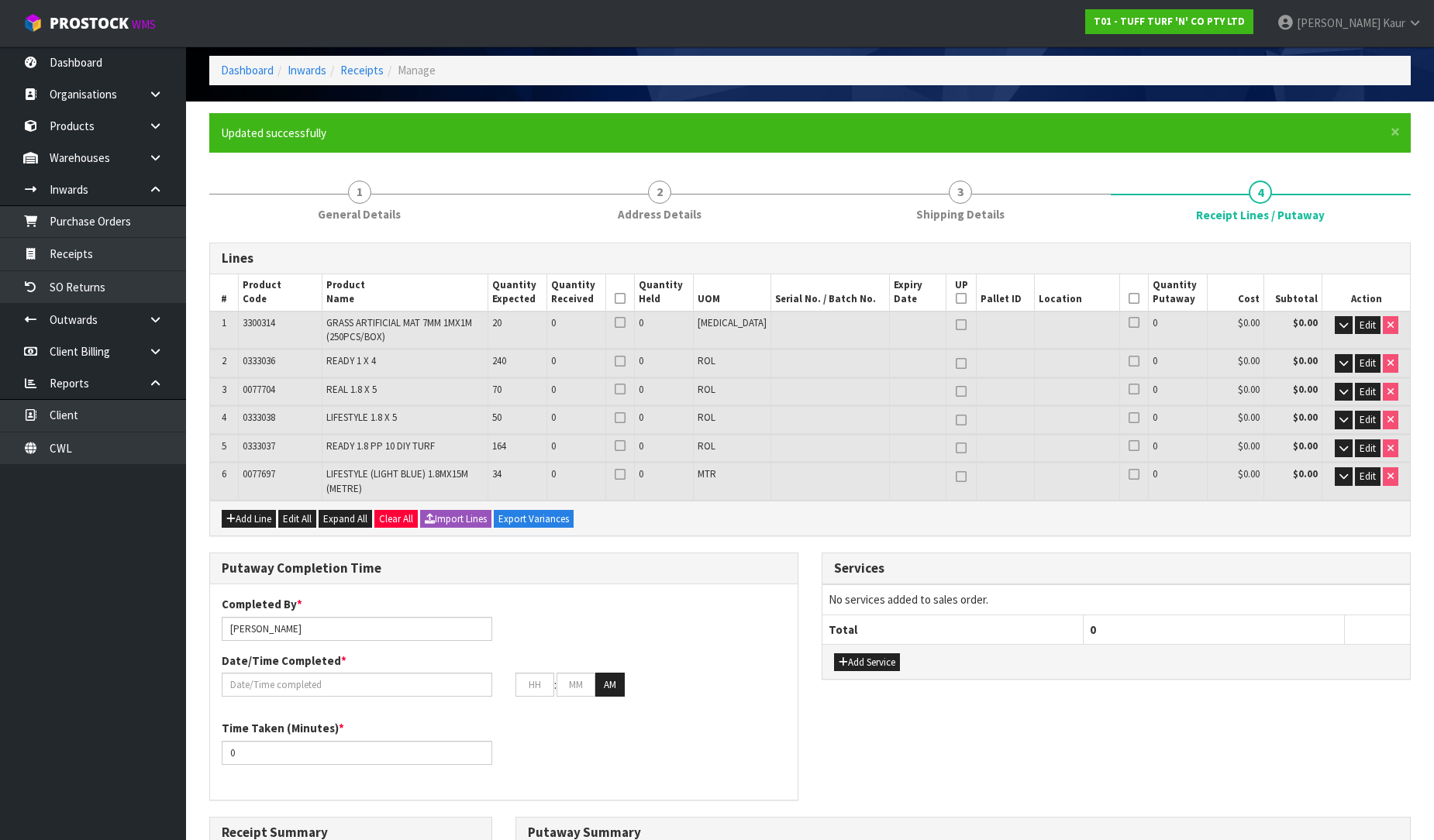
scroll to position [45, 0]
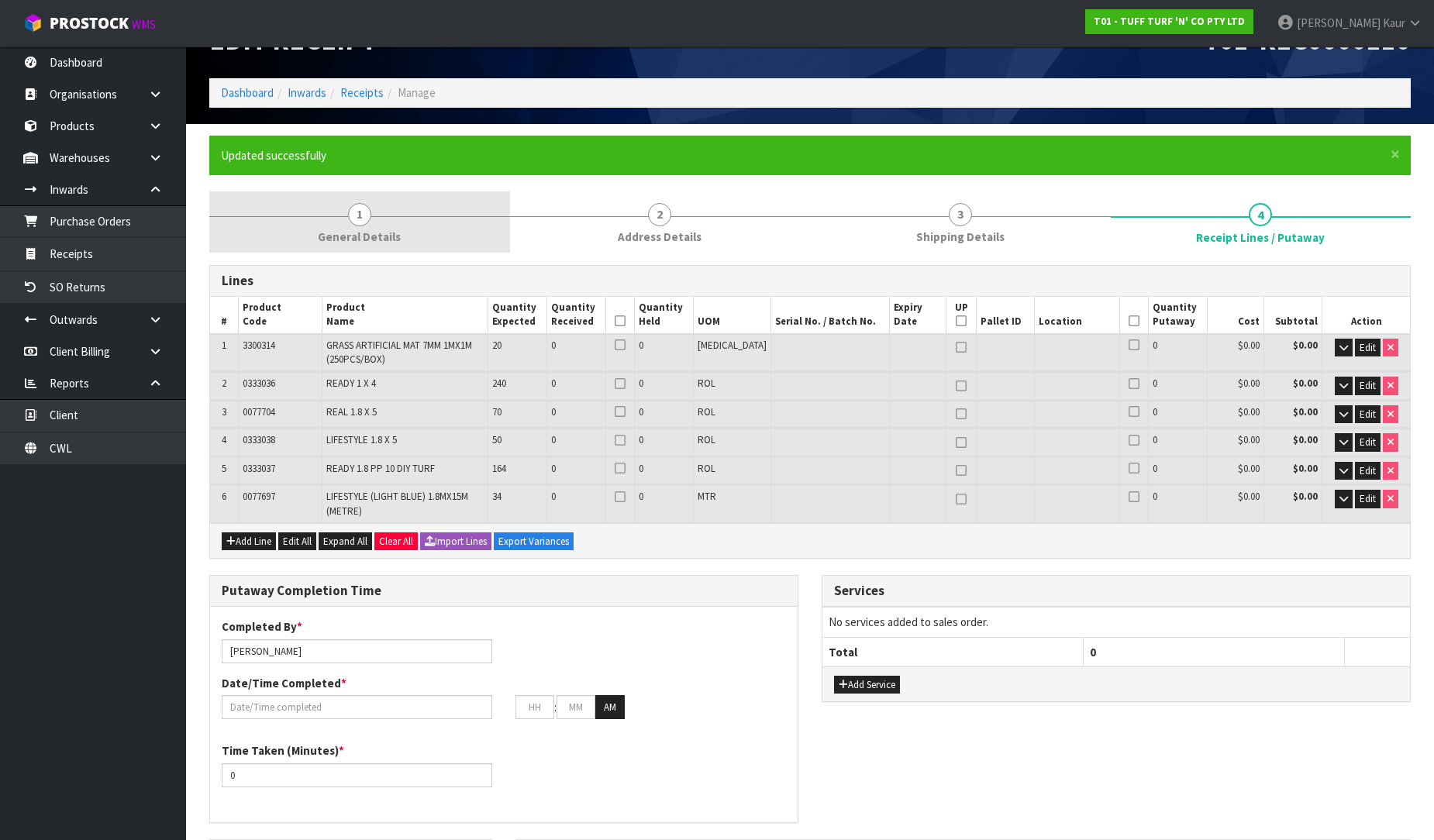
click at [365, 209] on span "1" at bounding box center [360, 215] width 24 height 24
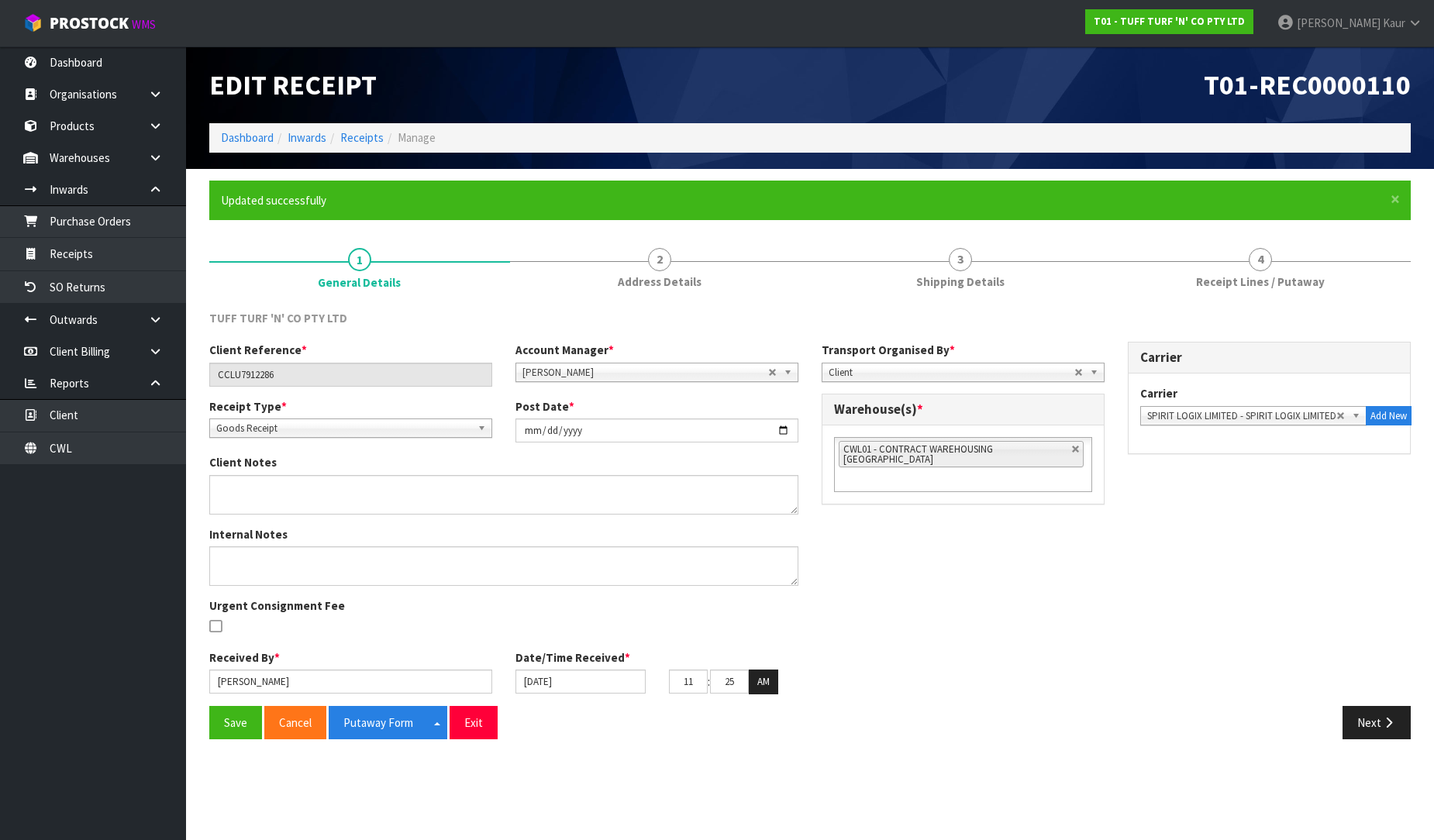
scroll to position [0, 0]
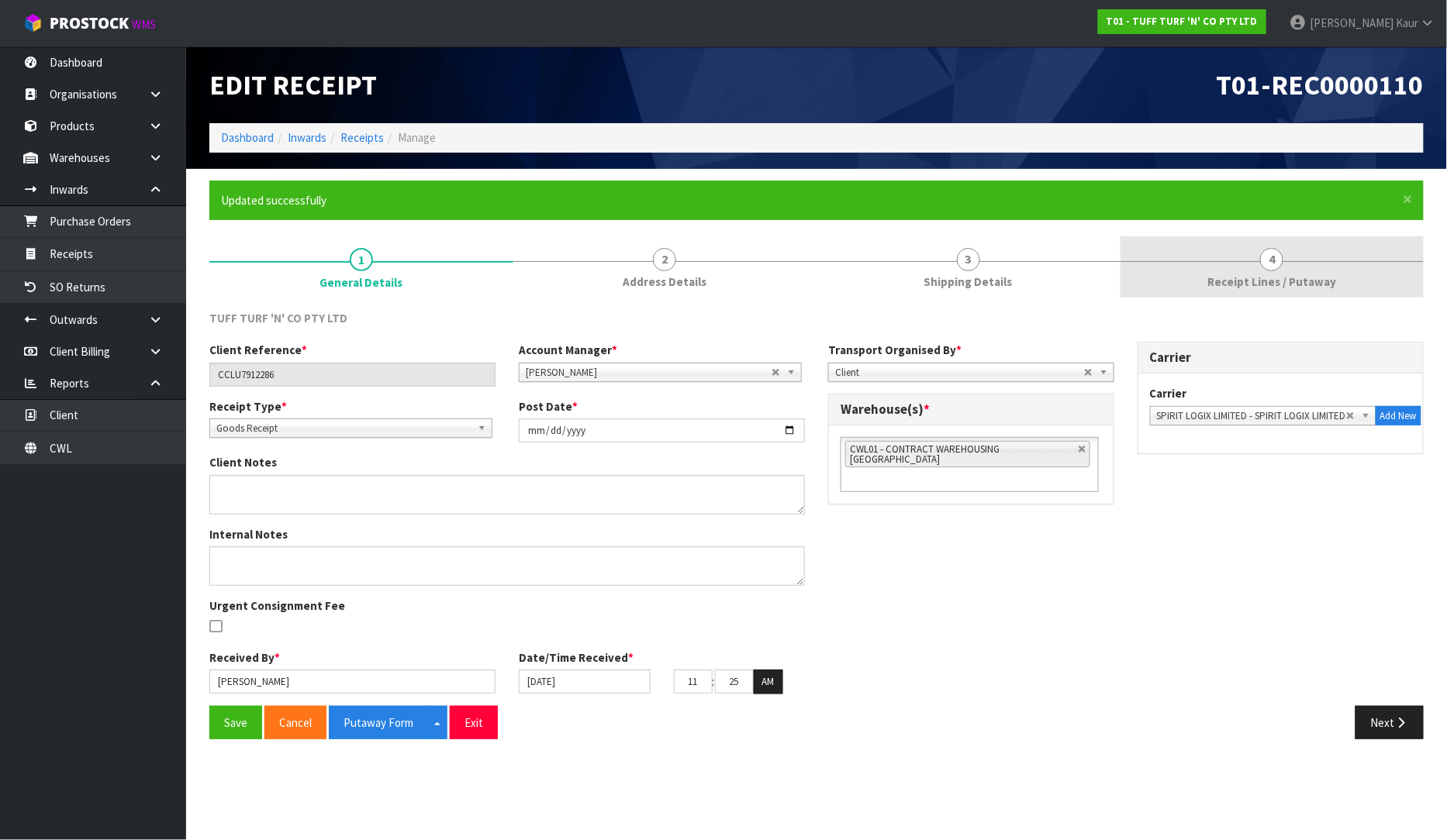
click at [1260, 268] on link "4 Receipt Lines / Putaway" at bounding box center [1272, 267] width 304 height 61
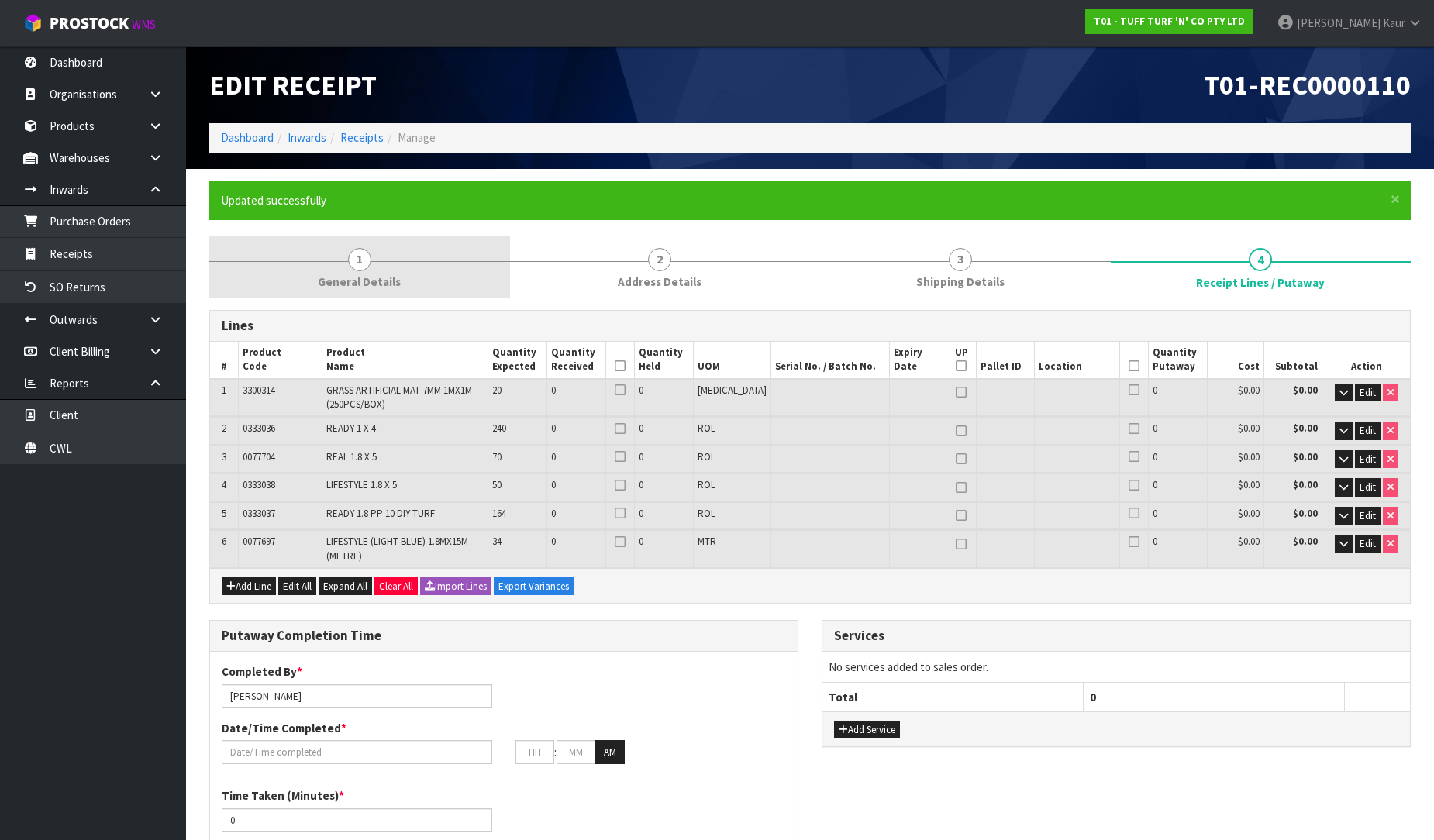
click at [357, 272] on link "1 General Details" at bounding box center [359, 267] width 301 height 61
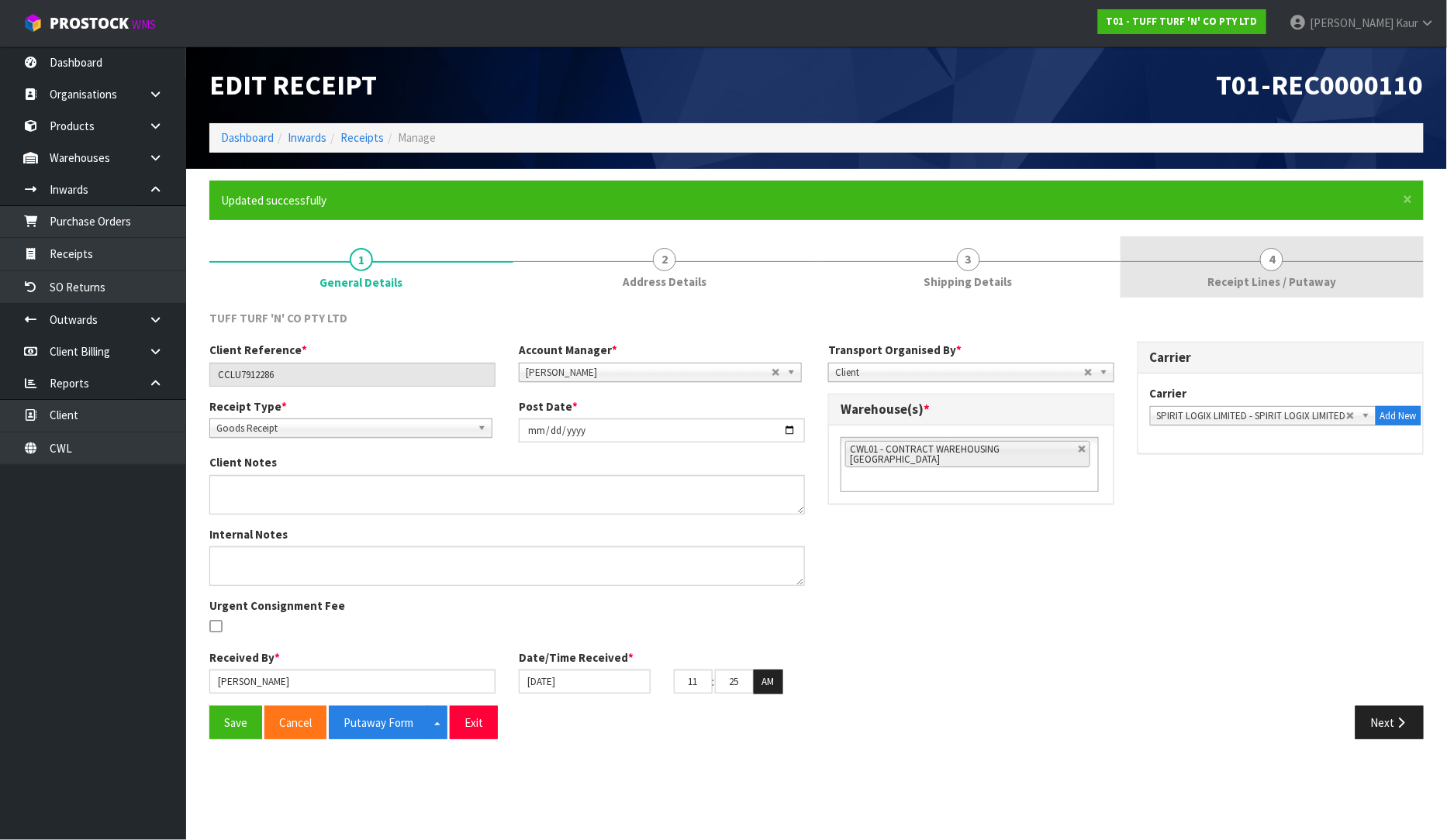
click at [1259, 276] on span "Receipt Lines / Putaway" at bounding box center [1271, 282] width 129 height 17
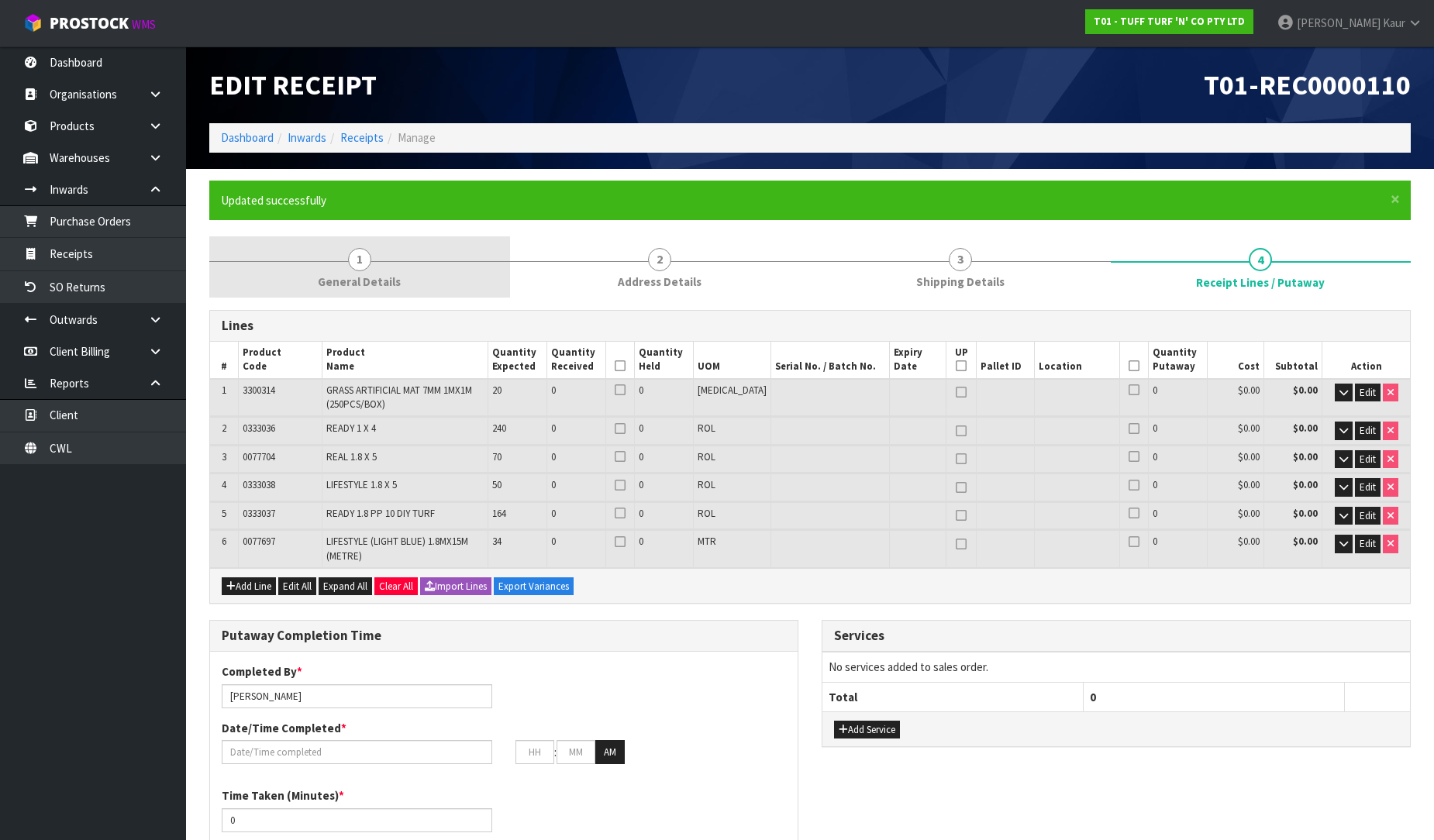
click at [346, 289] on span "General Details" at bounding box center [359, 282] width 83 height 17
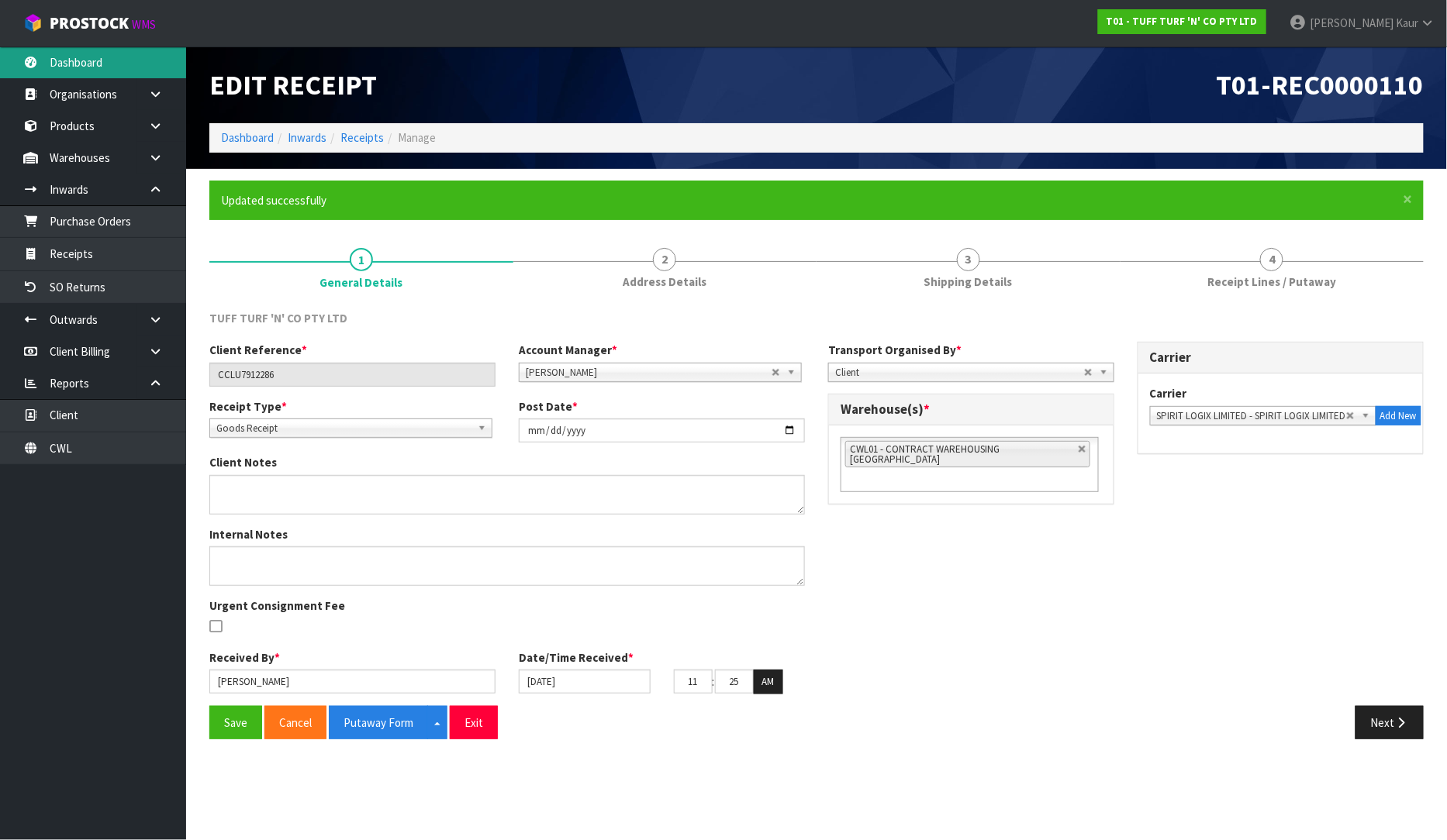
click at [103, 47] on link "Dashboard" at bounding box center [93, 62] width 186 height 32
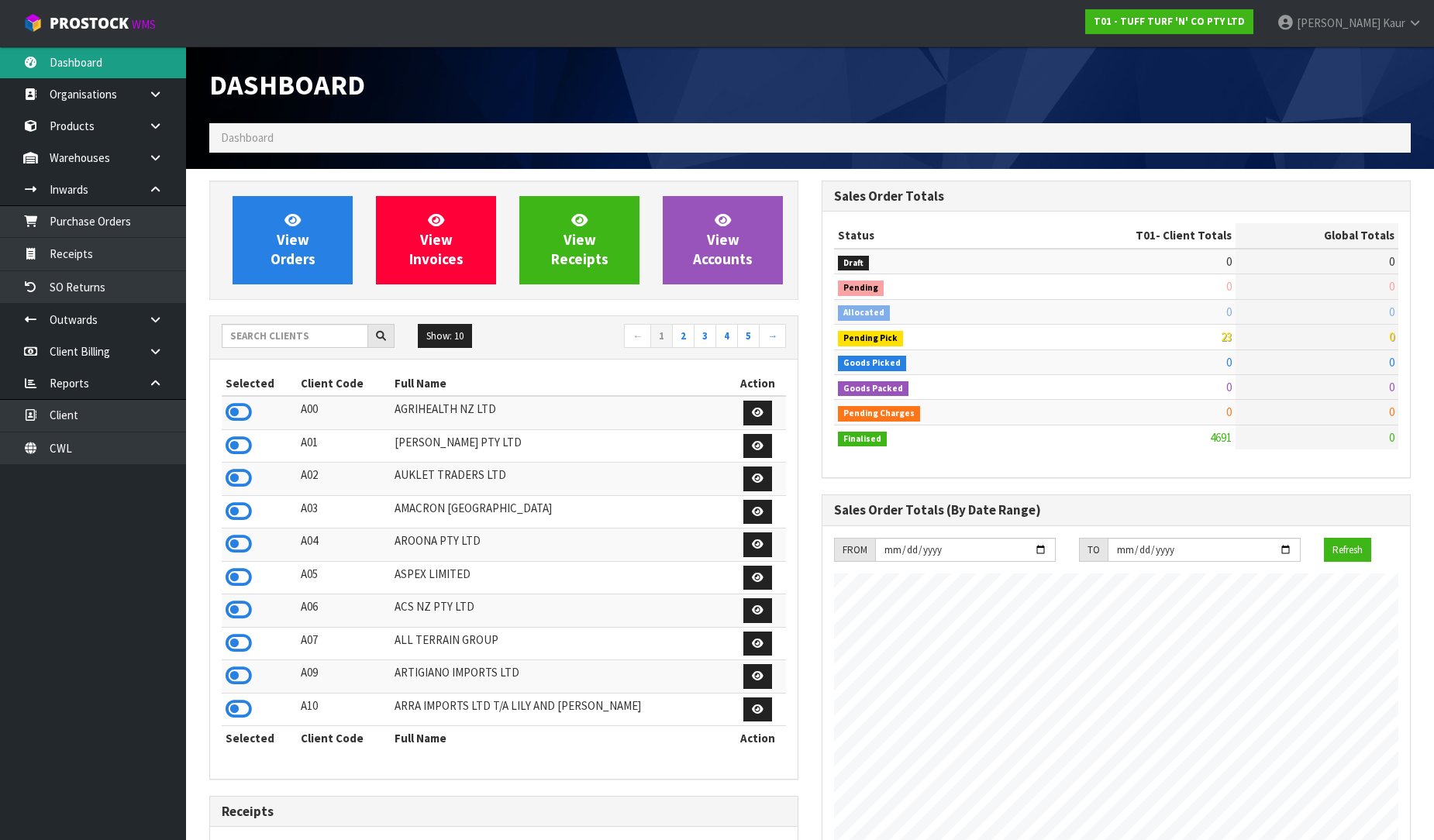
scroll to position [1174, 612]
click at [259, 331] on input "text" at bounding box center [295, 336] width 147 height 24
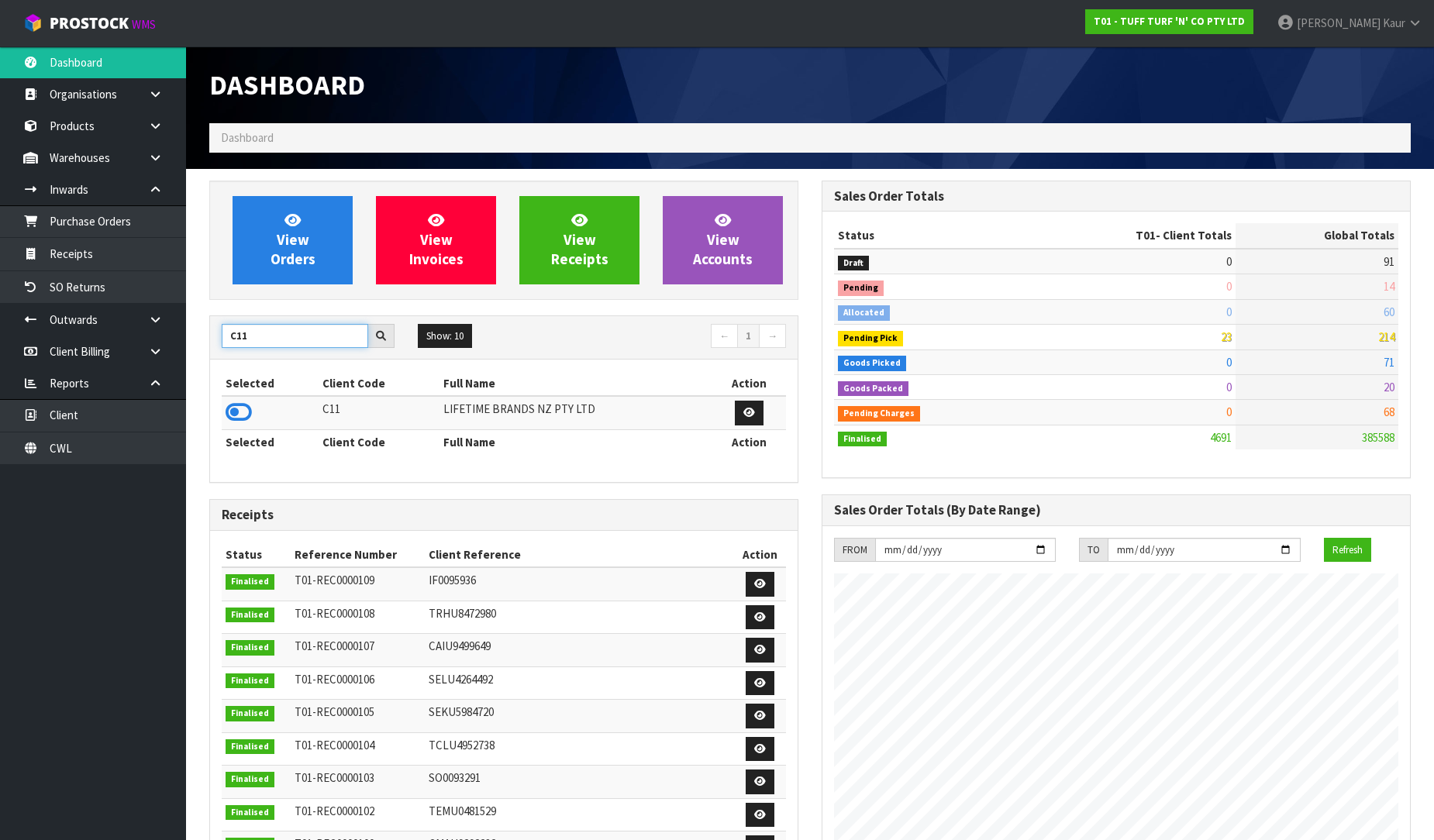
type input "C11"
click at [361, 445] on th "Client Code" at bounding box center [379, 442] width 121 height 25
click at [237, 414] on icon at bounding box center [239, 412] width 27 height 24
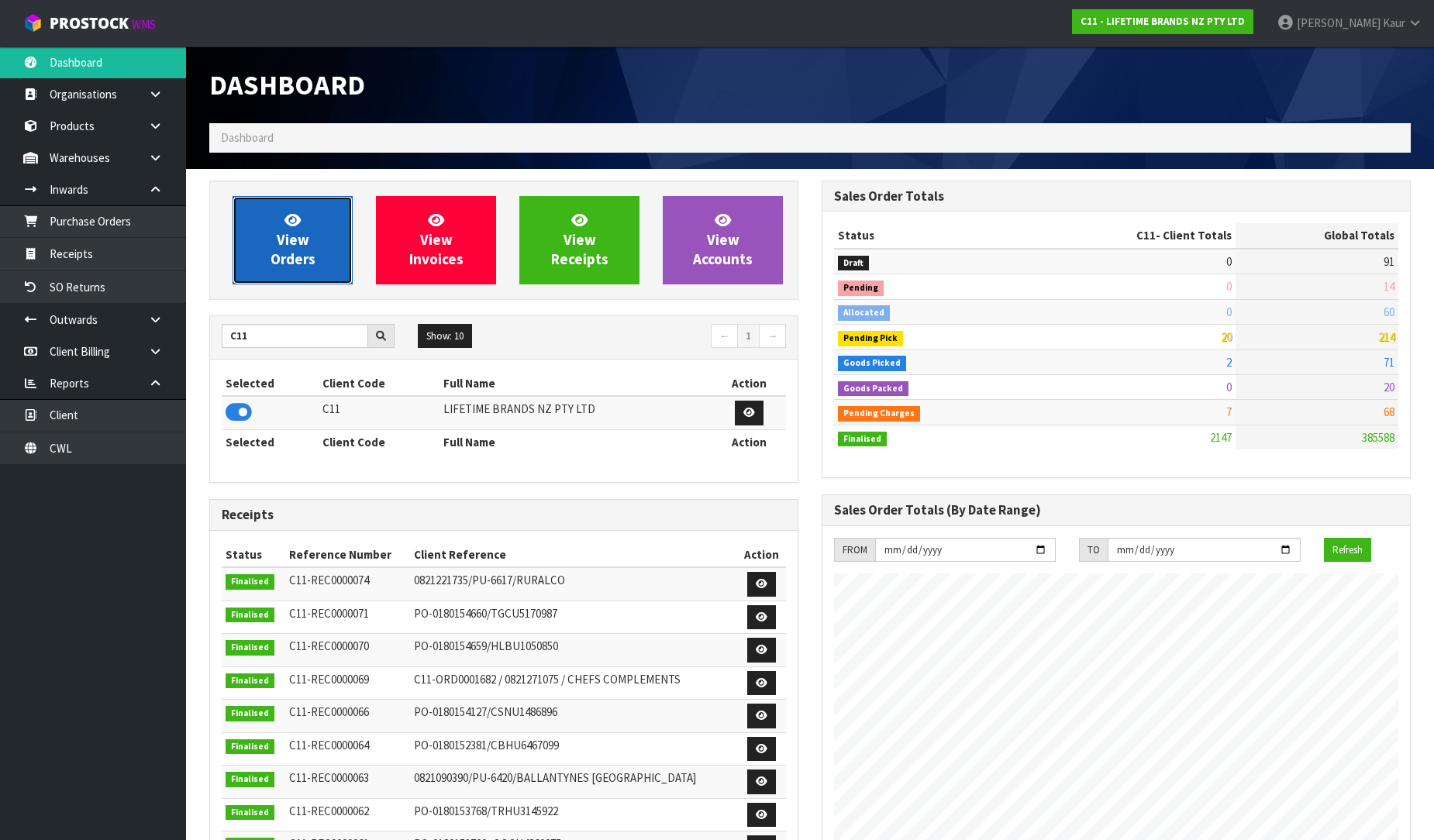
click at [303, 253] on span "View Orders" at bounding box center [293, 240] width 45 height 58
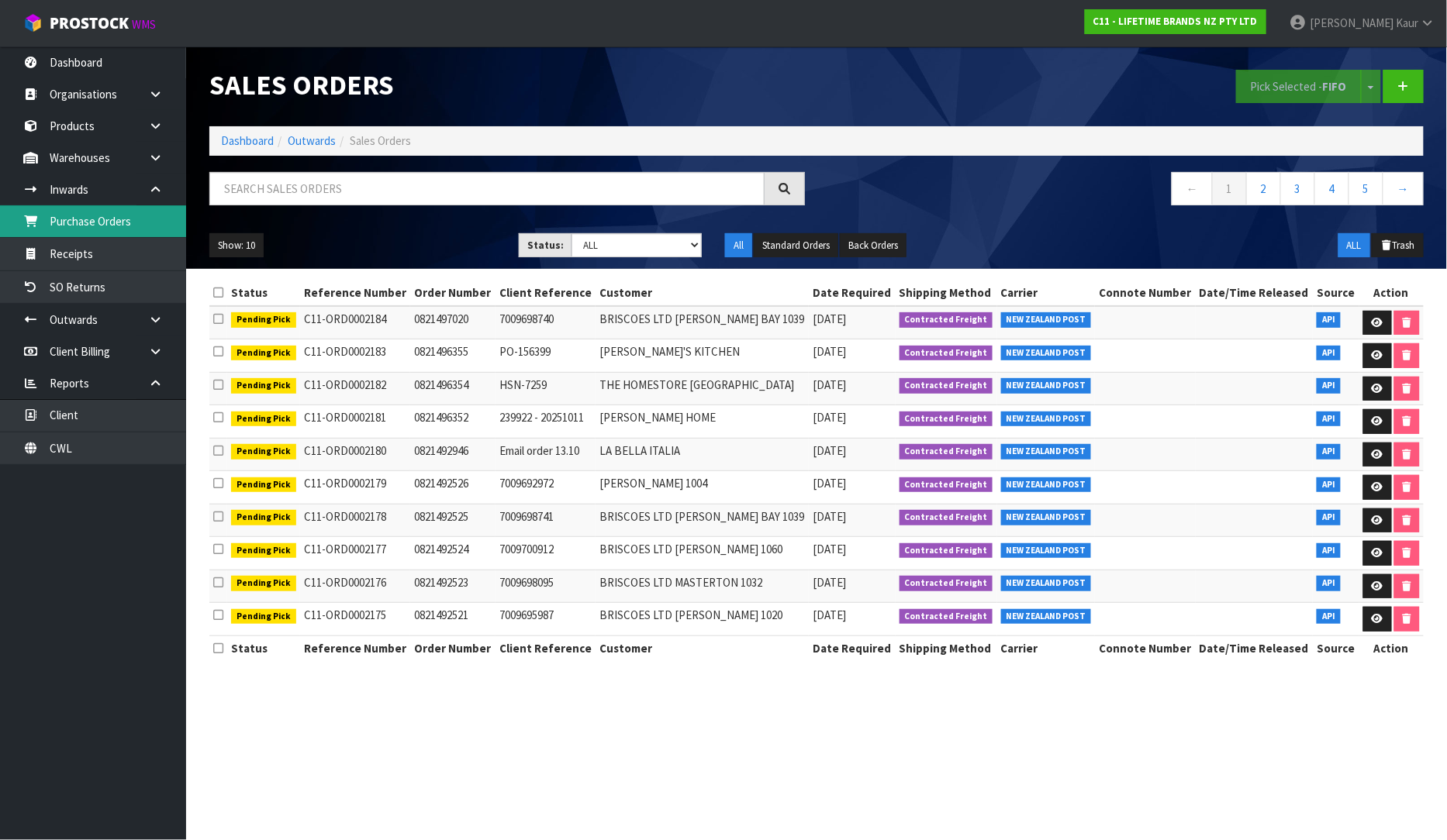
click at [89, 212] on link "Purchase Orders" at bounding box center [93, 221] width 186 height 32
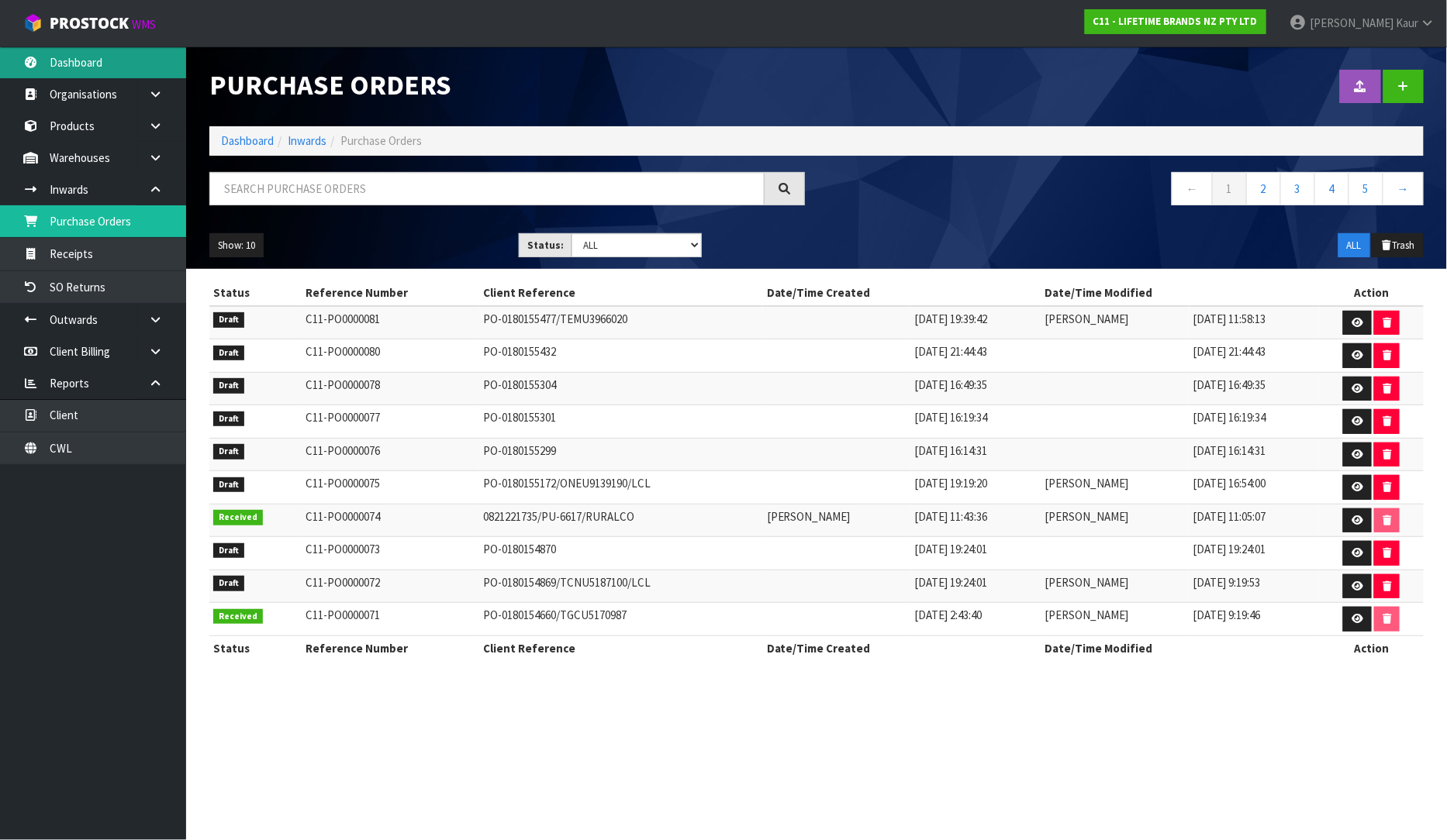
click at [63, 59] on link "Dashboard" at bounding box center [93, 62] width 186 height 32
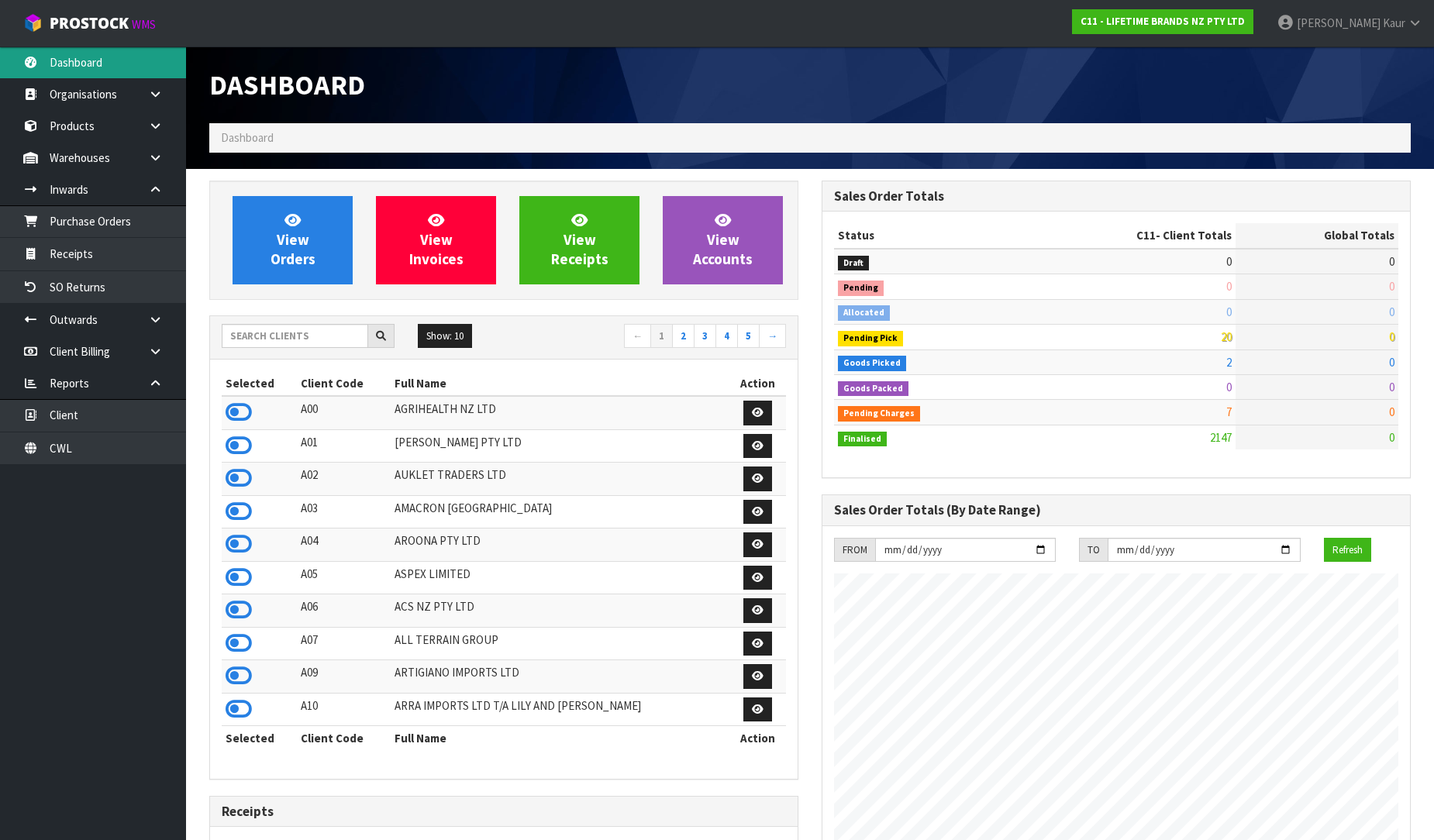
scroll to position [1174, 612]
click at [299, 324] on input "text" at bounding box center [295, 336] width 147 height 24
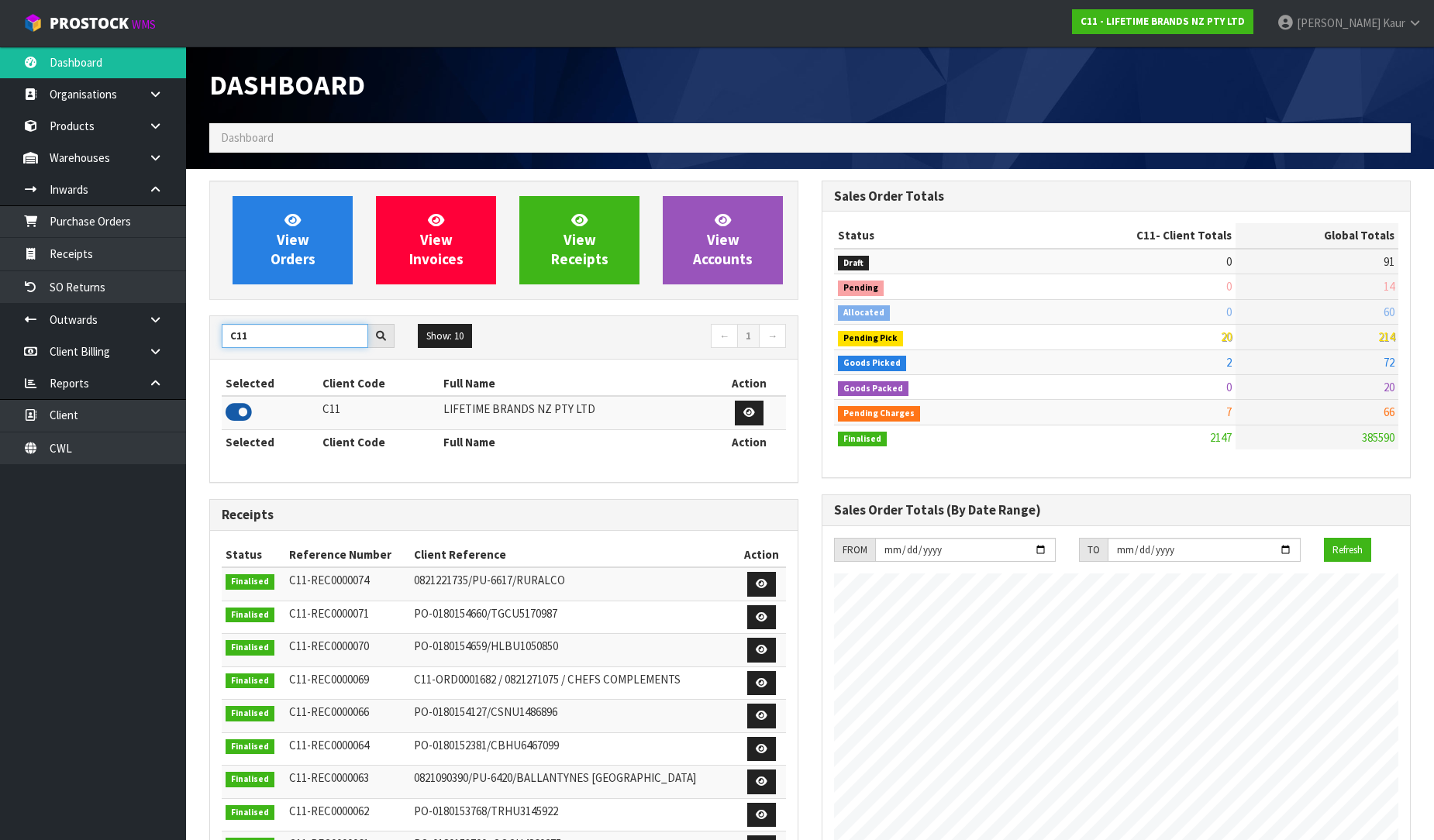
type input "C11"
click at [251, 405] on icon at bounding box center [239, 412] width 27 height 24
click at [239, 412] on icon at bounding box center [239, 412] width 27 height 24
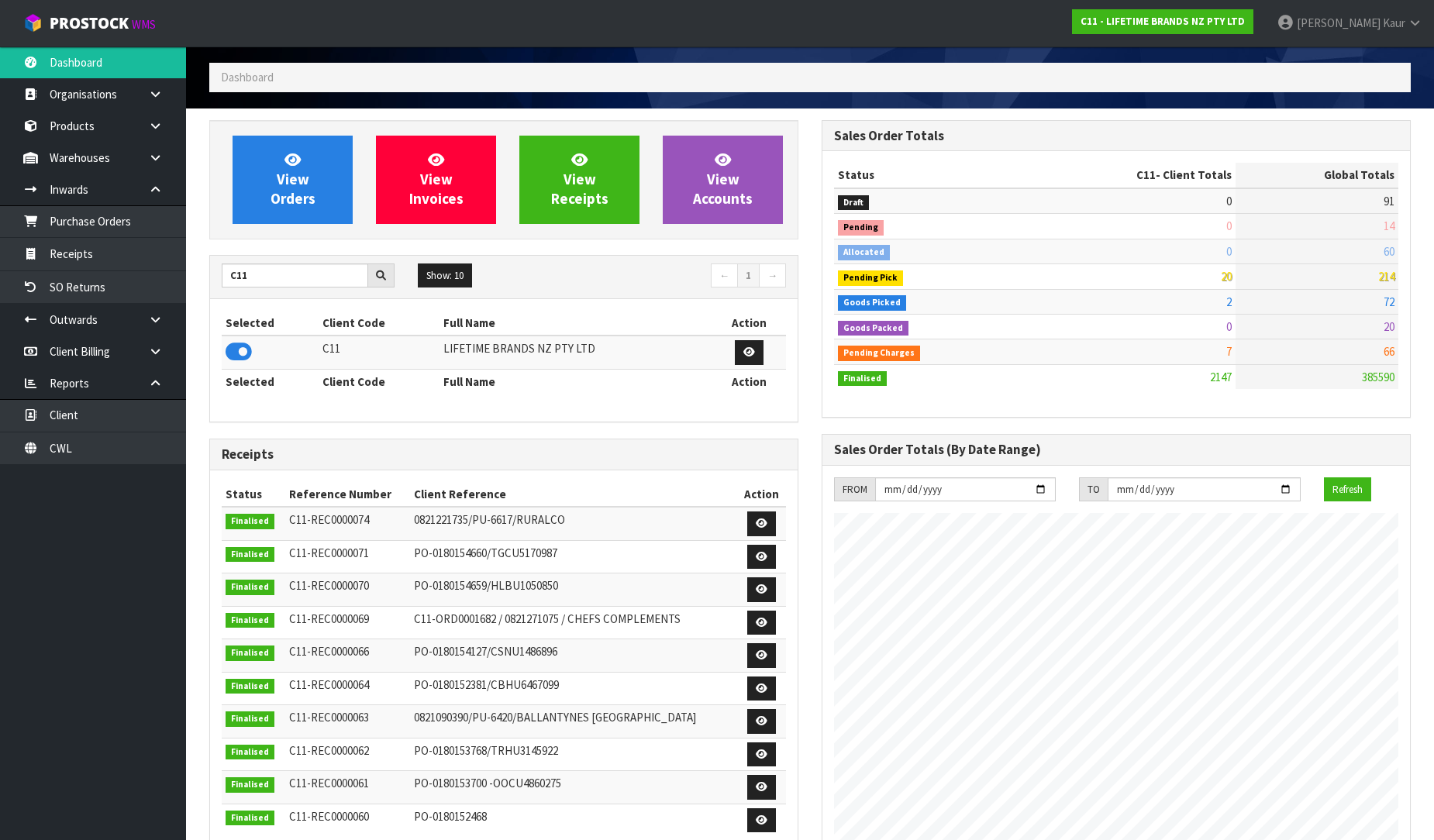
scroll to position [0, 0]
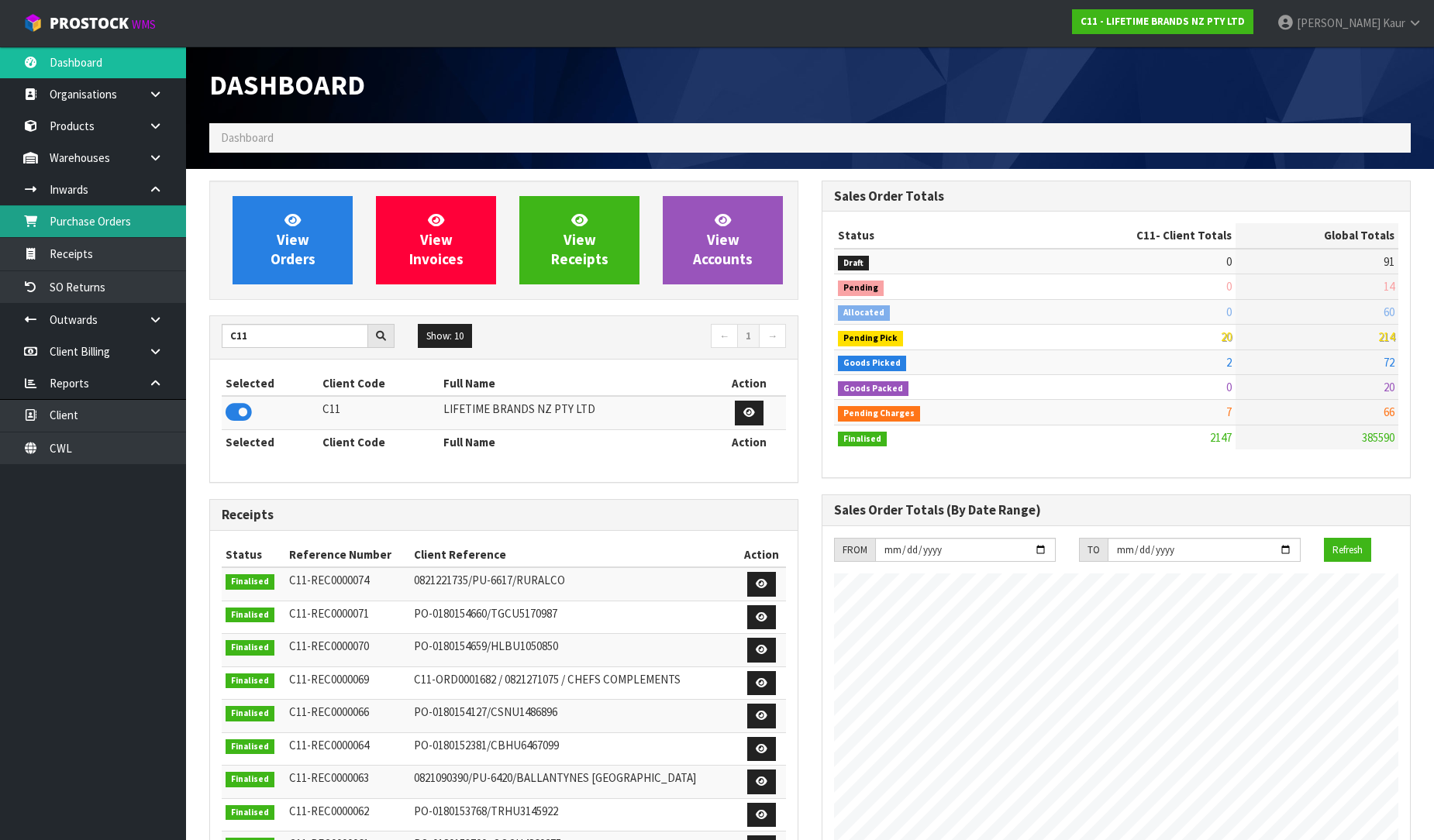
click at [72, 227] on link "Purchase Orders" at bounding box center [93, 221] width 186 height 32
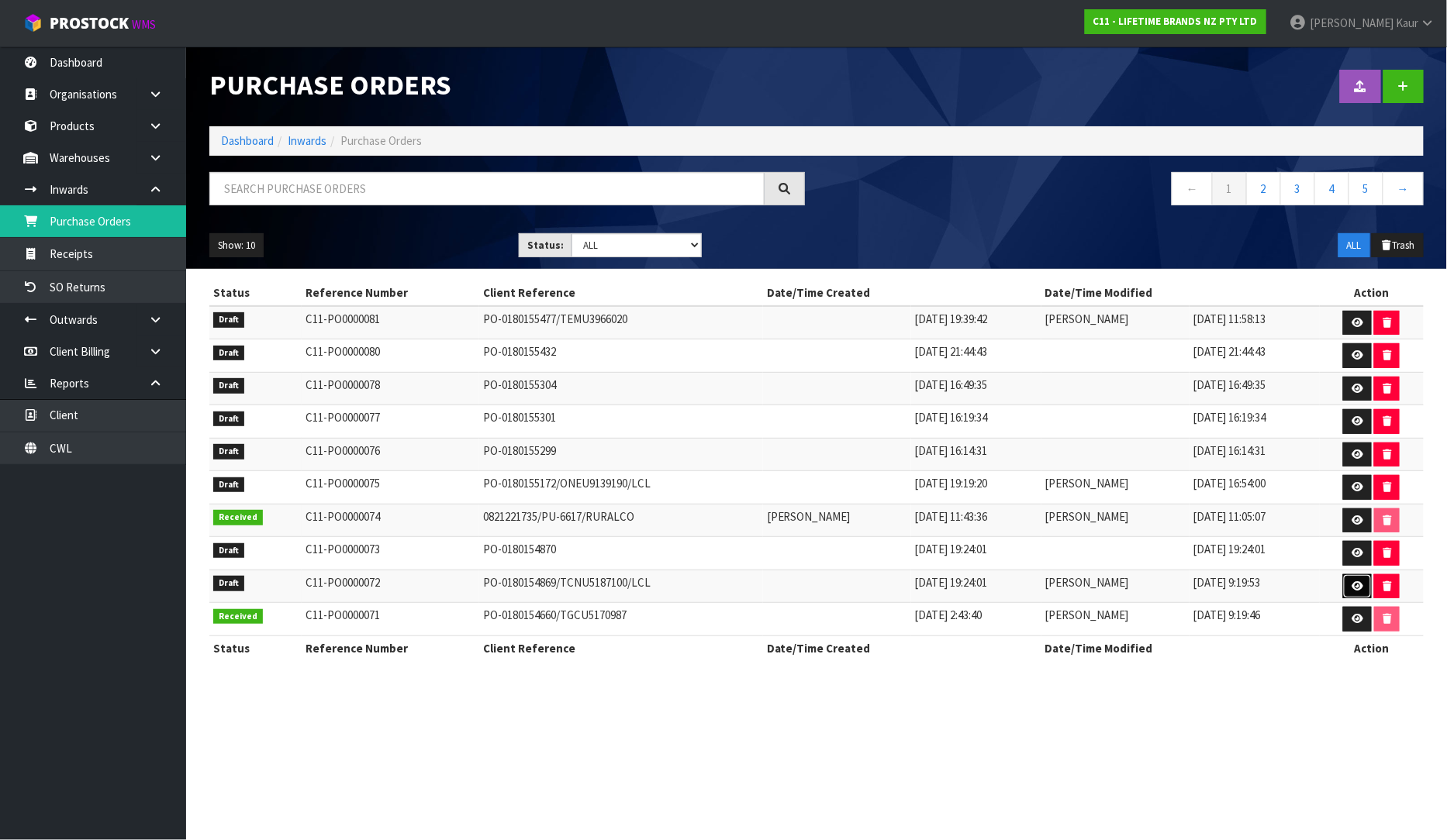
click at [1359, 590] on icon at bounding box center [1357, 587] width 12 height 10
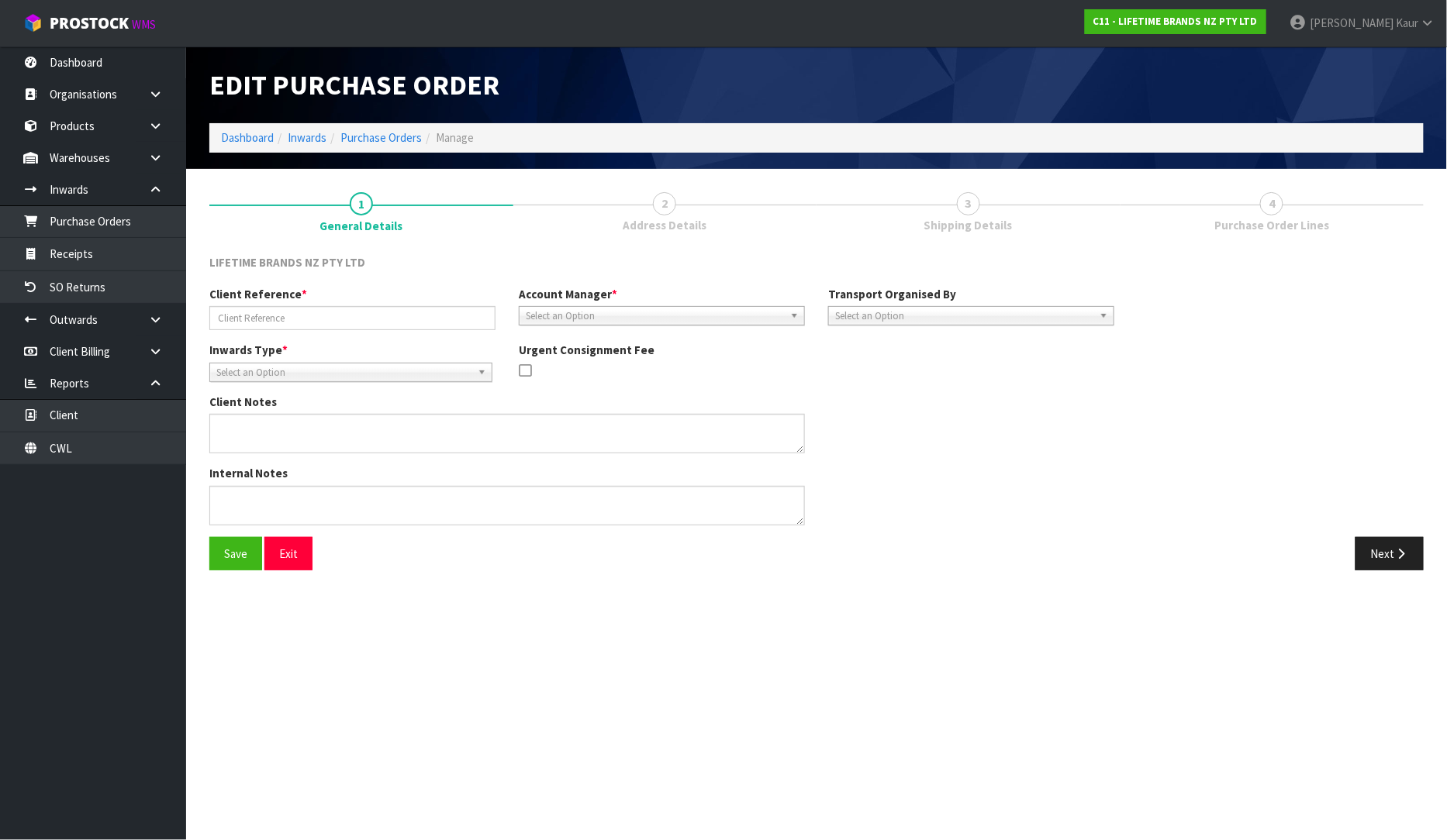
type input "PO-0180154869/TCNU5187100/LCL"
type textarea "PURCHASE ORDER: 4500347596-000010"
type textarea "CONTAINER NUMBER-TCNU5187100"
click at [1414, 546] on button "Next" at bounding box center [1389, 554] width 68 height 34
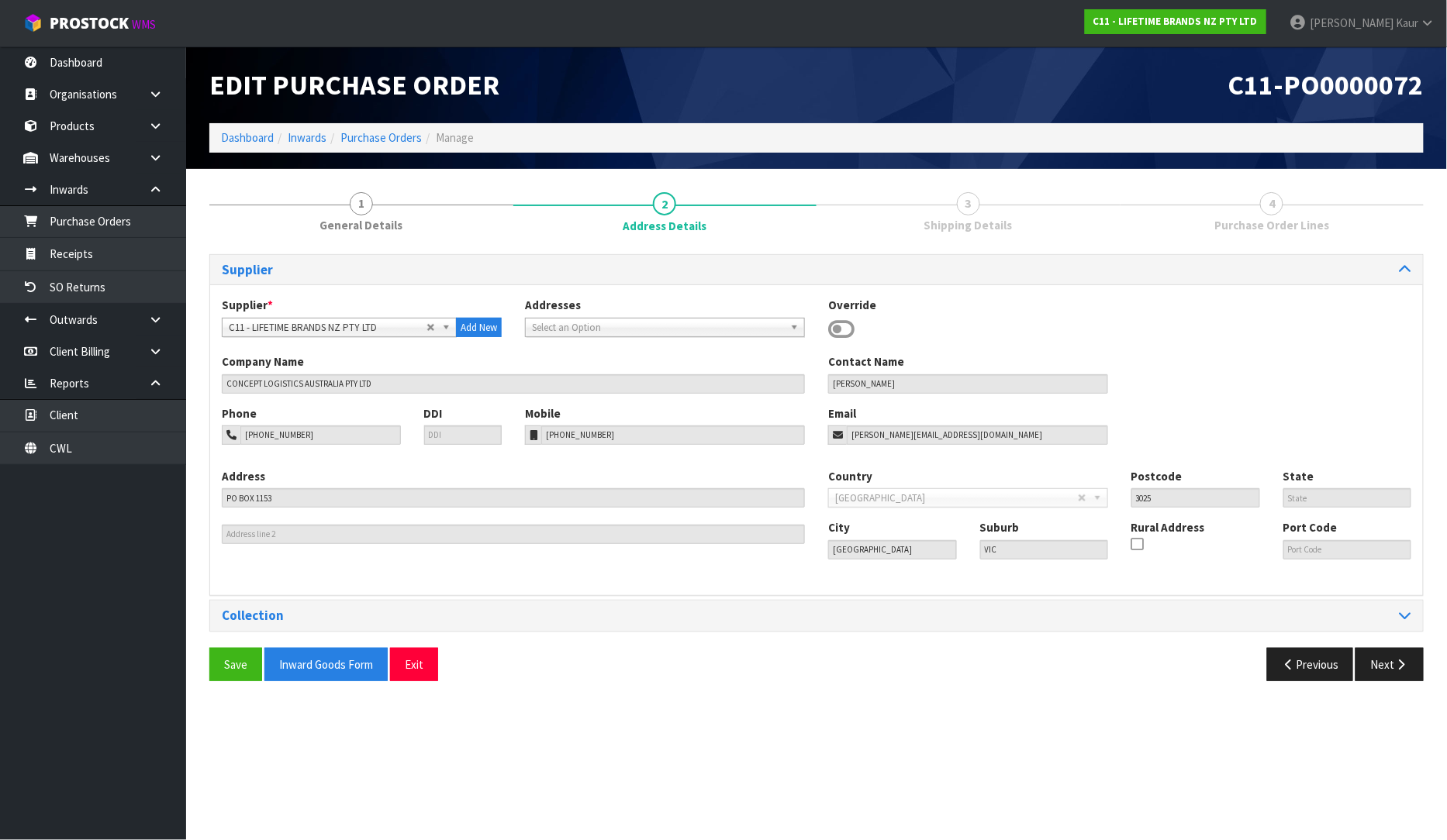
click at [1382, 683] on div "Save Inward Goods Form Exit Previous Next" at bounding box center [816, 670] width 1238 height 45
click at [1384, 669] on button "Next" at bounding box center [1389, 665] width 68 height 34
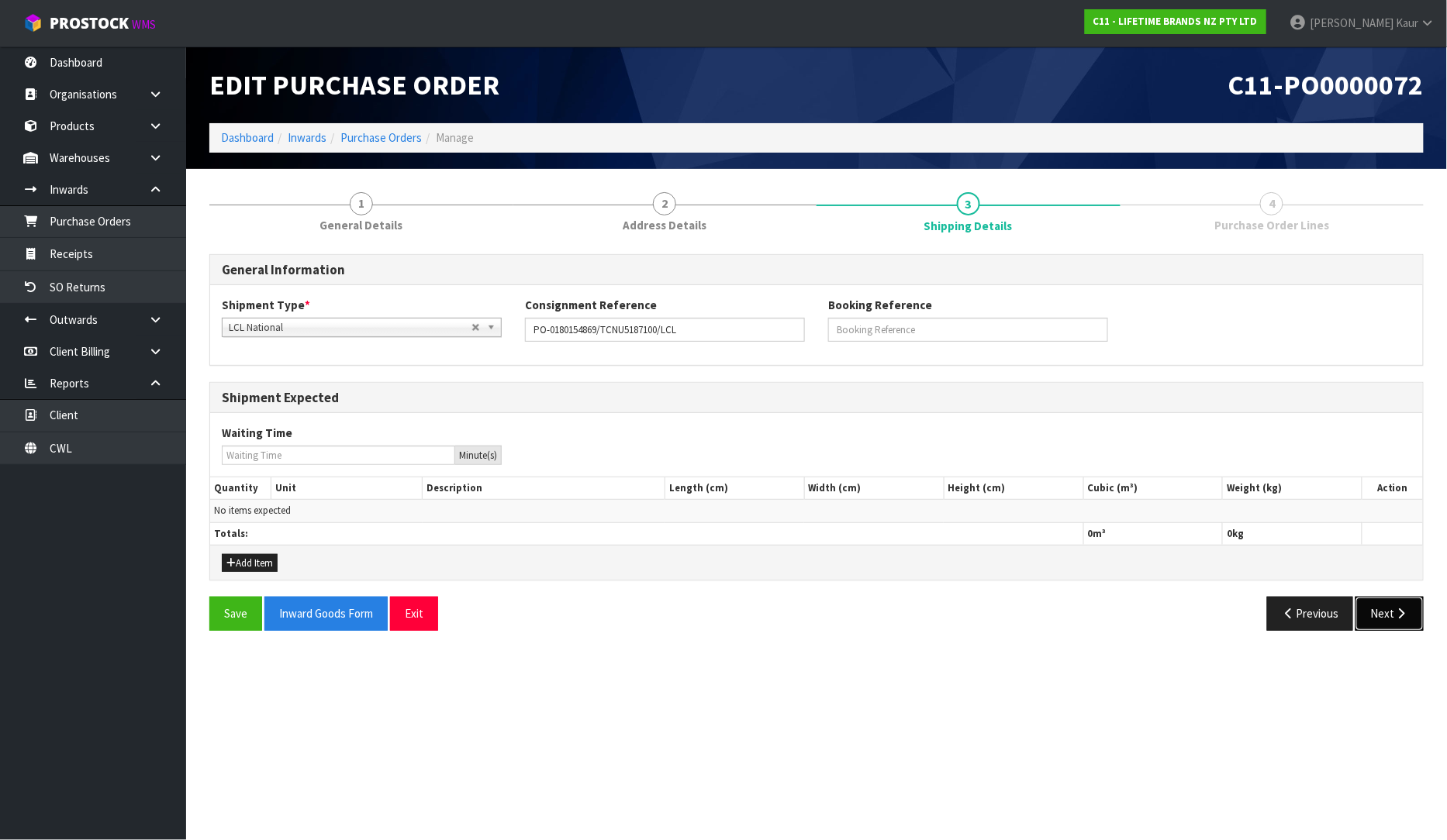
click at [1397, 614] on icon "button" at bounding box center [1402, 613] width 15 height 12
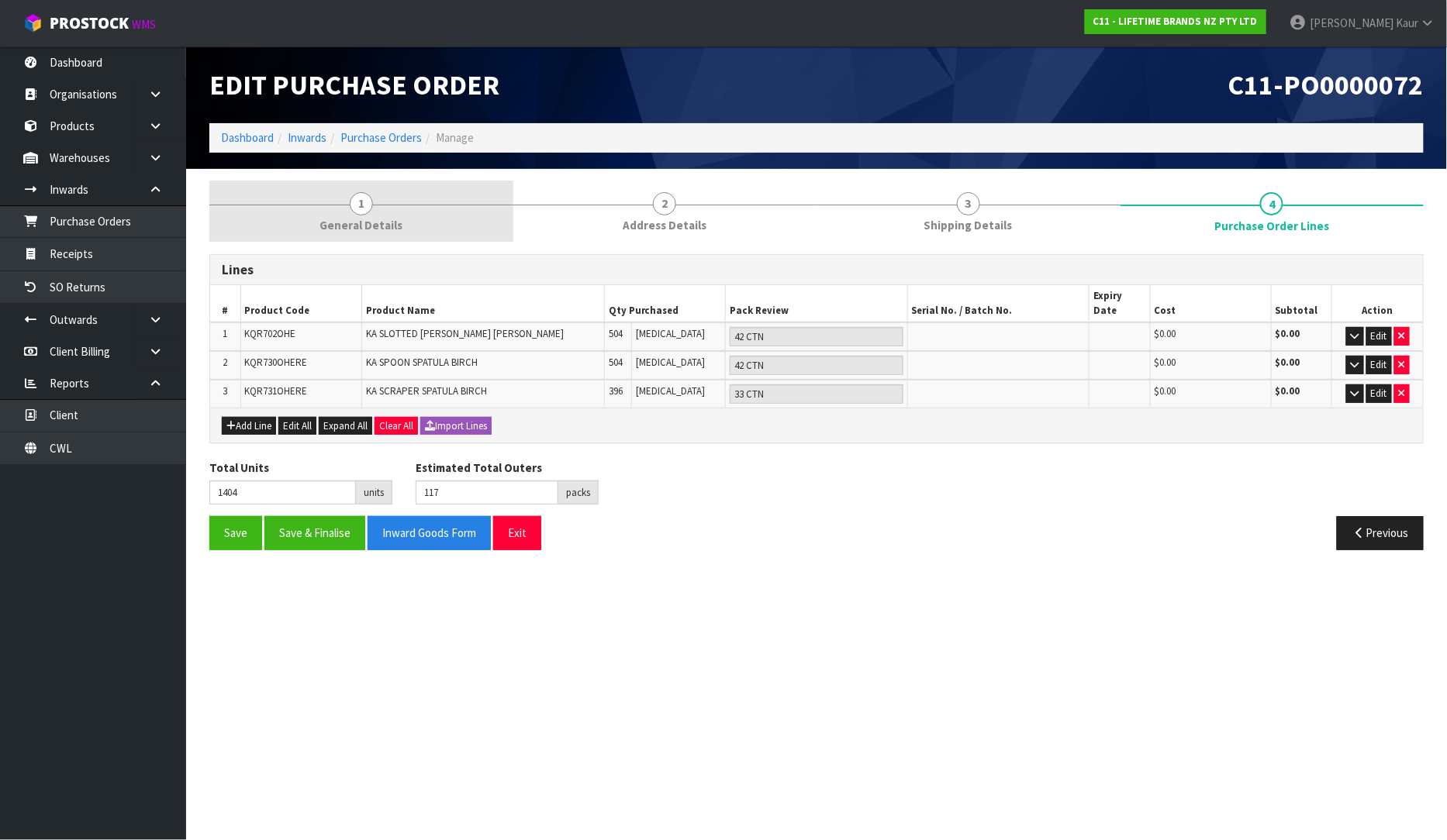
click at [359, 208] on span "1" at bounding box center [362, 204] width 24 height 24
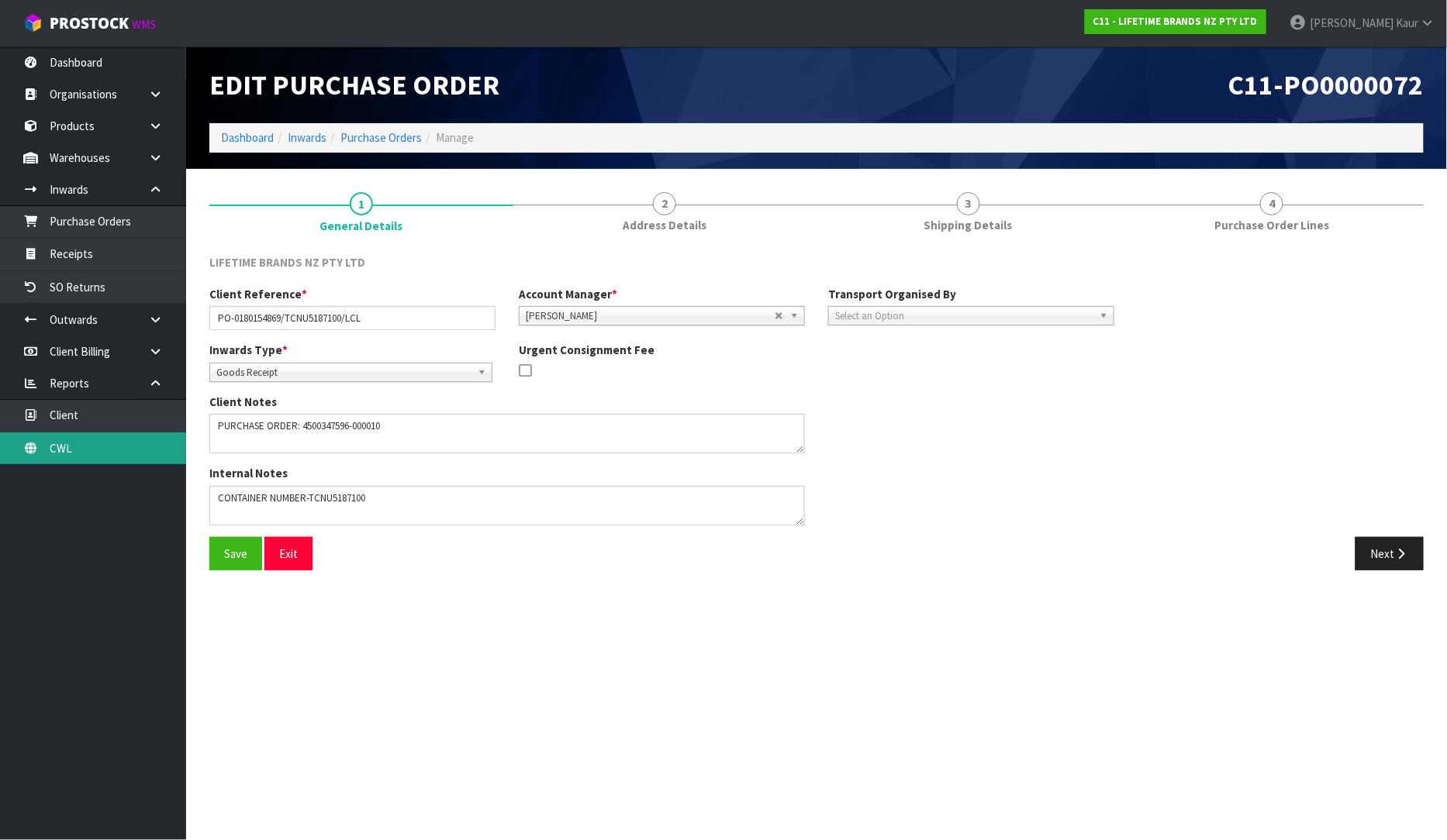
click at [44, 451] on link "CWL" at bounding box center [93, 449] width 186 height 32
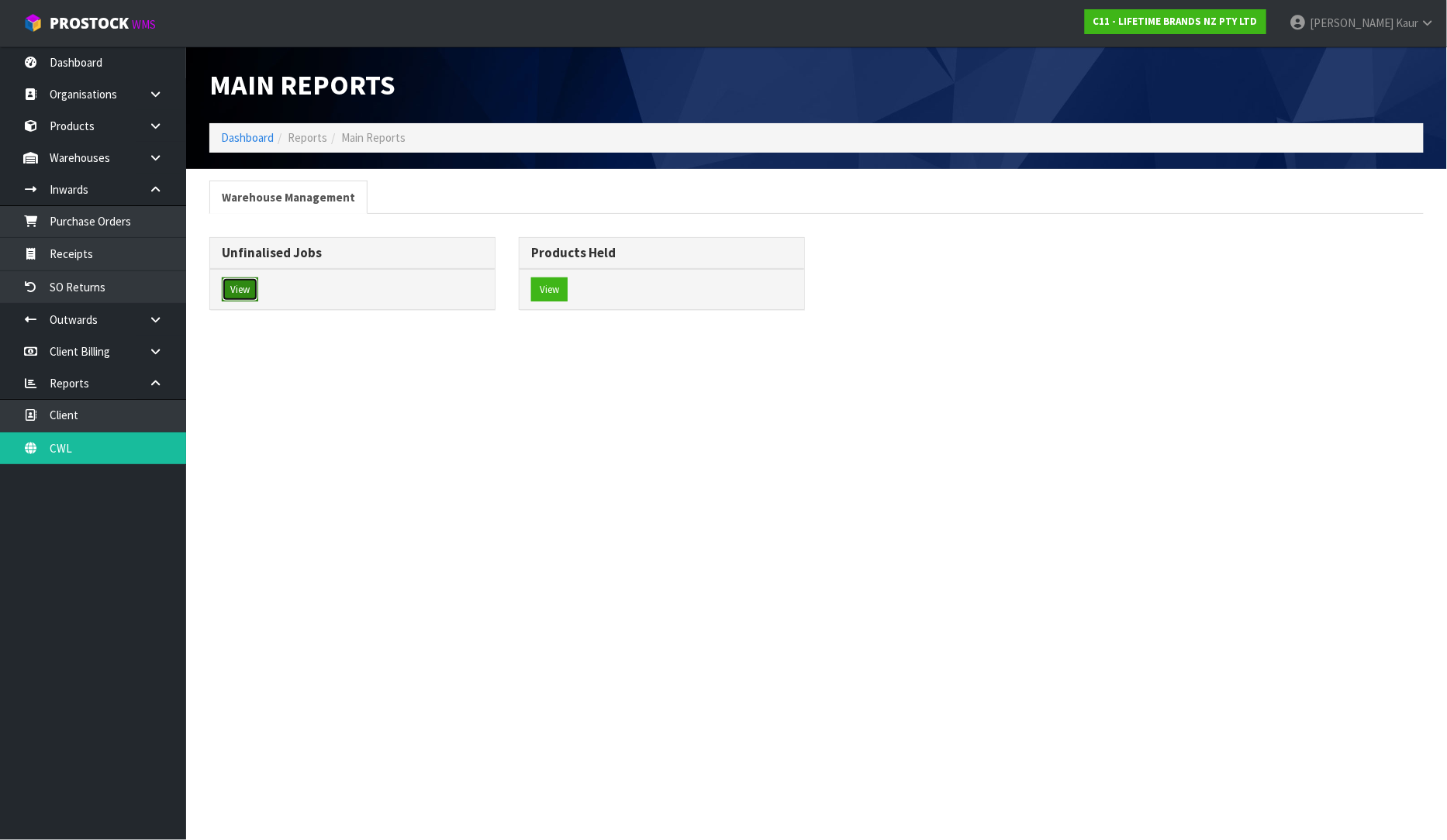
click at [237, 292] on button "View" at bounding box center [240, 289] width 36 height 25
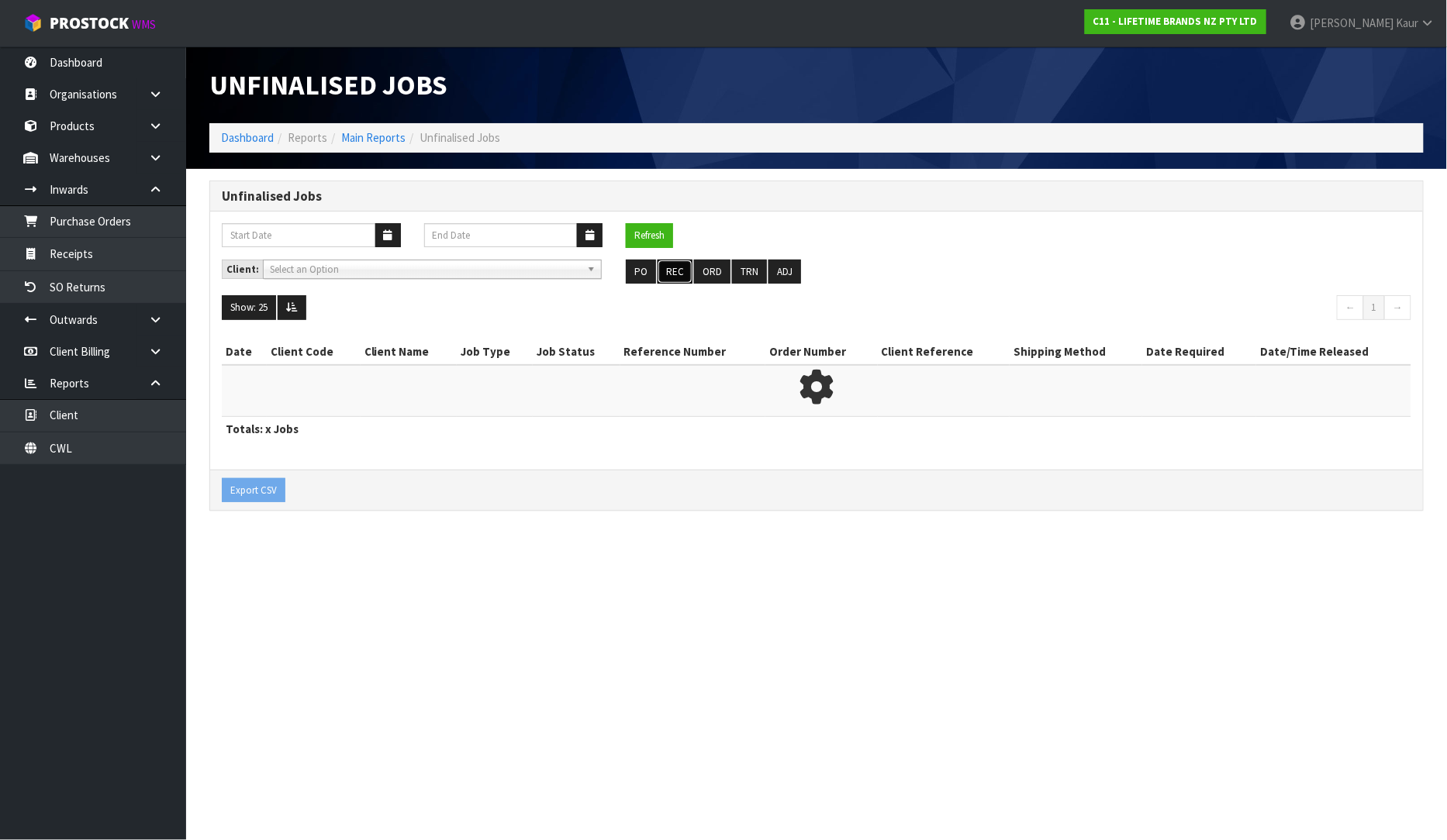
click at [680, 271] on button "REC" at bounding box center [675, 271] width 35 height 25
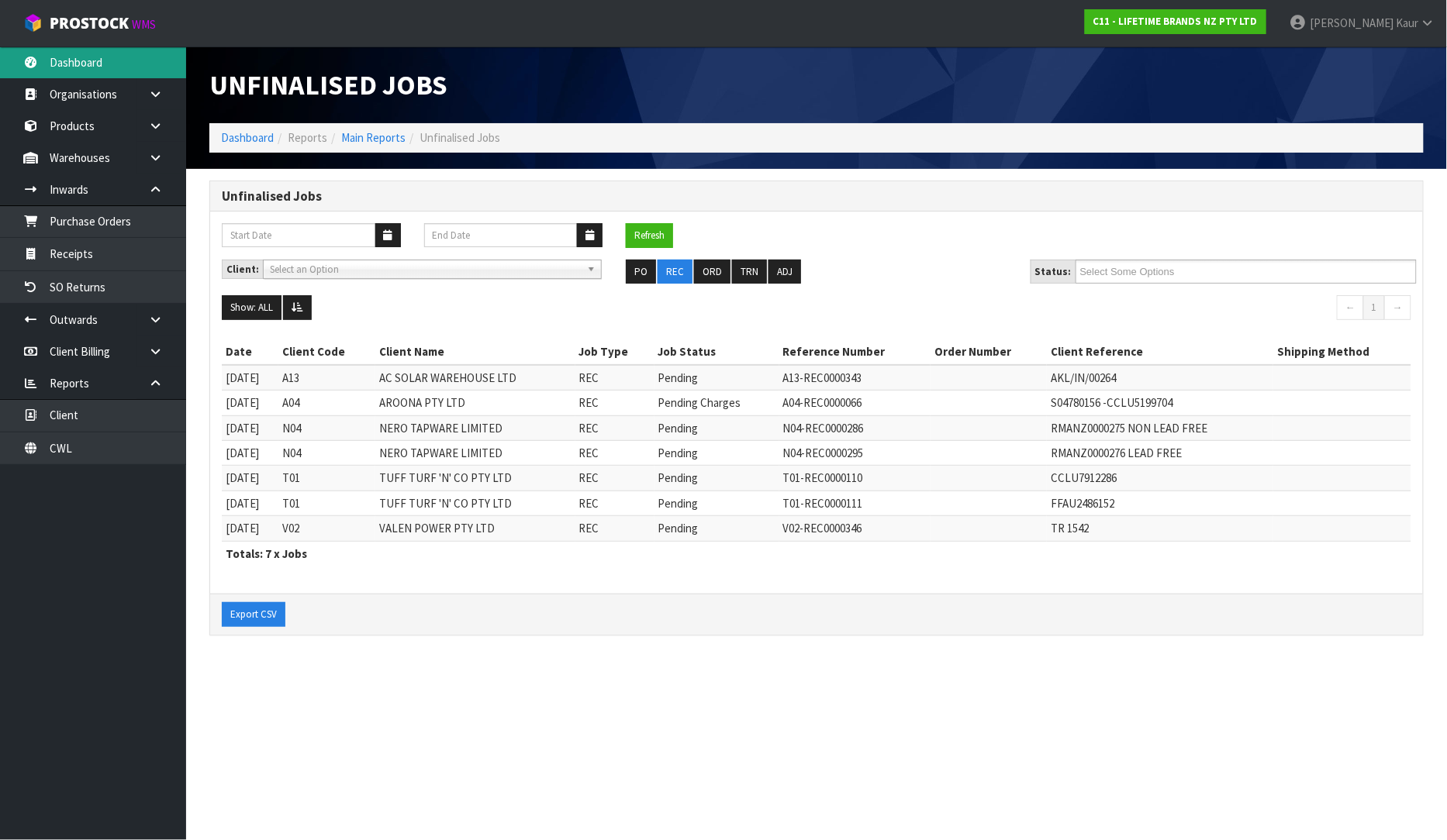
click at [82, 70] on link "Dashboard" at bounding box center [93, 62] width 186 height 32
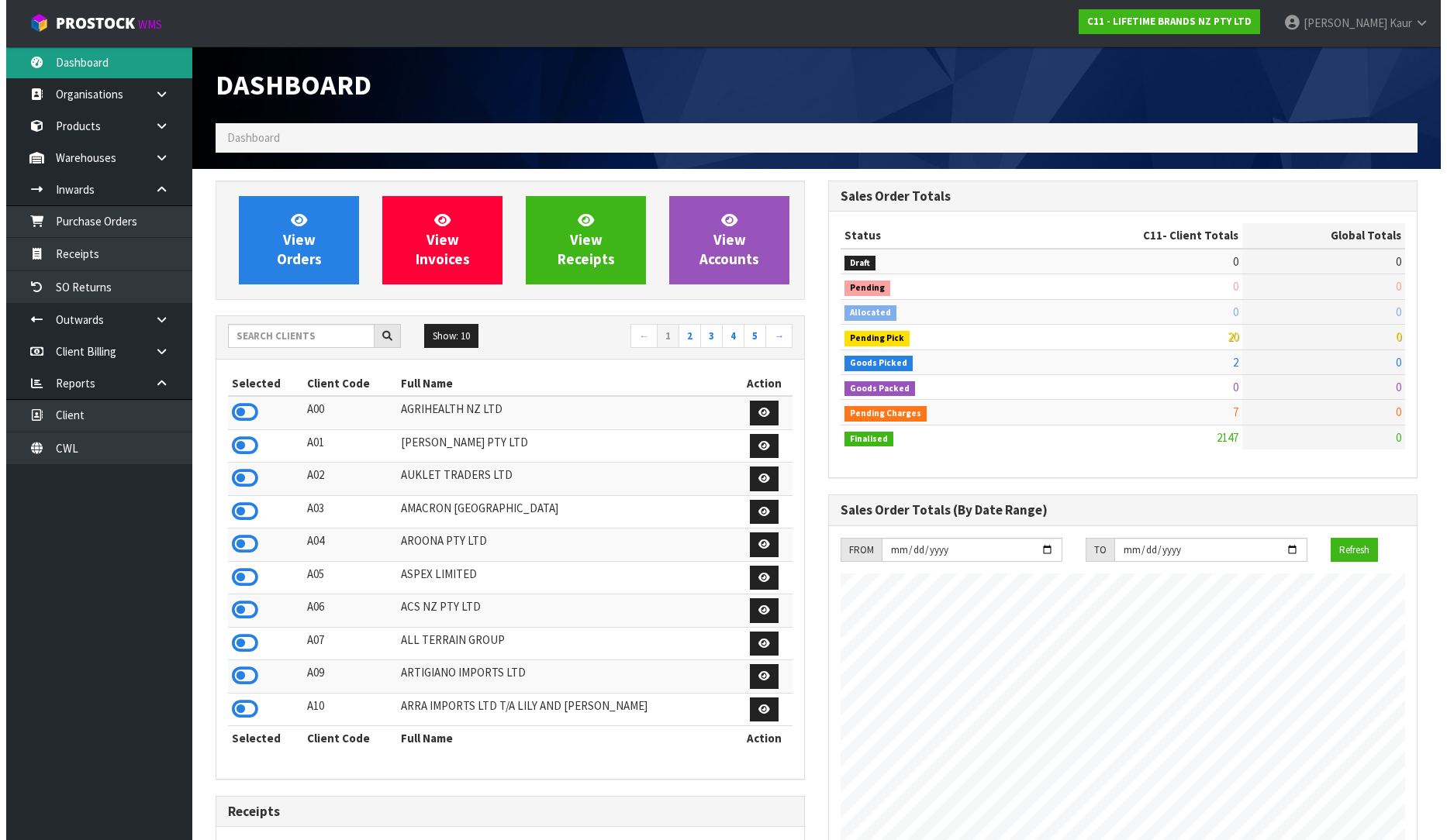
scroll to position [1174, 613]
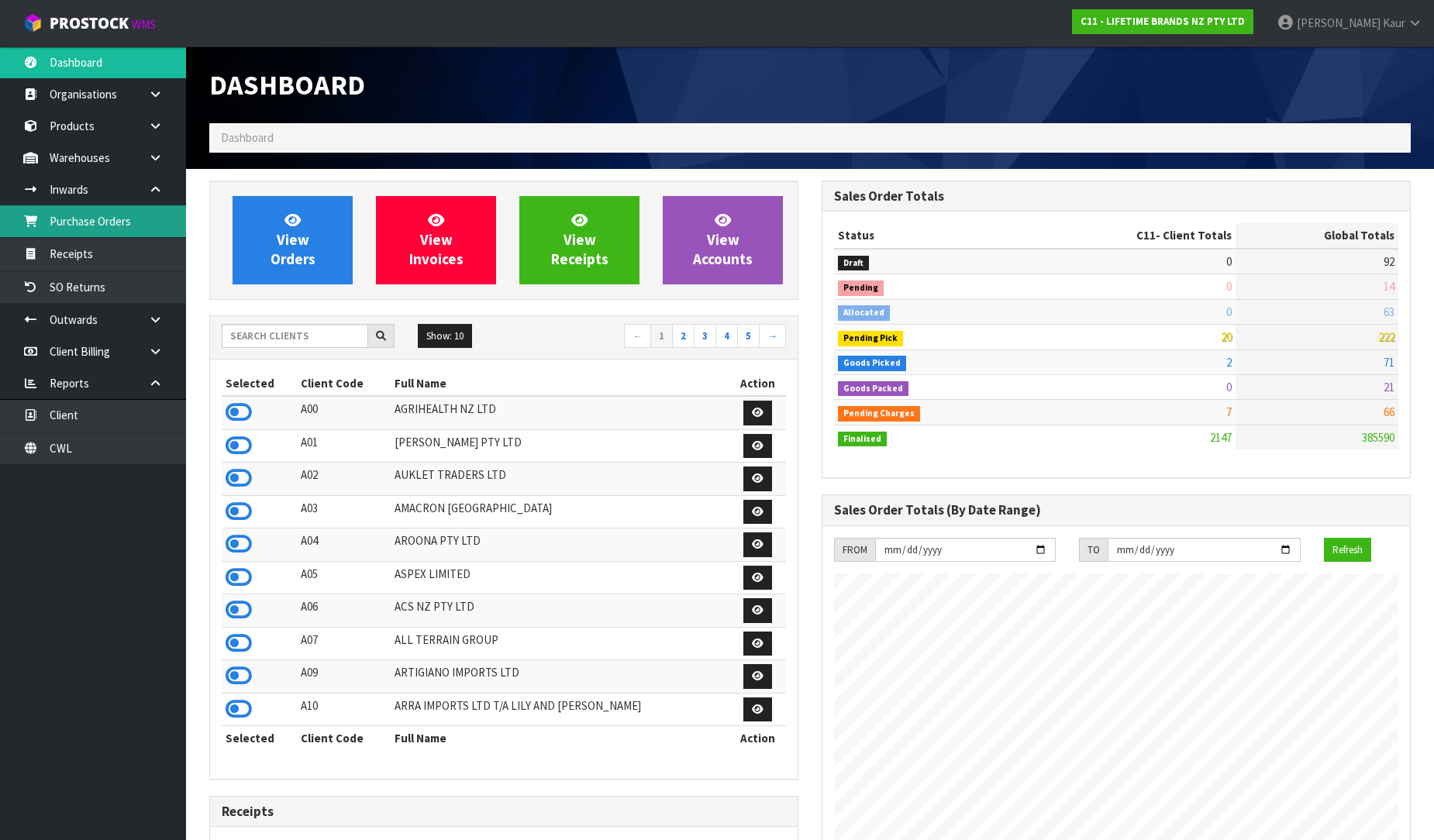
click at [117, 230] on link "Purchase Orders" at bounding box center [93, 221] width 186 height 32
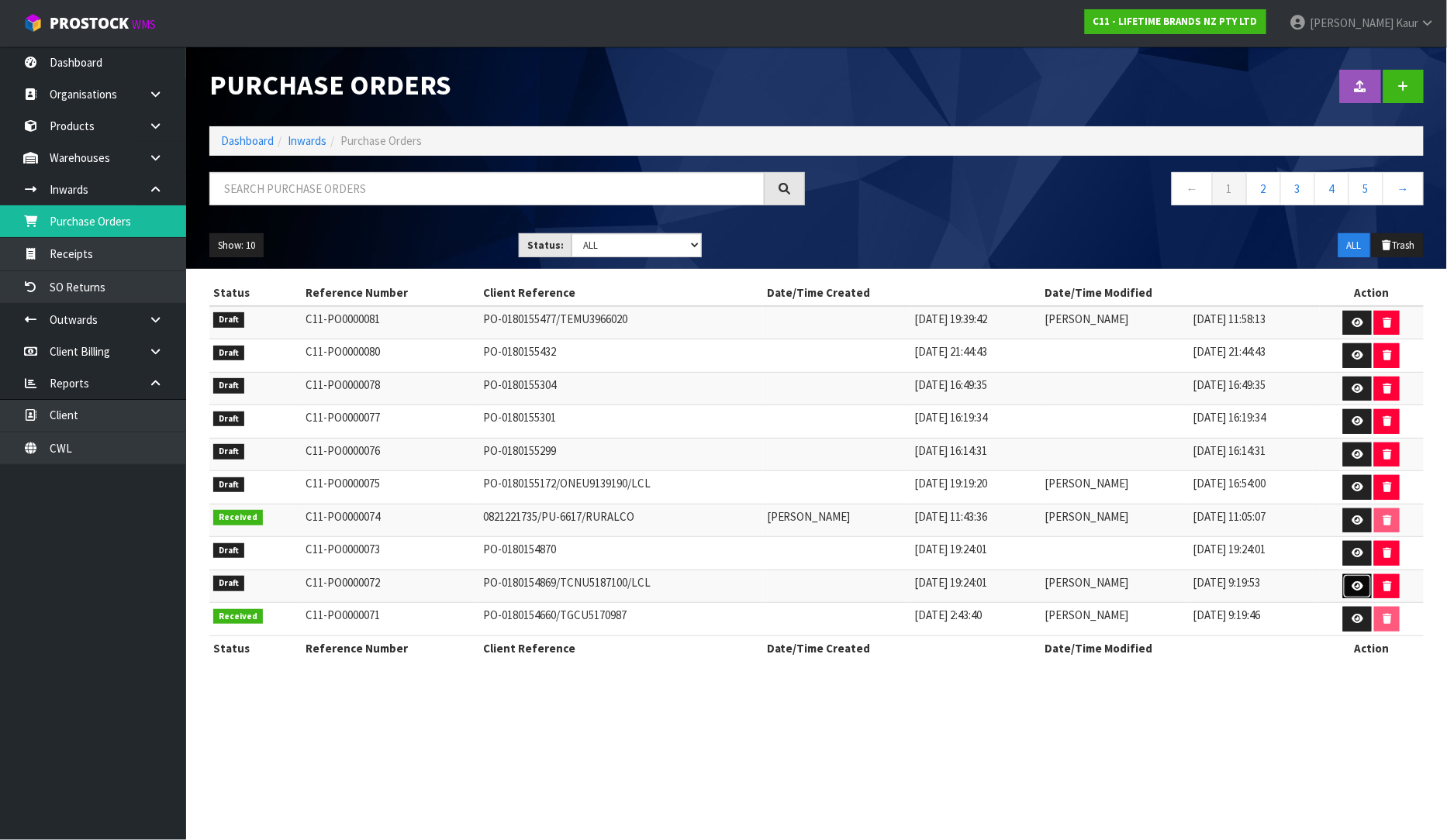
click at [1363, 588] on link at bounding box center [1357, 587] width 29 height 25
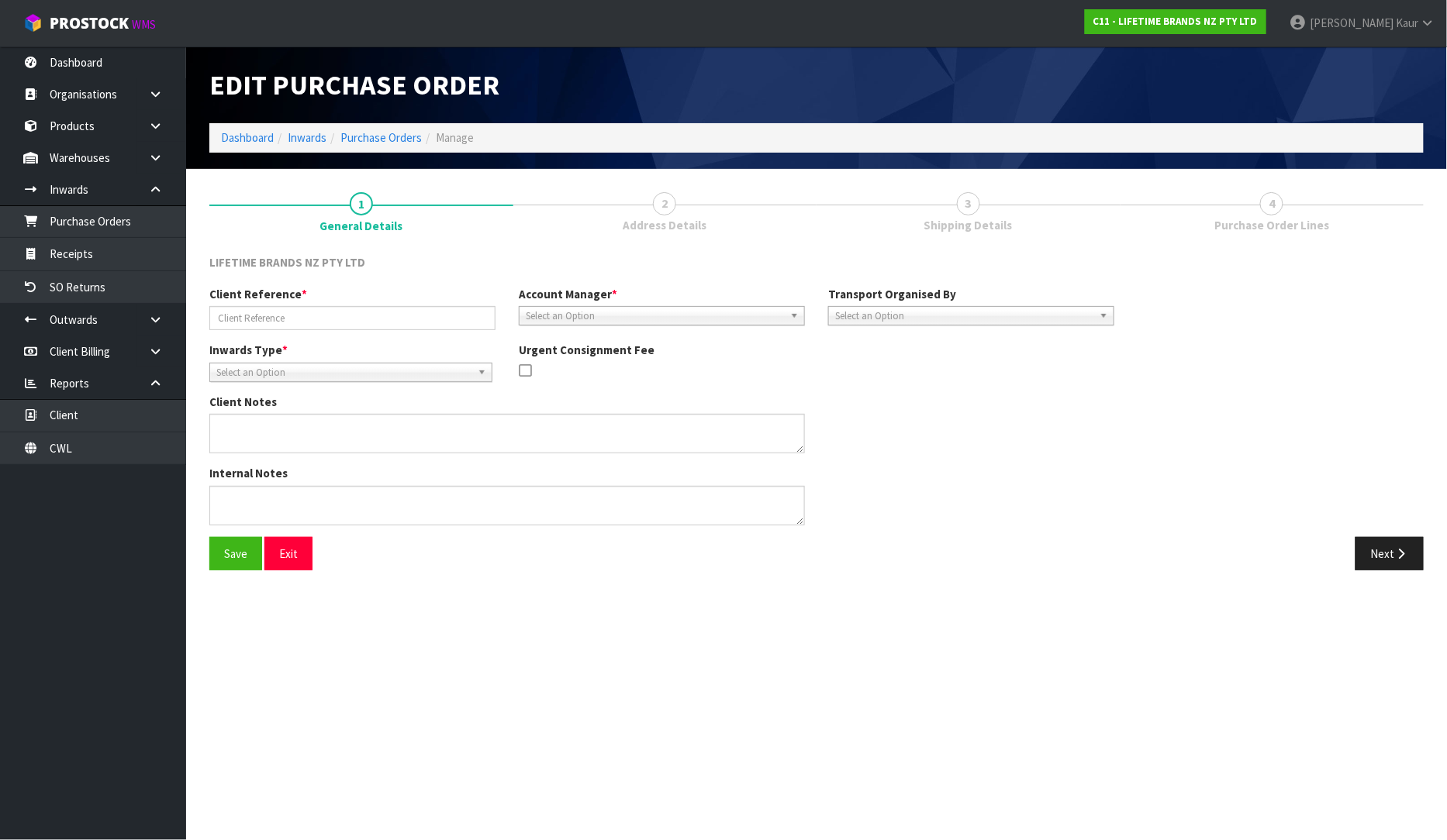
type input "PO-0180154869/TCNU5187100/LCL"
type textarea "PURCHASE ORDER: 4500347596-000010"
type textarea "CONTAINER NUMBER-TCNU5187100"
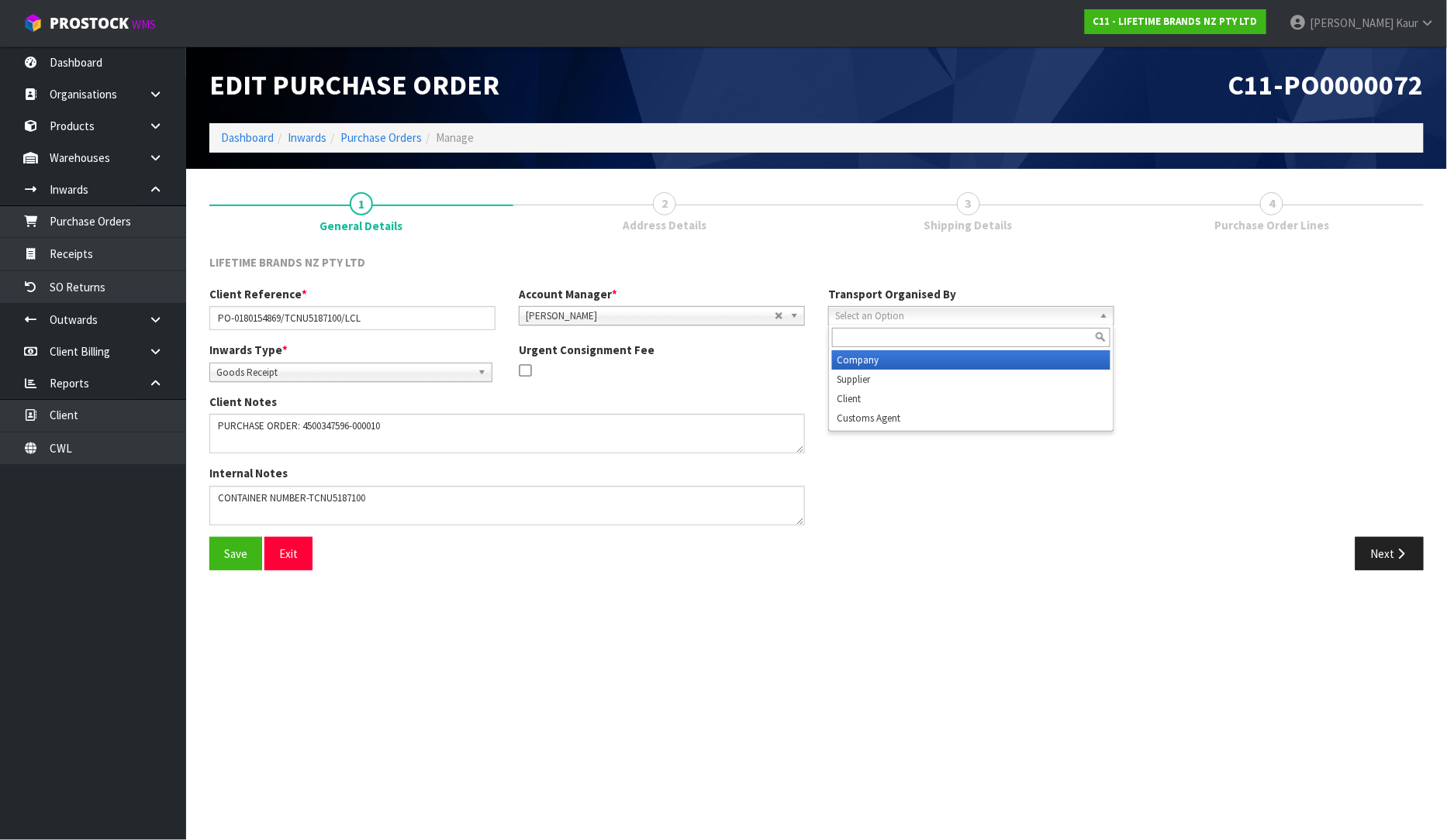
click at [1021, 315] on span "Select an Option" at bounding box center [965, 315] width 258 height 19
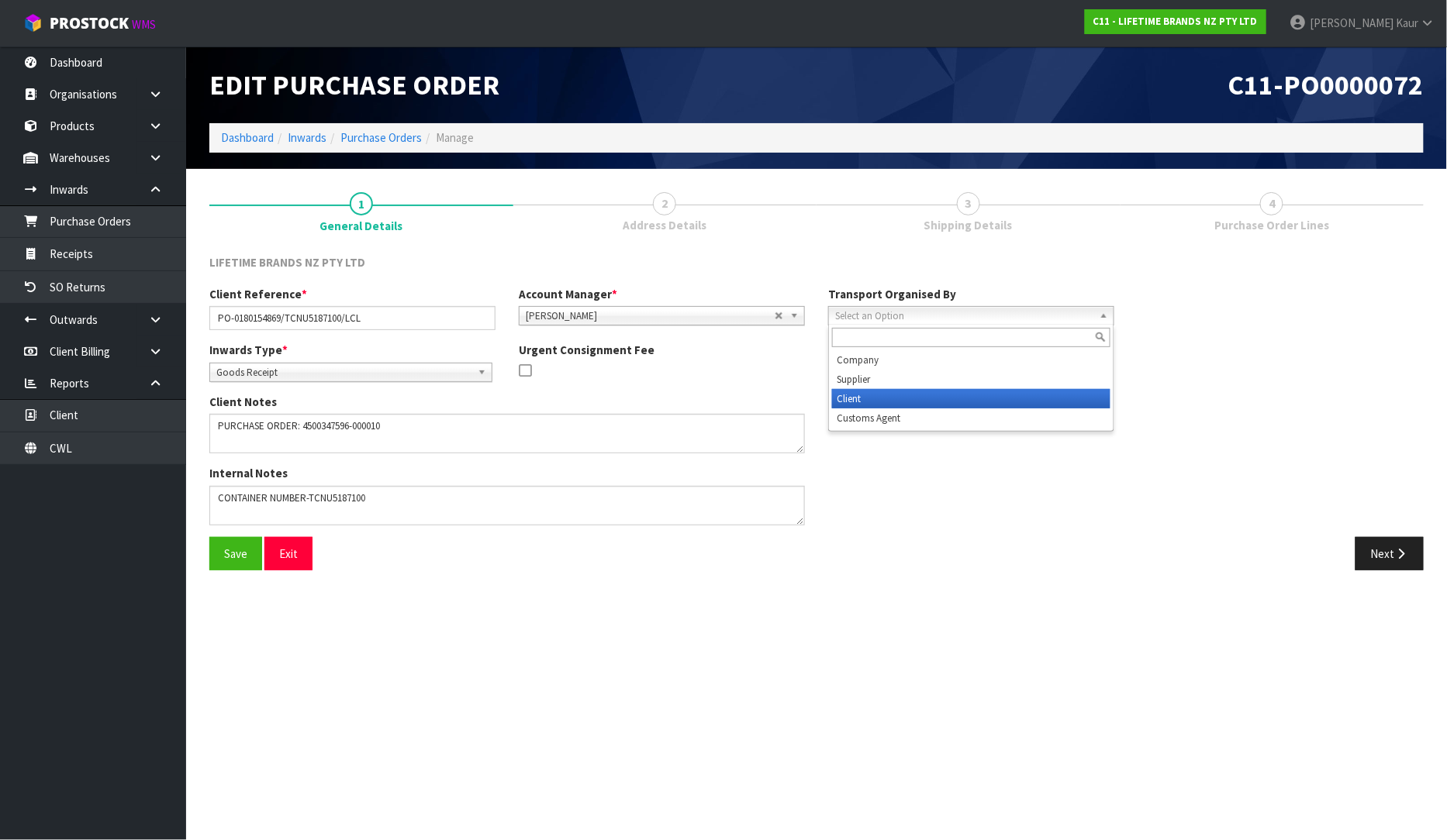
click at [963, 398] on li "Client" at bounding box center [972, 399] width 278 height 20
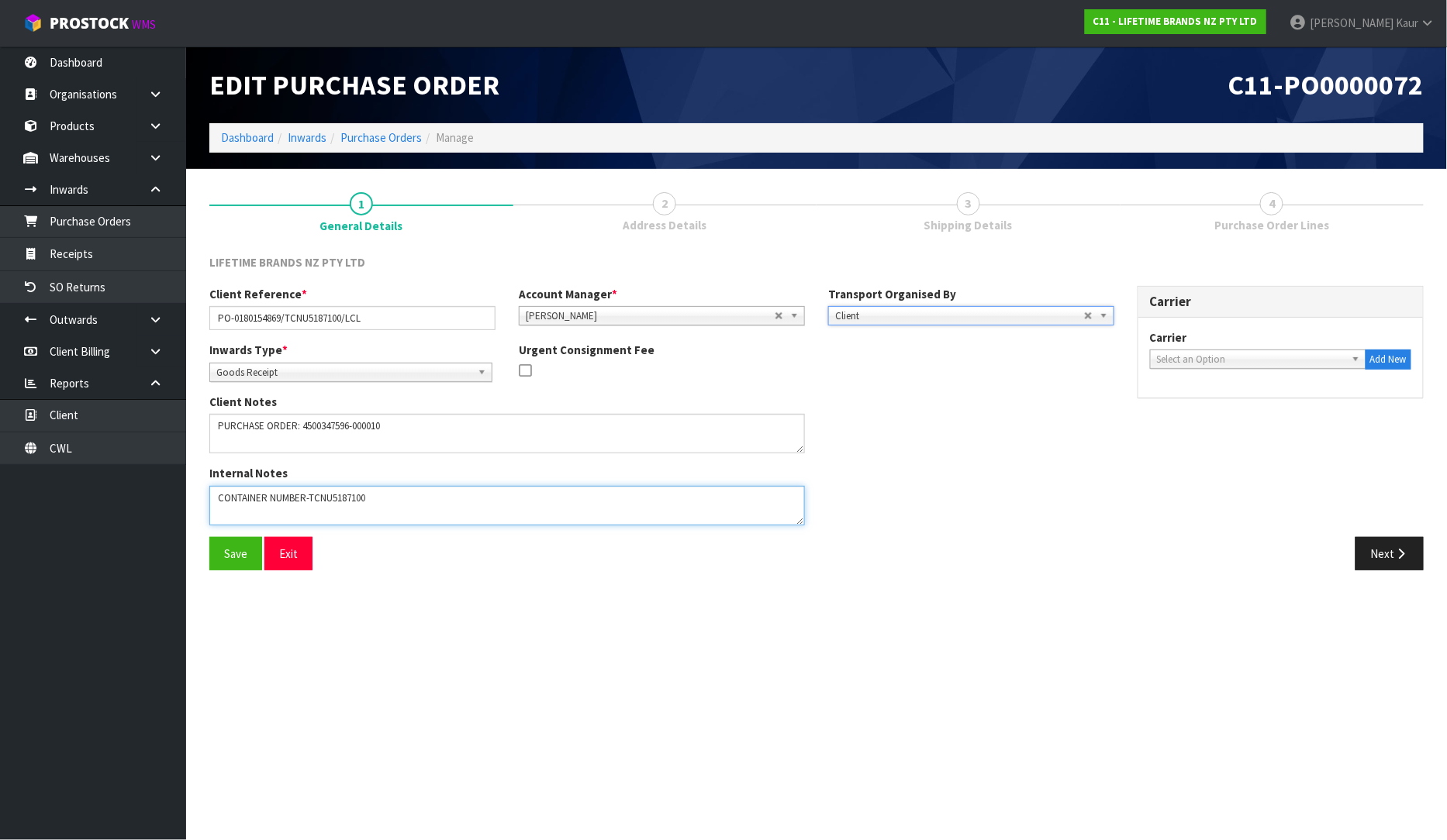
click at [462, 506] on textarea at bounding box center [507, 506] width 596 height 39
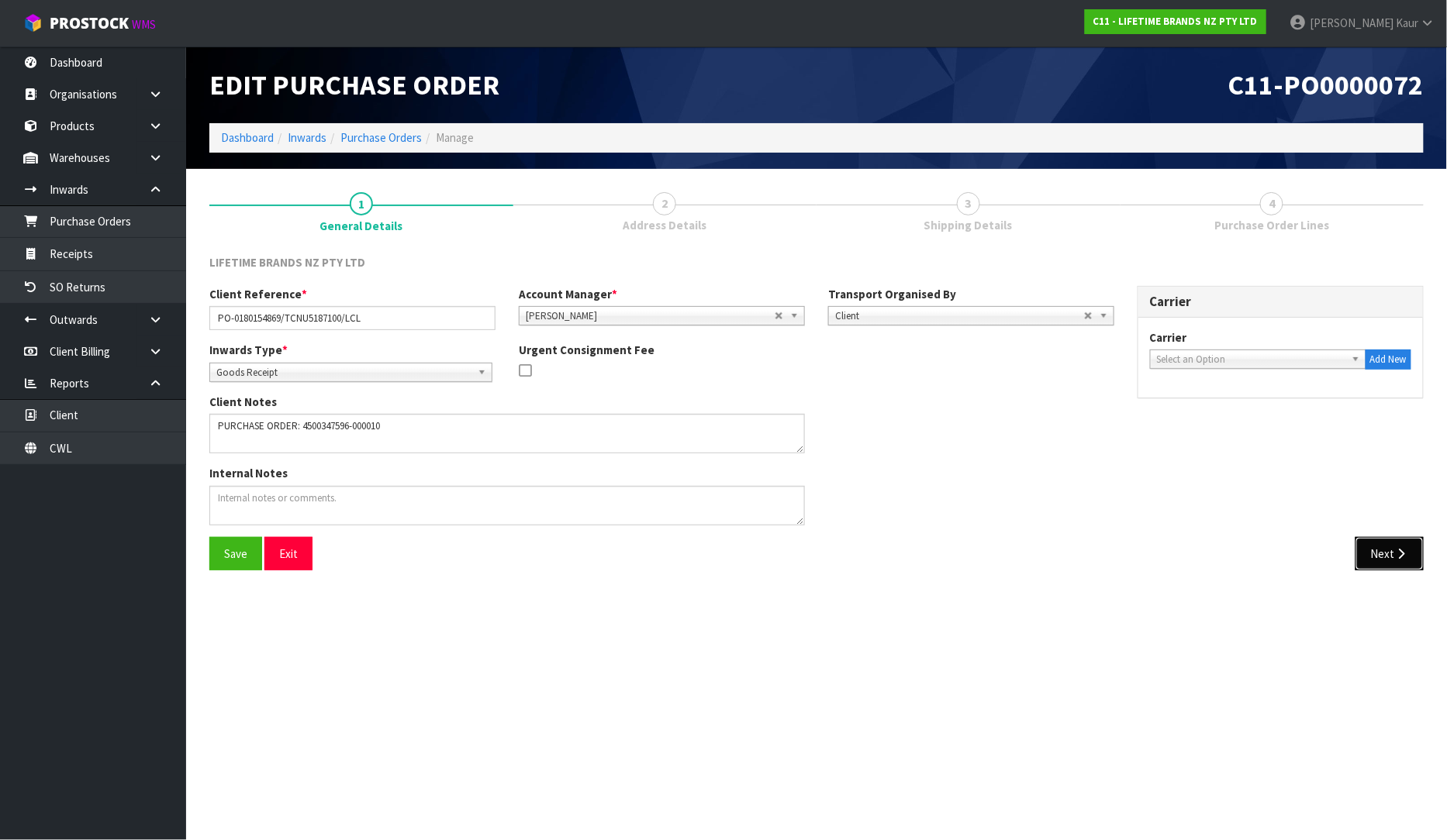
click at [1412, 545] on button "Next" at bounding box center [1389, 554] width 68 height 34
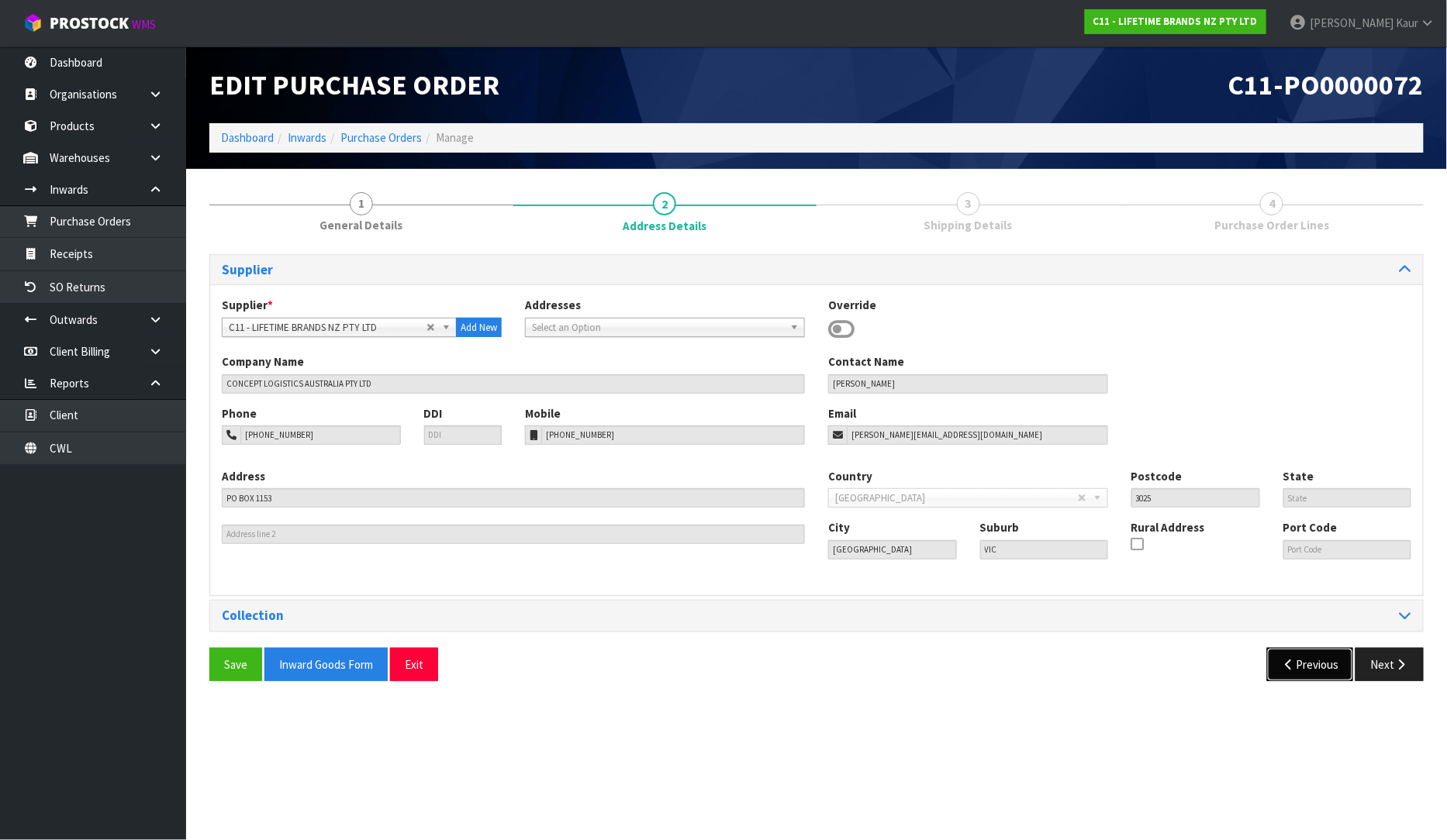
click at [1301, 656] on button "Previous" at bounding box center [1311, 665] width 87 height 34
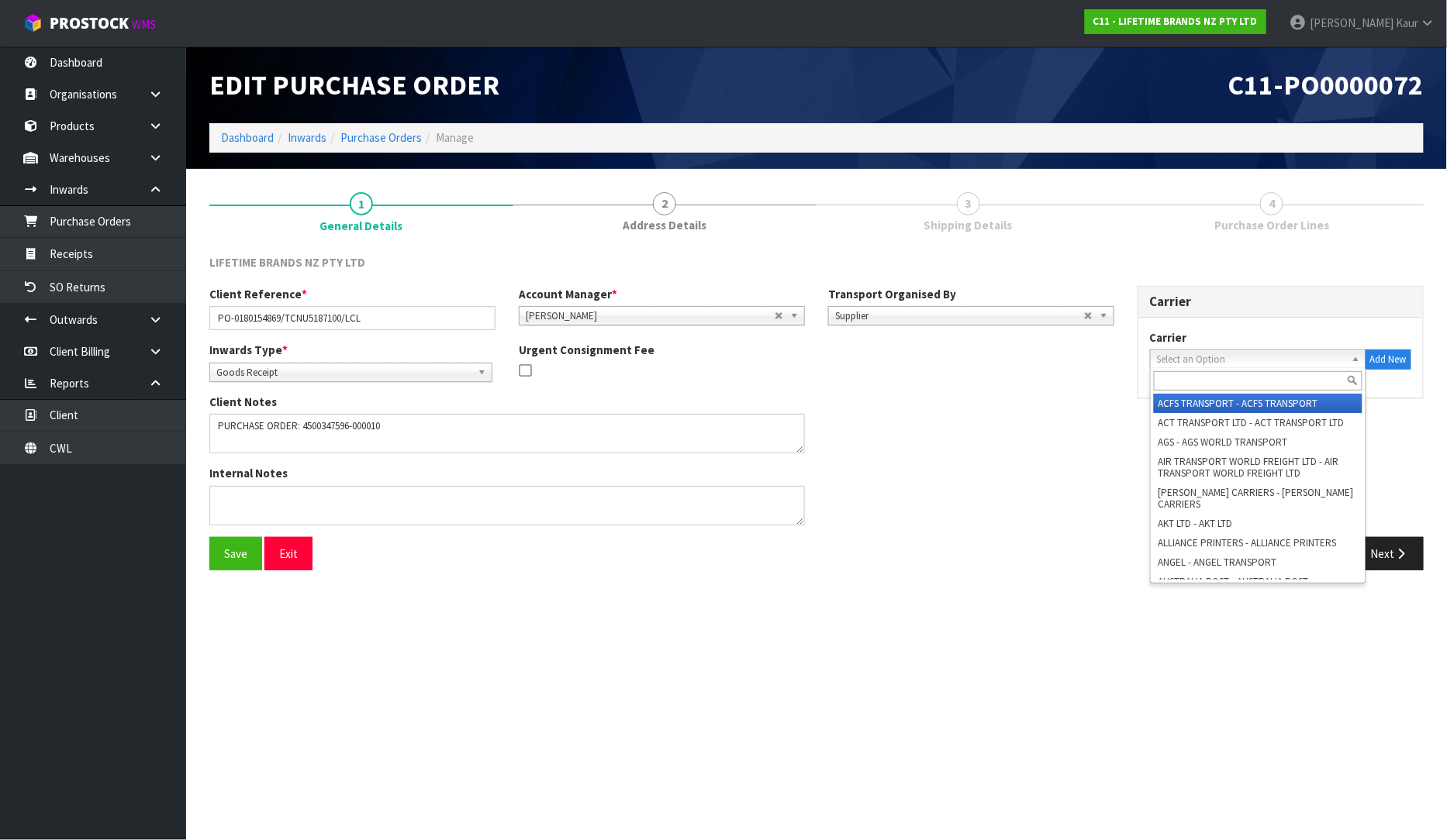
click at [1288, 353] on span "Select an Option" at bounding box center [1251, 359] width 188 height 19
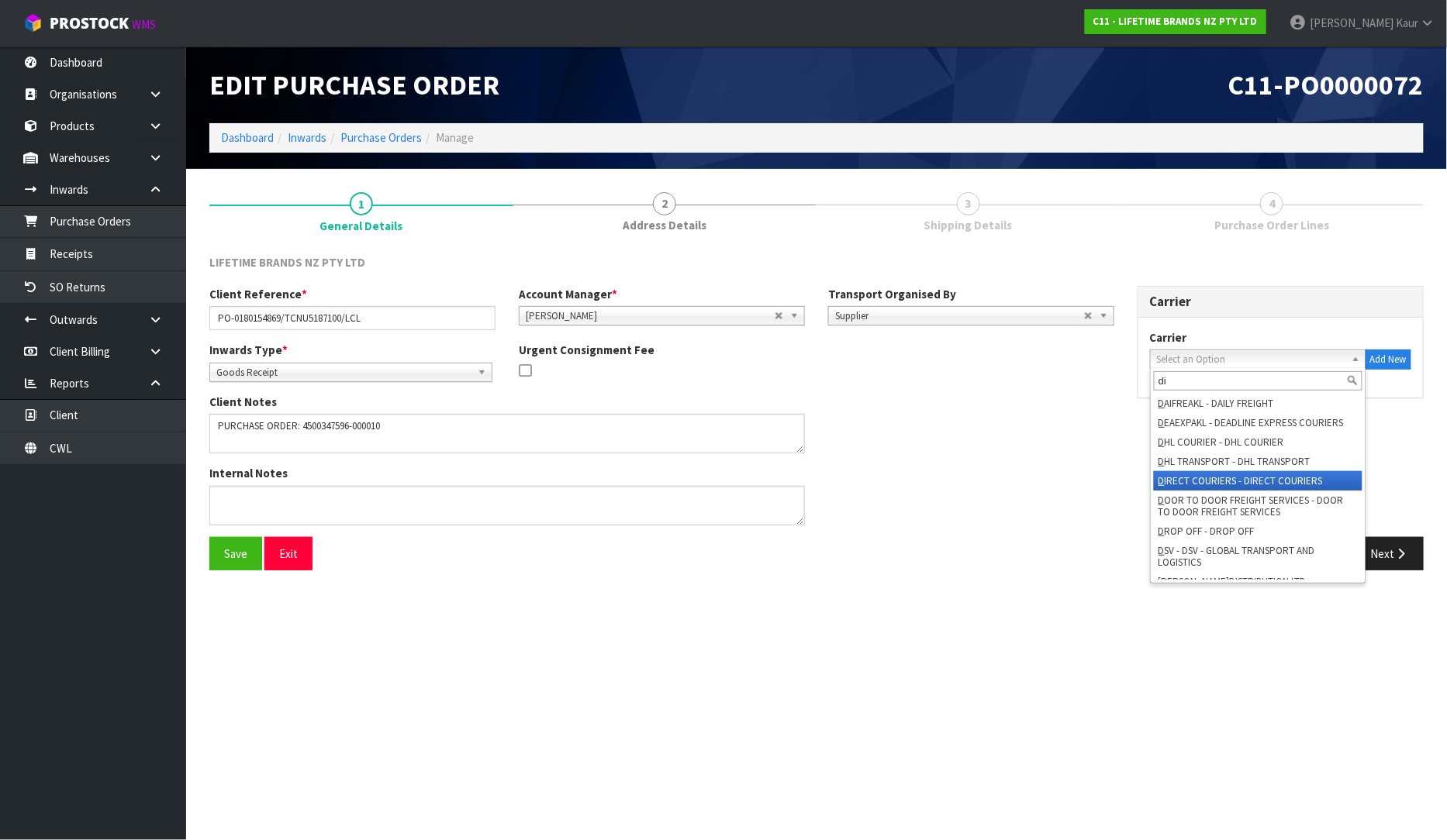
type input "di"
click at [1221, 483] on li "D IRECT COURIERS - DIRECT COURIERS" at bounding box center [1258, 481] width 208 height 20
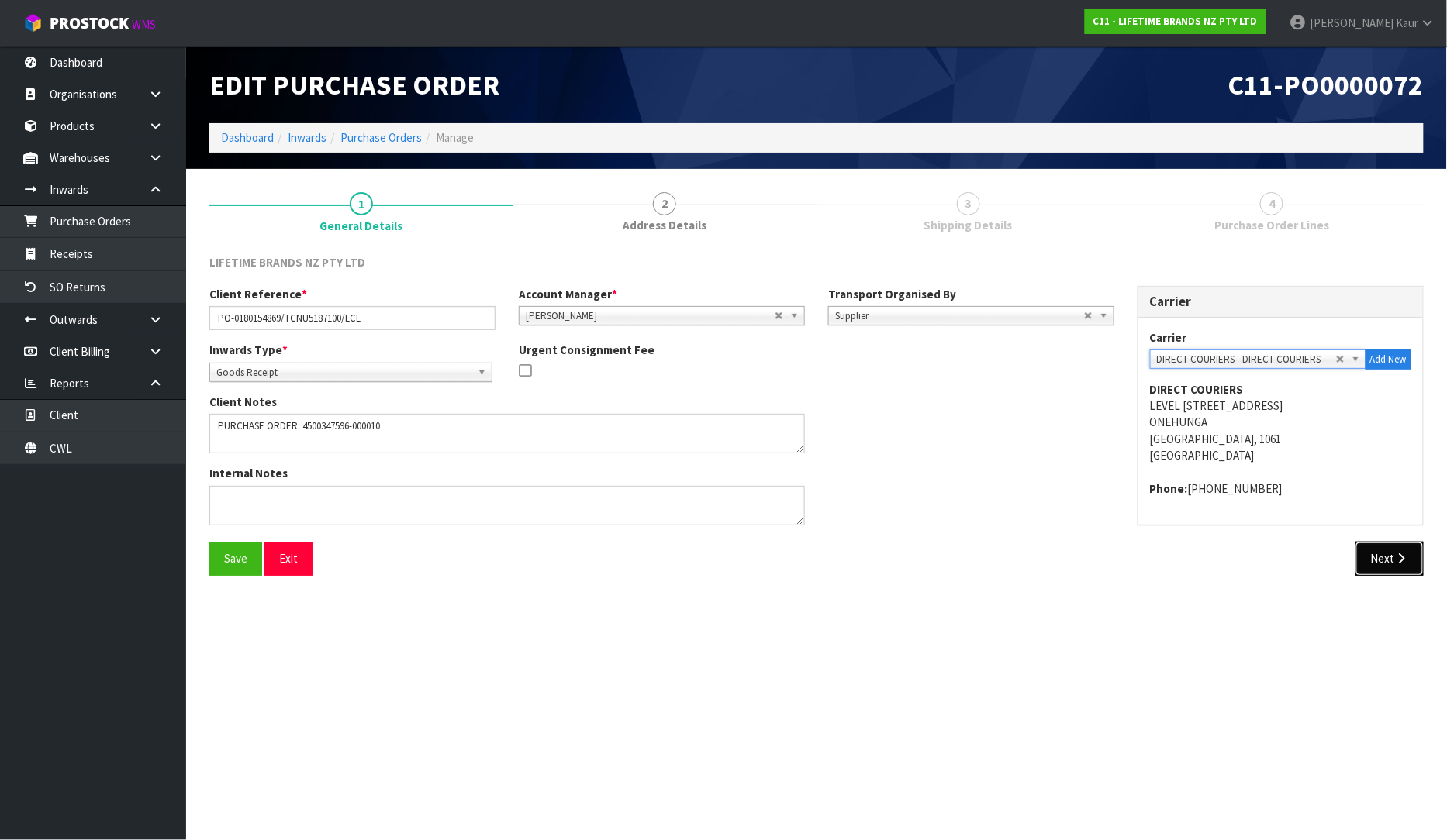
click at [1391, 567] on button "Next" at bounding box center [1389, 559] width 68 height 34
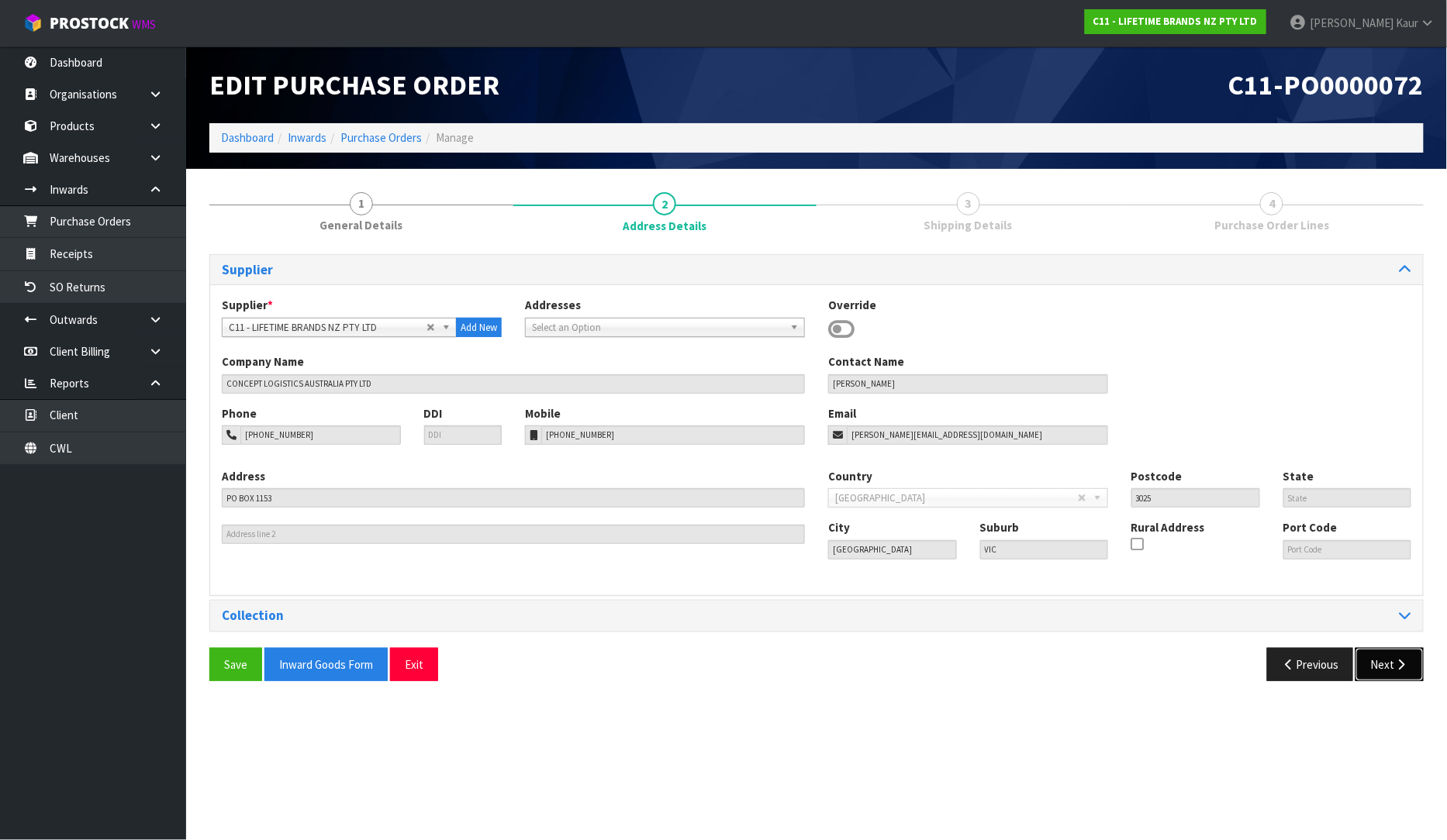
click at [1394, 657] on button "Next" at bounding box center [1389, 665] width 68 height 34
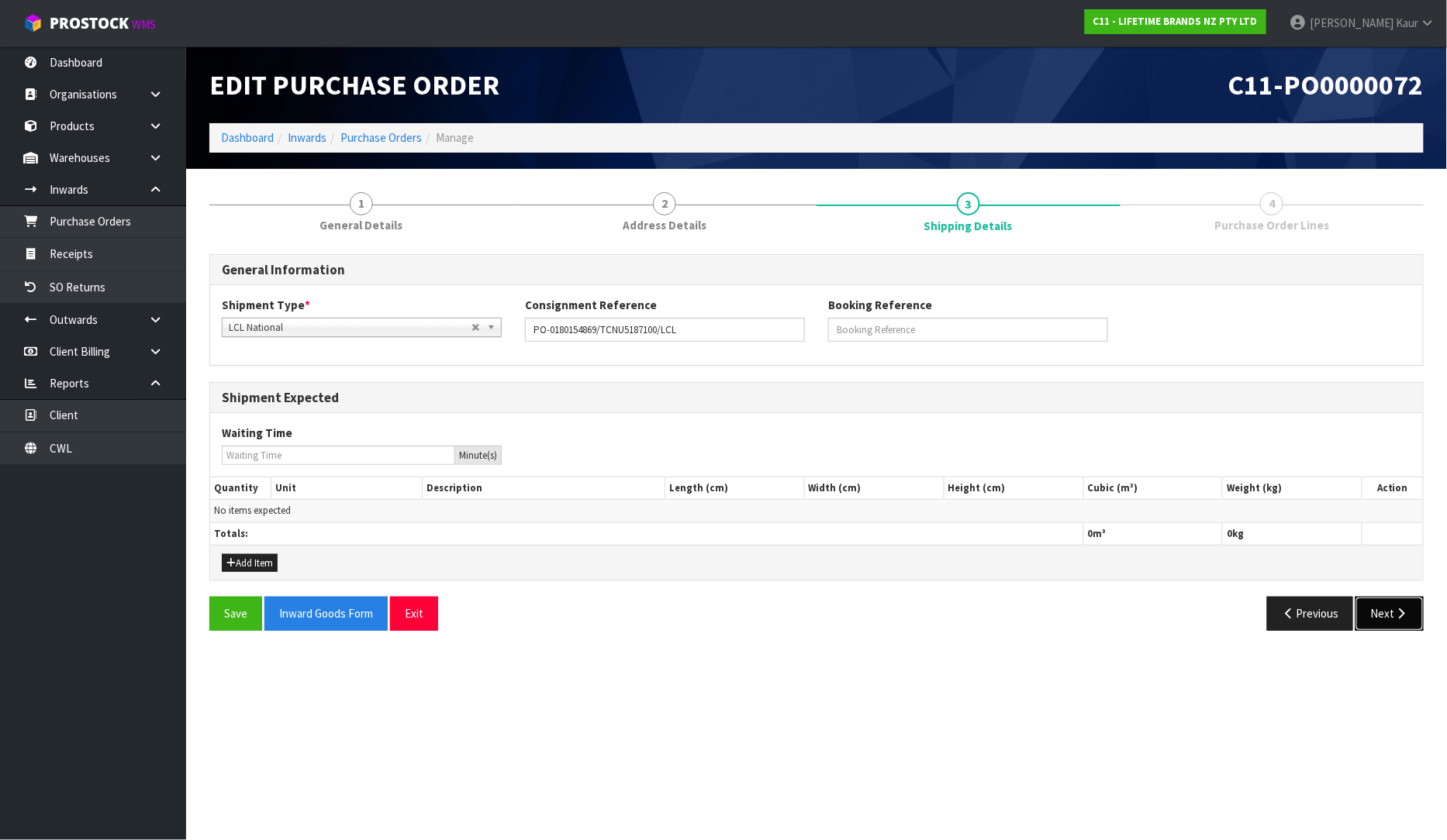
click at [1390, 601] on button "Next" at bounding box center [1389, 613] width 68 height 34
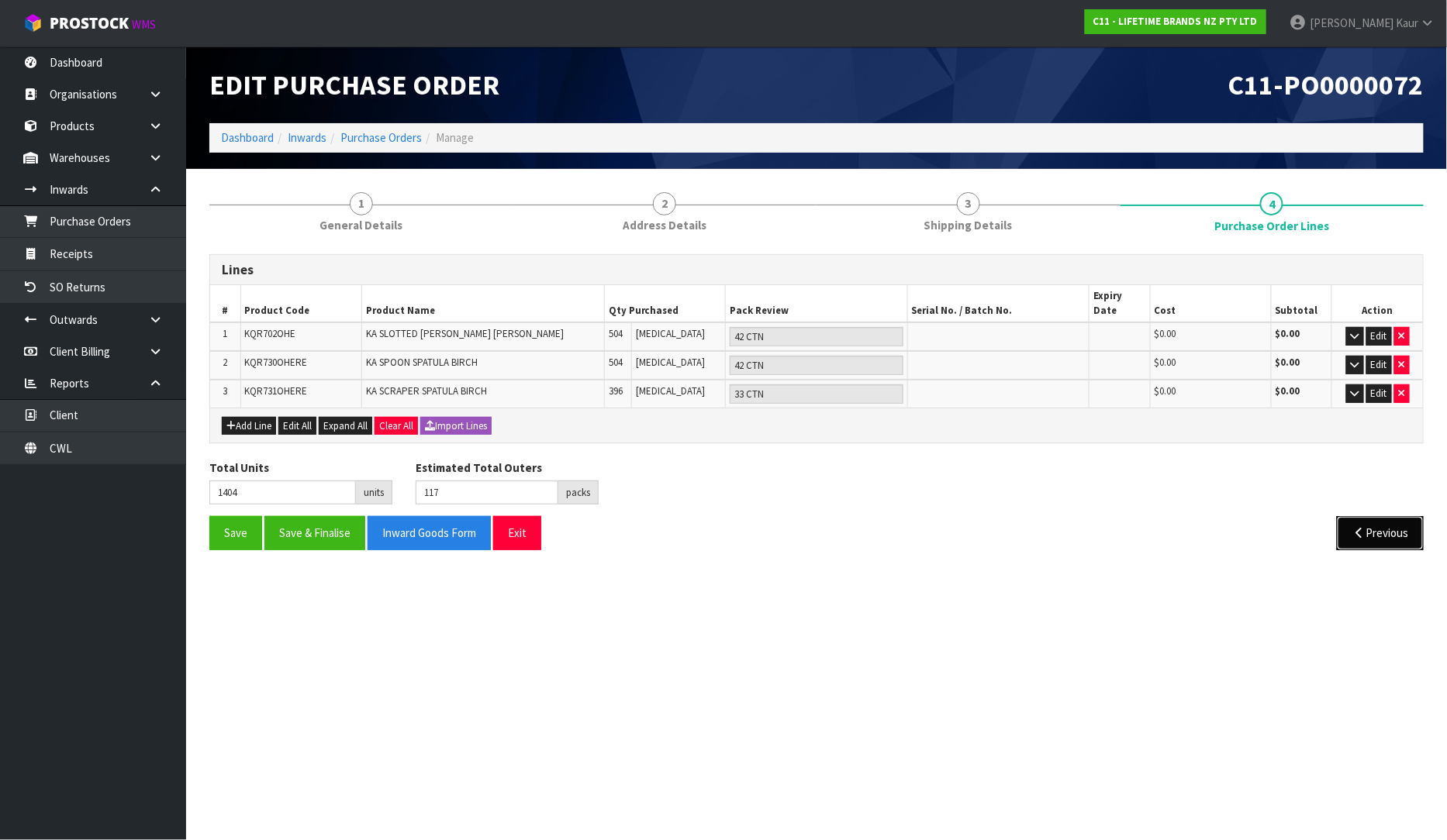
click at [1354, 524] on button "Previous" at bounding box center [1380, 533] width 87 height 34
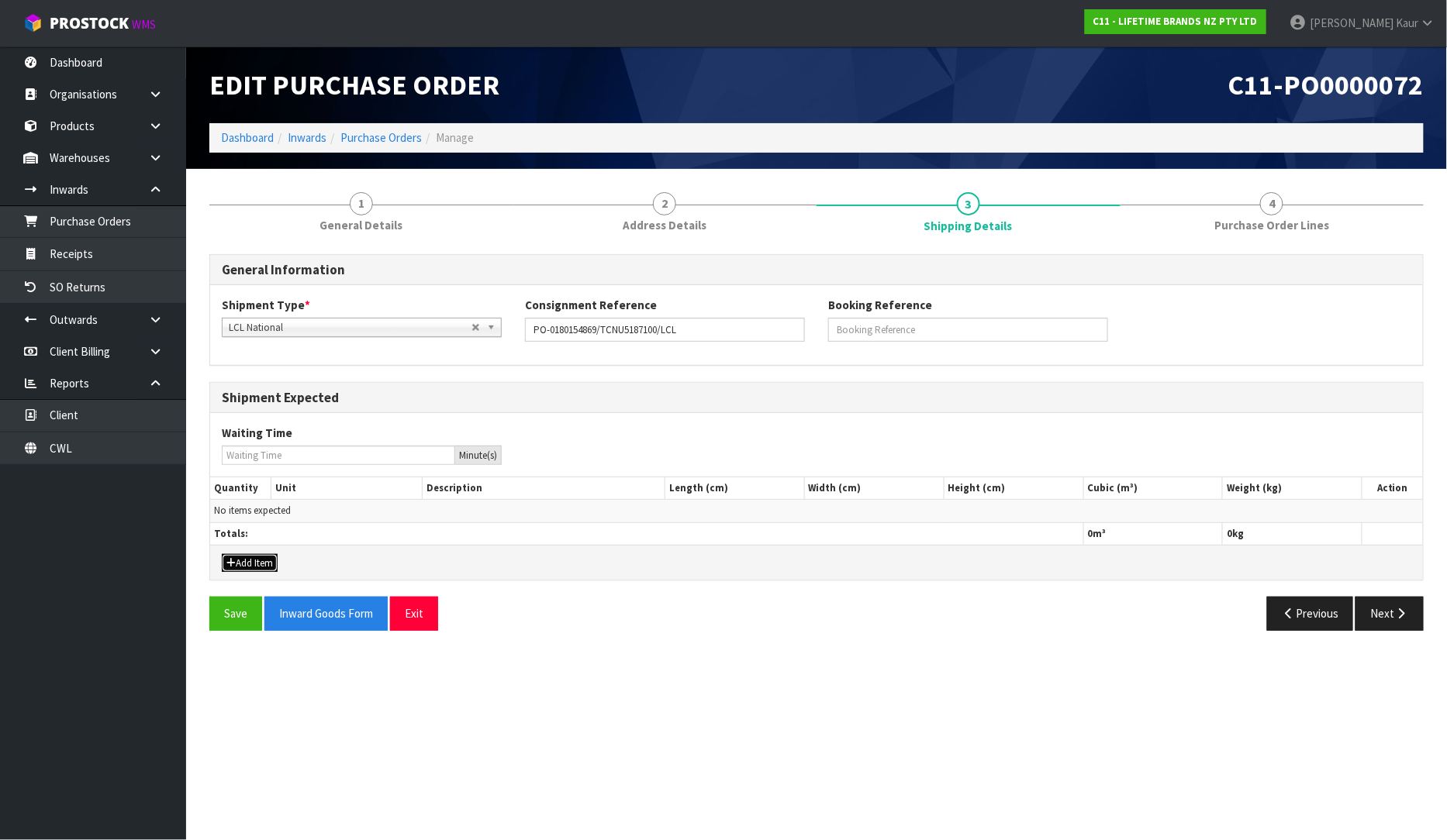
click at [249, 567] on button "Add Item" at bounding box center [250, 563] width 56 height 19
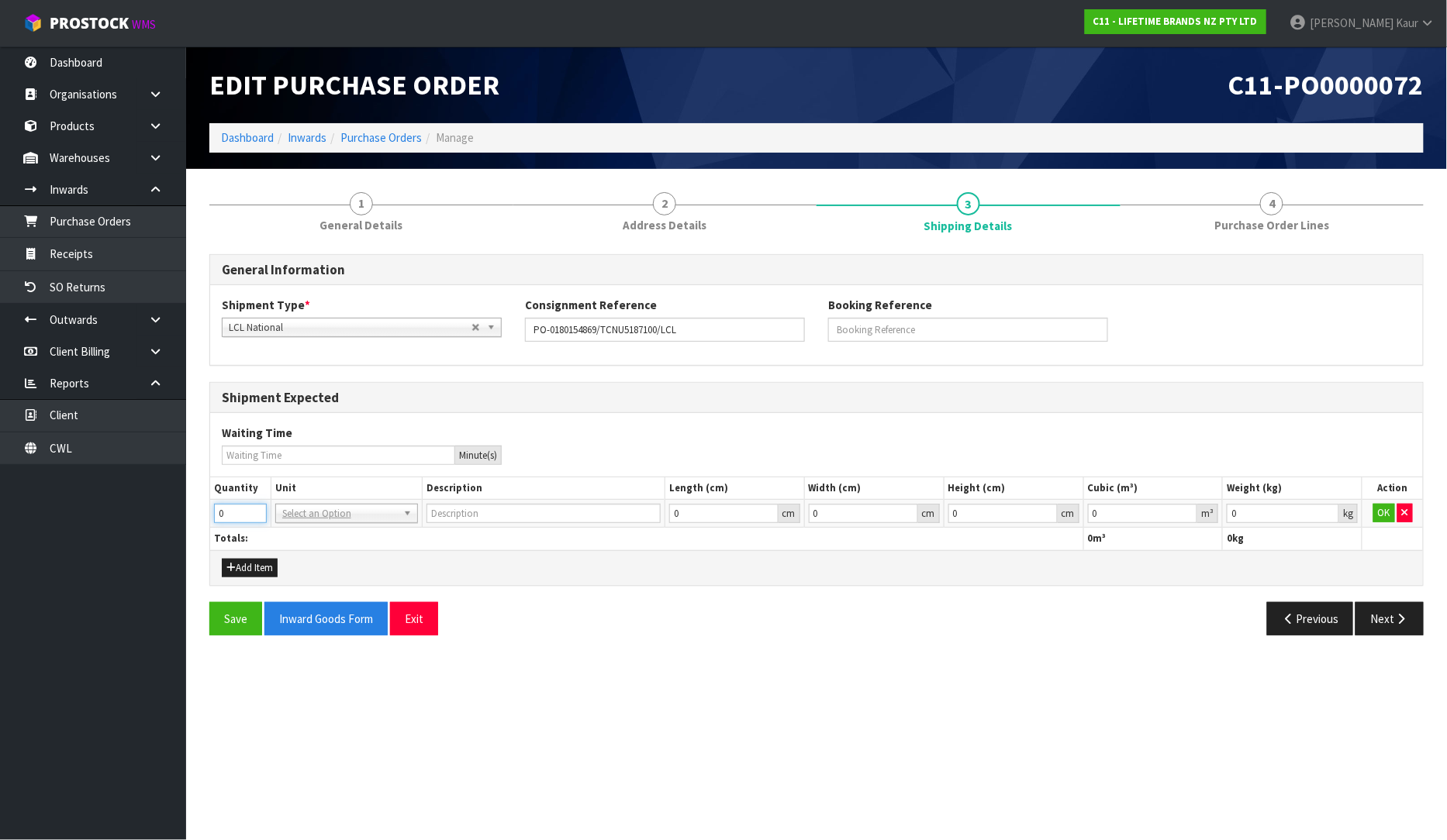
click at [245, 510] on input "0" at bounding box center [240, 514] width 52 height 20
click at [239, 514] on input "0" at bounding box center [240, 514] width 52 height 20
click at [238, 514] on input "0" at bounding box center [240, 514] width 52 height 20
type input "2"
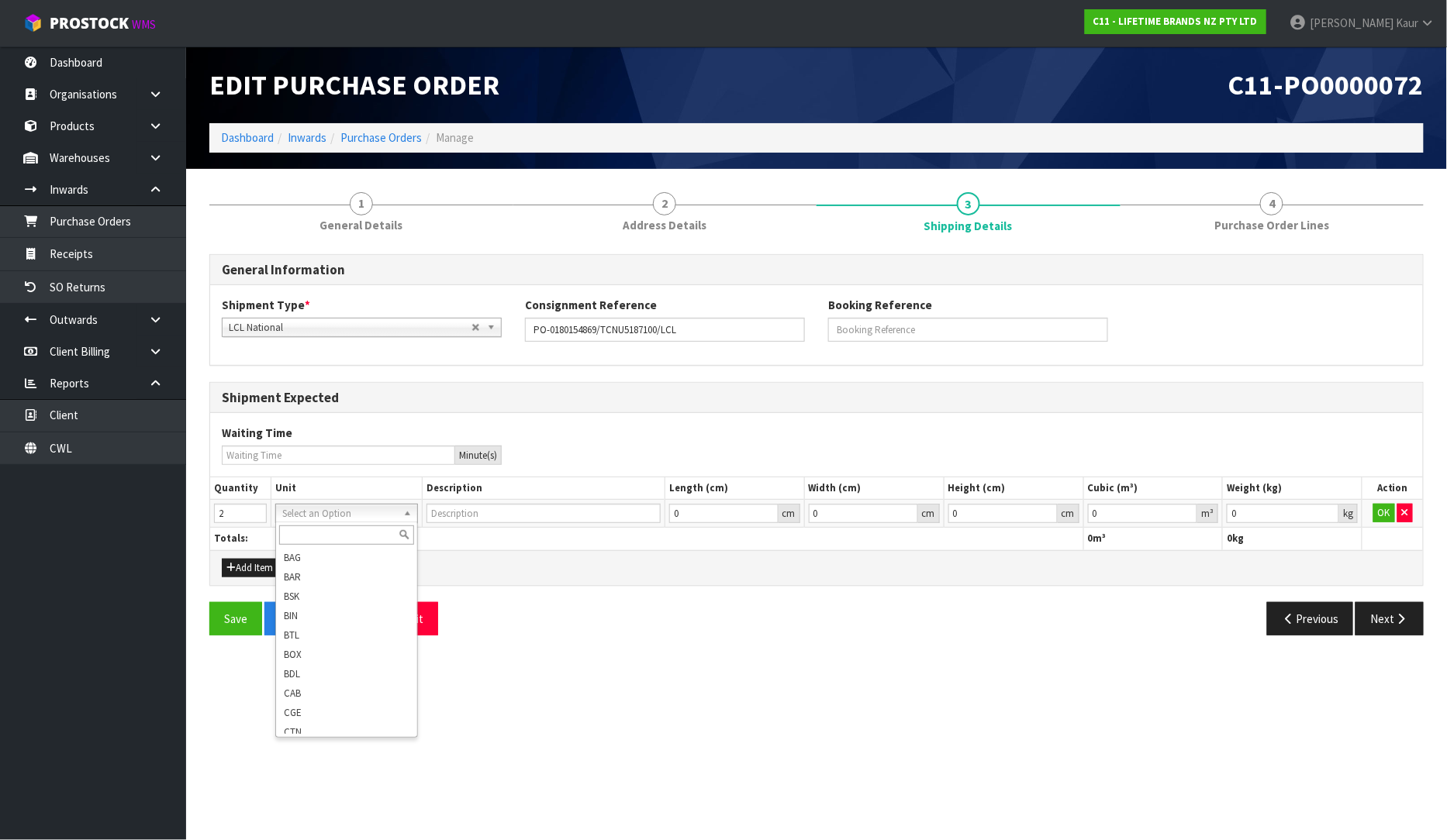
click at [338, 537] on input "text" at bounding box center [346, 535] width 135 height 20
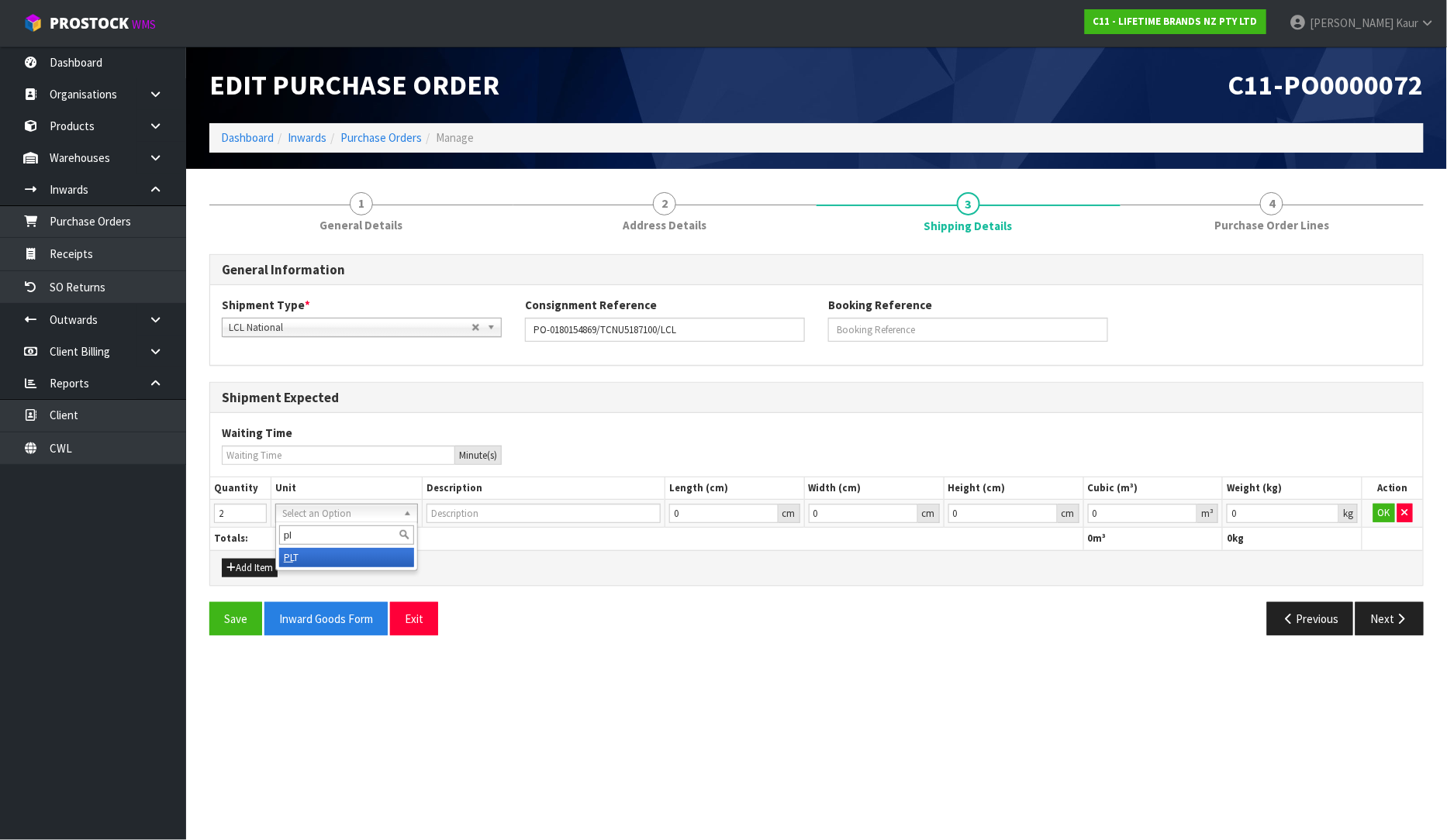
type input "pl"
type input "PALLET"
click at [1096, 515] on input "0" at bounding box center [1143, 514] width 110 height 20
type input "1"
click at [1281, 517] on input "0" at bounding box center [1283, 514] width 112 height 20
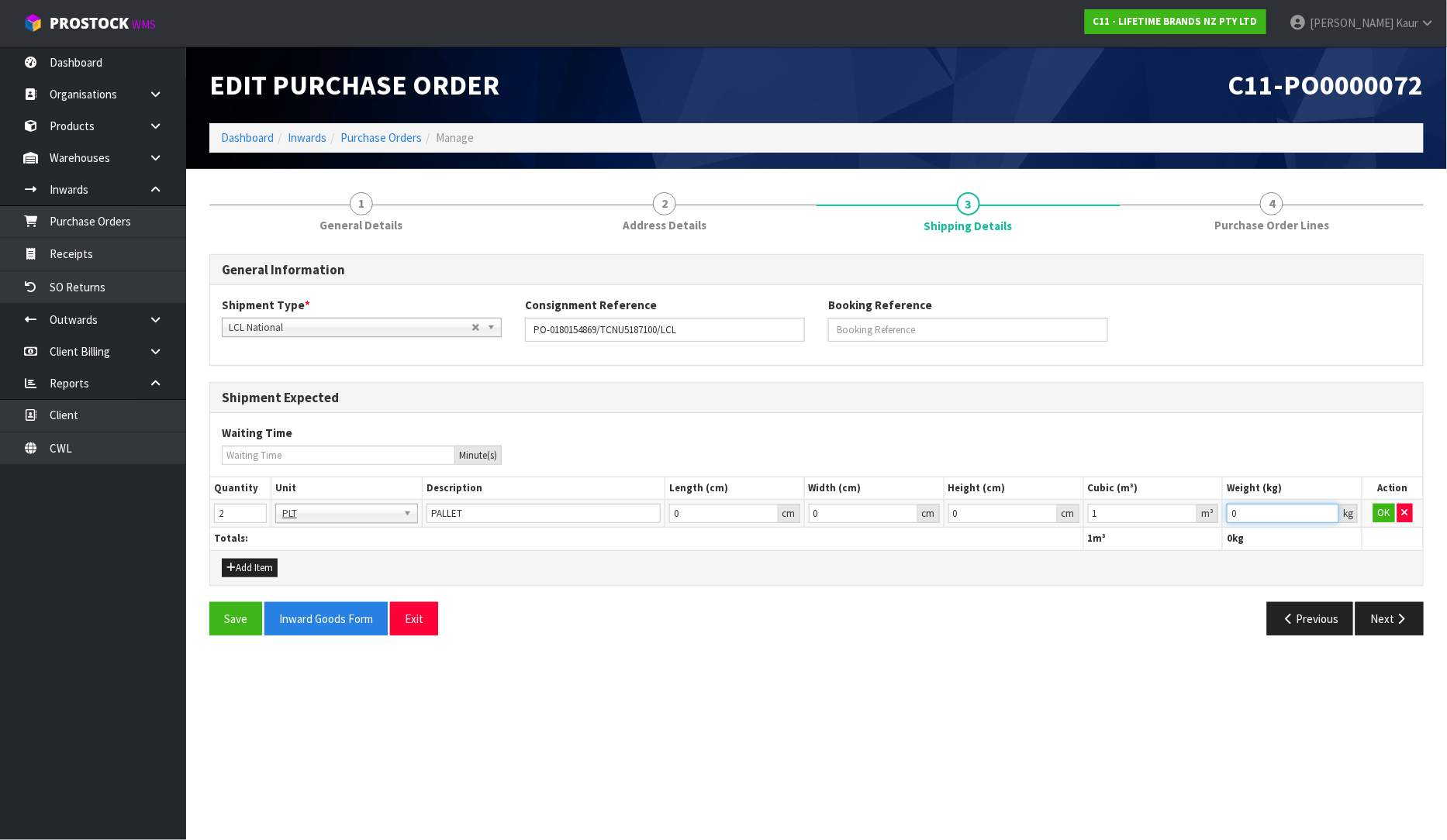
click at [1281, 517] on input "0" at bounding box center [1283, 514] width 112 height 20
type input "1"
click at [1384, 513] on button "OK" at bounding box center [1384, 513] width 22 height 19
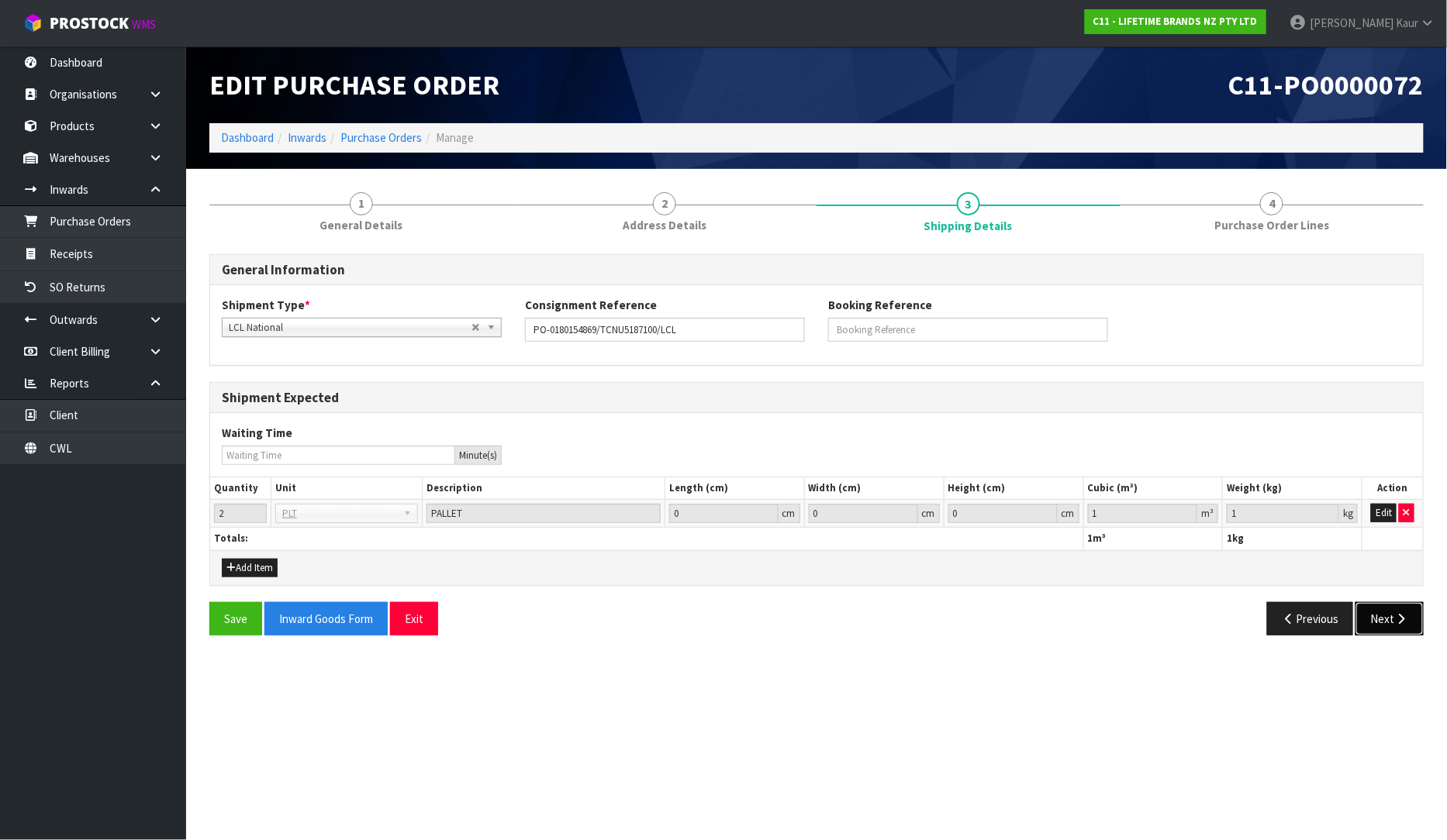
click at [1392, 622] on button "Next" at bounding box center [1389, 619] width 68 height 34
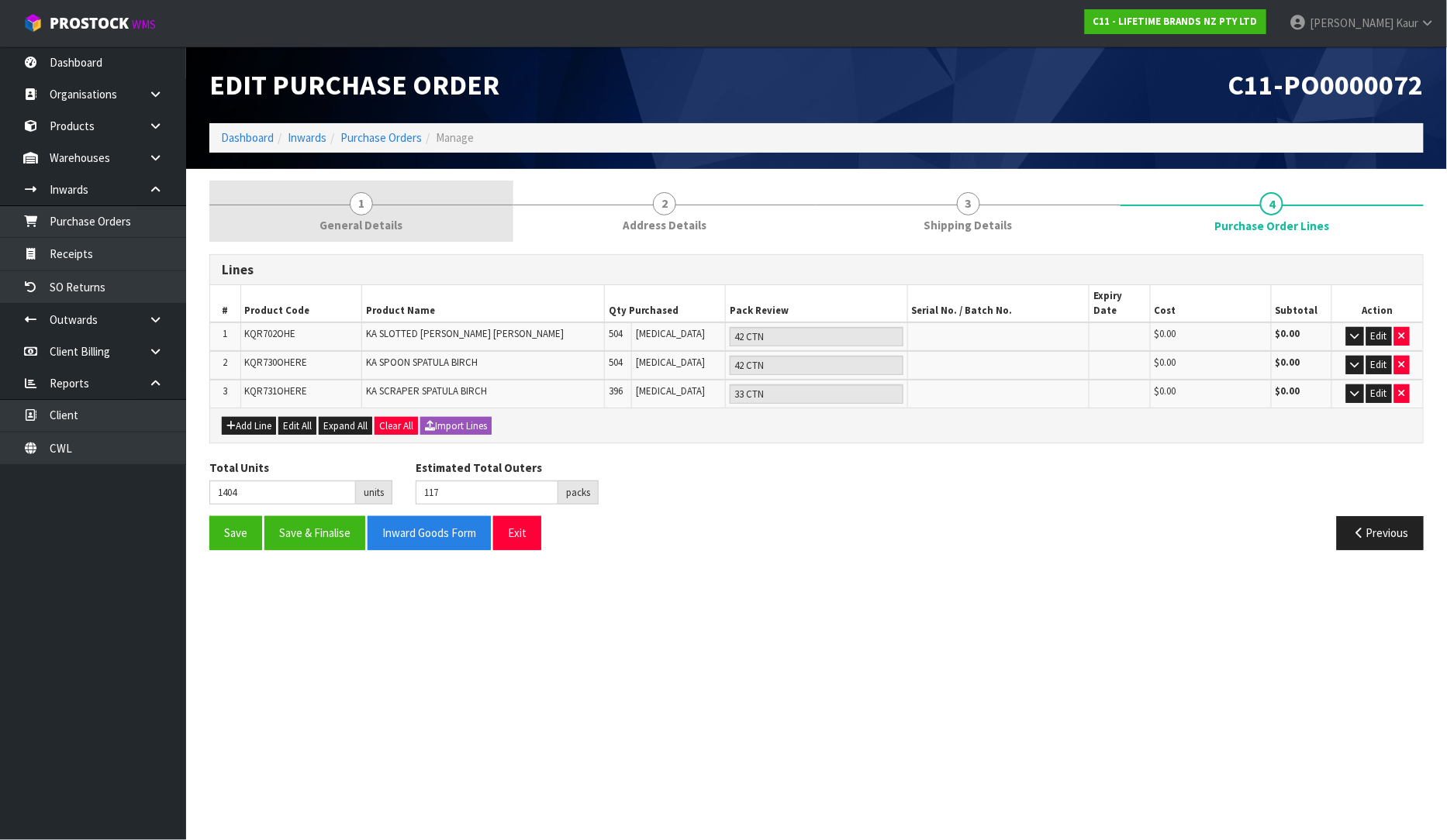
click at [363, 205] on span "1" at bounding box center [362, 204] width 24 height 24
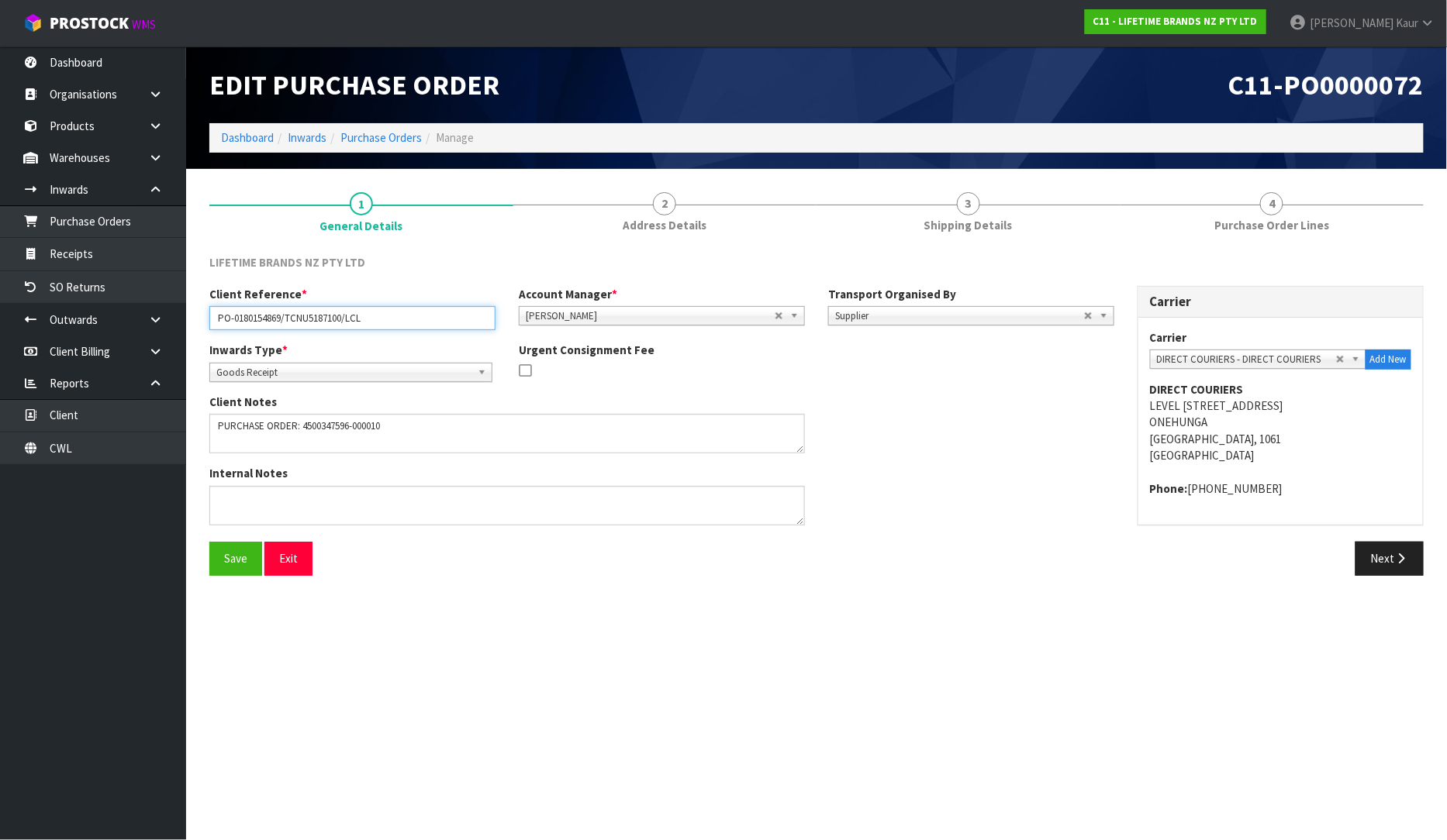
click at [368, 328] on input "PO-0180154869/TCNU5187100/LCL" at bounding box center [352, 318] width 286 height 24
click at [368, 329] on div "Client Reference * PO-0180154869/TCNU5187100/LCL Account Manager * [PERSON_NAME…" at bounding box center [661, 314] width 928 height 56
click at [374, 324] on input "PO-0180154869/TCNU5187100/LCL" at bounding box center [352, 318] width 286 height 24
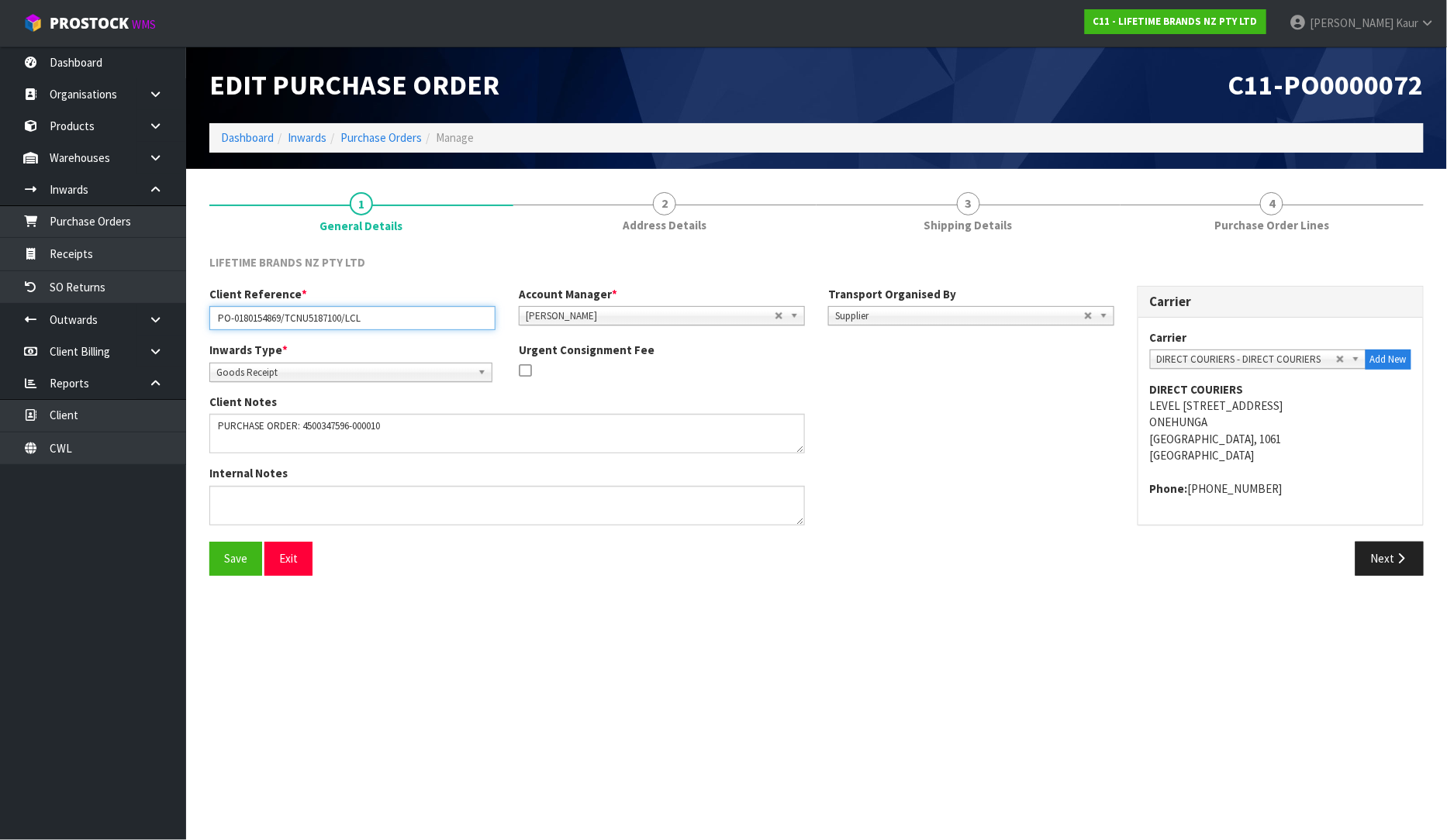
click at [374, 323] on input "PO-0180154869/TCNU5187100/LCL" at bounding box center [352, 318] width 286 height 24
click at [374, 321] on input "PO-0180154869/TCNU5187100/LCL" at bounding box center [352, 318] width 286 height 24
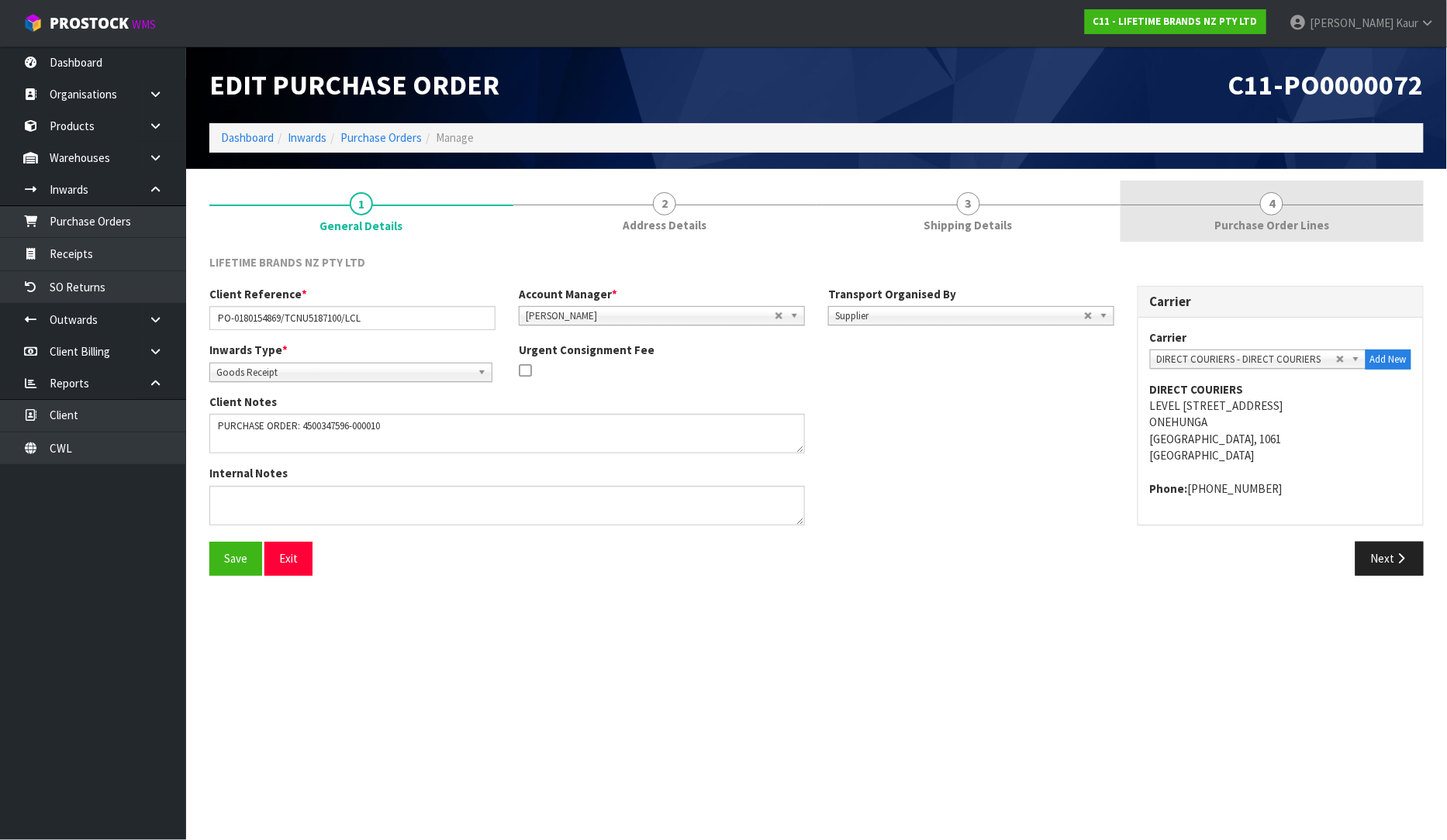
click at [1285, 215] on link "4 Purchase Order Lines" at bounding box center [1272, 211] width 304 height 61
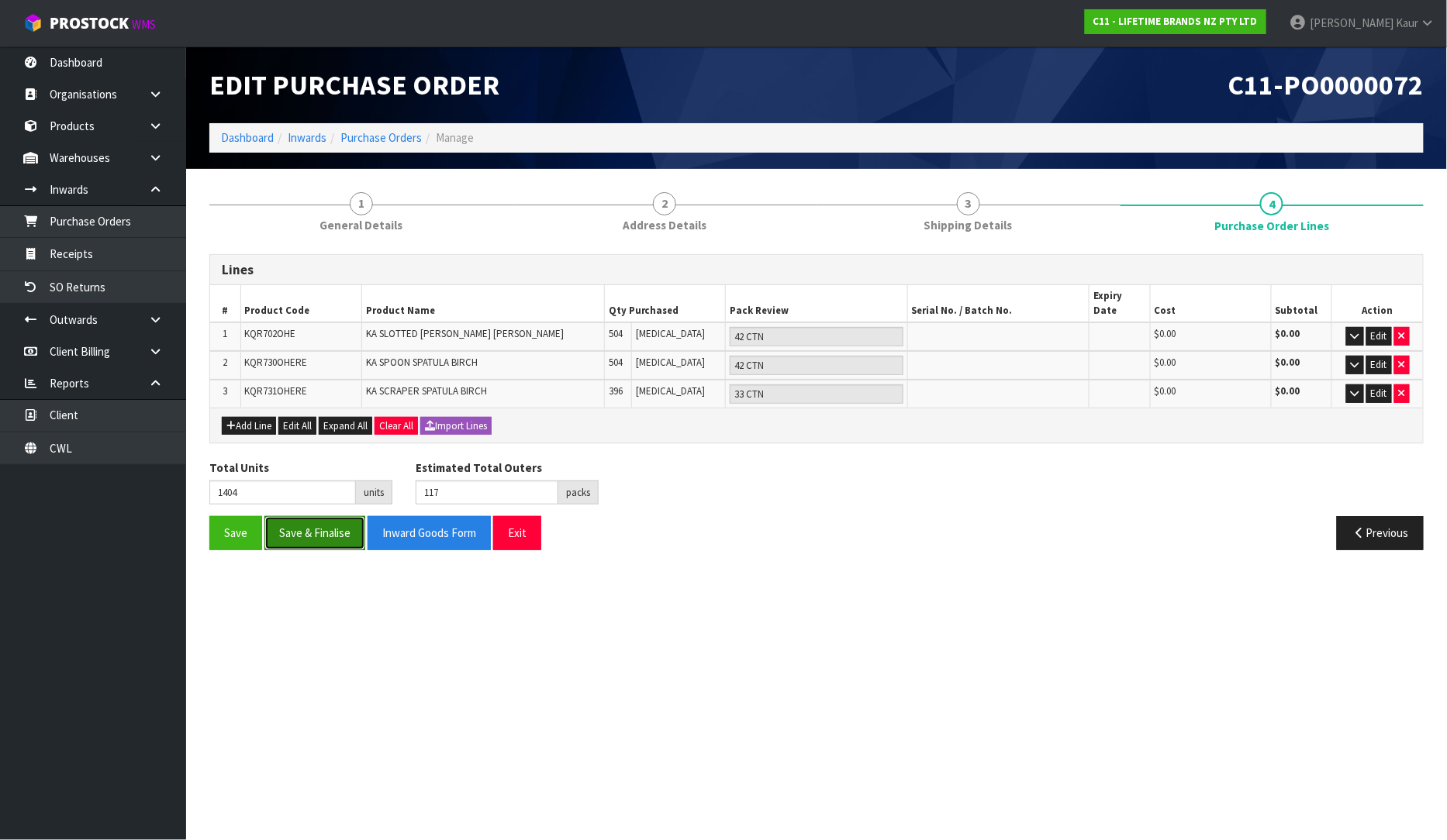
click at [324, 517] on button "Save & Finalise" at bounding box center [315, 533] width 101 height 34
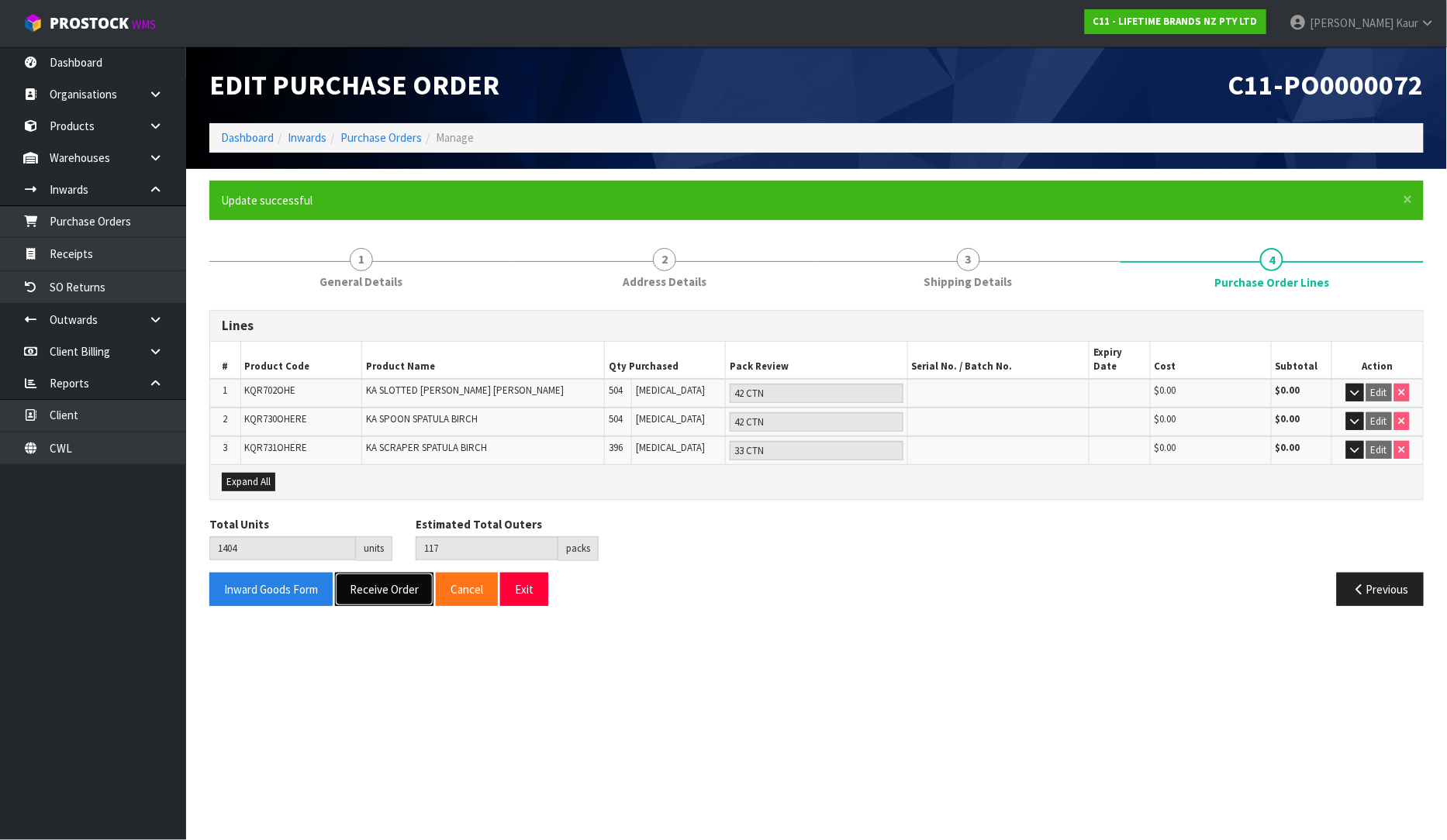
click at [398, 573] on button "Receive Order" at bounding box center [385, 590] width 99 height 34
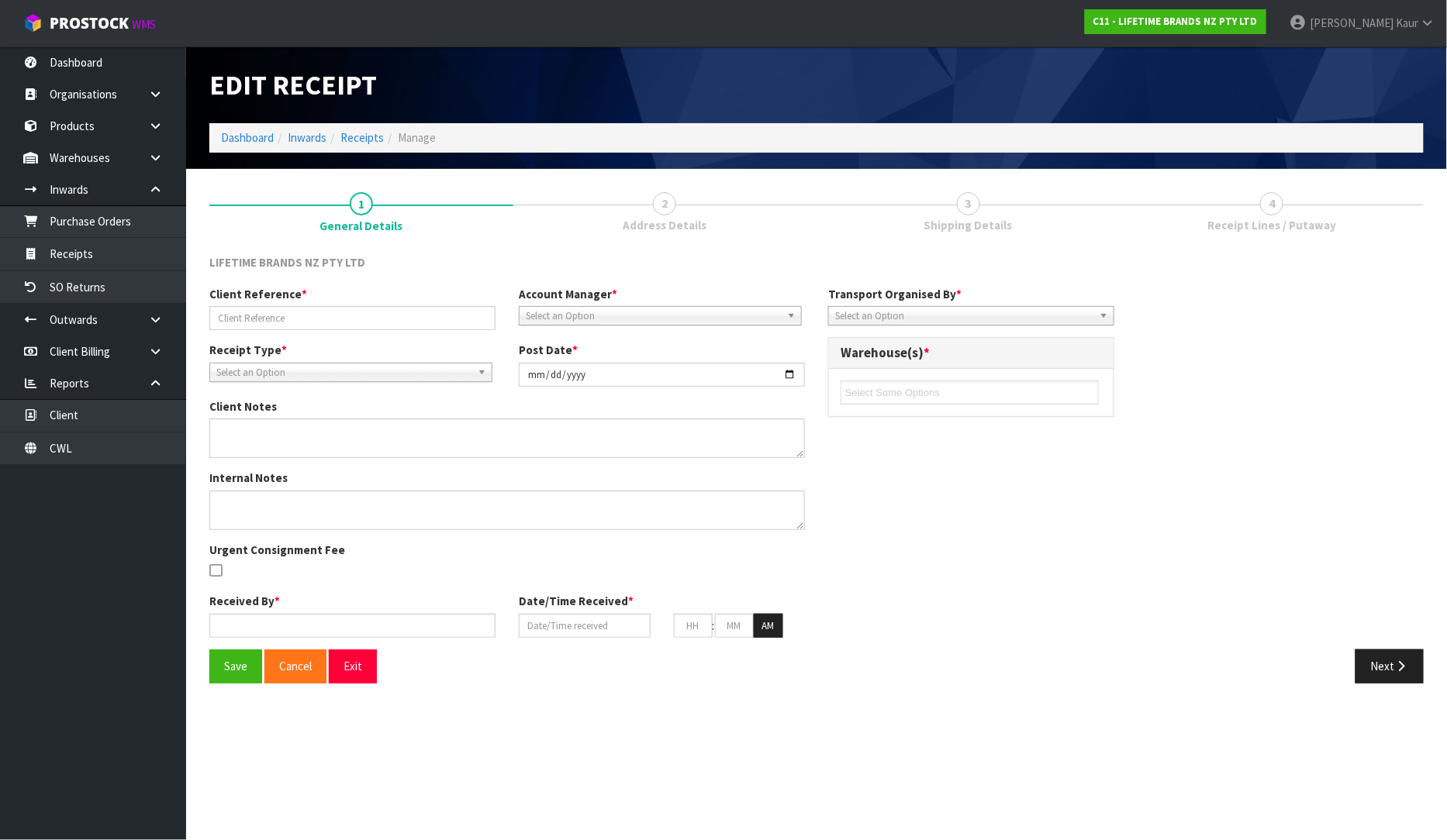
type input "PO-0180154869/TCNU5187100/LCL"
type input "[DATE]"
type textarea "PURCHASE ORDER: 4500347596-000010"
type input "[PERSON_NAME]"
type input "[DATE]"
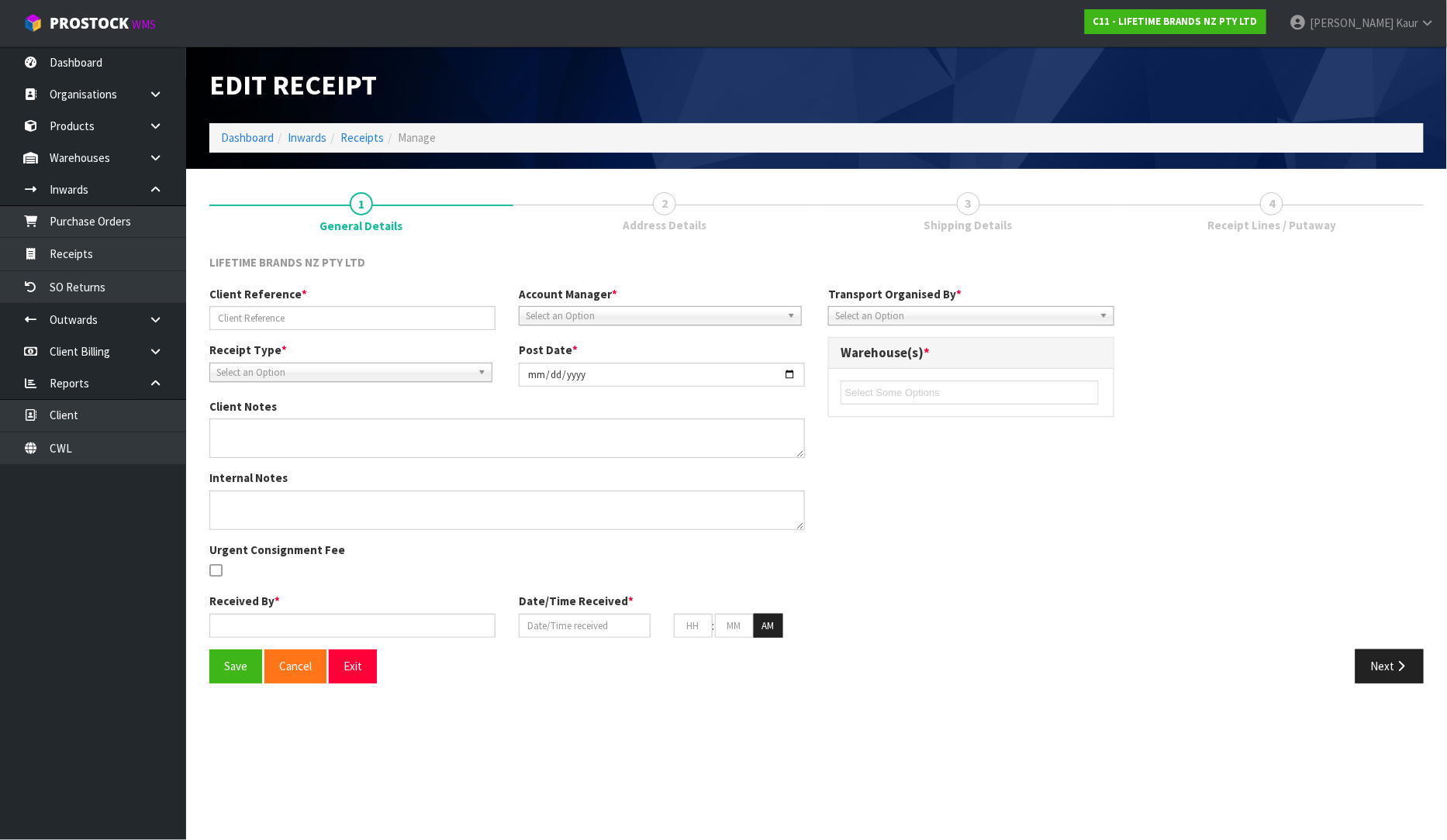
type input "11"
type input "57"
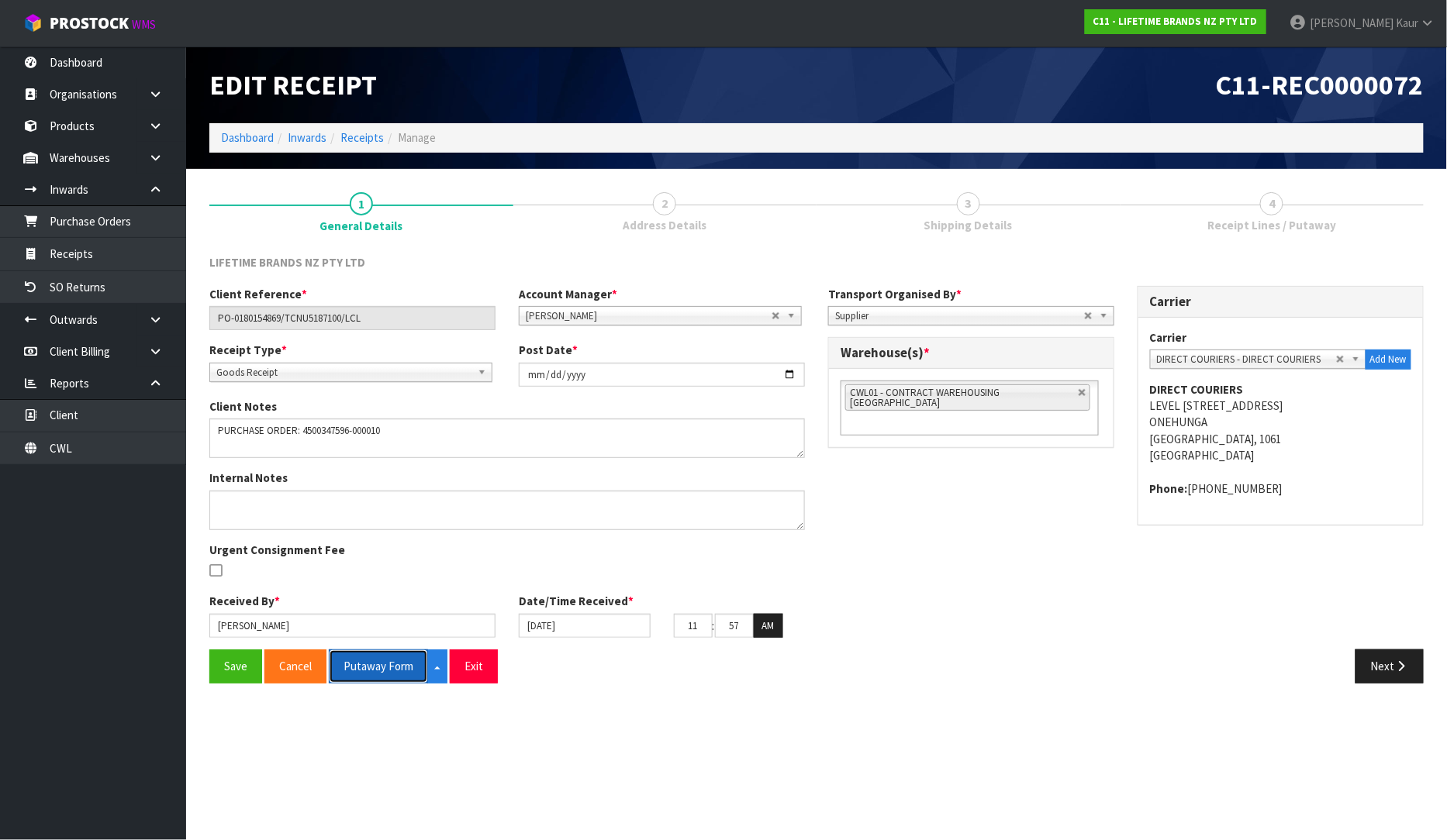
click at [390, 670] on button "Putaway Form" at bounding box center [378, 666] width 100 height 34
click at [94, 63] on link "Dashboard" at bounding box center [93, 62] width 186 height 32
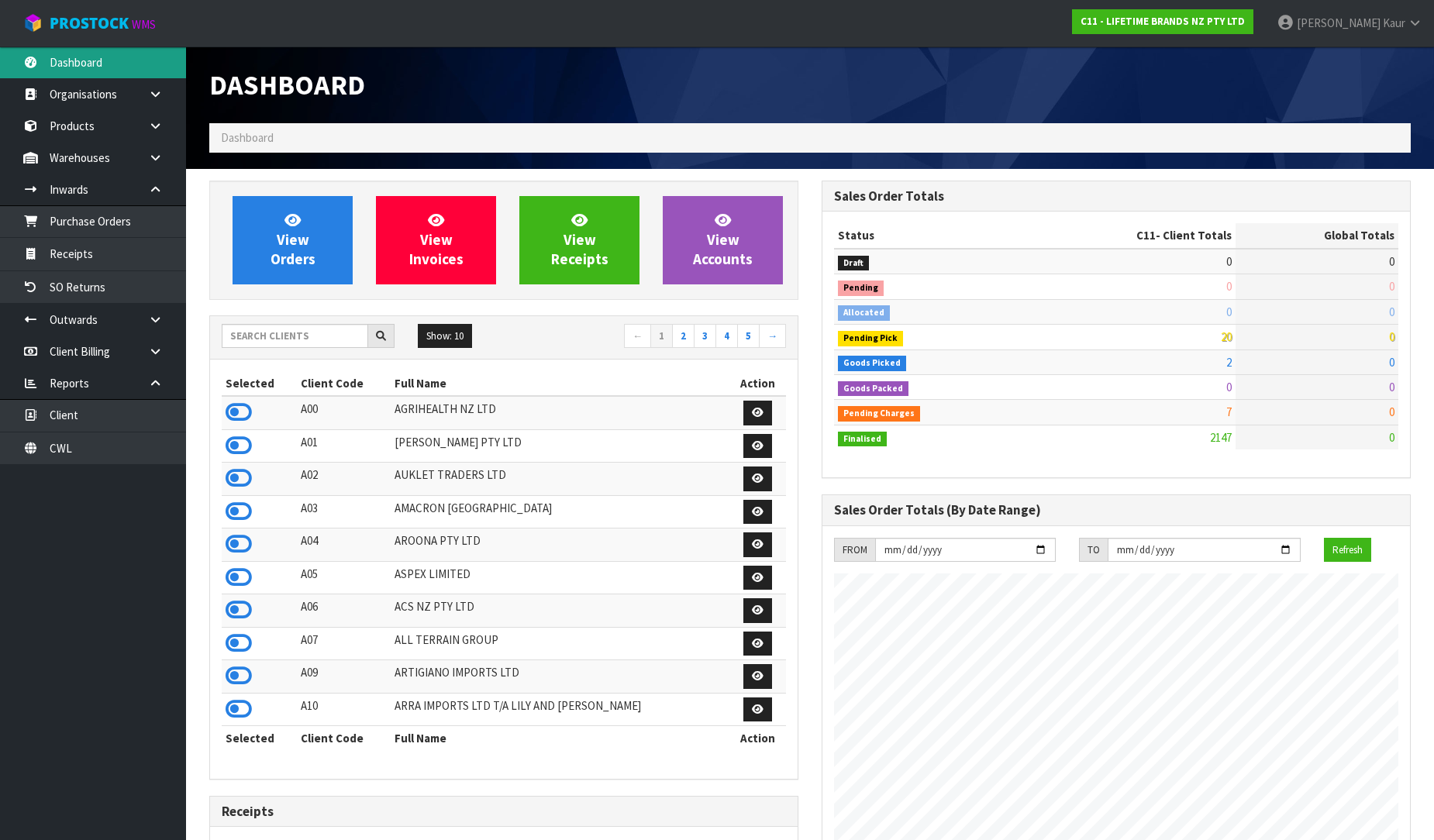
scroll to position [1174, 612]
